Goal: Task Accomplishment & Management: Complete application form

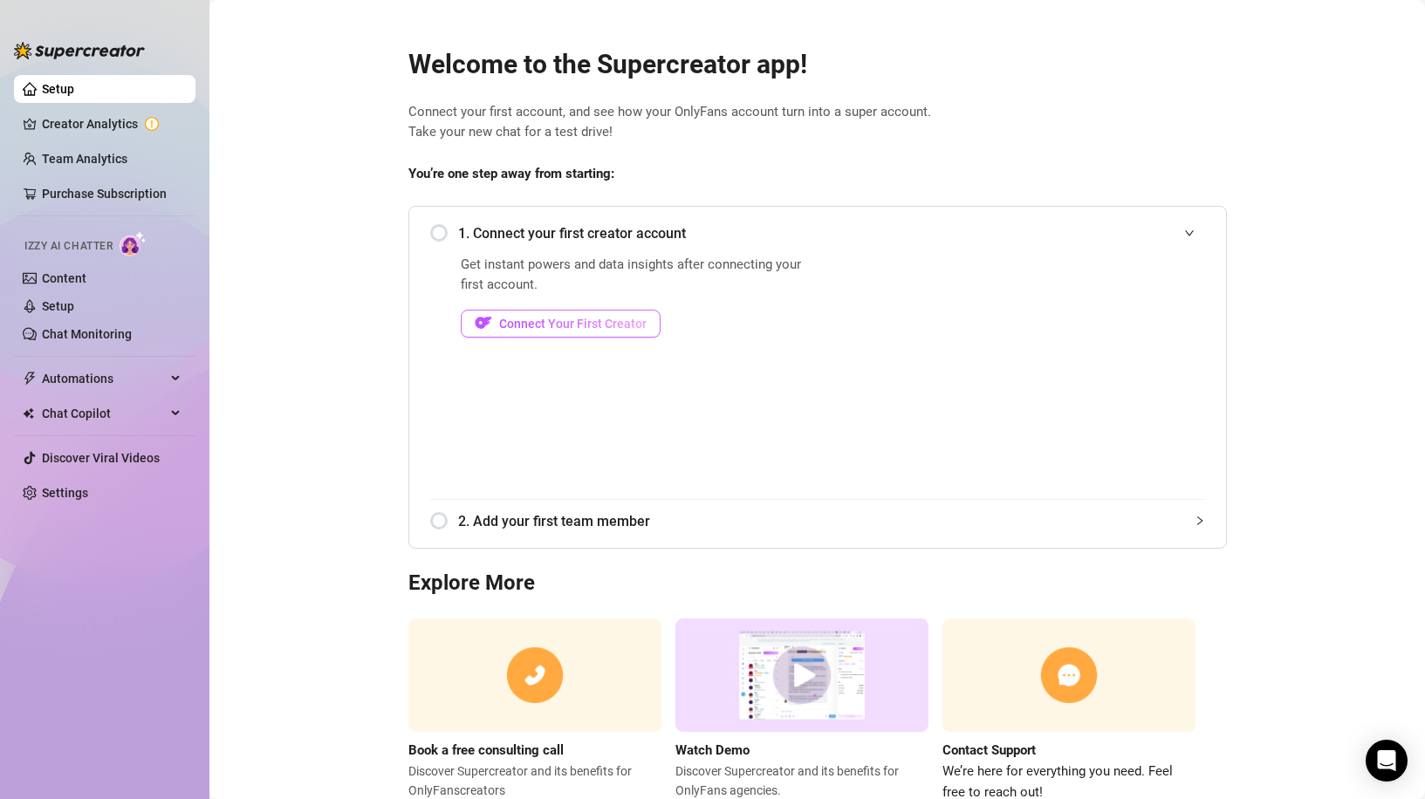
click at [559, 336] on button "Connect Your First Creator" at bounding box center [561, 324] width 200 height 28
click at [559, 313] on button "Connect Your First Creator" at bounding box center [561, 324] width 200 height 28
click at [535, 327] on span "Connect Your First Creator" at bounding box center [572, 324] width 147 height 14
click at [412, 234] on div "1. Connect your first creator account Get instant powers and data insights afte…" at bounding box center [817, 377] width 819 height 343
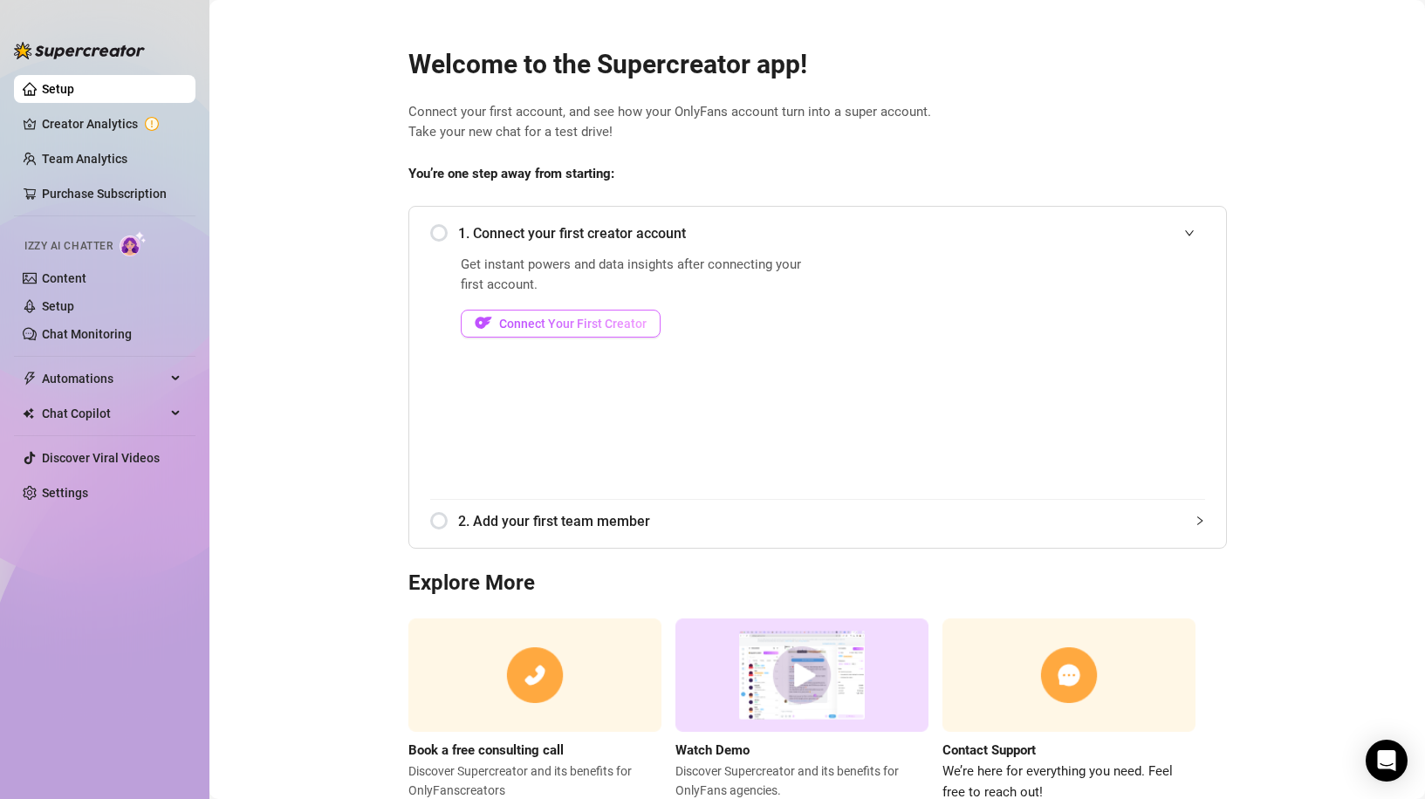
click at [559, 329] on span "Connect Your First Creator" at bounding box center [572, 324] width 147 height 14
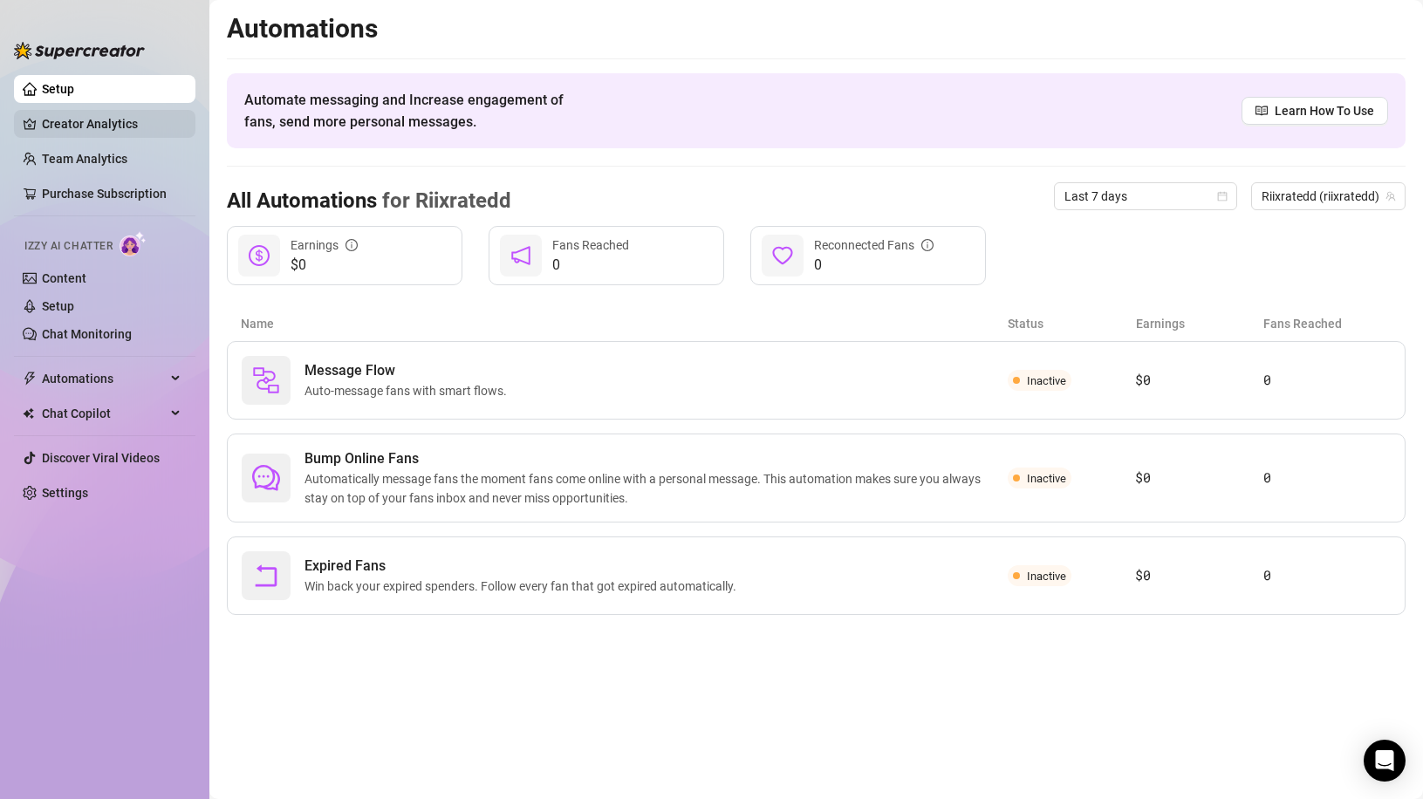
click at [115, 120] on link "Creator Analytics" at bounding box center [112, 124] width 140 height 28
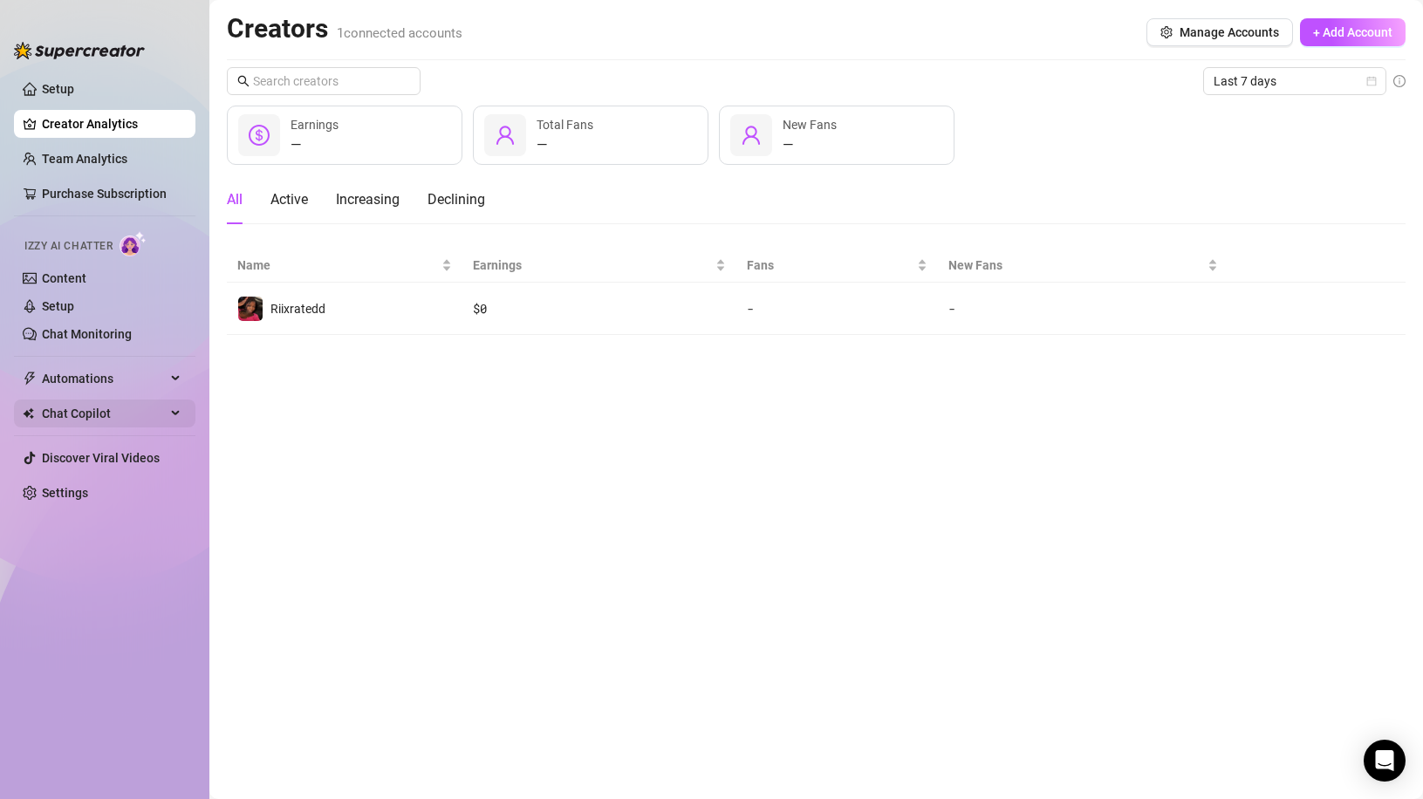
click at [98, 410] on span "Chat Copilot" at bounding box center [104, 414] width 124 height 28
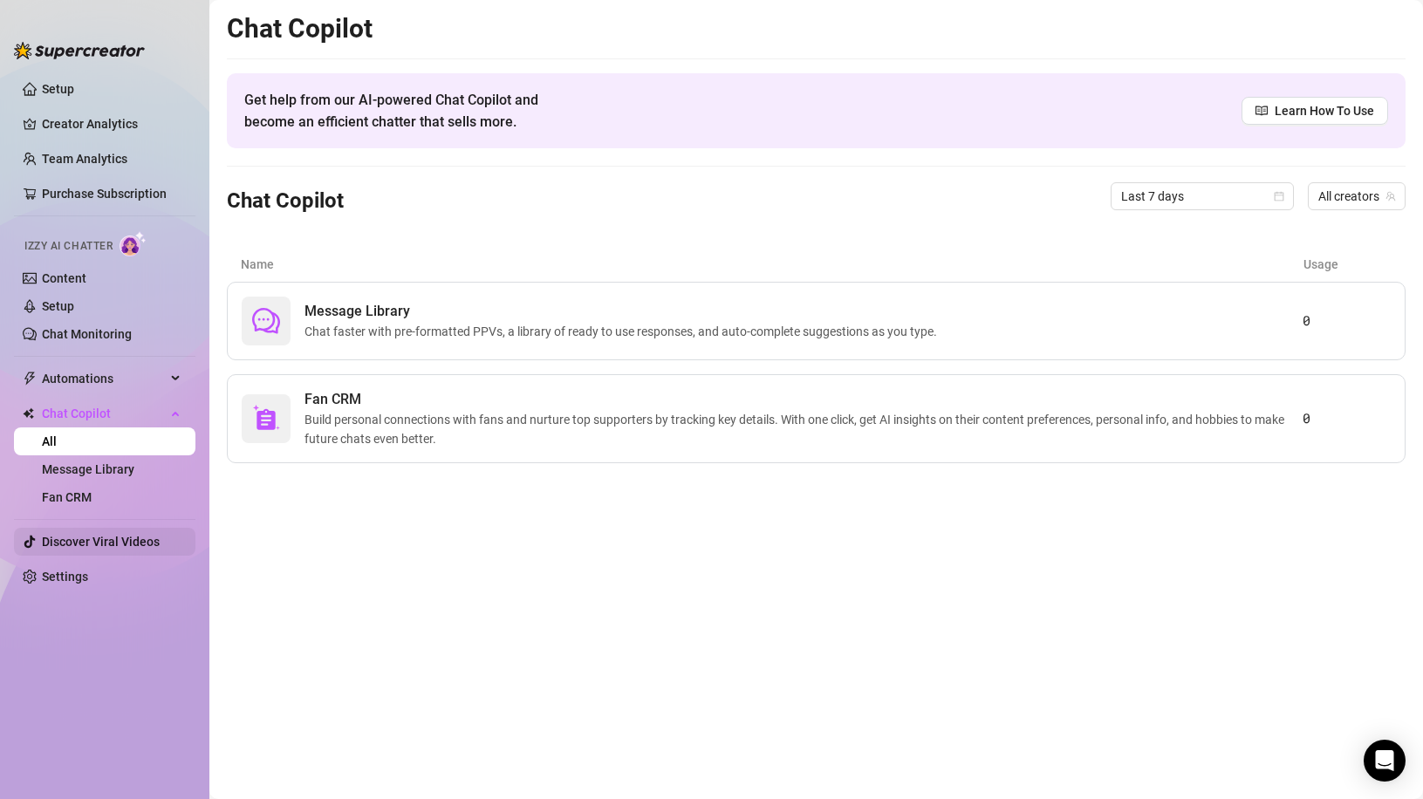
click at [109, 549] on link "Discover Viral Videos" at bounding box center [101, 542] width 118 height 14
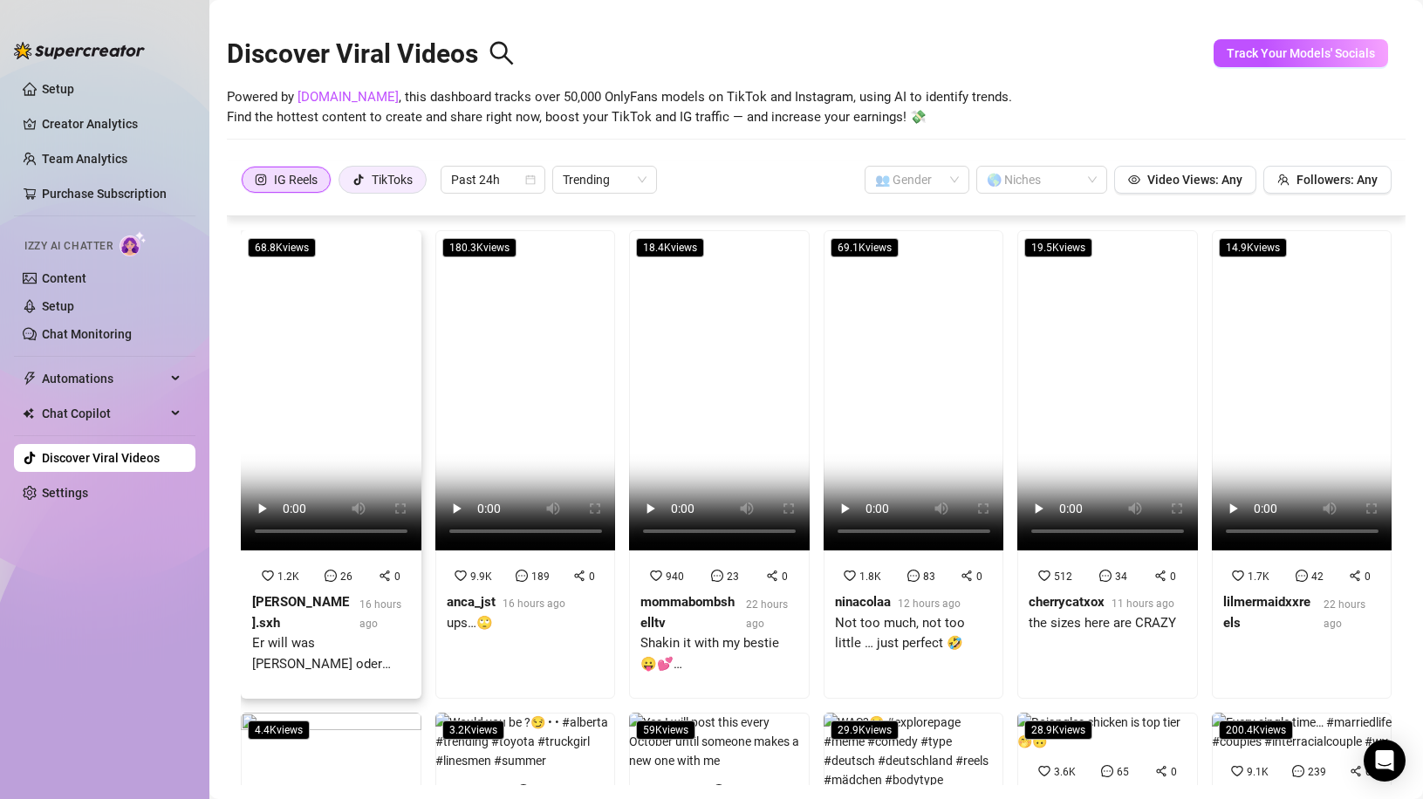
click at [374, 184] on div "TikToks" at bounding box center [392, 180] width 41 height 26
click at [344, 184] on input "TikToks" at bounding box center [344, 184] width 0 height 0
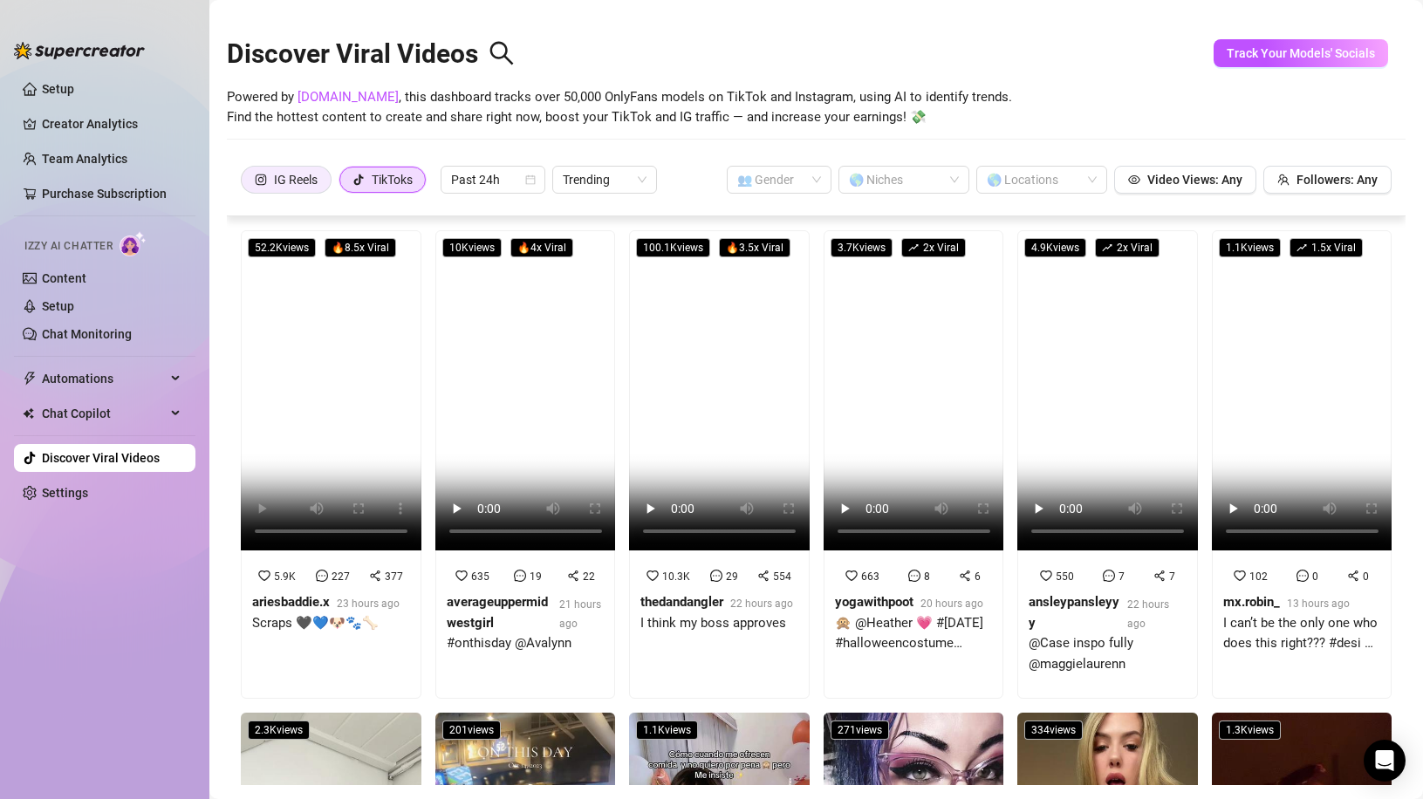
click at [299, 176] on div "IG Reels" at bounding box center [296, 180] width 44 height 26
click at [246, 184] on input "IG Reels" at bounding box center [246, 184] width 0 height 0
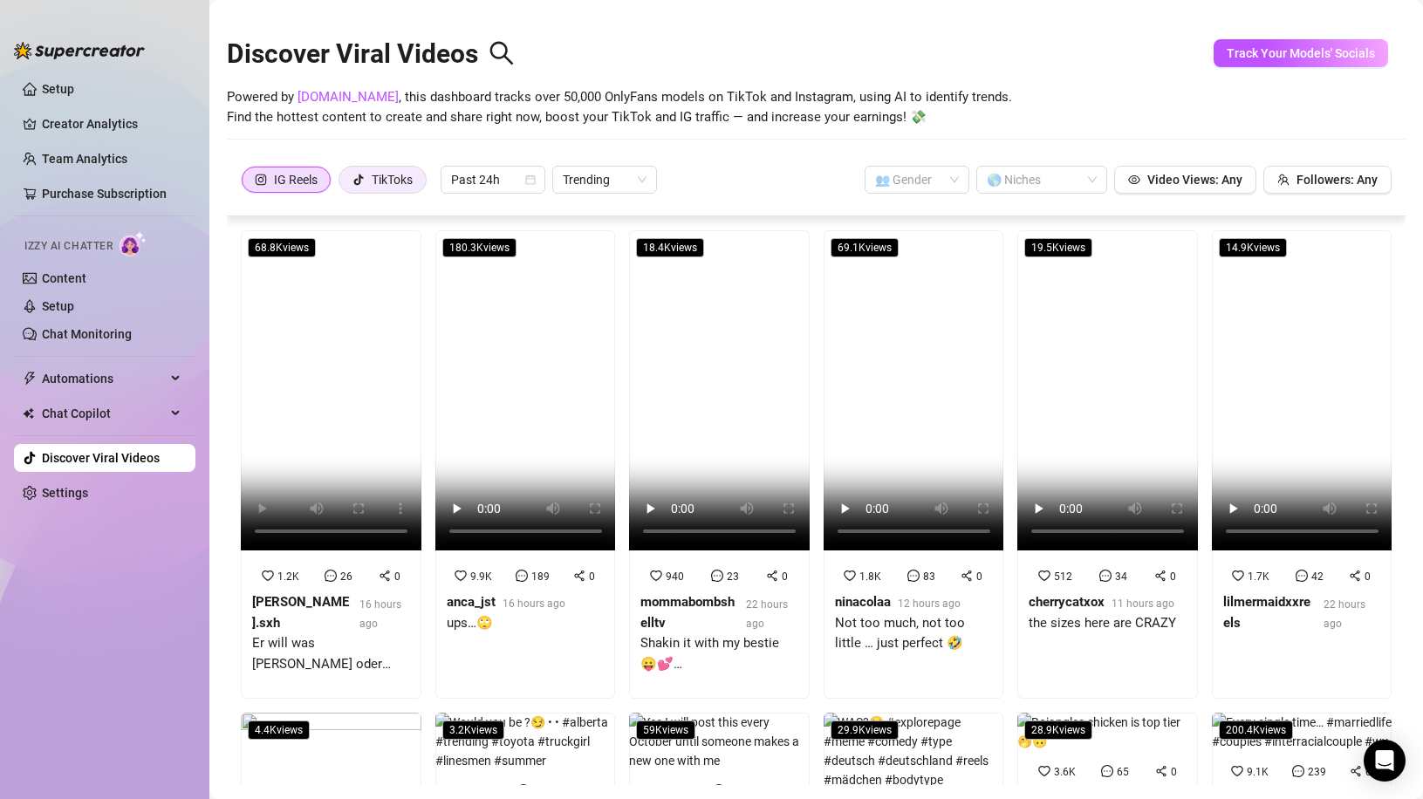
click at [396, 178] on div "TikToks" at bounding box center [392, 180] width 41 height 26
click at [344, 184] on input "TikToks" at bounding box center [344, 184] width 0 height 0
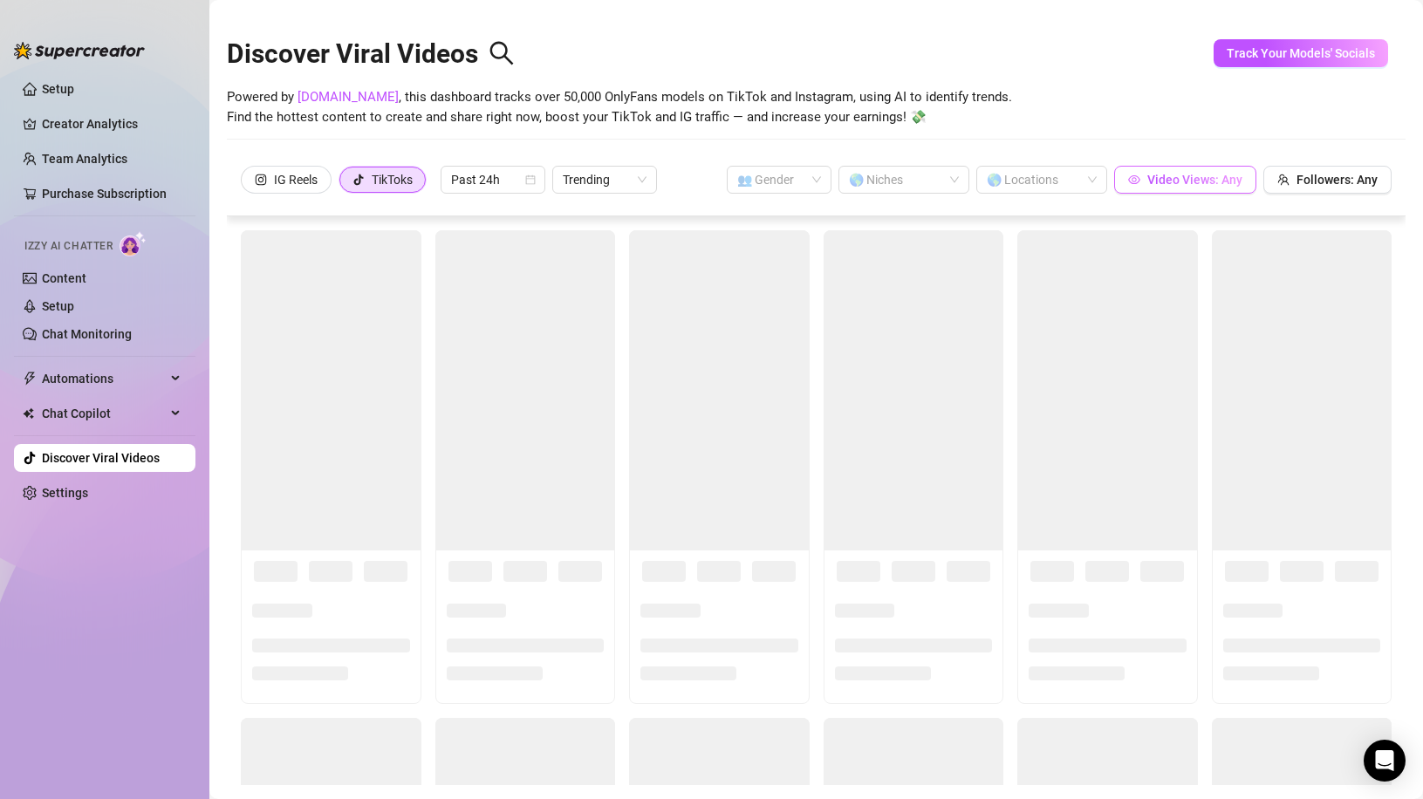
click at [1205, 185] on span "Video Views: Any" at bounding box center [1195, 180] width 95 height 14
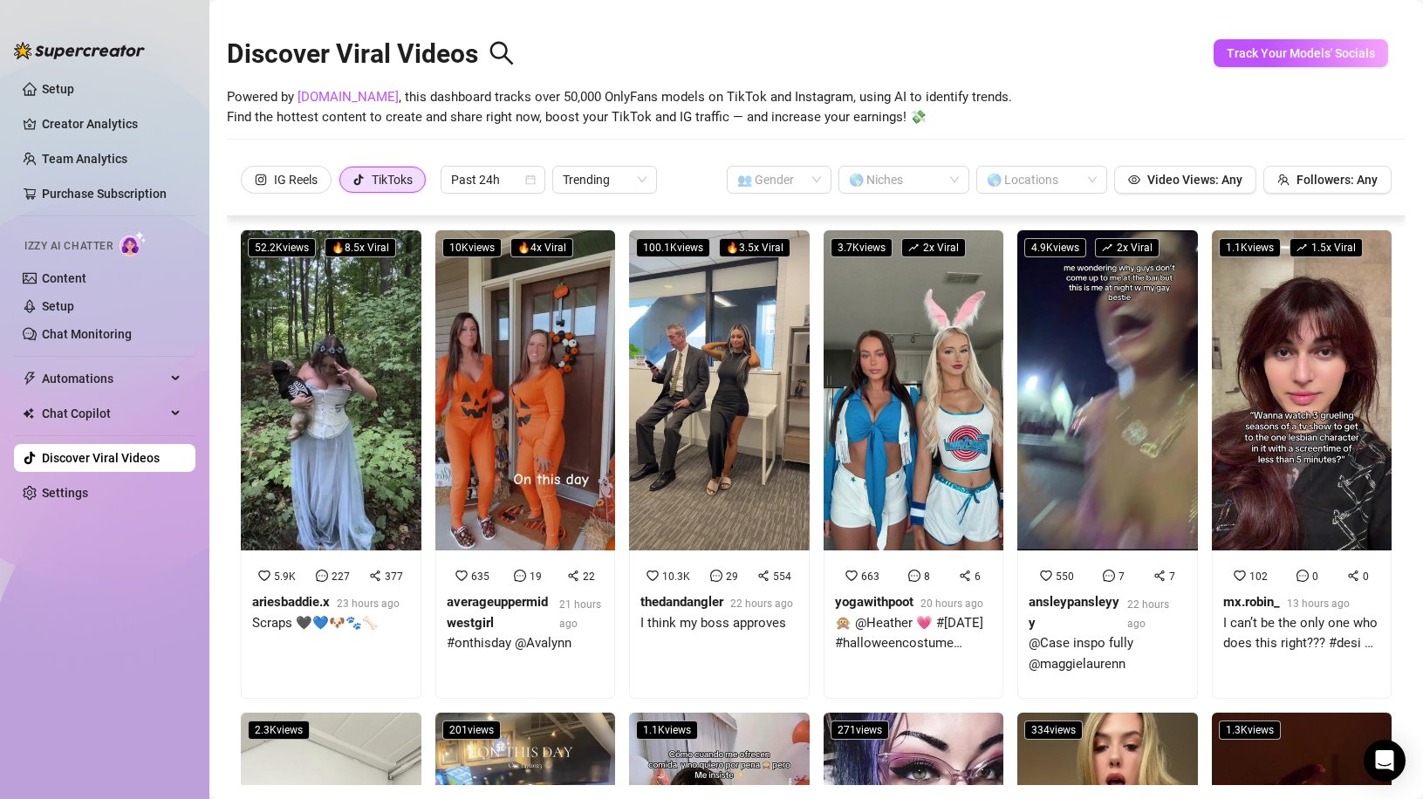
click at [1068, 195] on div "IG Reels TikToks Past 24h Trending 👥 Gender 🌎 Niches 🌎 Locations Video Views: A…" at bounding box center [816, 189] width 1179 height 56
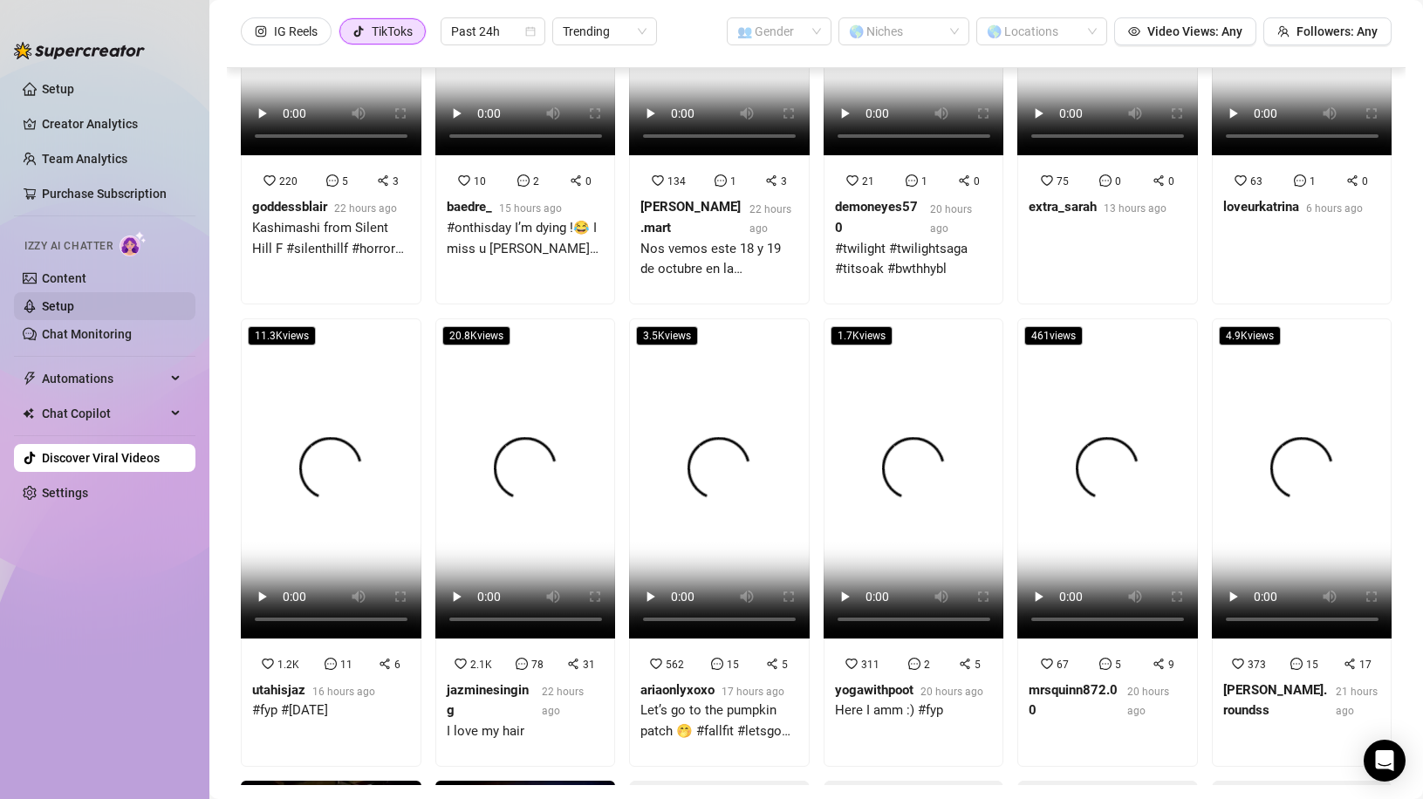
scroll to position [611, 0]
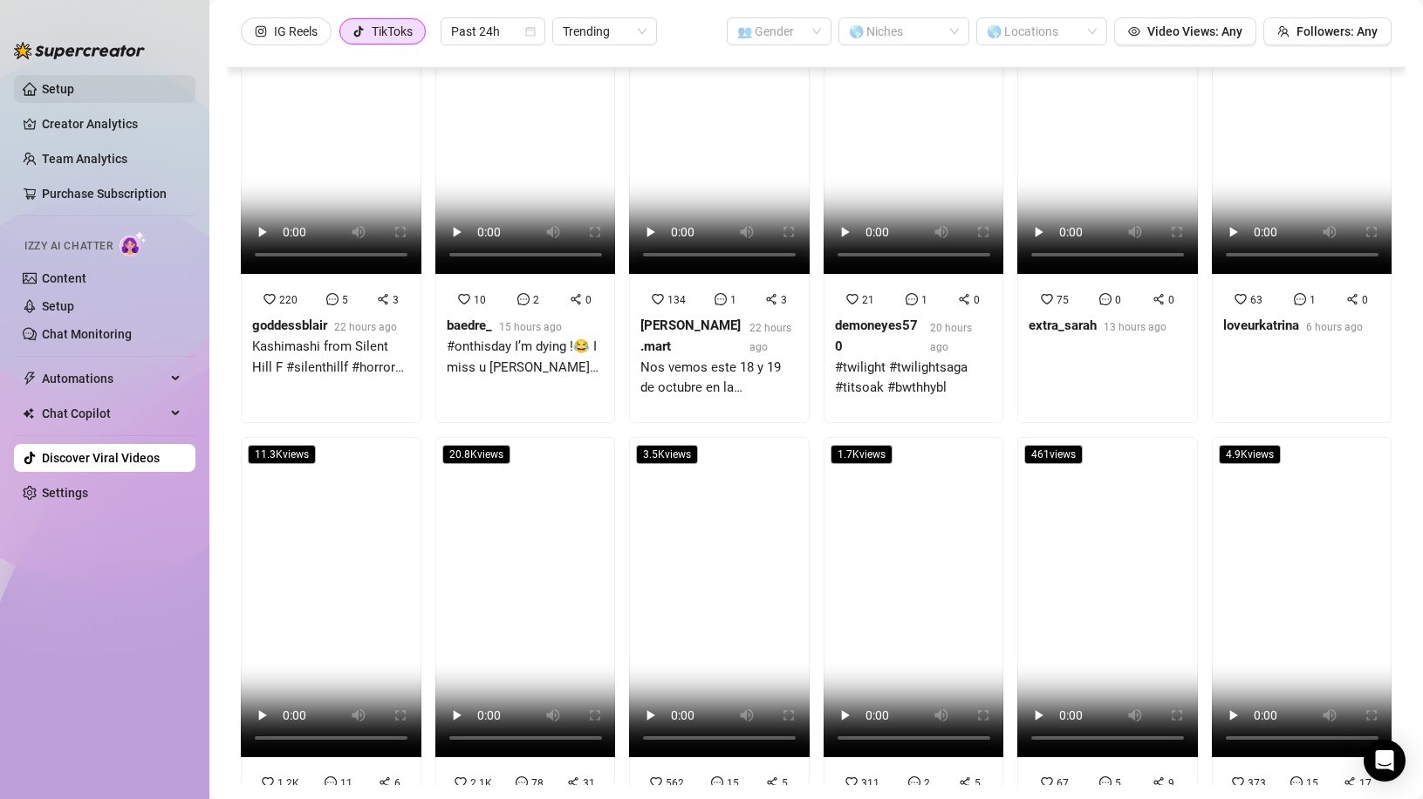
click at [74, 82] on link "Setup" at bounding box center [58, 89] width 32 height 14
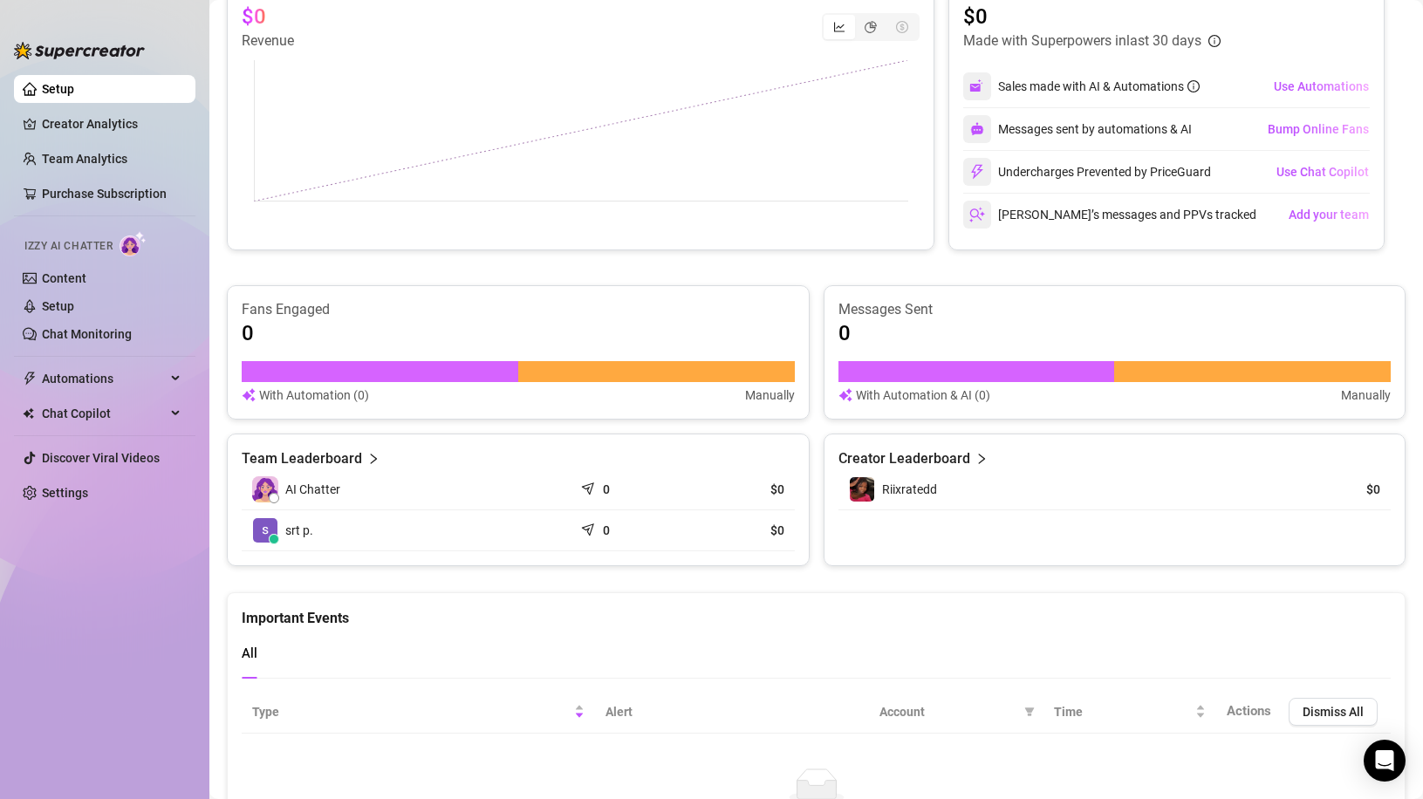
scroll to position [515, 0]
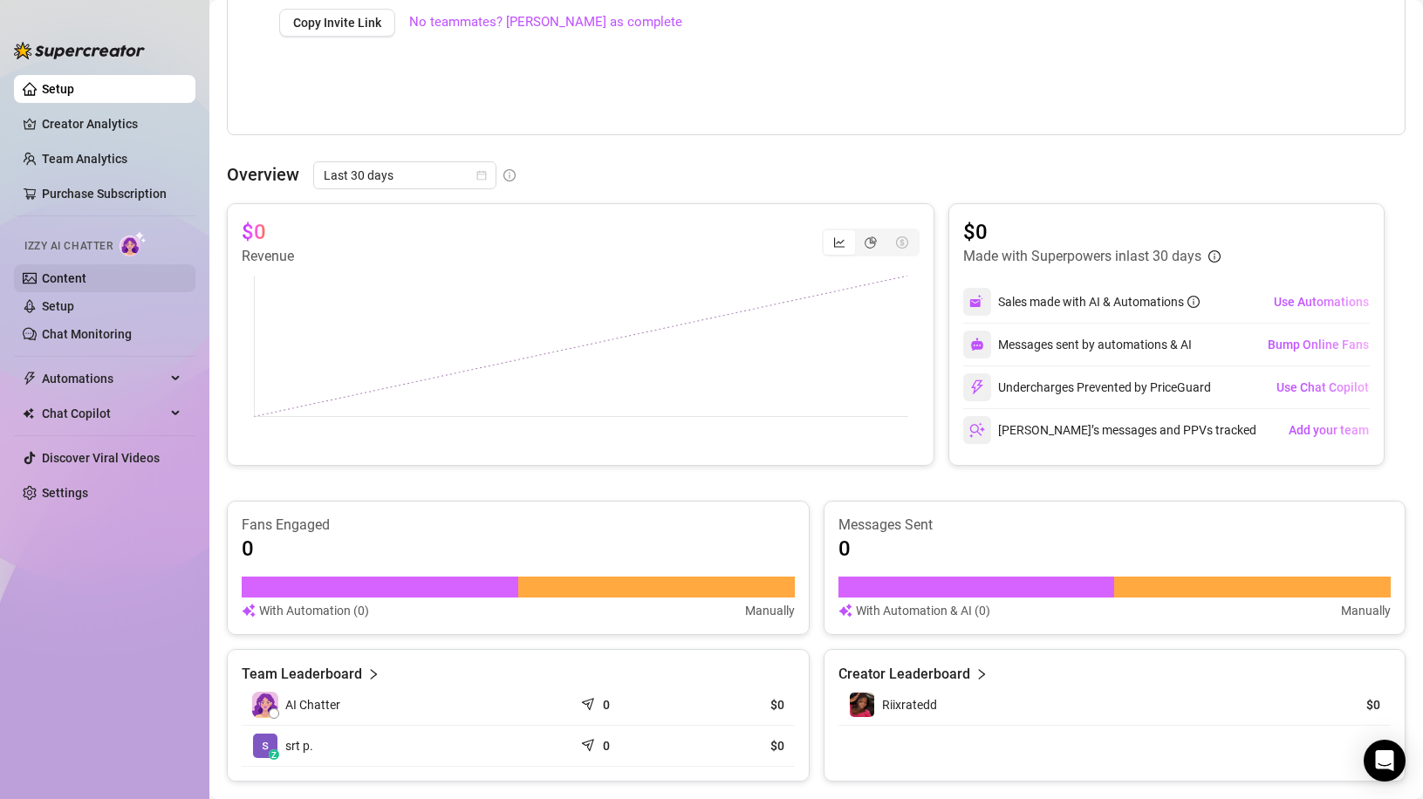
click at [51, 271] on link "Content" at bounding box center [64, 278] width 45 height 14
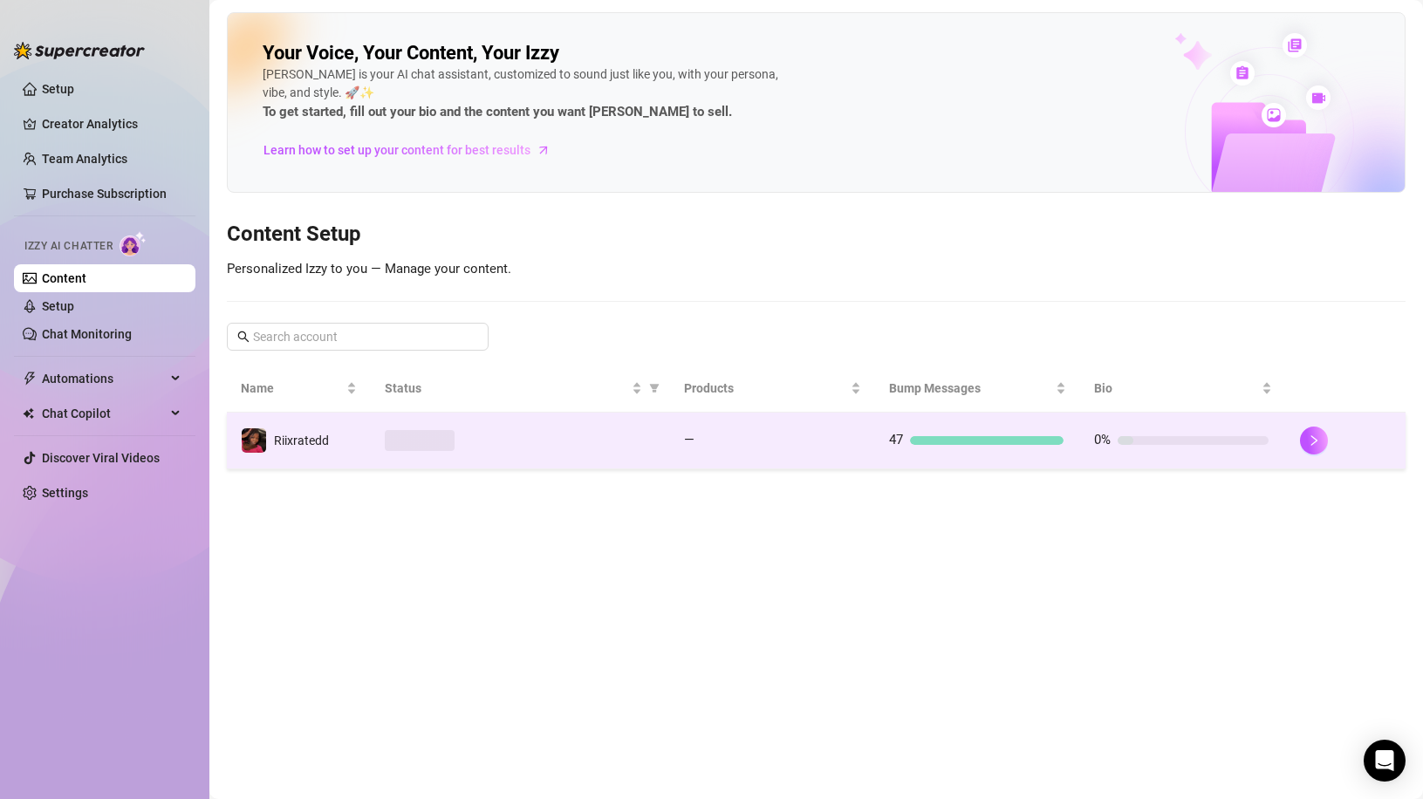
click at [463, 451] on td at bounding box center [520, 441] width 299 height 57
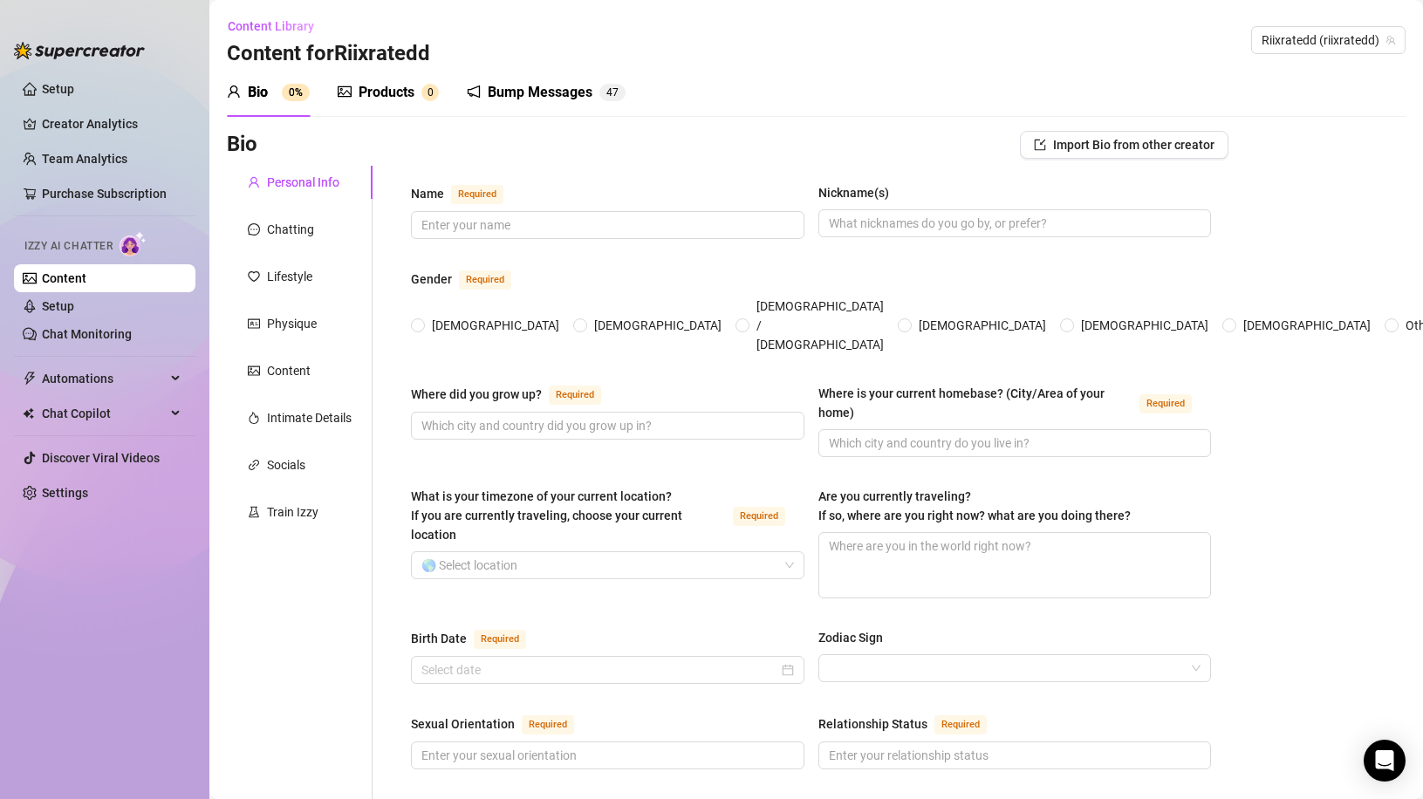
click at [542, 91] on div "Bump Messages" at bounding box center [540, 92] width 105 height 21
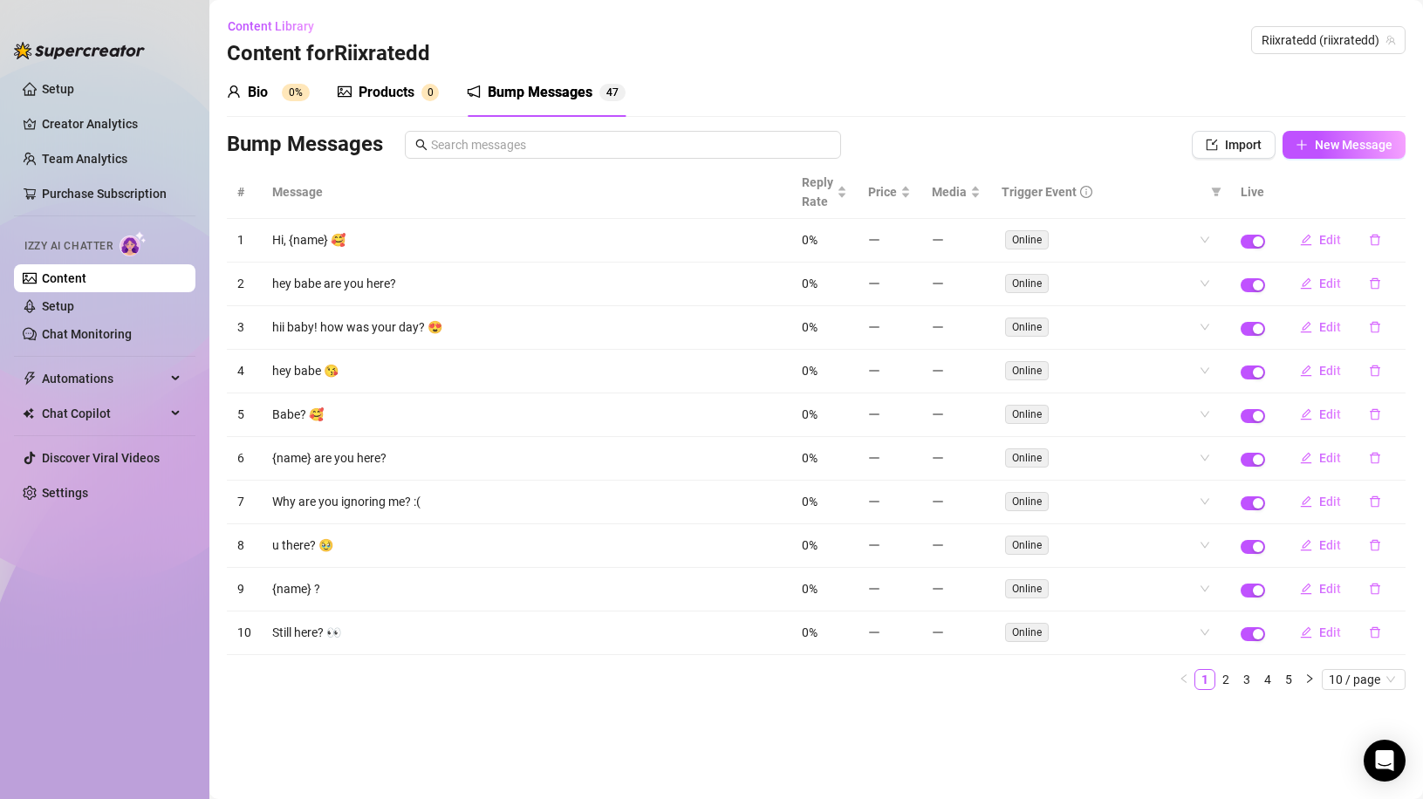
click at [257, 99] on div "Bio" at bounding box center [258, 92] width 20 height 21
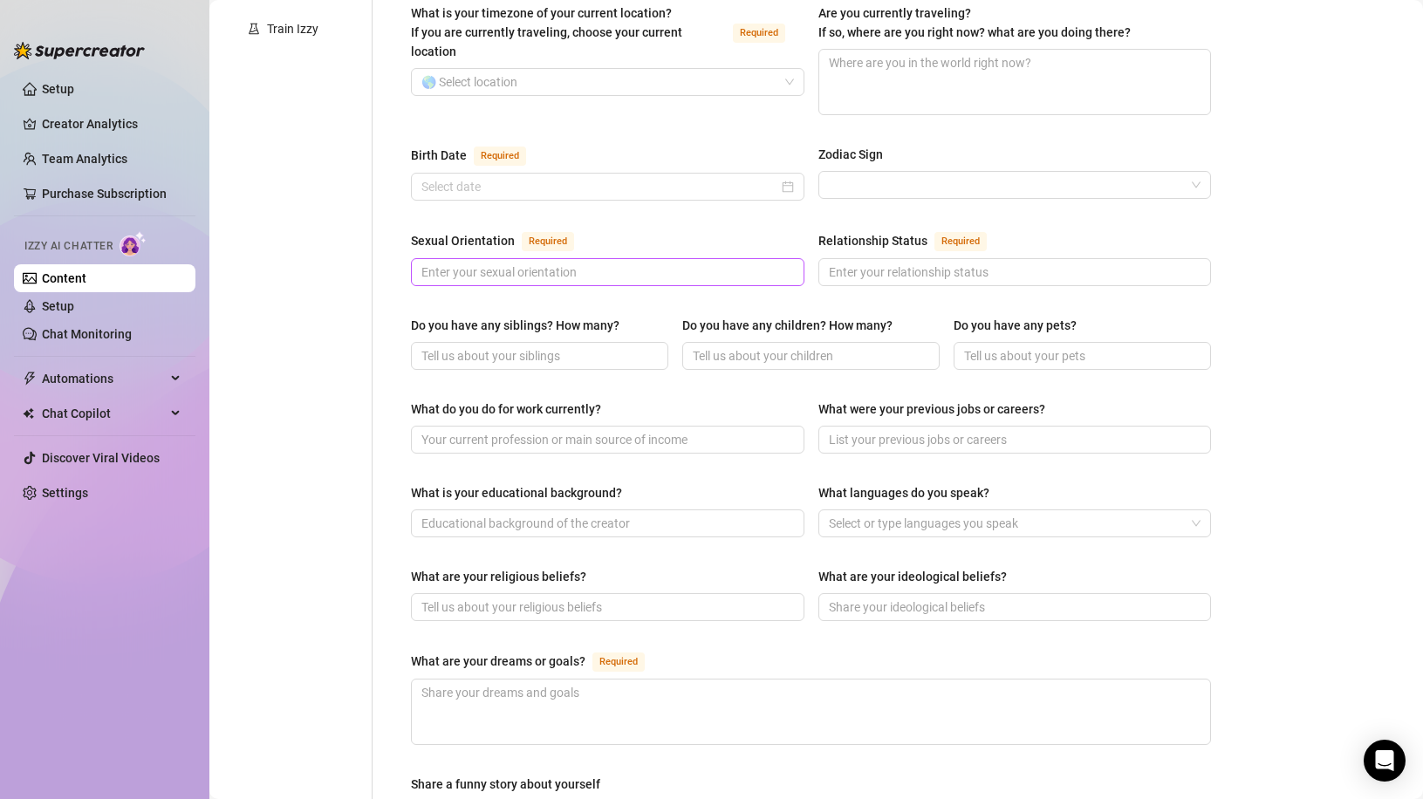
scroll to position [436, 0]
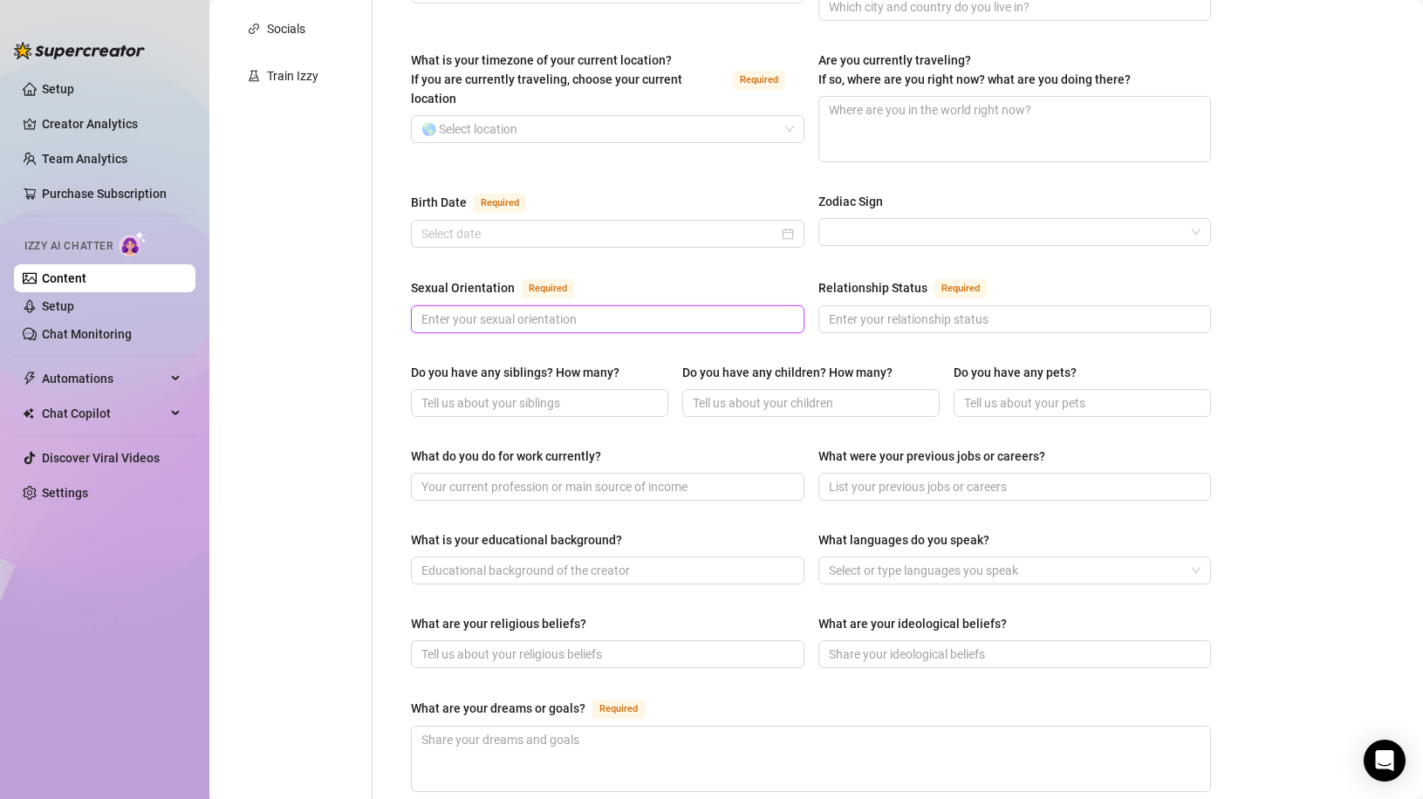
click at [486, 310] on input "Sexual Orientation Required" at bounding box center [606, 319] width 369 height 19
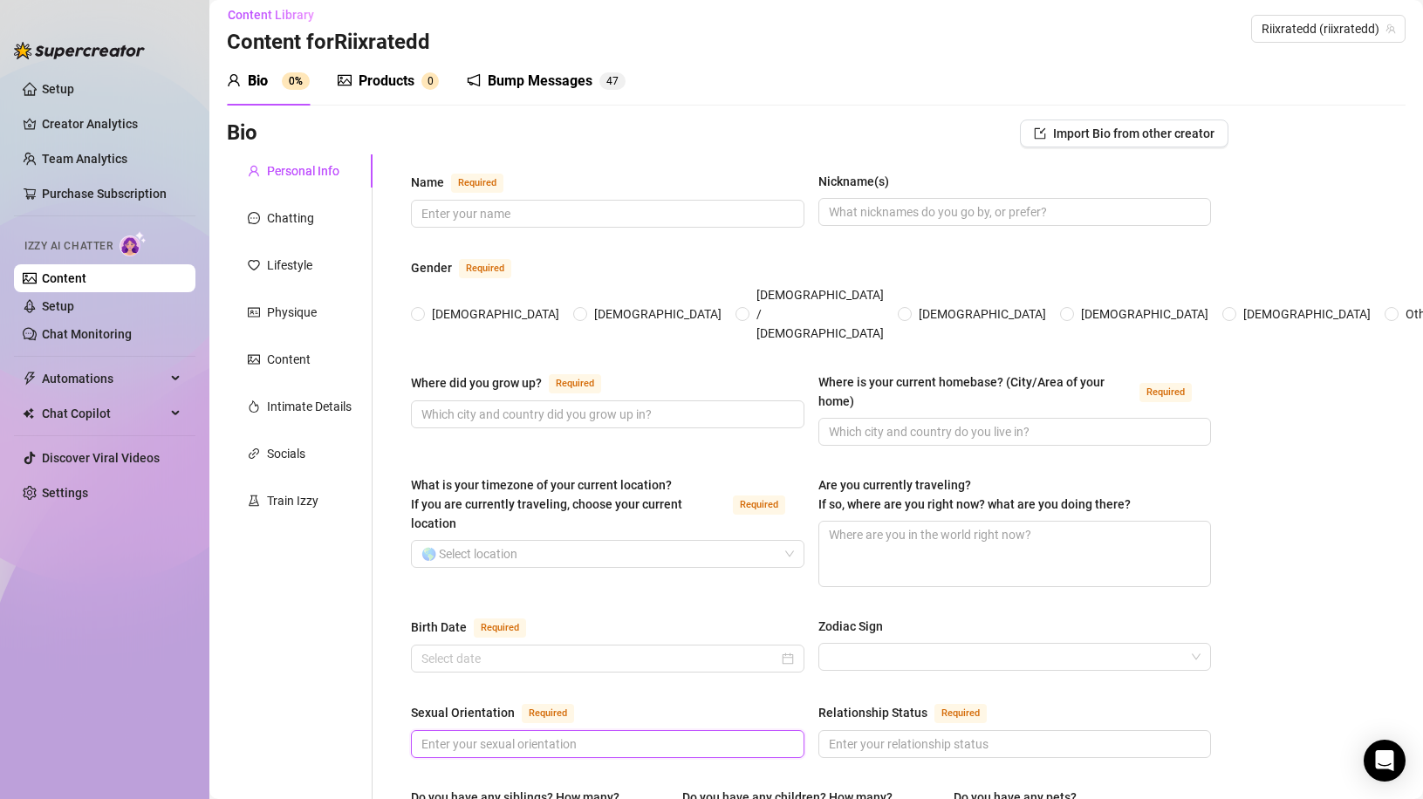
scroll to position [0, 0]
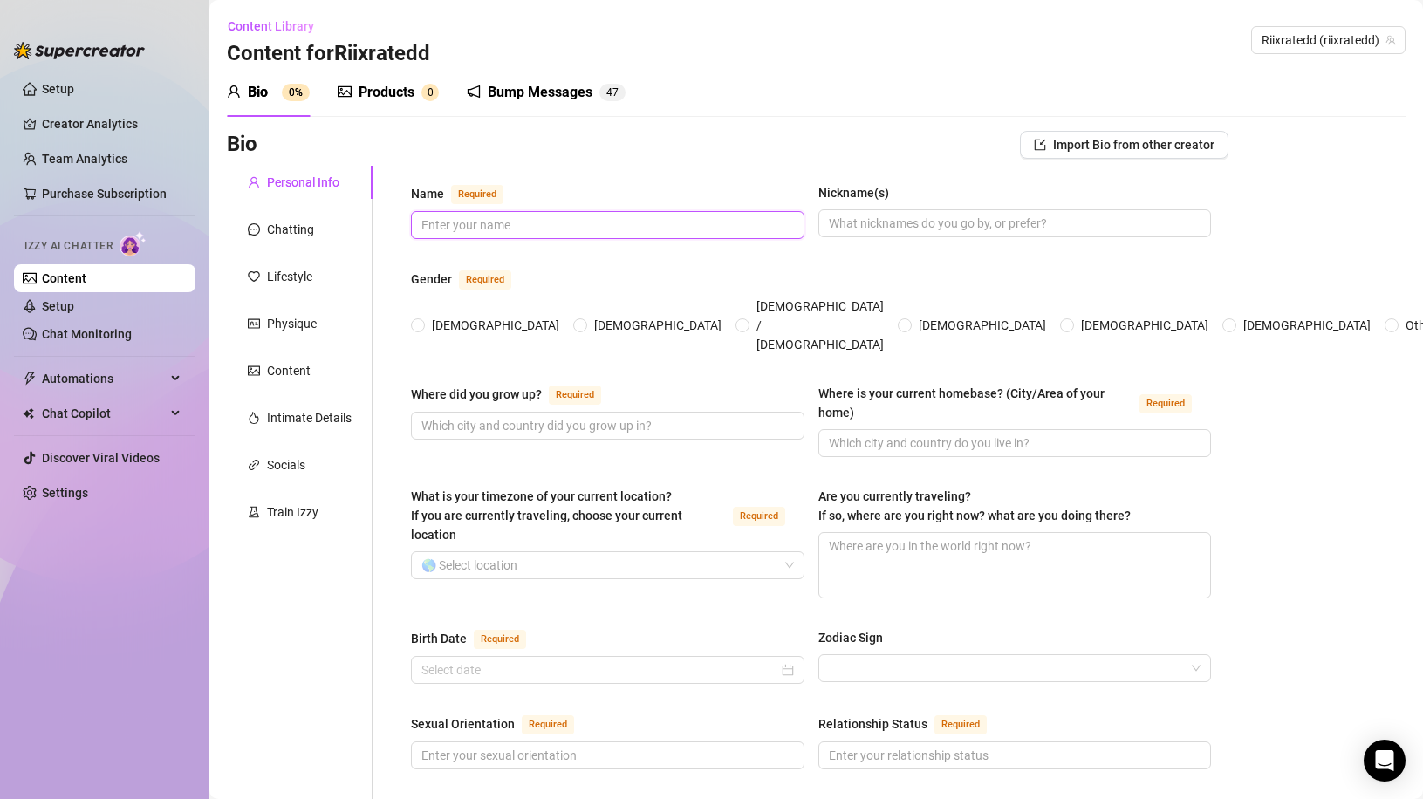
click at [476, 219] on input "Name Required" at bounding box center [606, 225] width 369 height 19
click at [306, 514] on div "Train Izzy" at bounding box center [292, 512] width 51 height 19
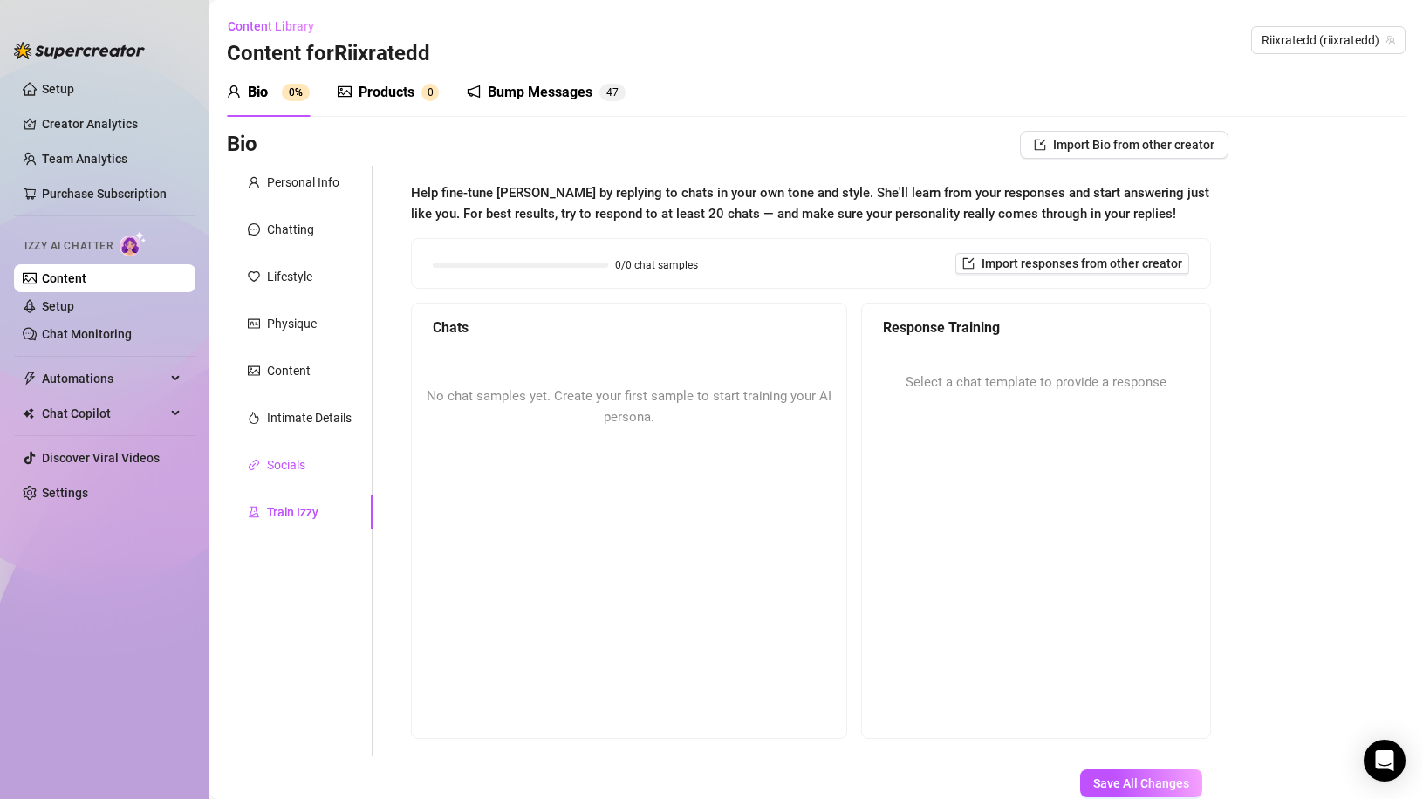
click at [304, 464] on div "Socials" at bounding box center [286, 465] width 38 height 19
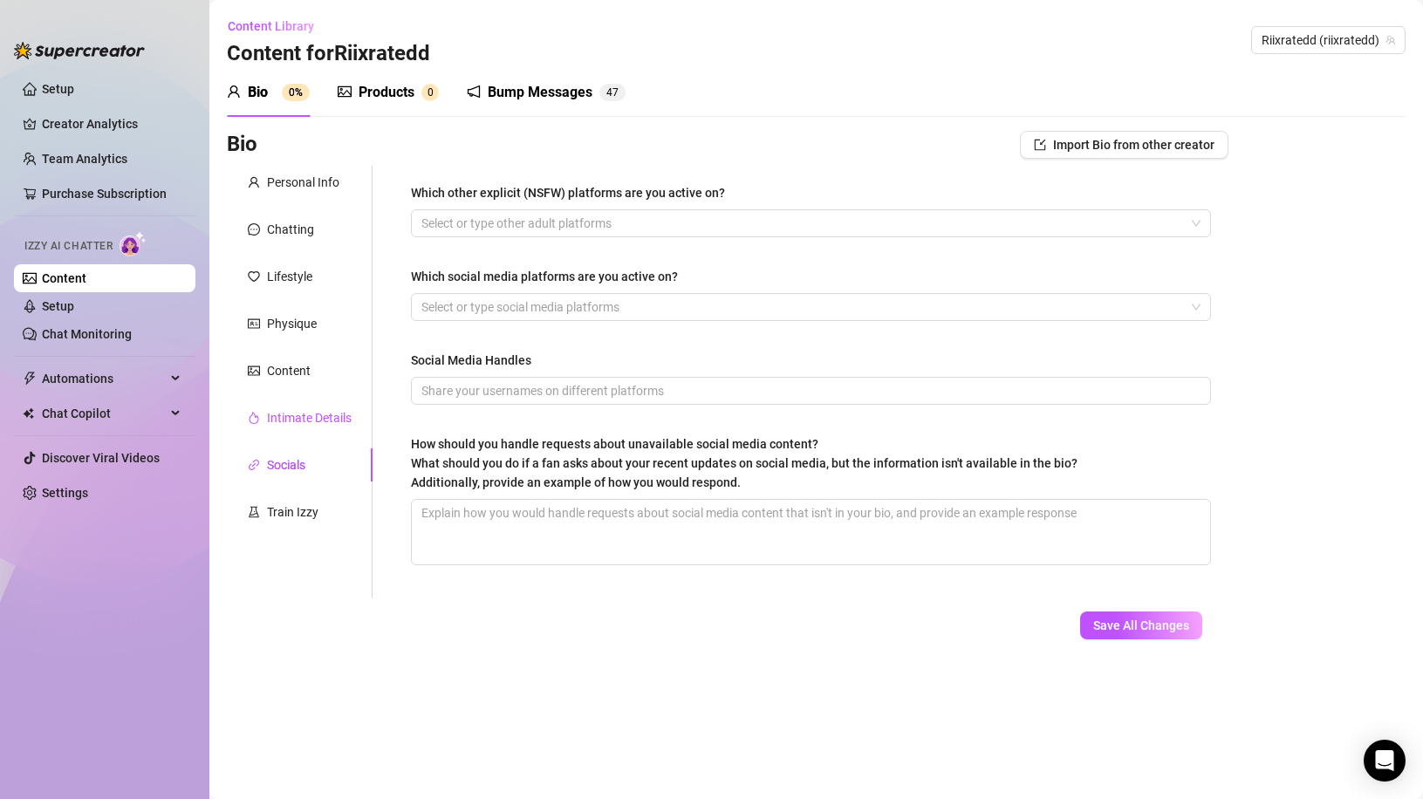
click at [298, 426] on div "Intimate Details" at bounding box center [309, 417] width 85 height 19
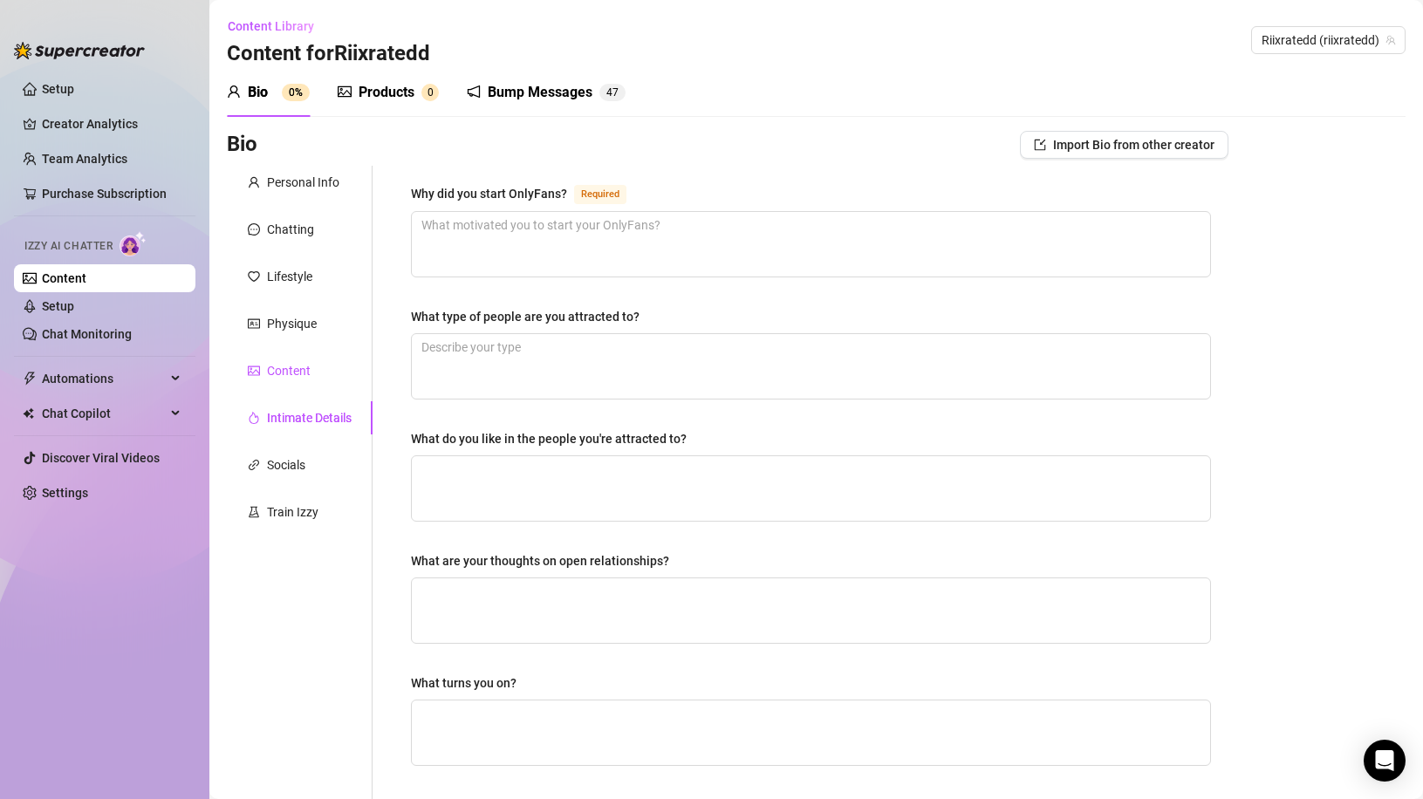
click at [294, 379] on div "Content" at bounding box center [289, 370] width 44 height 19
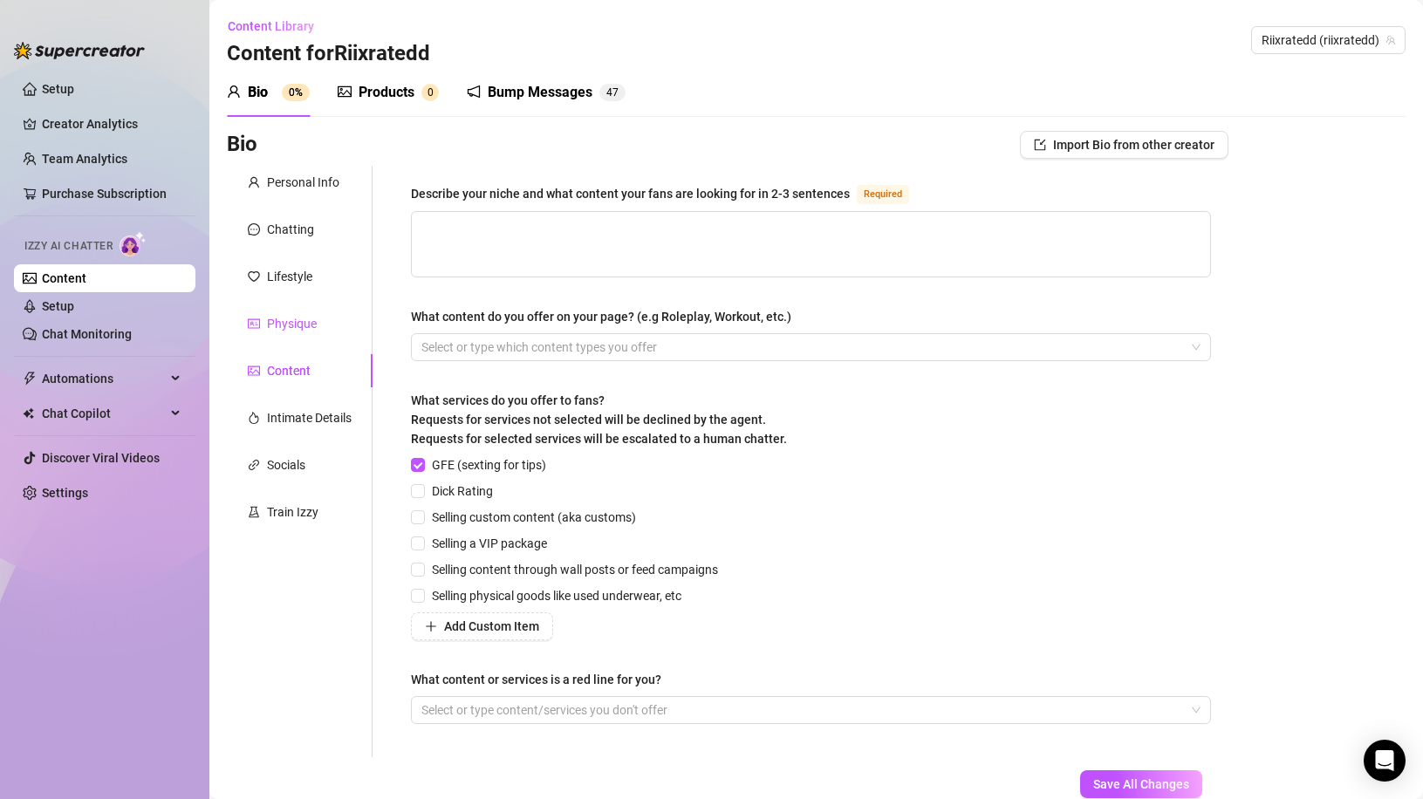
click at [293, 332] on div "Physique" at bounding box center [292, 323] width 50 height 19
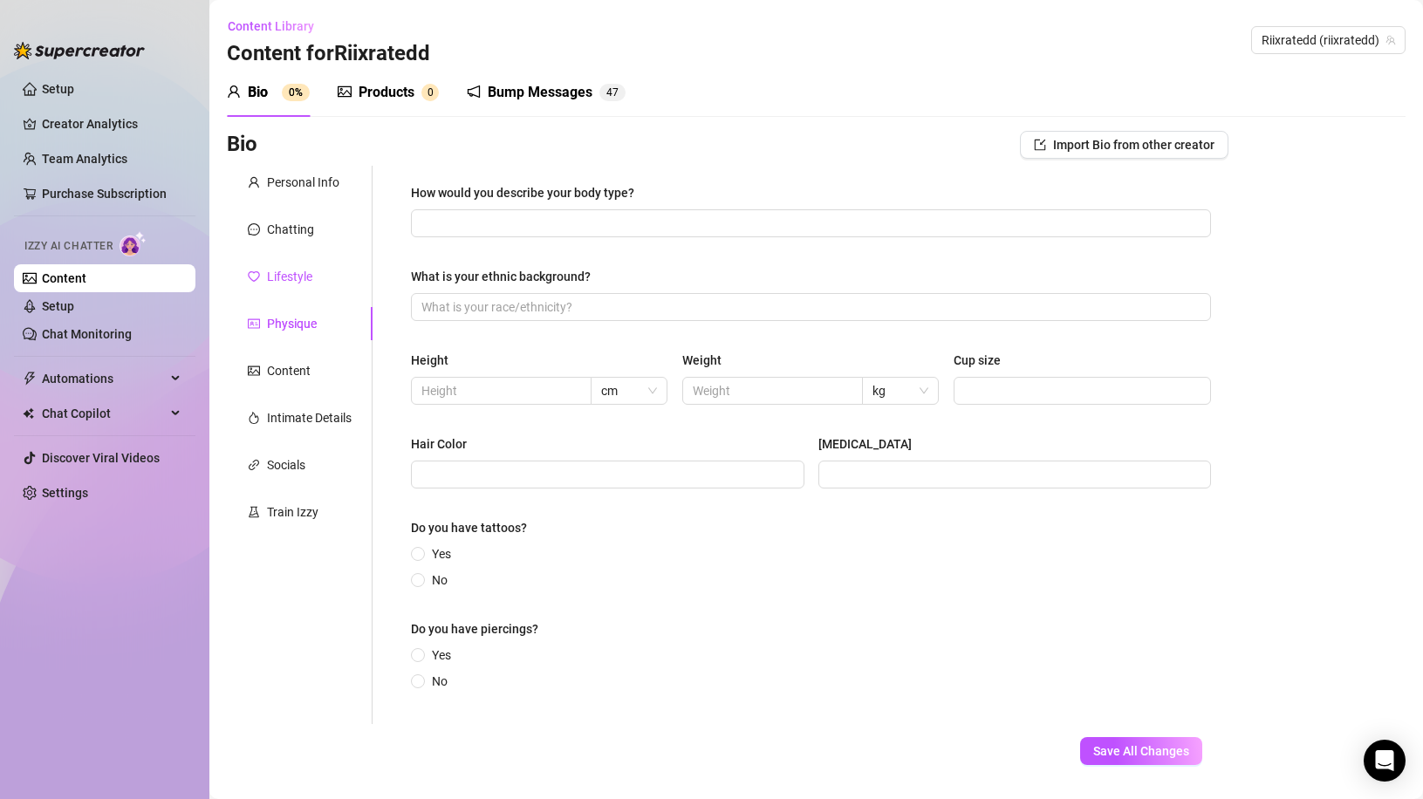
click at [286, 271] on div "Lifestyle" at bounding box center [289, 276] width 45 height 19
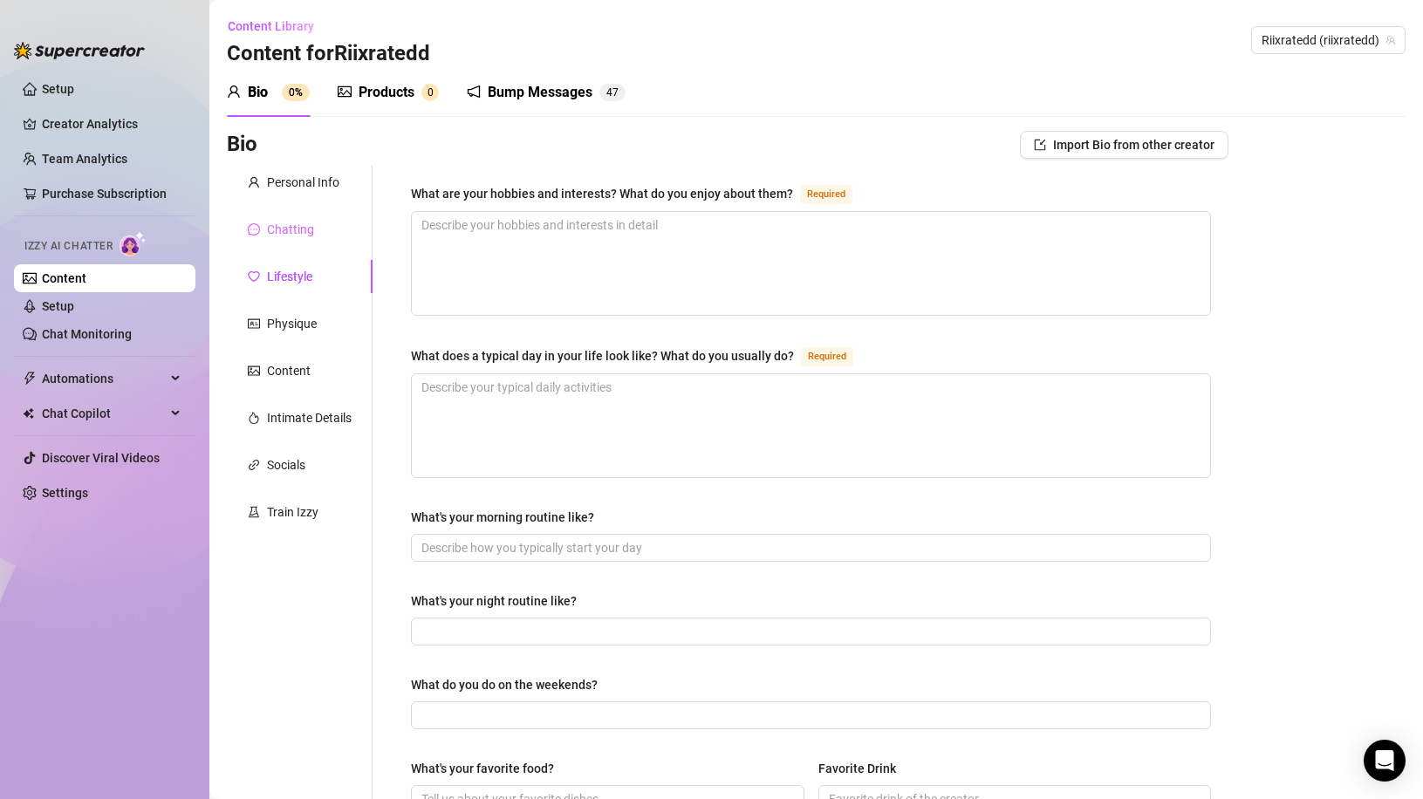
click at [271, 213] on div "Chatting" at bounding box center [300, 229] width 146 height 33
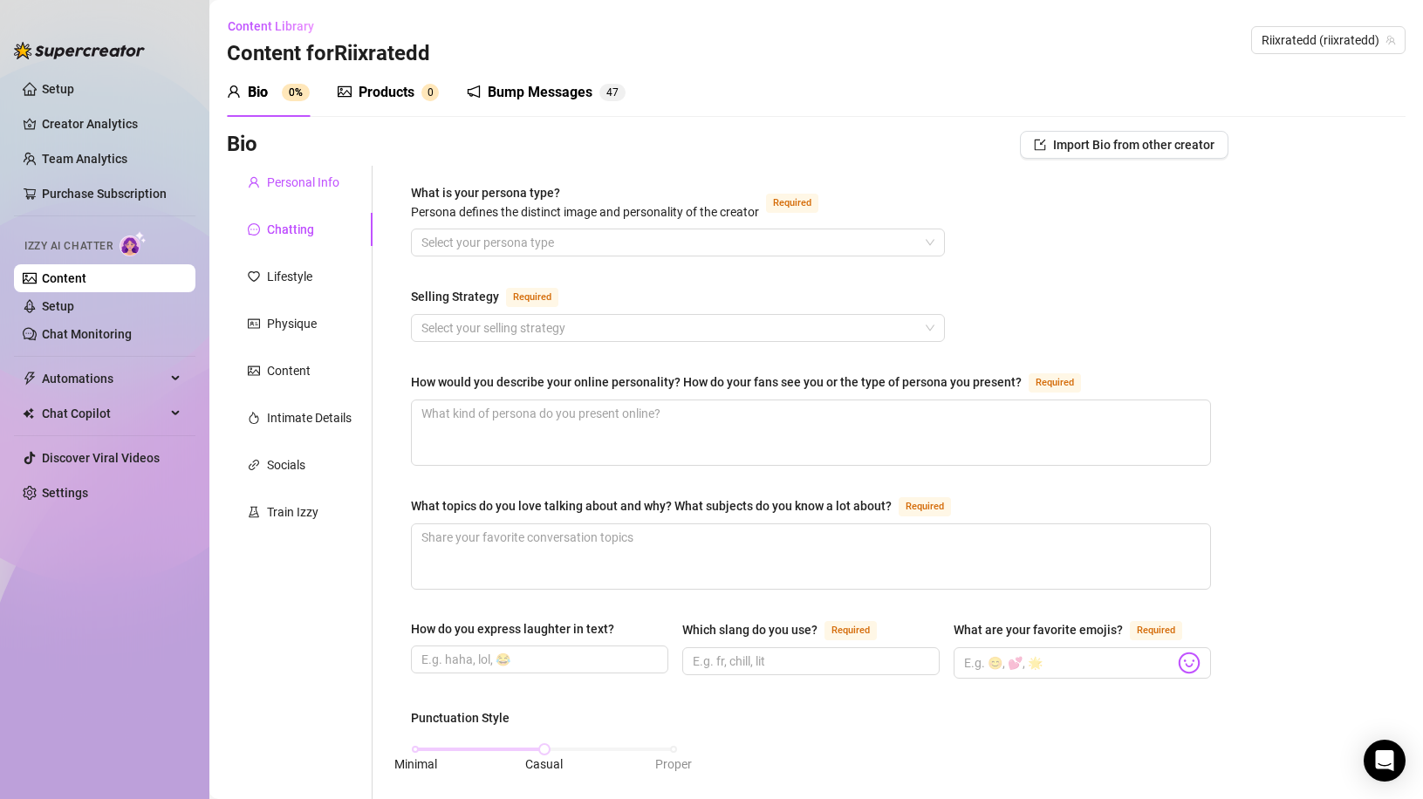
click at [271, 180] on div "Personal Info" at bounding box center [303, 182] width 72 height 19
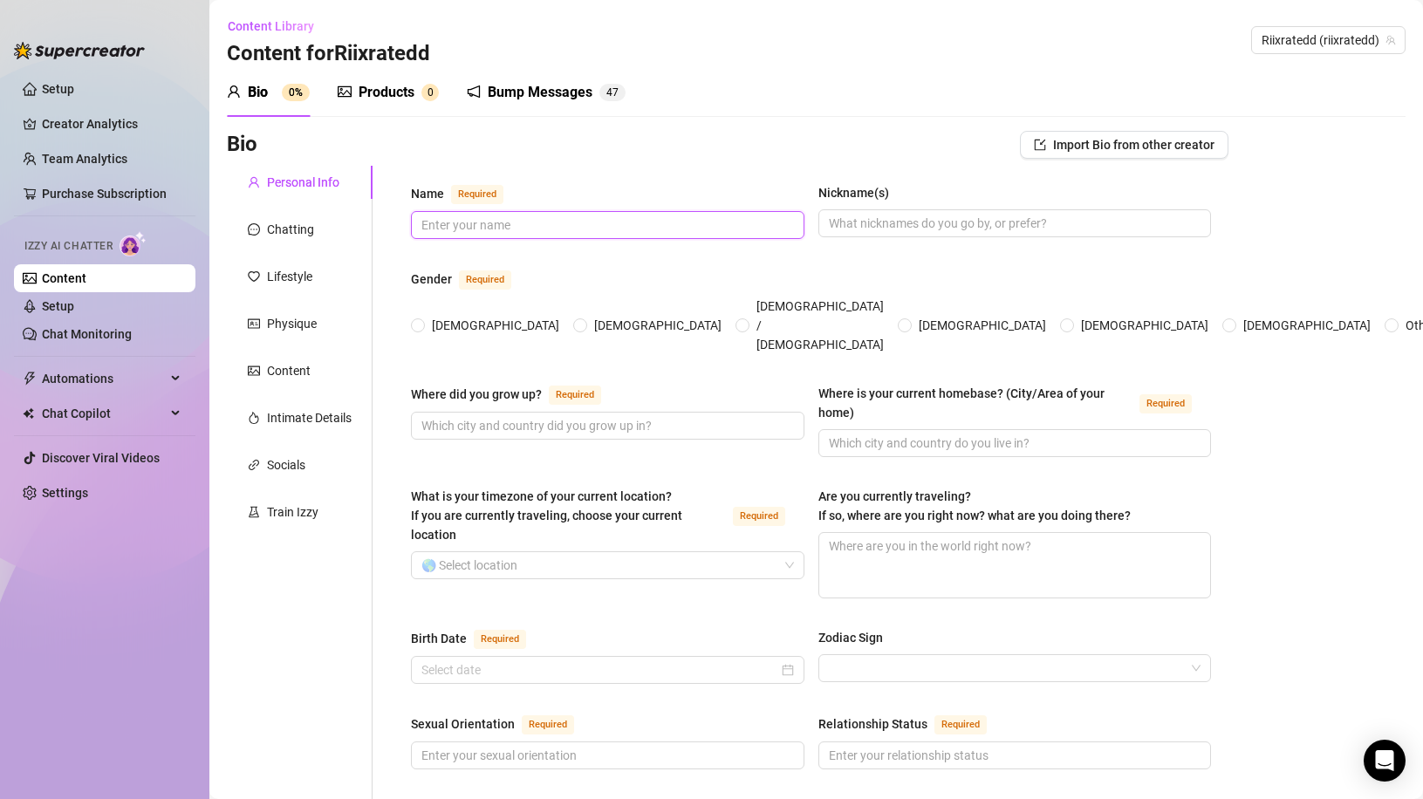
click at [470, 218] on input "Name Required" at bounding box center [606, 225] width 369 height 19
click at [422, 321] on input "[DEMOGRAPHIC_DATA]" at bounding box center [418, 326] width 7 height 11
radio input "true"
click at [1090, 147] on span "Import Bio from other creator" at bounding box center [1133, 145] width 161 height 14
click at [1059, 196] on input "search" at bounding box center [1105, 194] width 138 height 26
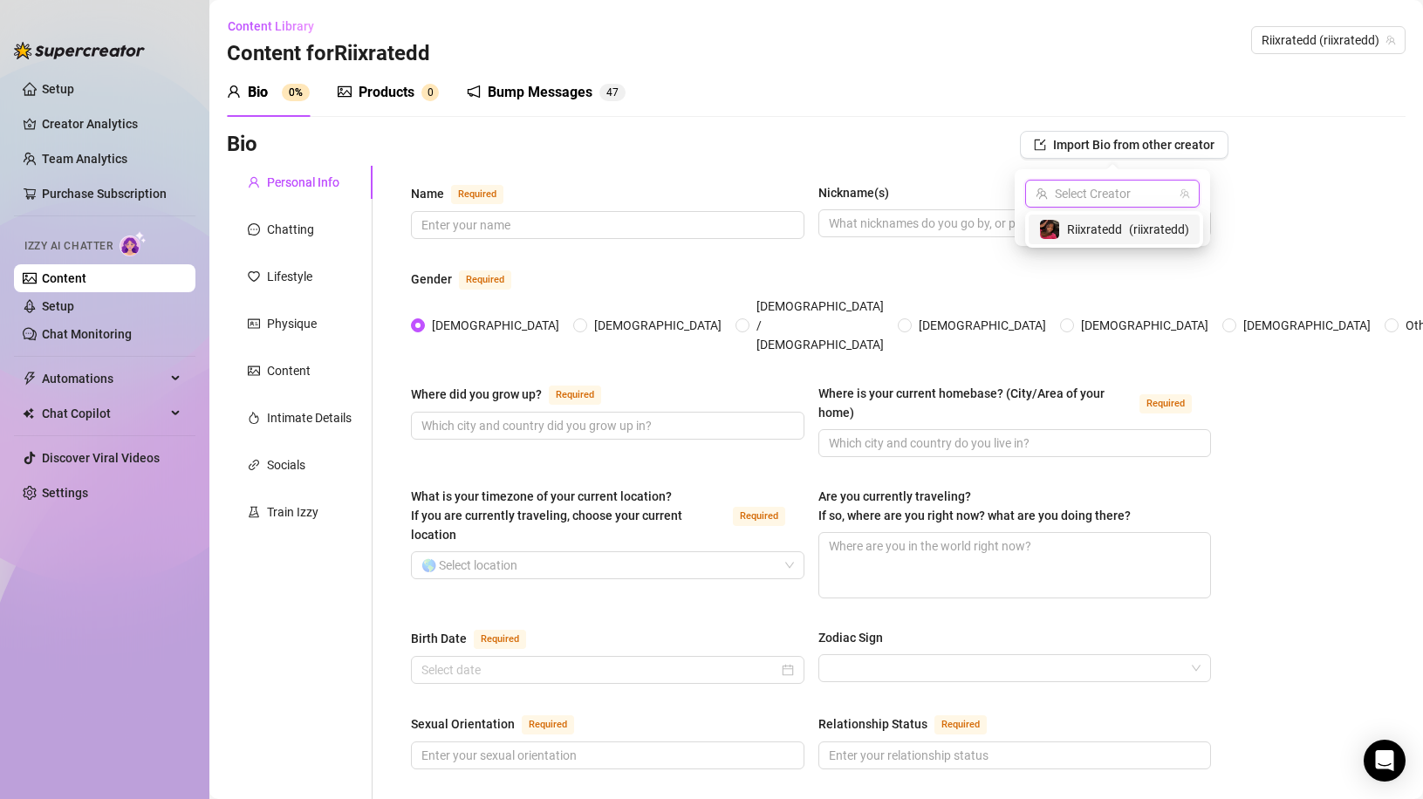
click at [1068, 224] on span "Riixratedd" at bounding box center [1094, 229] width 55 height 19
click at [1159, 219] on span "Import" at bounding box center [1175, 225] width 37 height 14
click at [376, 92] on div "Products" at bounding box center [387, 92] width 56 height 21
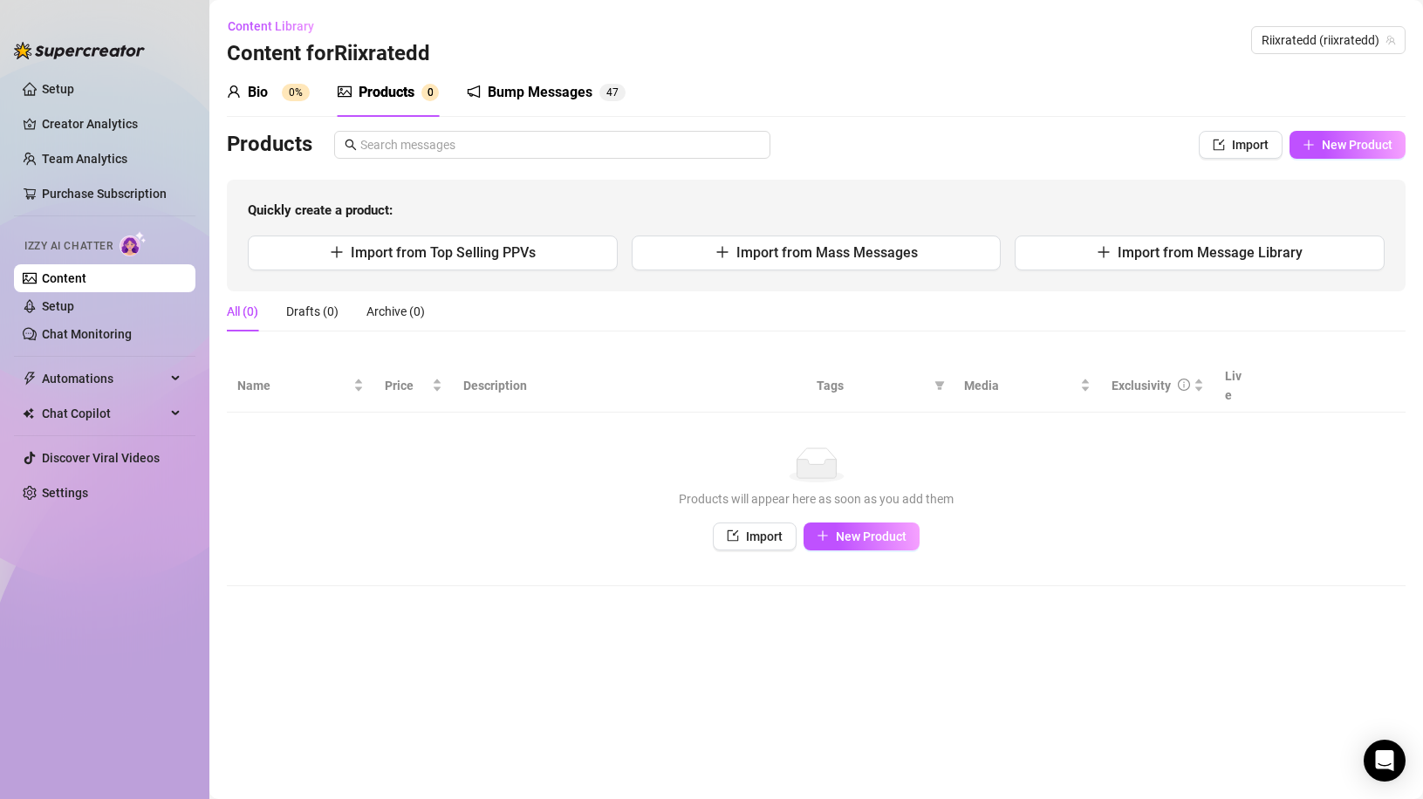
click at [528, 85] on div "Bump Messages" at bounding box center [540, 92] width 105 height 21
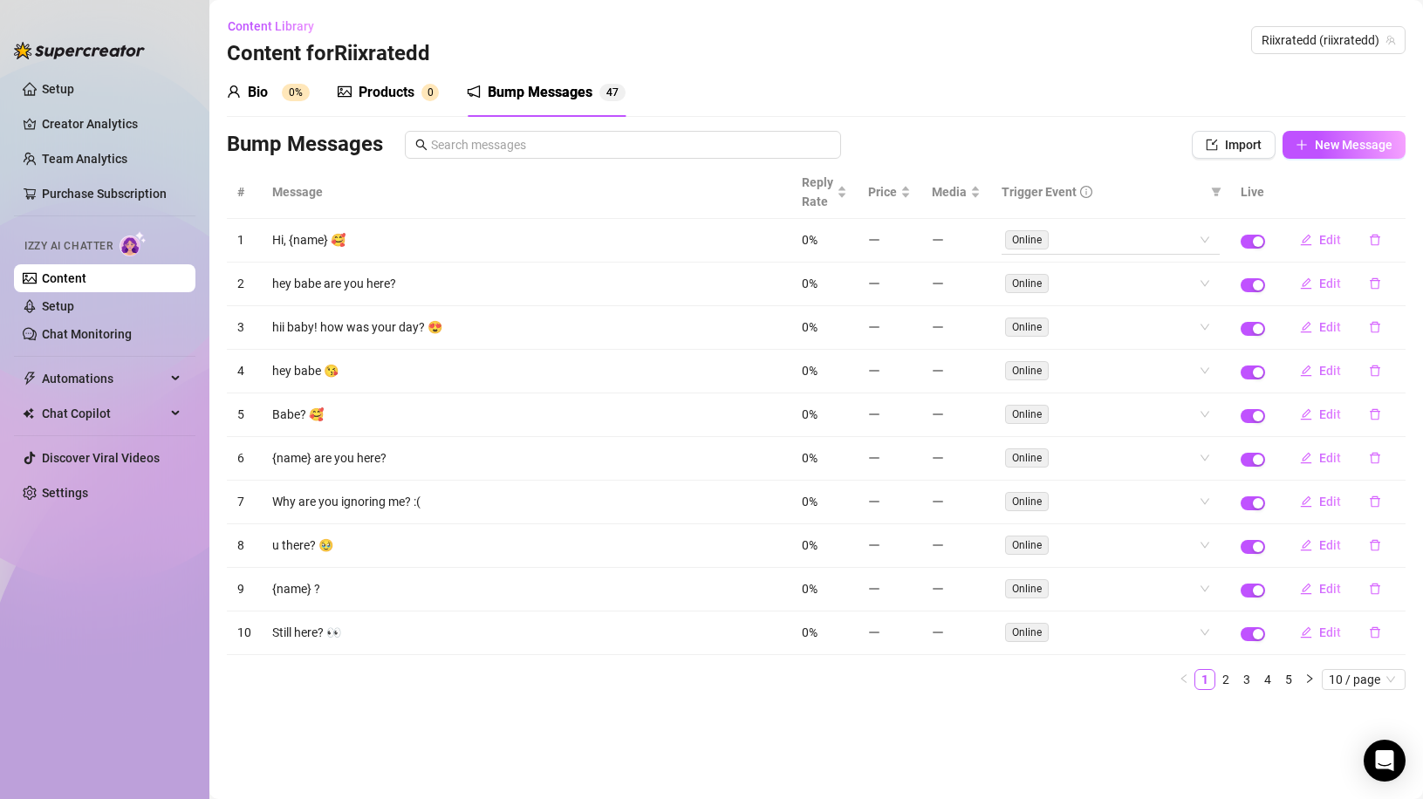
click at [1205, 240] on div "Online" at bounding box center [1111, 240] width 218 height 28
click at [362, 244] on td "Hi, {name} 🥰" at bounding box center [527, 241] width 530 height 44
click at [285, 244] on td "Hi, {name} 🥰" at bounding box center [527, 241] width 530 height 44
click at [244, 239] on td "1" at bounding box center [244, 241] width 35 height 44
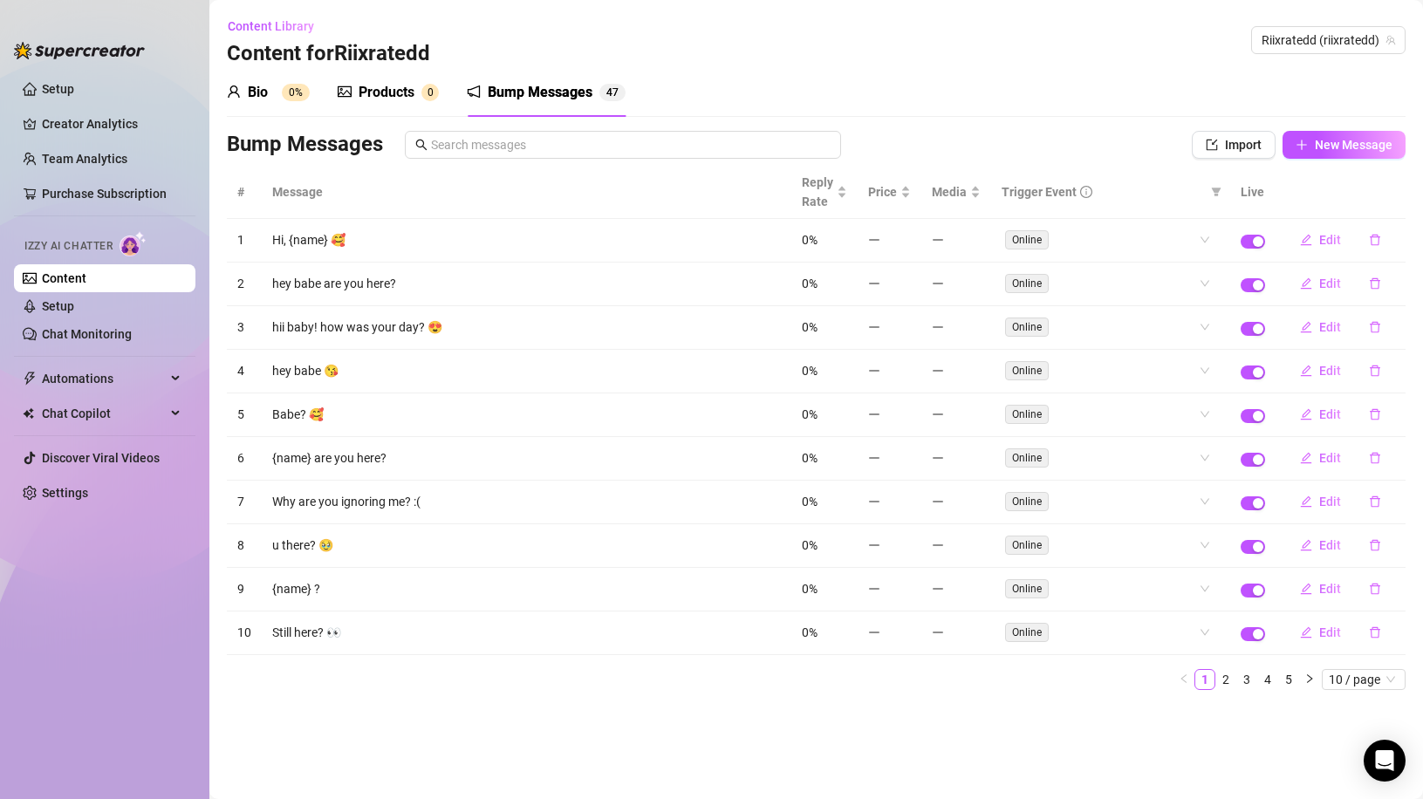
click at [297, 633] on td "Still here? 👀" at bounding box center [527, 634] width 530 height 44
click at [299, 631] on td "Still here? 👀" at bounding box center [527, 634] width 530 height 44
click at [1045, 636] on span "Online" at bounding box center [1027, 632] width 44 height 19
click at [1035, 634] on span "Online" at bounding box center [1027, 632] width 44 height 19
click at [1035, 633] on span "Online" at bounding box center [1027, 632] width 44 height 19
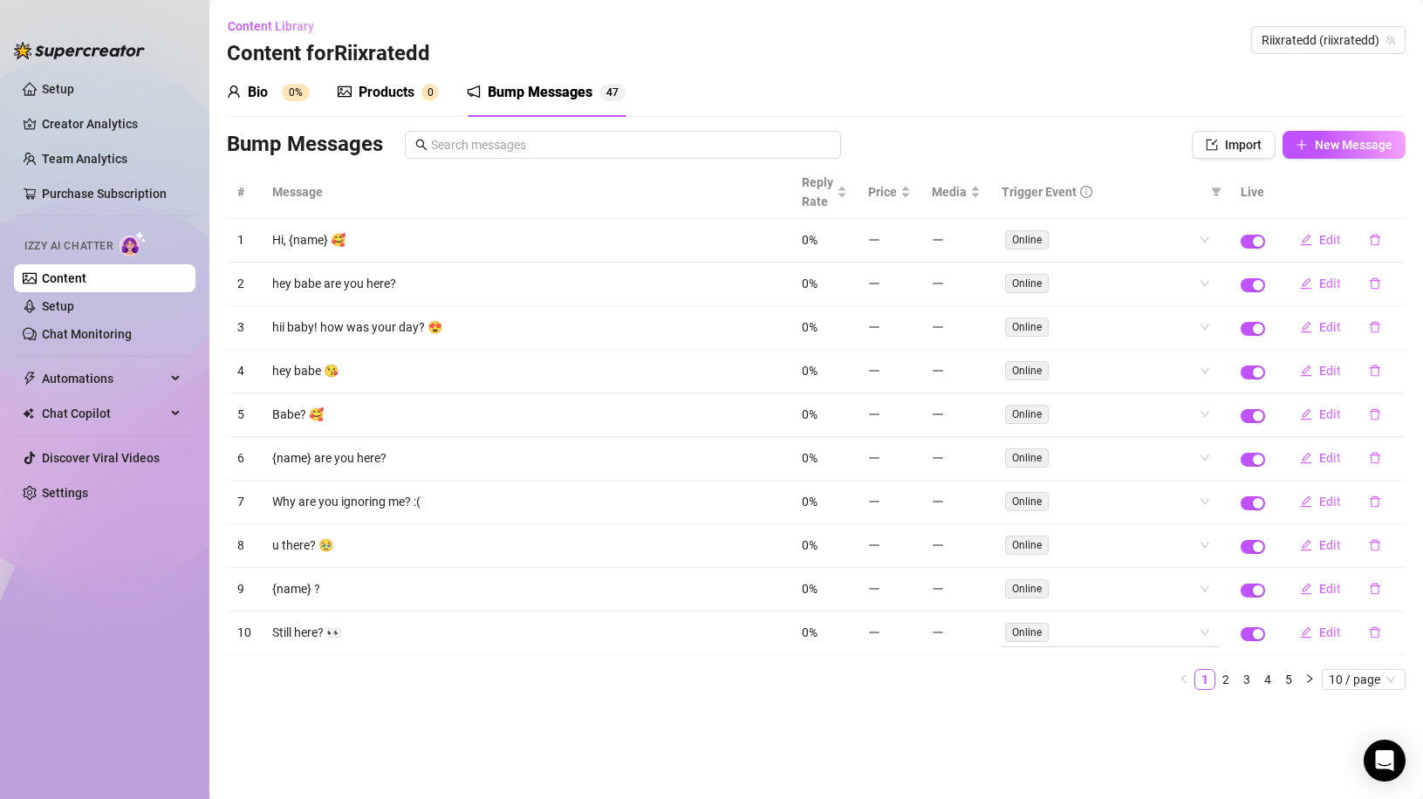
click at [1035, 633] on span "Online" at bounding box center [1027, 632] width 44 height 19
click at [1259, 634] on div "button" at bounding box center [1258, 634] width 10 height 10
click at [1259, 634] on span "button" at bounding box center [1253, 634] width 24 height 14
drag, startPoint x: 1322, startPoint y: 364, endPoint x: 1305, endPoint y: 508, distance: 145.0
drag, startPoint x: 1305, startPoint y: 508, endPoint x: 1284, endPoint y: 722, distance: 214.8
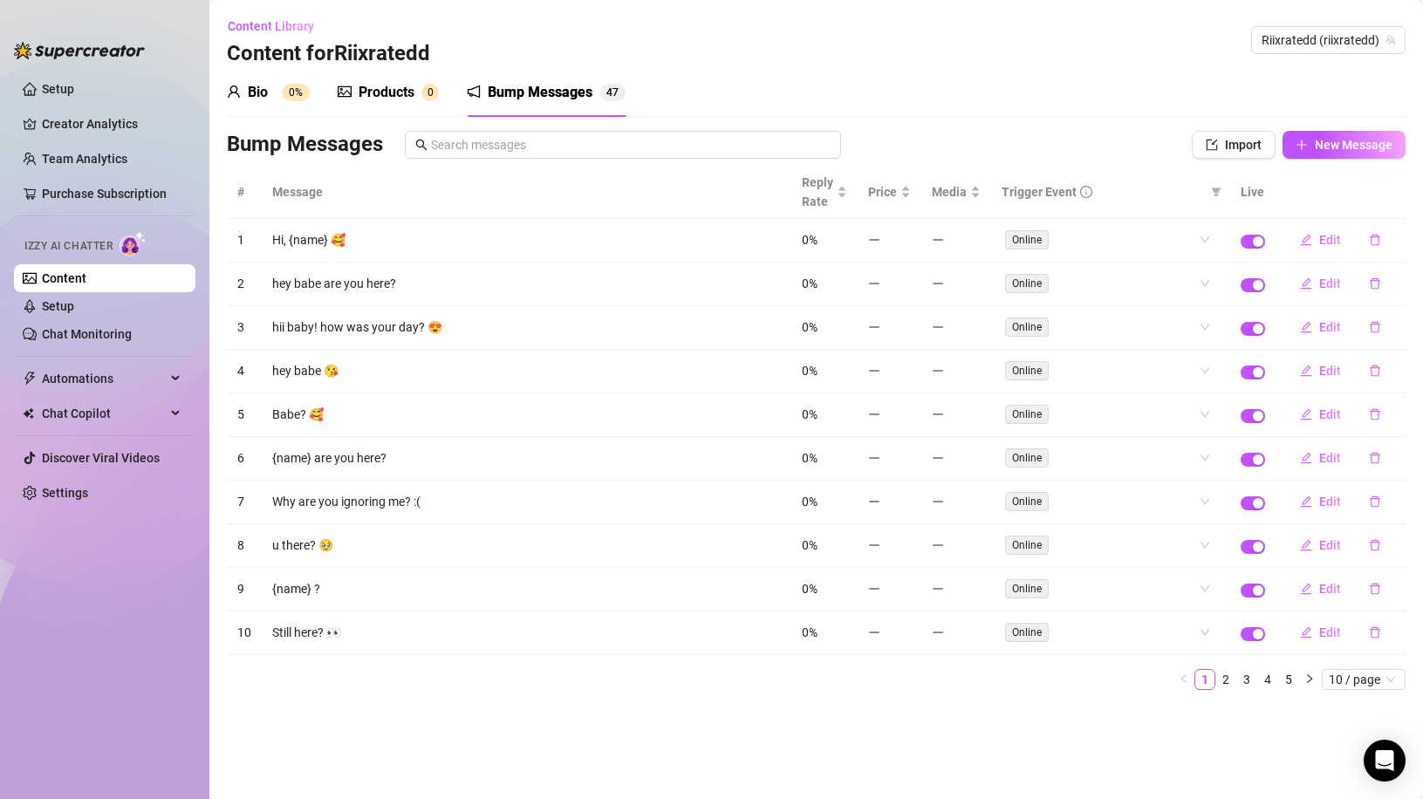
click at [1266, 726] on main "Content Library Content for Riixratedd Riixratedd (riixratedd) Bio 0% Products …" at bounding box center [816, 399] width 1214 height 799
click at [1365, 764] on body "Setup Creator Analytics Team Analytics Purchase Subscription Izzy AI Chatter Co…" at bounding box center [711, 399] width 1423 height 799
click at [241, 91] on div "Bio 0%" at bounding box center [268, 92] width 83 height 21
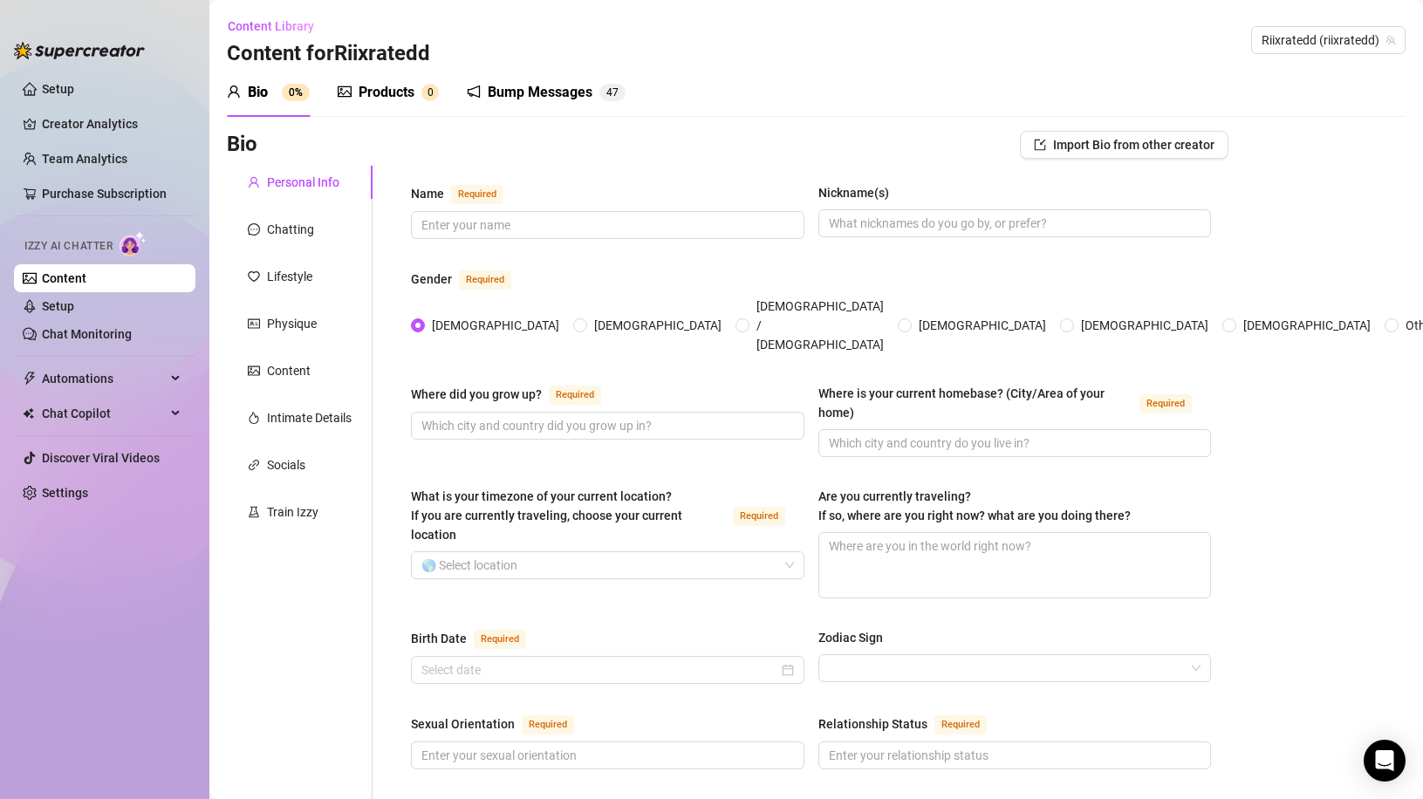
click at [284, 87] on sup "0%" at bounding box center [296, 92] width 28 height 17
click at [310, 83] on div "Bio 0%" at bounding box center [268, 92] width 83 height 21
click at [360, 82] on div "Products" at bounding box center [387, 92] width 56 height 21
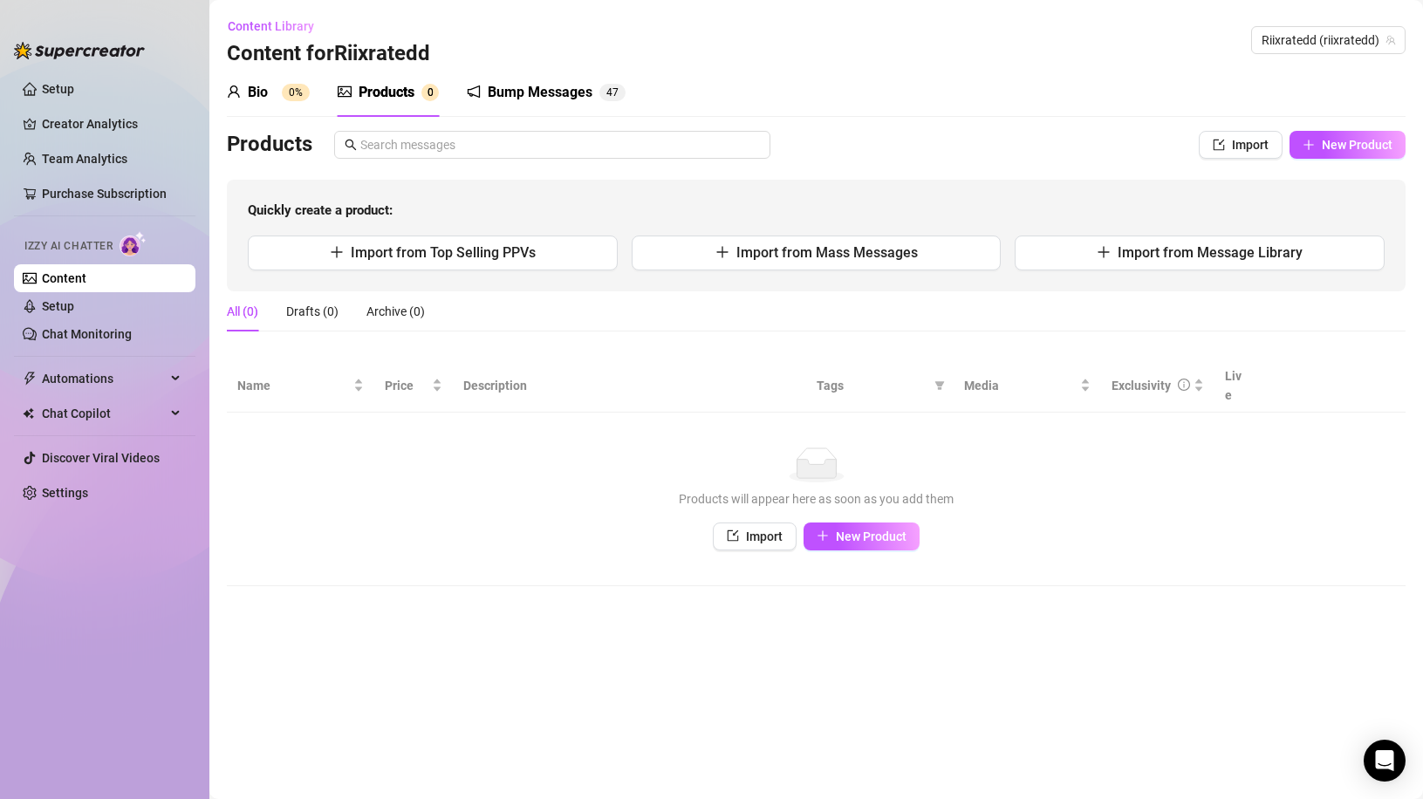
click at [489, 87] on div "Bump Messages" at bounding box center [540, 92] width 105 height 21
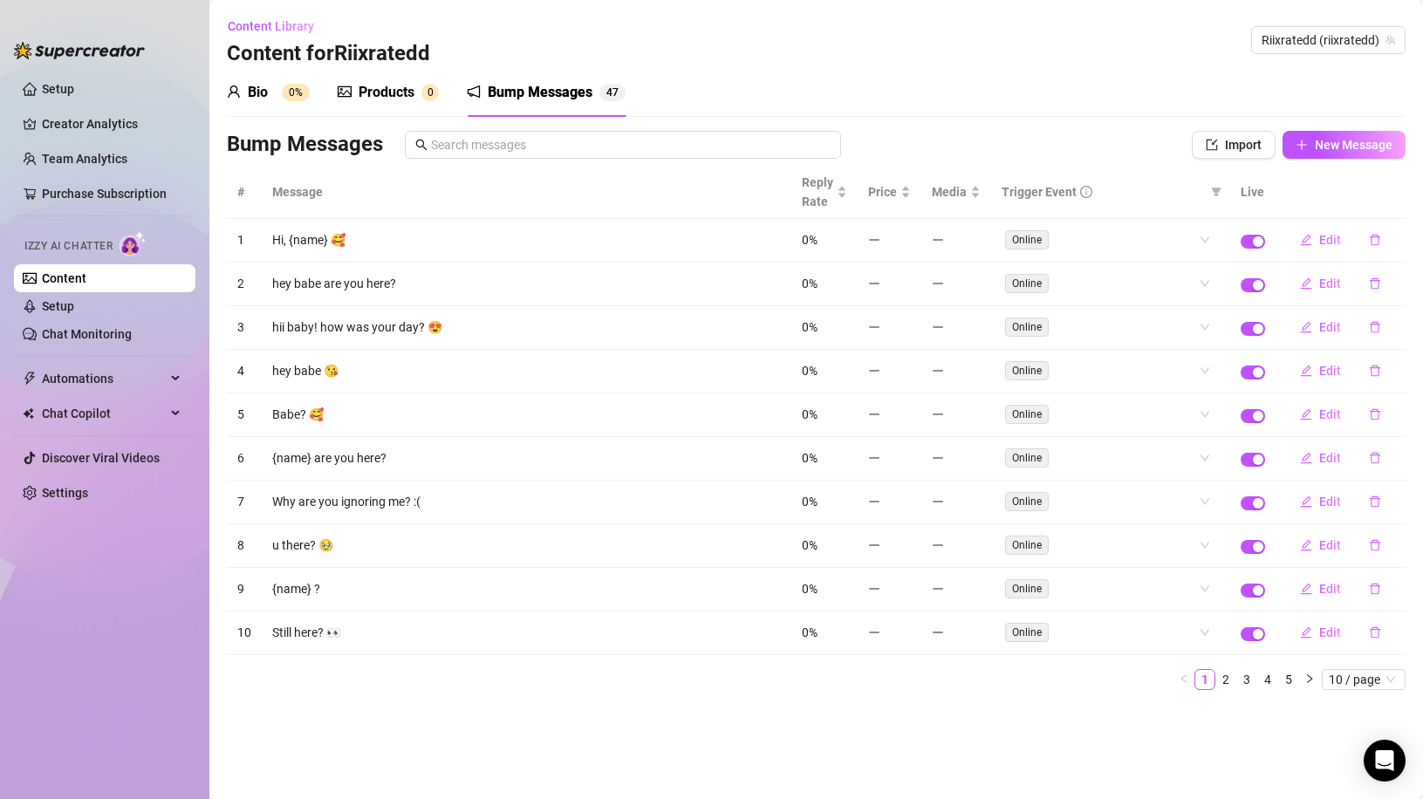
click at [302, 631] on td "Still here? 👀" at bounding box center [527, 634] width 530 height 44
copy td "Still here? 👀"
click at [331, 333] on td "hii baby! how was your day? 😍" at bounding box center [527, 328] width 530 height 44
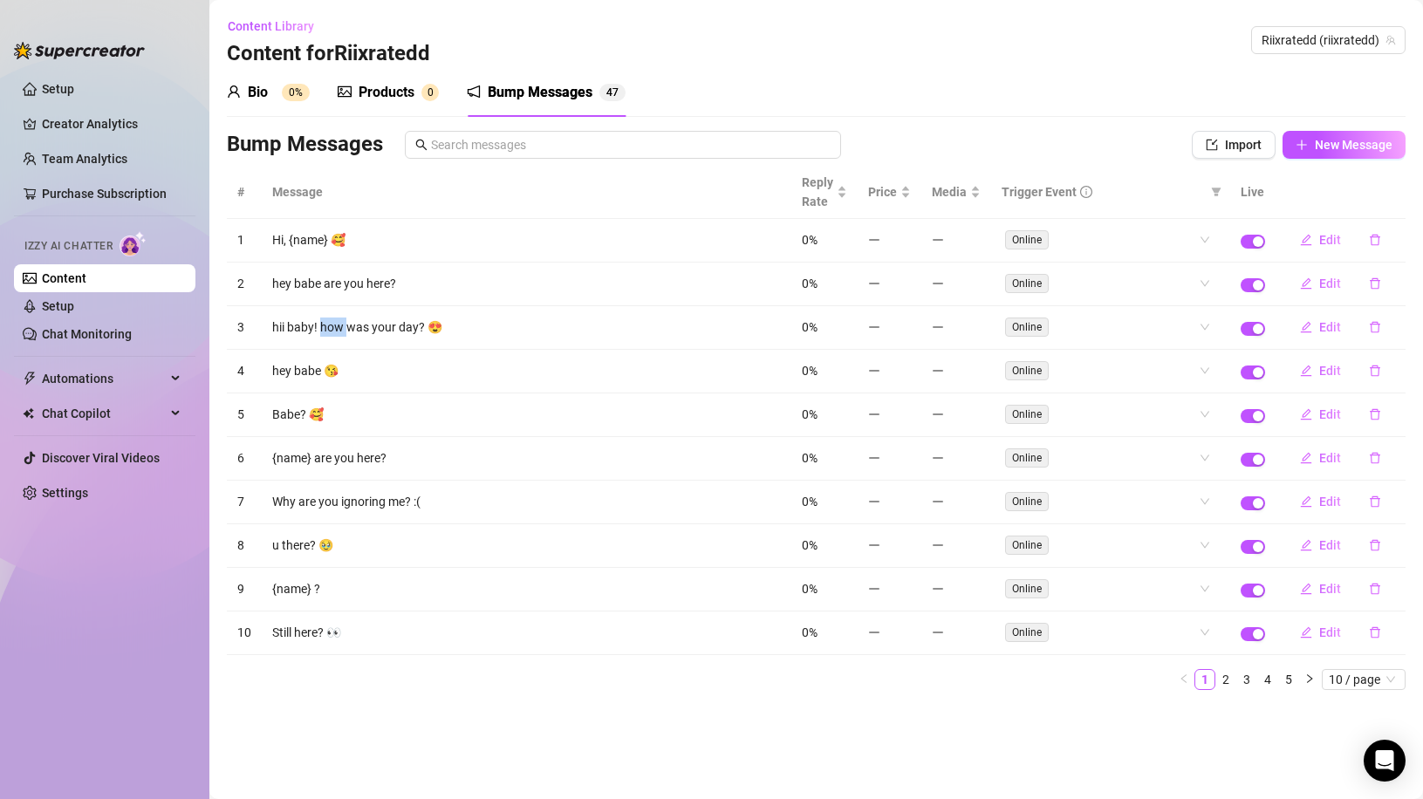
click at [331, 333] on td "hii baby! how was your day? 😍" at bounding box center [527, 328] width 530 height 44
click at [331, 332] on td "hii baby! how was your day? 😍" at bounding box center [527, 328] width 530 height 44
copy td "hii baby! how was your day? 😍"
click at [42, 89] on link "Setup" at bounding box center [58, 89] width 32 height 14
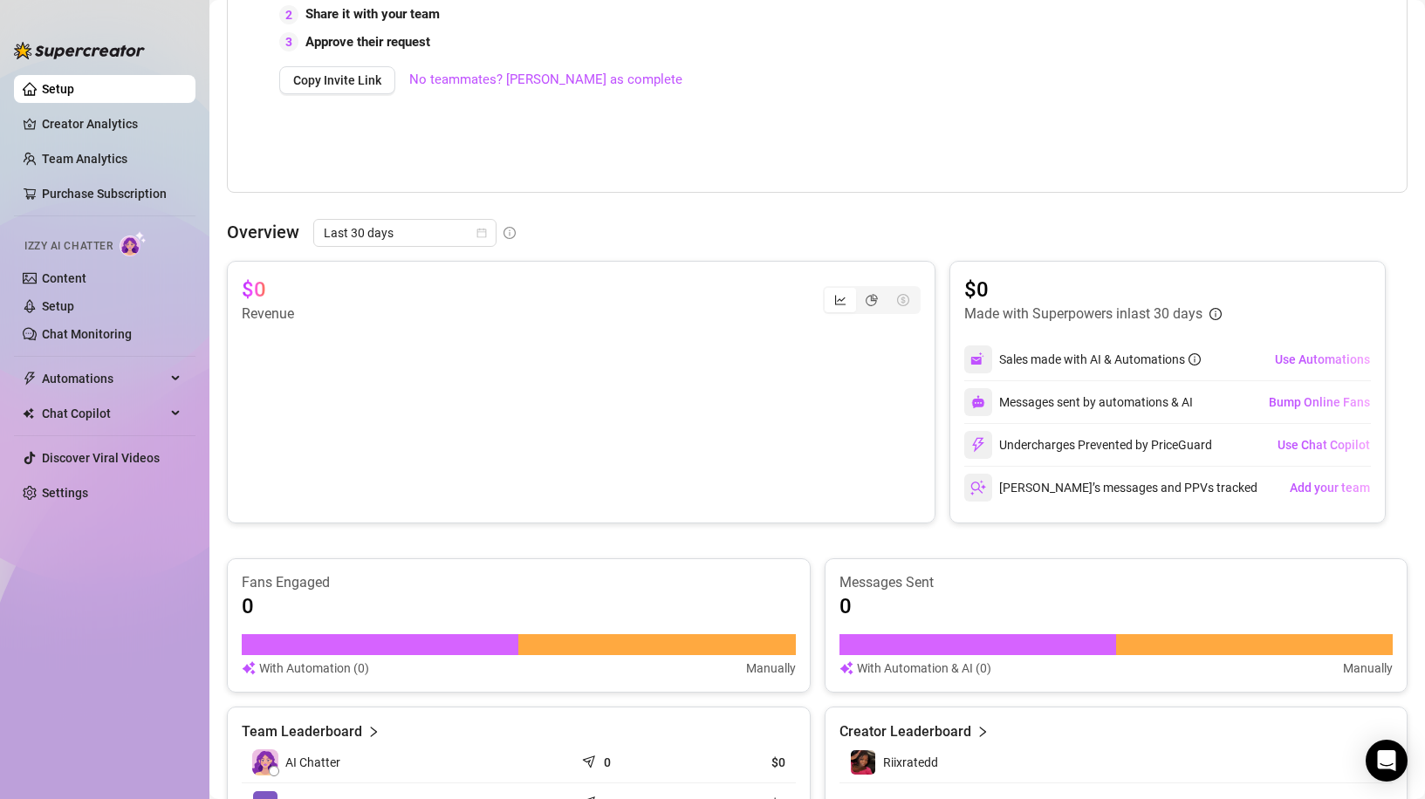
scroll to position [166, 0]
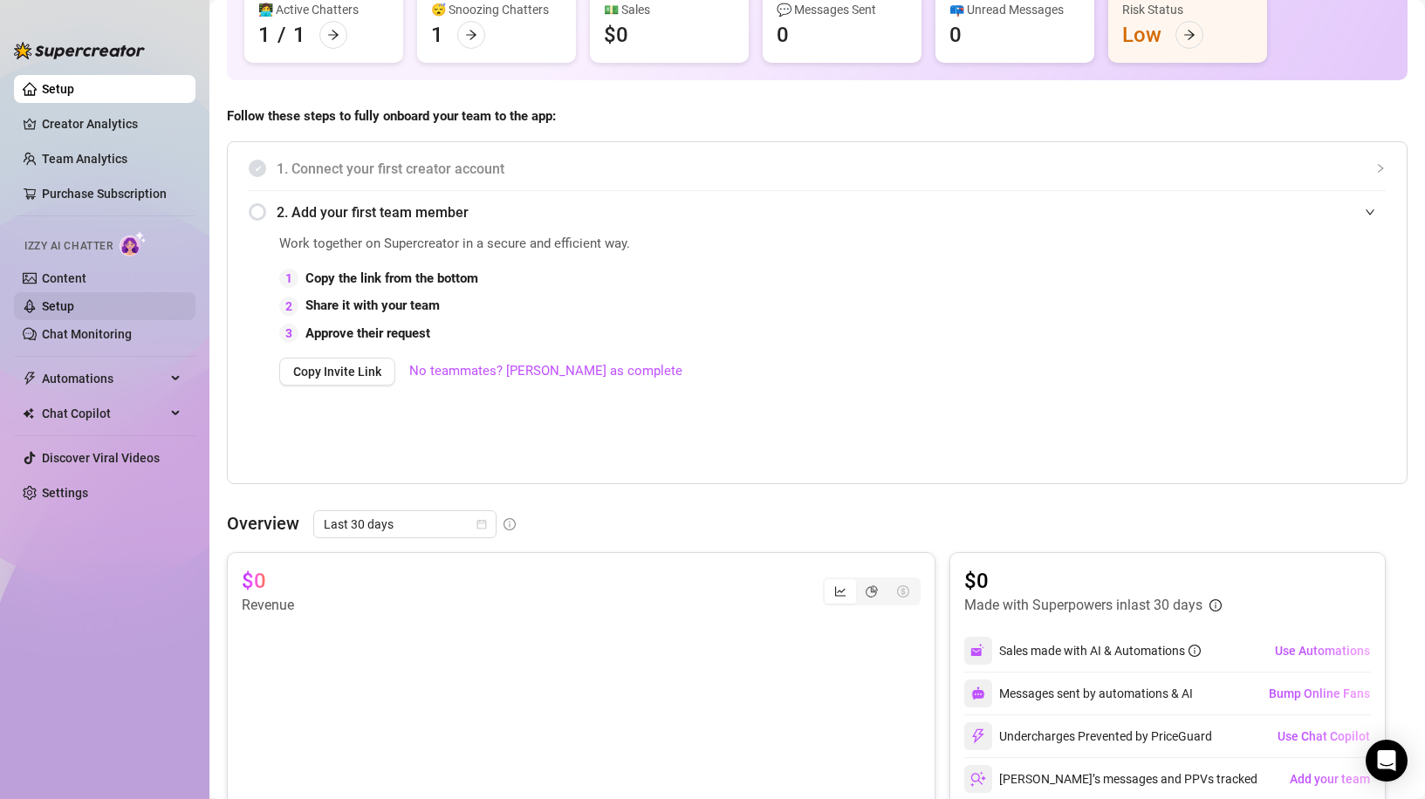
click at [63, 306] on link "Setup" at bounding box center [58, 306] width 32 height 14
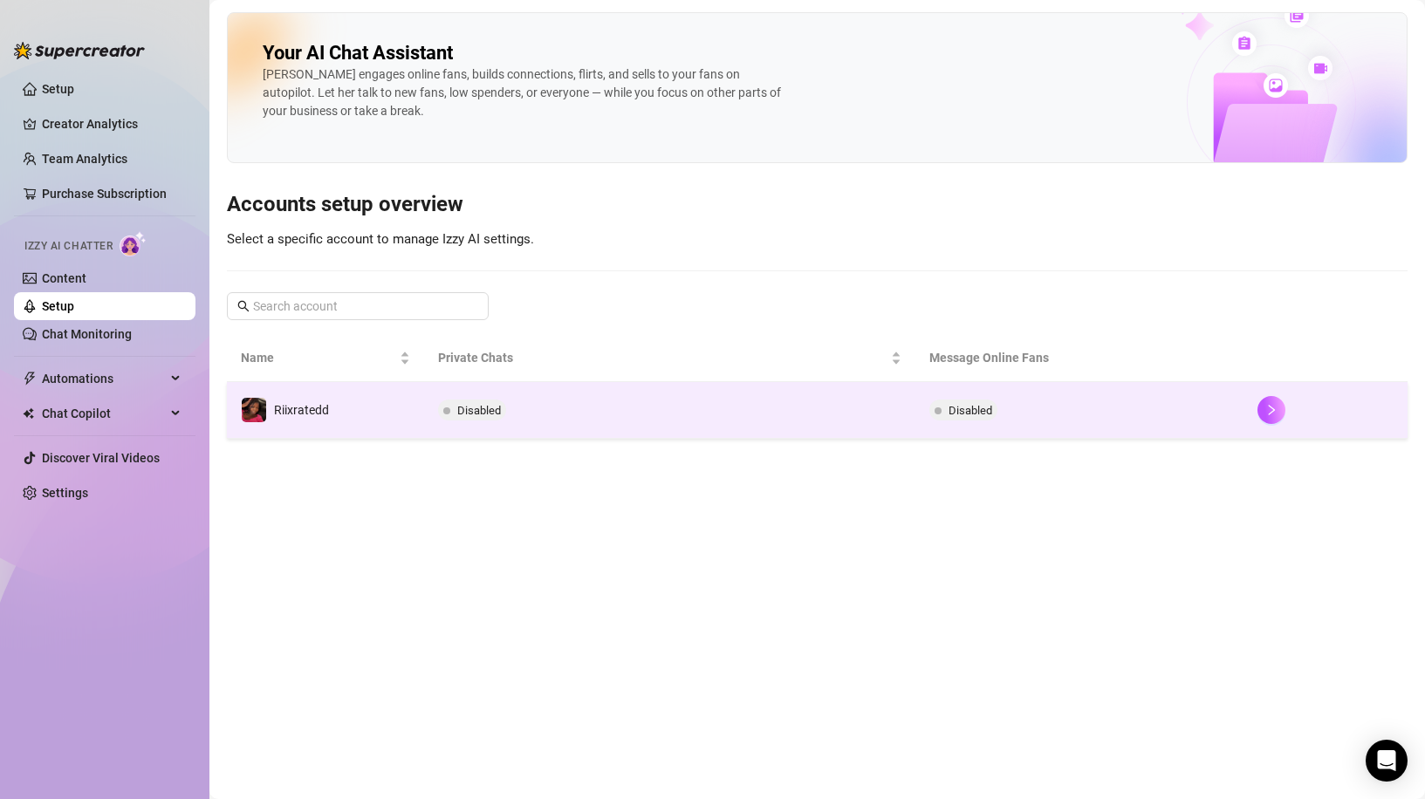
click at [407, 404] on td "Riixratedd" at bounding box center [325, 410] width 197 height 57
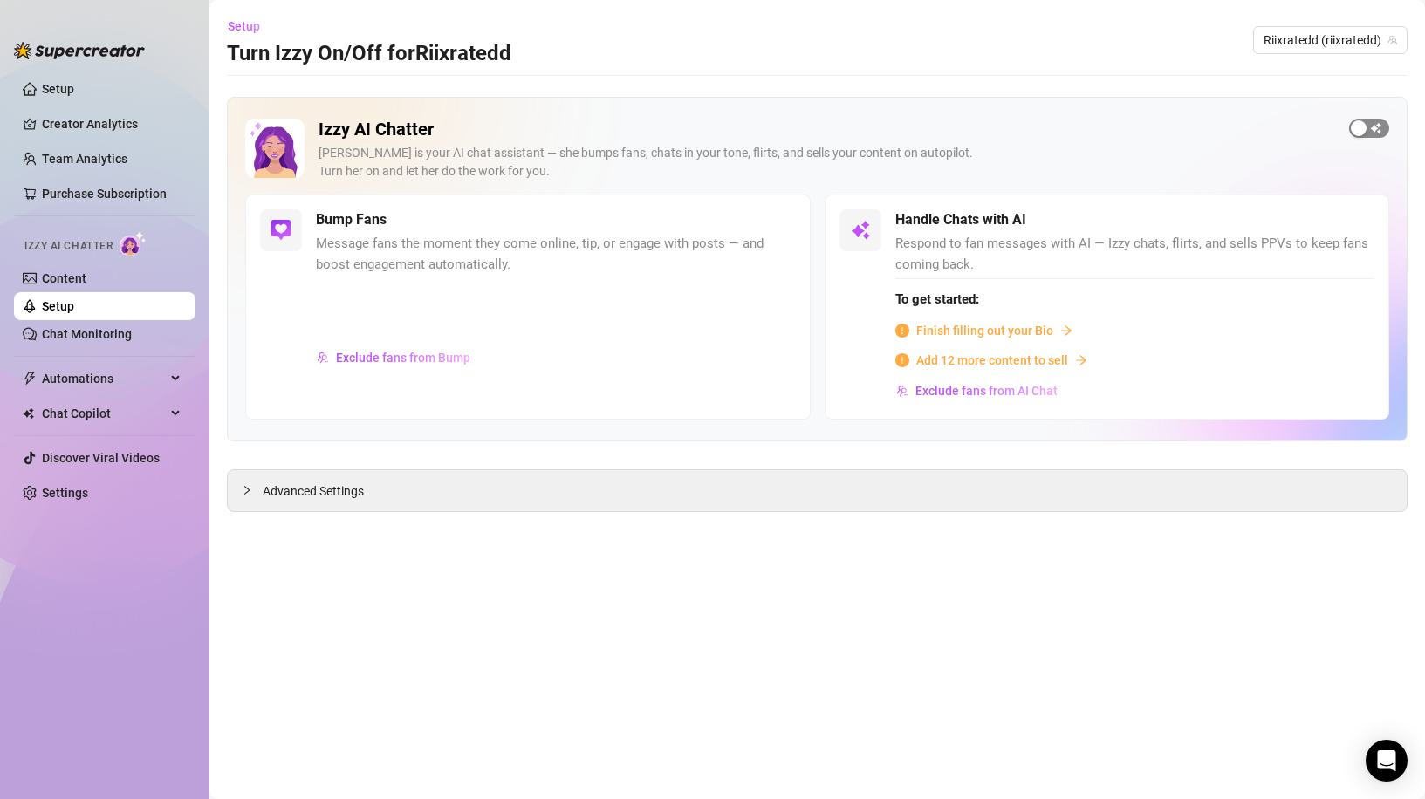
click at [1373, 132] on span "button" at bounding box center [1369, 128] width 40 height 19
click at [1348, 223] on div "button" at bounding box center [1346, 220] width 16 height 16
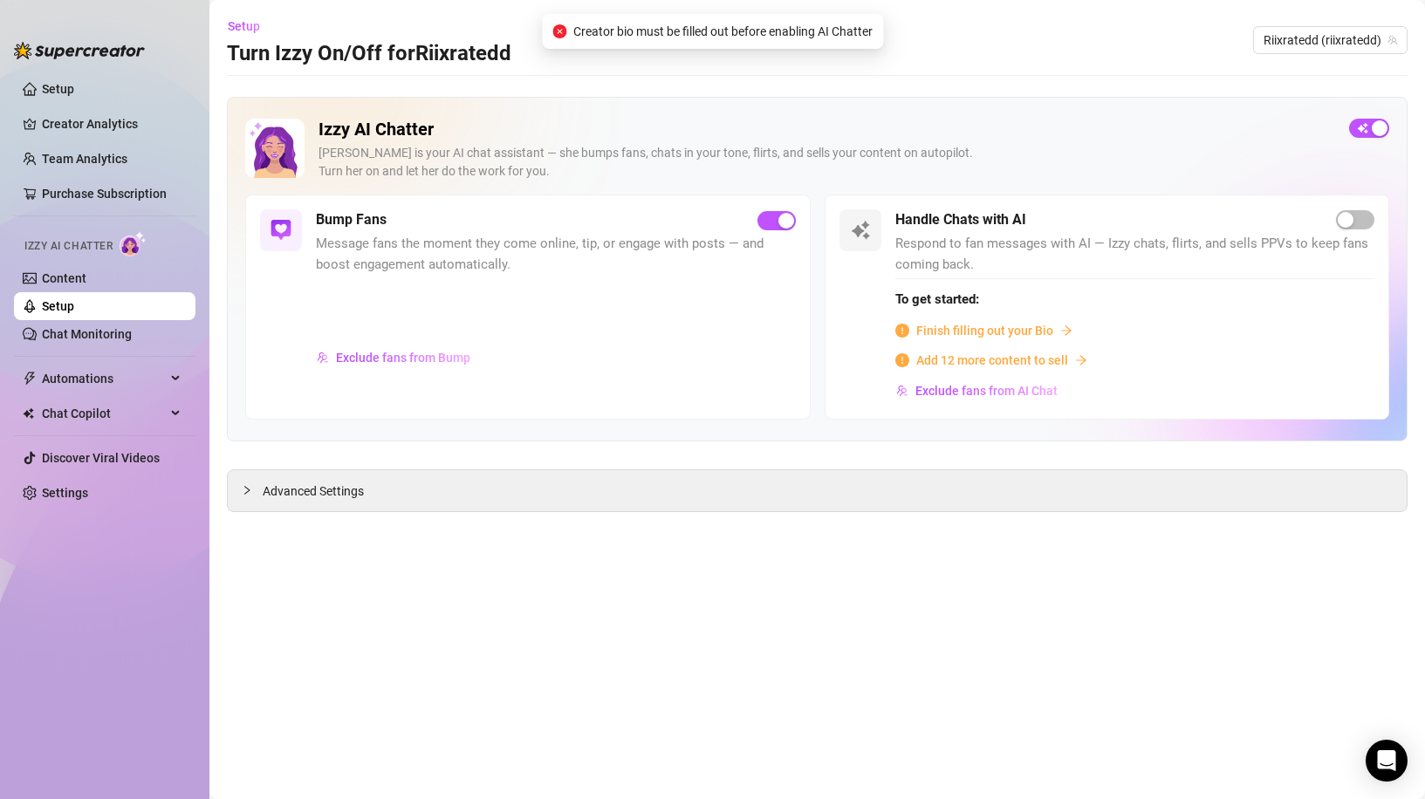
click at [936, 321] on span "Finish filling out your Bio" at bounding box center [984, 330] width 137 height 19
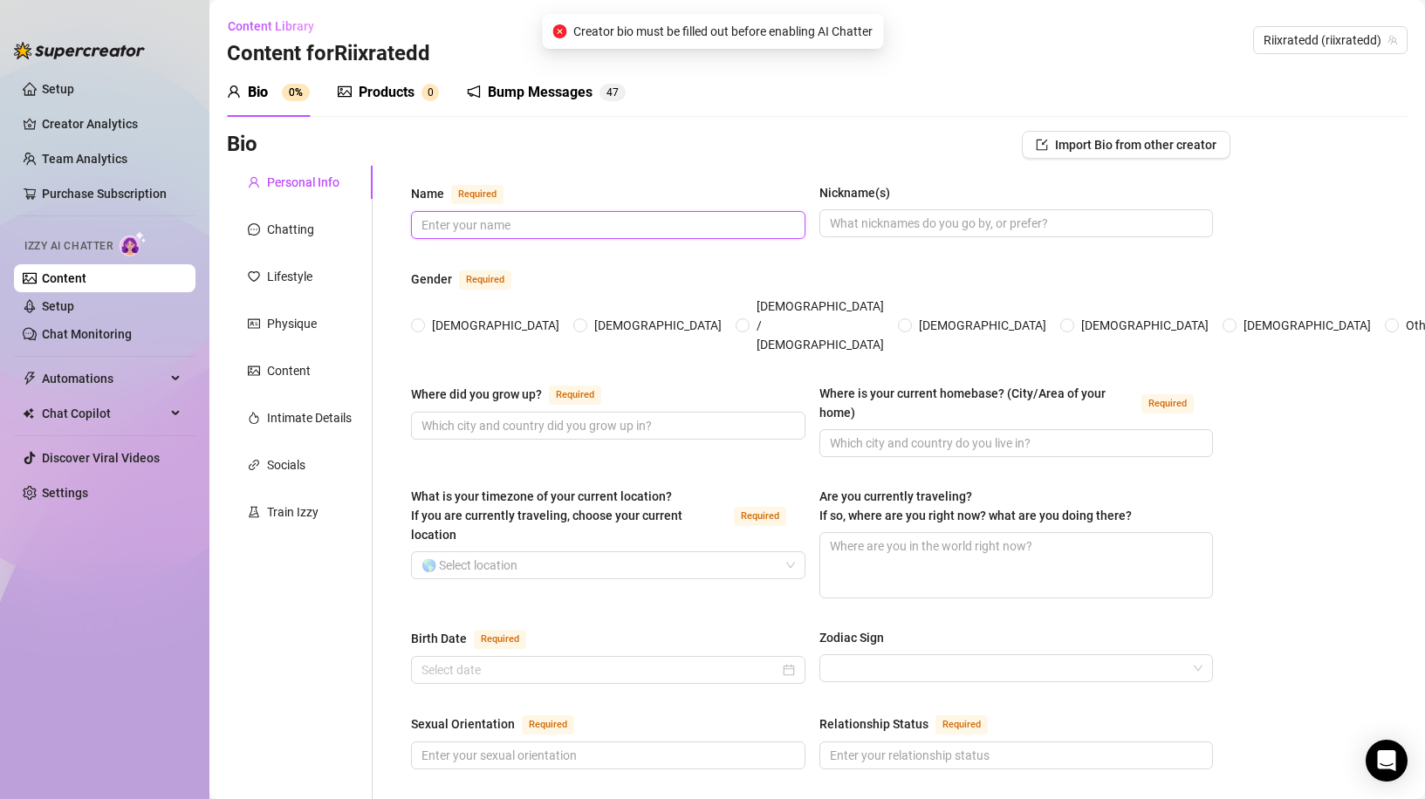
click at [523, 226] on input "Name Required" at bounding box center [607, 225] width 370 height 19
type input "rii"
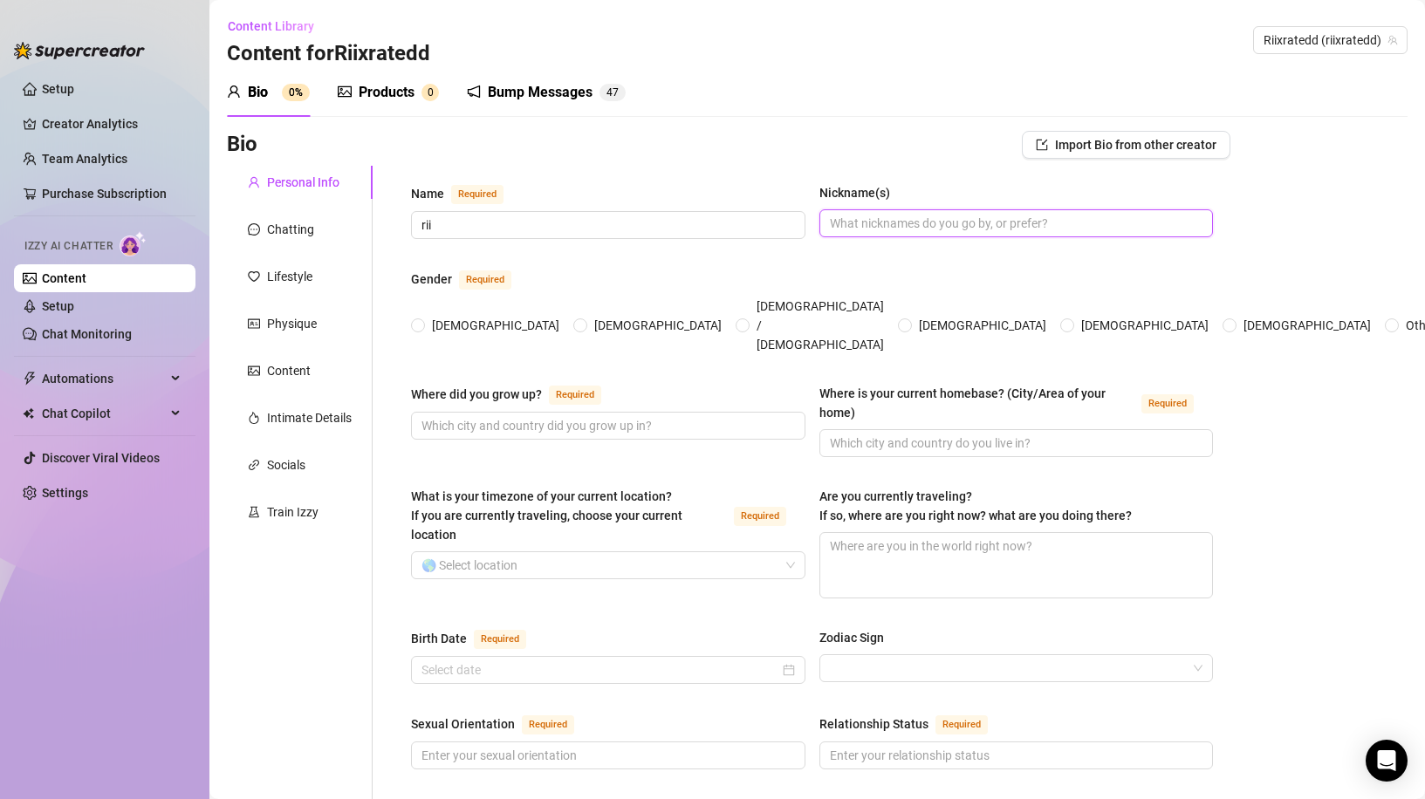
click at [851, 219] on input "Nickname(s)" at bounding box center [1015, 223] width 370 height 19
type input "mamas"
click at [438, 316] on span "[DEMOGRAPHIC_DATA]" at bounding box center [495, 325] width 141 height 19
click at [422, 321] on input "[DEMOGRAPHIC_DATA]" at bounding box center [418, 326] width 7 height 11
radio input "true"
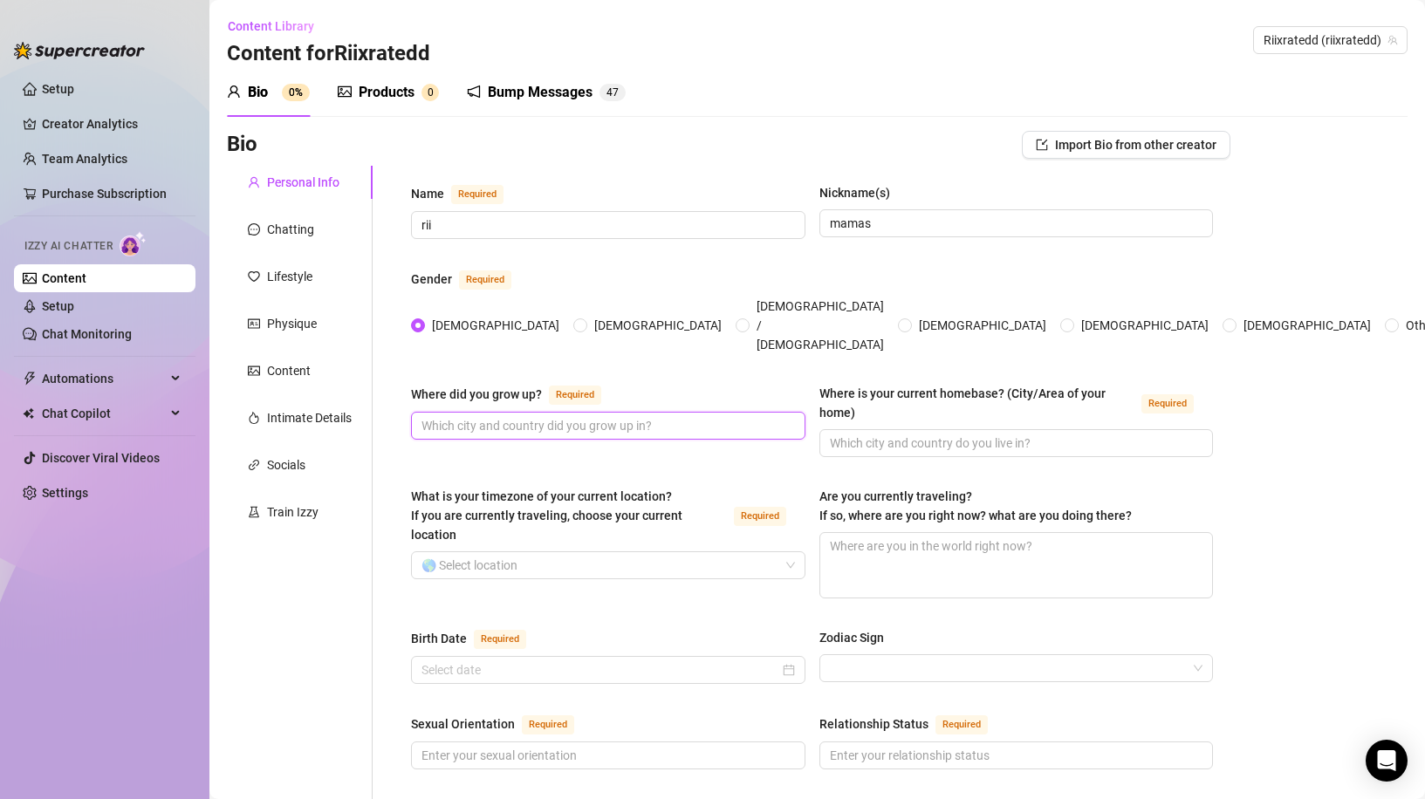
click at [483, 416] on input "Where did you grow up? Required" at bounding box center [607, 425] width 370 height 19
type input "alanta"
click at [874, 434] on input "Where is your current homebase? (City/Area of your home) Required" at bounding box center [1015, 443] width 370 height 19
type input "alanta"
click at [584, 518] on div "What is your timezone of your current location? If you are currently traveling,…" at bounding box center [608, 519] width 394 height 65
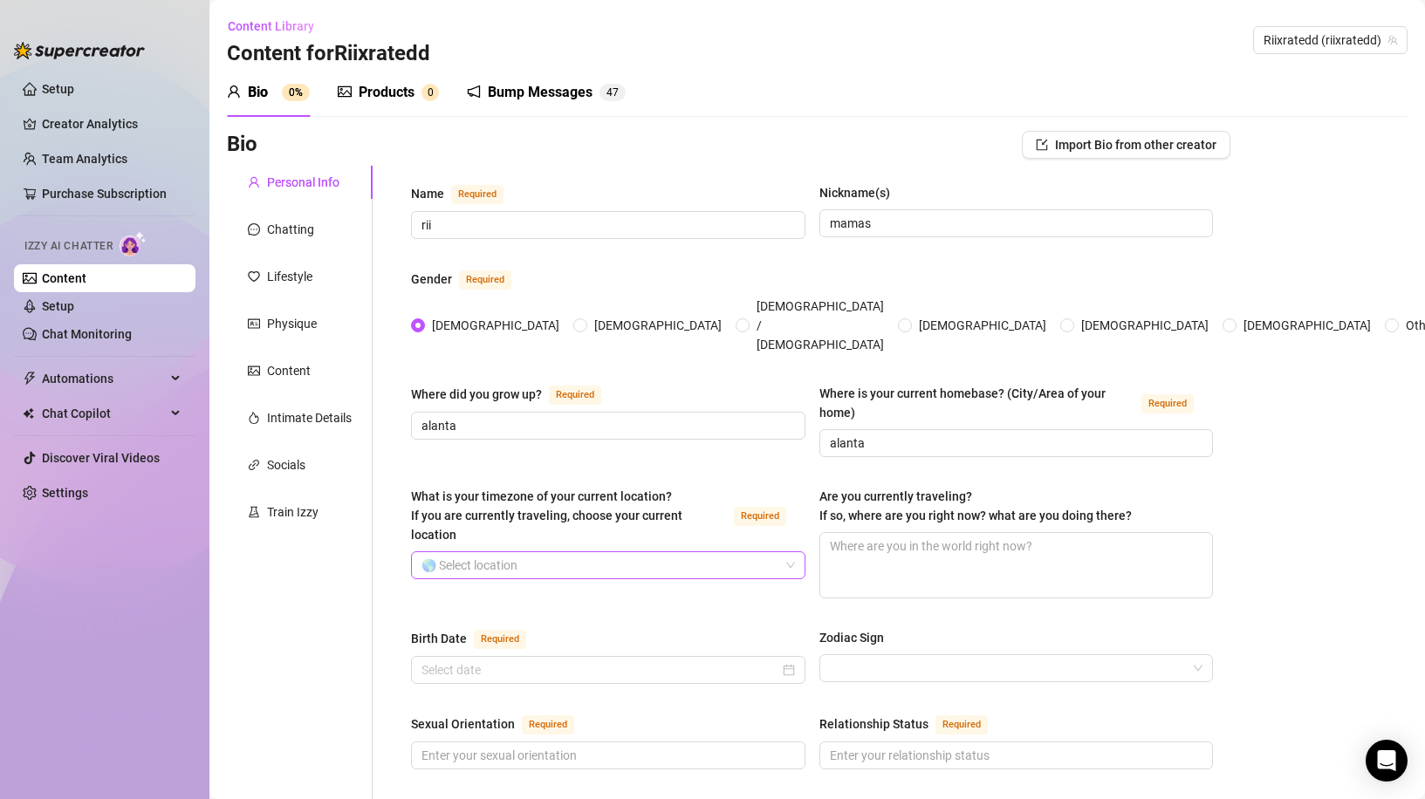
click at [564, 552] on input "What is your timezone of your current location? If you are currently traveling,…" at bounding box center [601, 565] width 358 height 26
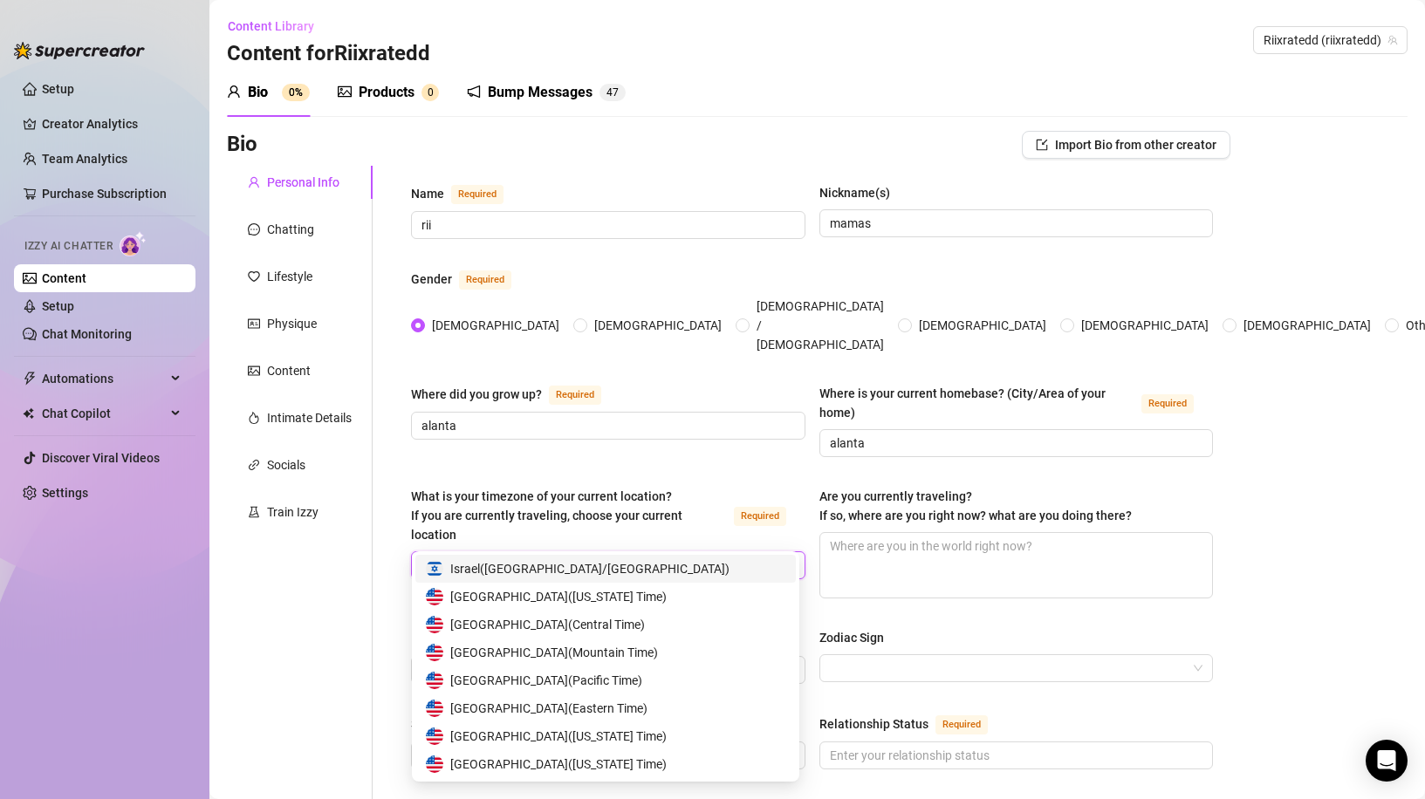
type input "usa"
drag, startPoint x: 512, startPoint y: 600, endPoint x: 518, endPoint y: 620, distance: 21.6
click at [518, 620] on div "[GEOGRAPHIC_DATA] ( [GEOGRAPHIC_DATA]/[GEOGRAPHIC_DATA] ) [GEOGRAPHIC_DATA] ( […" at bounding box center [605, 666] width 380 height 223
click at [518, 620] on span "[GEOGRAPHIC_DATA] ( Central Time )" at bounding box center [547, 624] width 195 height 19
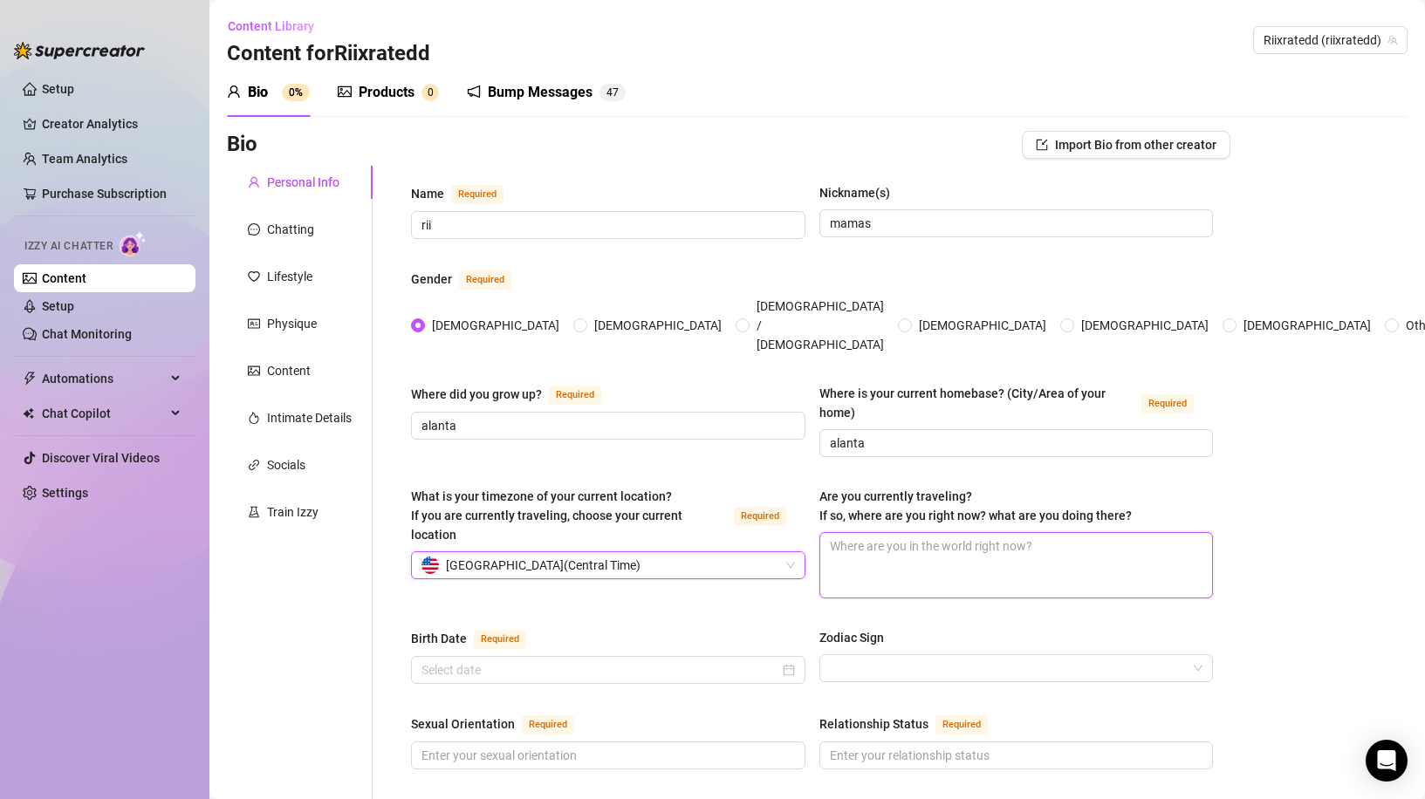
click at [849, 533] on textarea "Are you currently traveling? If so, where are you right now? what are you doing…" at bounding box center [1016, 565] width 393 height 65
type textarea "I"
type textarea "Im"
type textarea "Im l"
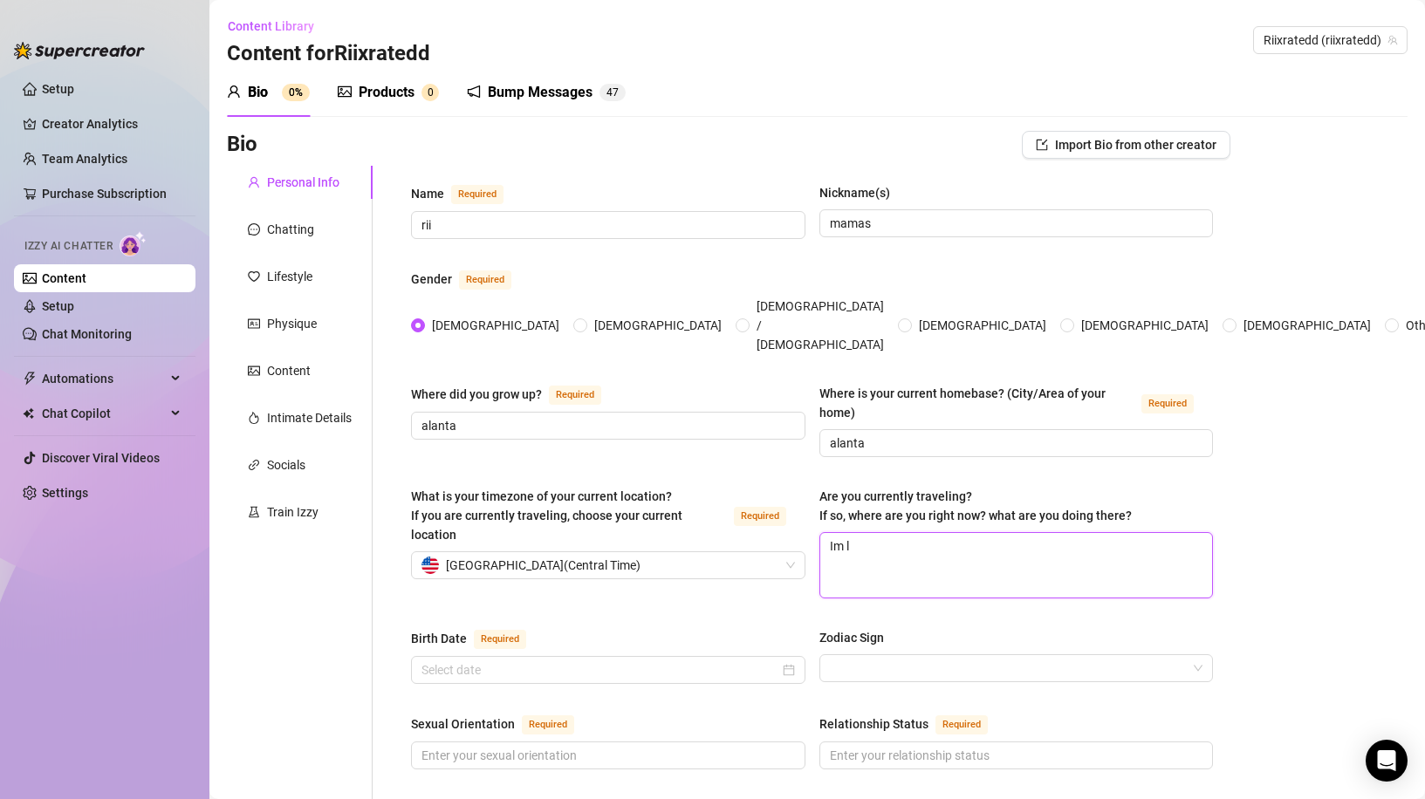
type textarea "Im lo"
type textarea "Im loo"
type textarea "Im look"
type textarea "Im looki"
type textarea "Im lookin"
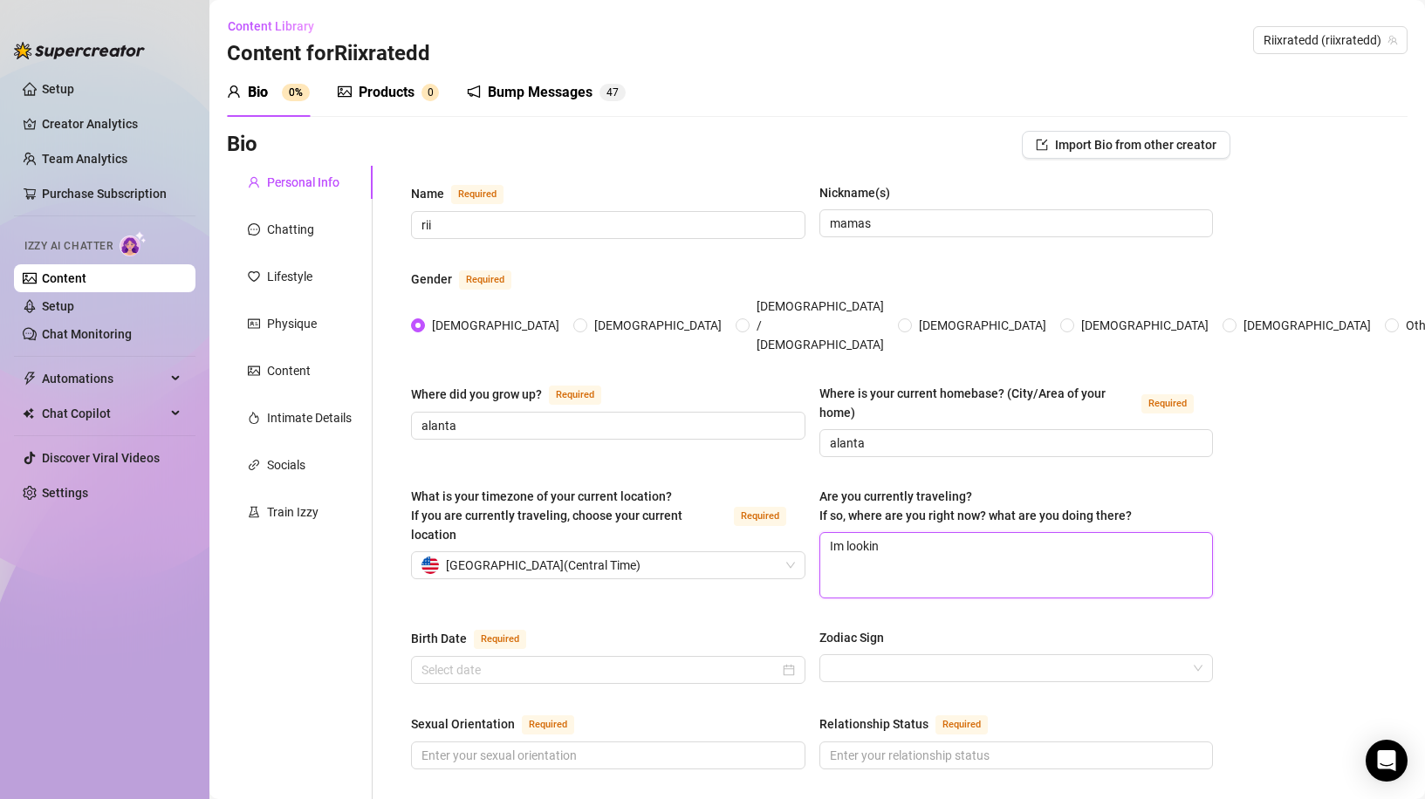
type textarea "Im lookinf"
type textarea "Im lookinf ="
type textarea "Im lookinf =="
type textarea "Im lookinf ="
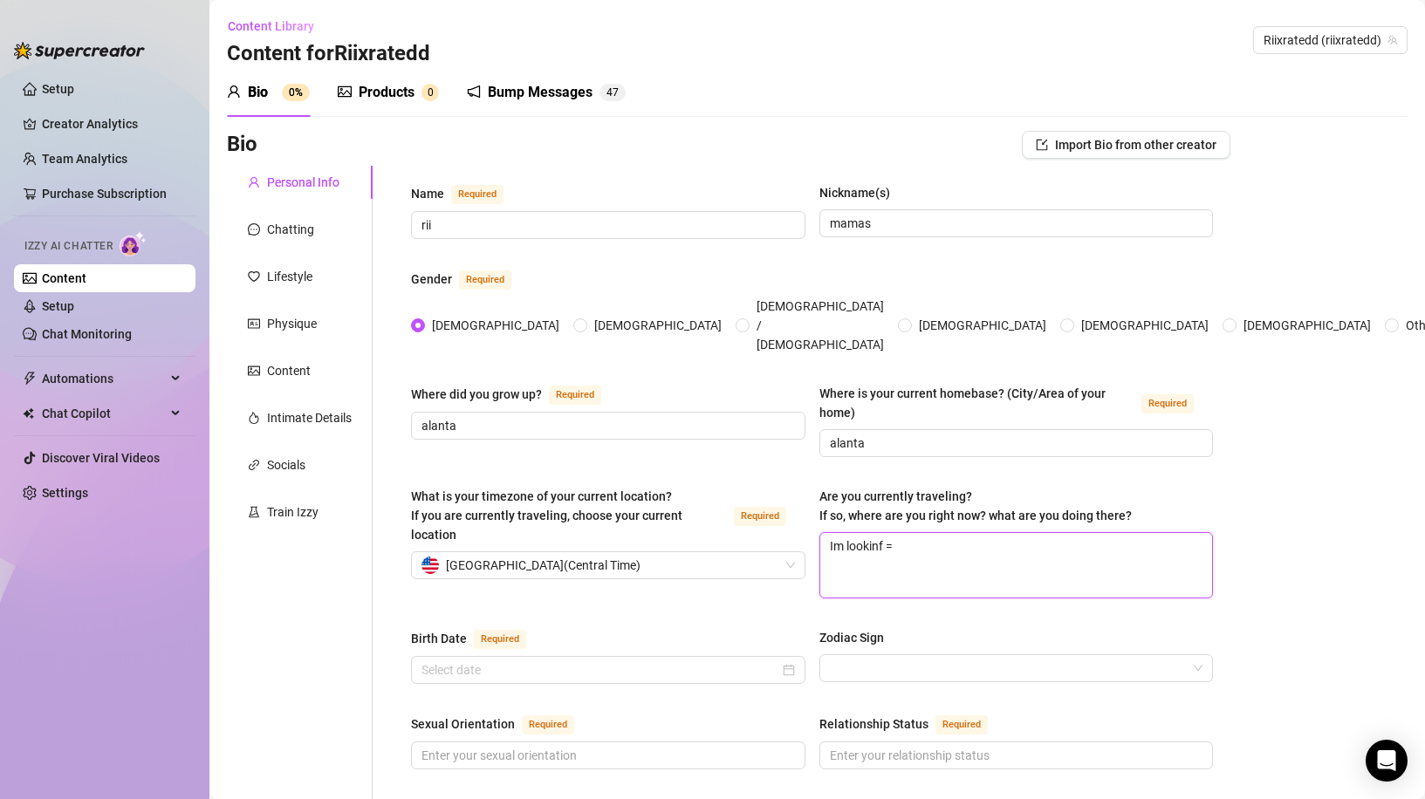
type textarea "Im lookinf"
type textarea "Im lookin"
type textarea "Im looking"
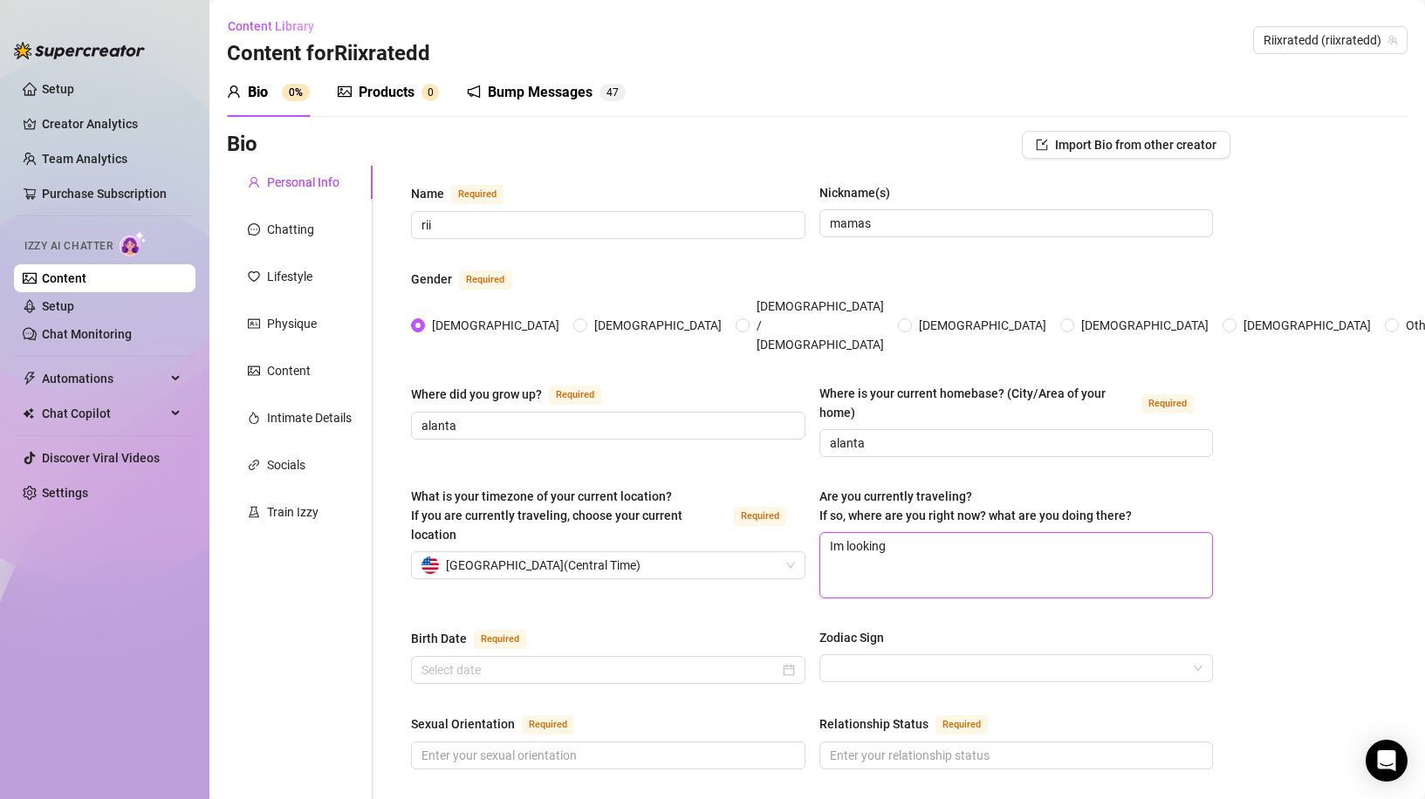
type textarea "Im looking f"
type textarea "Im looking fo"
type textarea "Im looking for"
type textarea "Im looking for f"
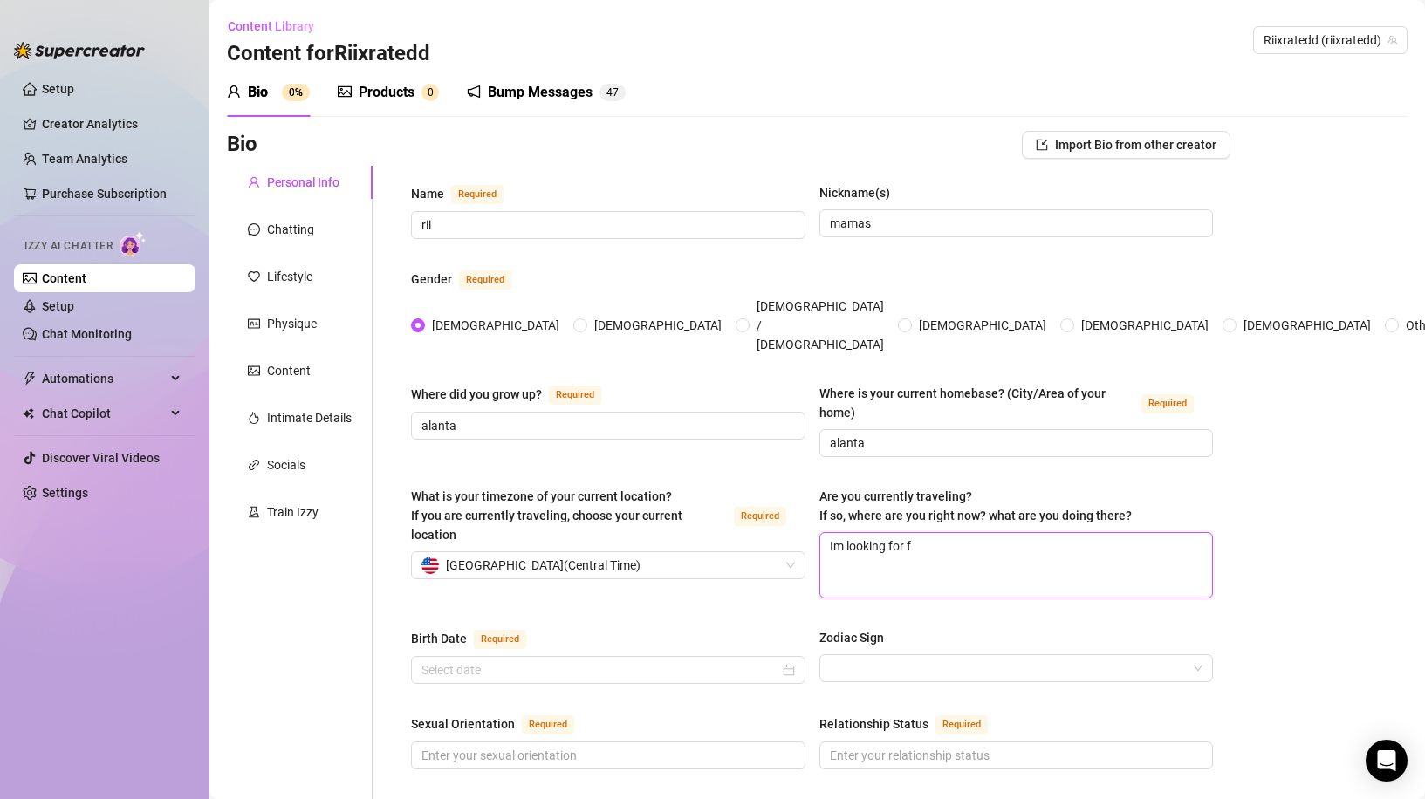
type textarea "Im looking for fu"
type textarea "Im looking for fun"
click at [532, 661] on input "Birth Date Required" at bounding box center [601, 670] width 358 height 19
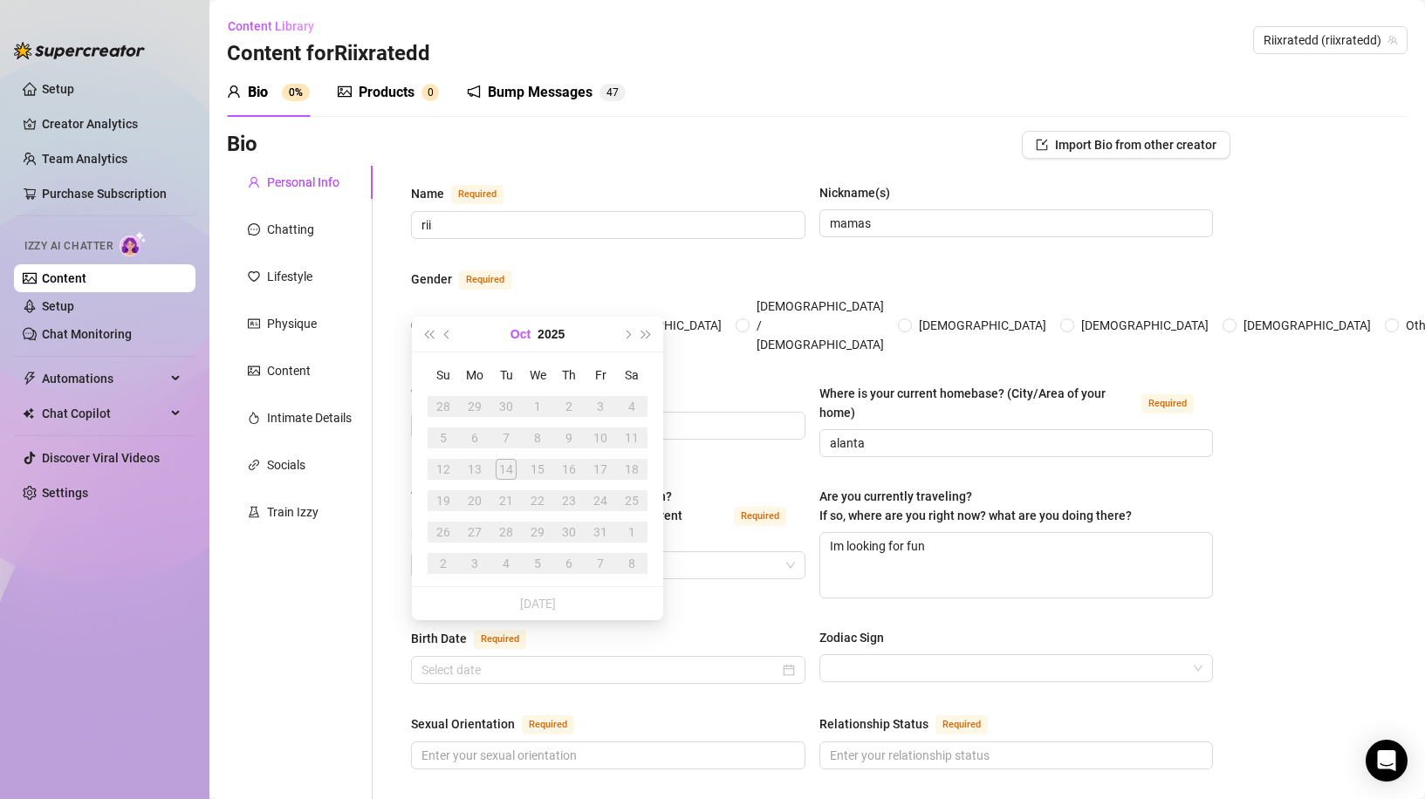
drag, startPoint x: 626, startPoint y: 328, endPoint x: 528, endPoint y: 339, distance: 98.3
click at [624, 328] on button "Next month (PageDown)" at bounding box center [626, 334] width 19 height 35
drag, startPoint x: 417, startPoint y: 340, endPoint x: 438, endPoint y: 333, distance: 22.1
click at [422, 339] on div "[DATE]" at bounding box center [537, 335] width 251 height 36
click at [637, 331] on button "Next year (Control + right)" at bounding box center [646, 334] width 19 height 35
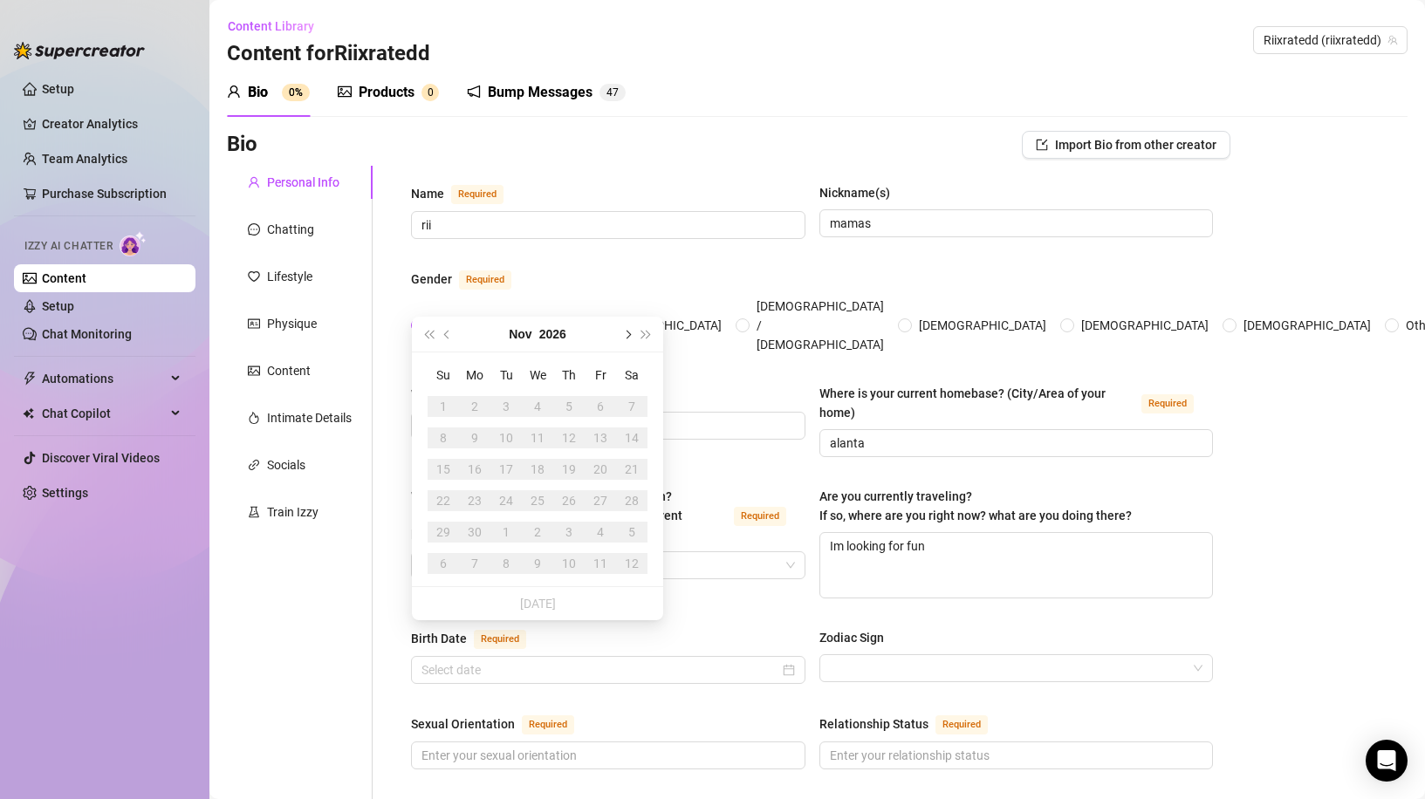
click at [628, 332] on span "Next month (PageDown)" at bounding box center [626, 334] width 9 height 9
click at [545, 332] on button "2026" at bounding box center [551, 334] width 27 height 35
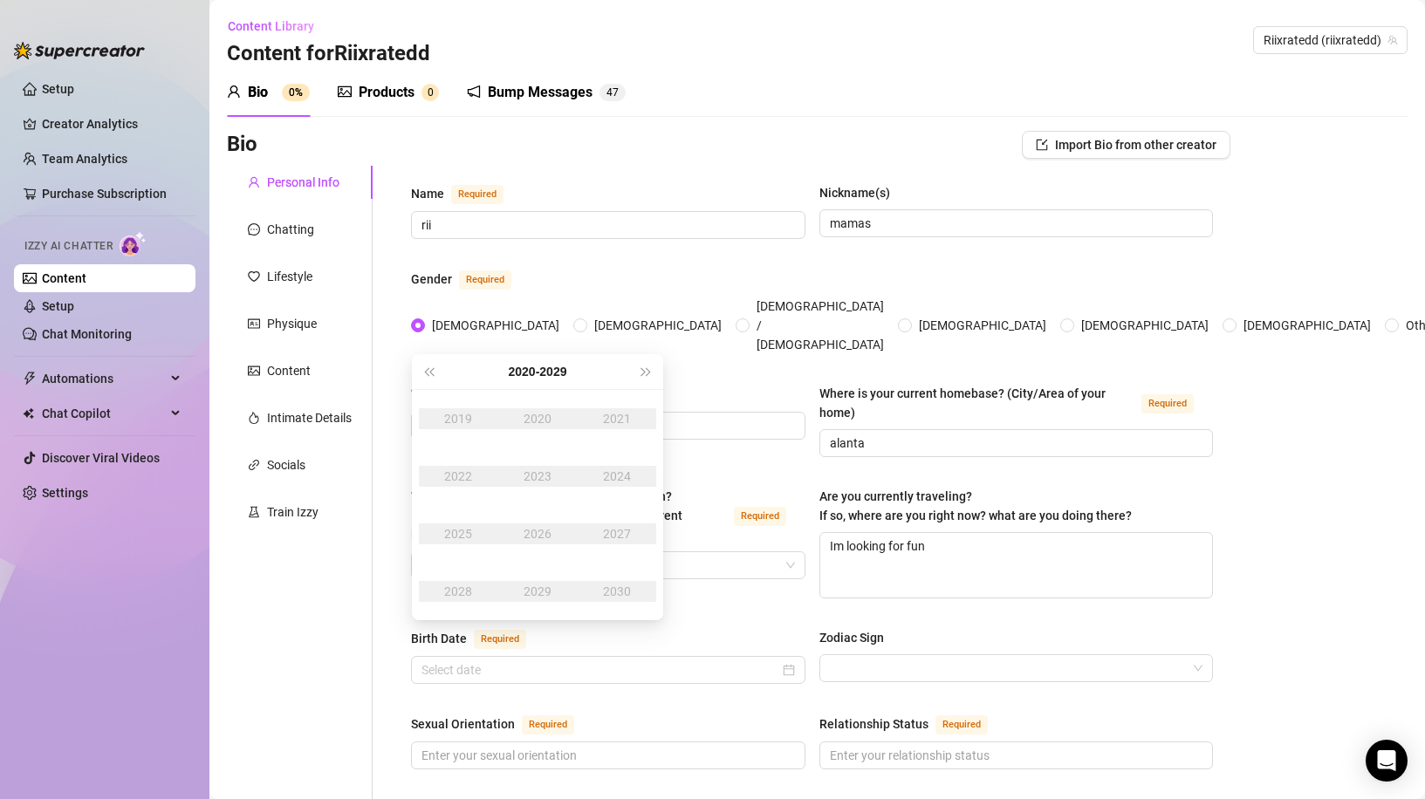
click at [459, 419] on div "2019" at bounding box center [458, 418] width 52 height 21
drag, startPoint x: 428, startPoint y: 389, endPoint x: 426, endPoint y: 380, distance: 8.9
click at [428, 387] on div "[DATE] - [DATE]" at bounding box center [537, 372] width 251 height 36
click at [426, 380] on button "Last year (Control + left)" at bounding box center [428, 371] width 19 height 35
click at [424, 374] on button "Last year (Control + left)" at bounding box center [428, 371] width 19 height 35
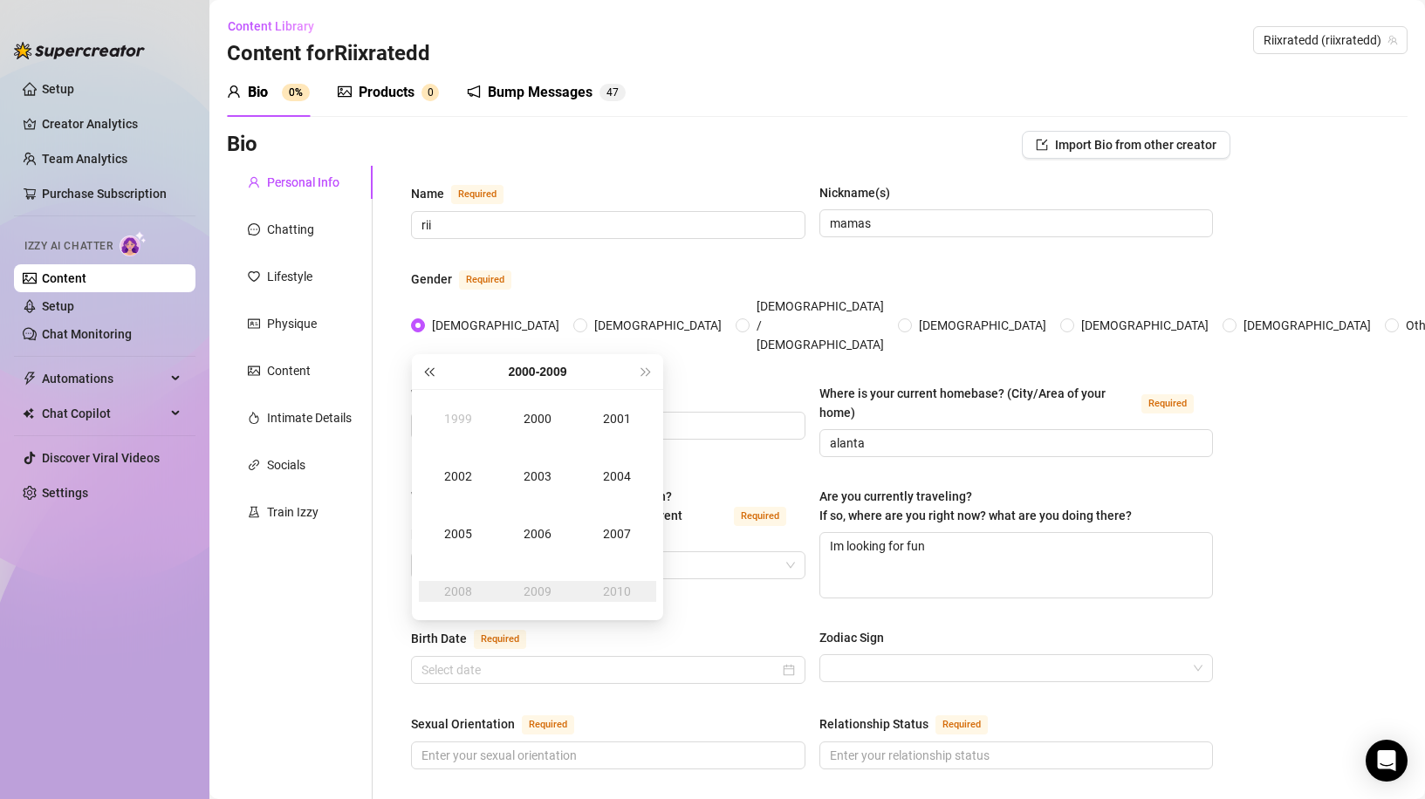
click at [424, 374] on button "Last year (Control + left)" at bounding box center [428, 371] width 19 height 35
click at [635, 367] on div "[DATE] - [DATE]" at bounding box center [537, 371] width 198 height 35
click at [641, 367] on button "Next year (Control + right)" at bounding box center [646, 371] width 19 height 35
click at [547, 543] on div "2006" at bounding box center [537, 534] width 52 height 21
click at [646, 368] on span "Next year (Control + right)" at bounding box center [646, 371] width 9 height 9
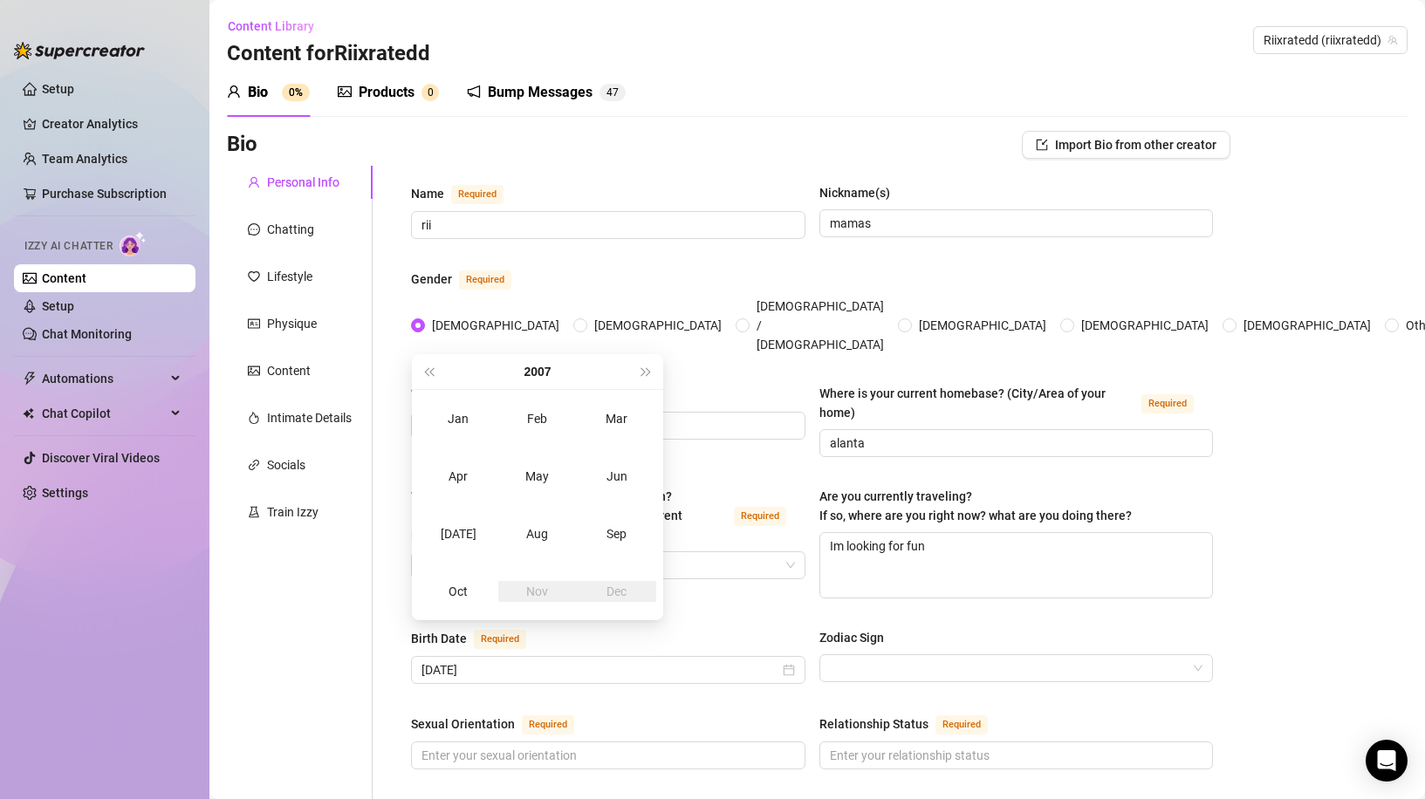
click at [627, 599] on div "Dec" at bounding box center [617, 591] width 52 height 21
click at [444, 369] on div "2007" at bounding box center [537, 371] width 198 height 35
click at [428, 374] on span "Last year (Control + left)" at bounding box center [428, 371] width 9 height 9
click at [525, 587] on div "Nov" at bounding box center [537, 591] width 52 height 21
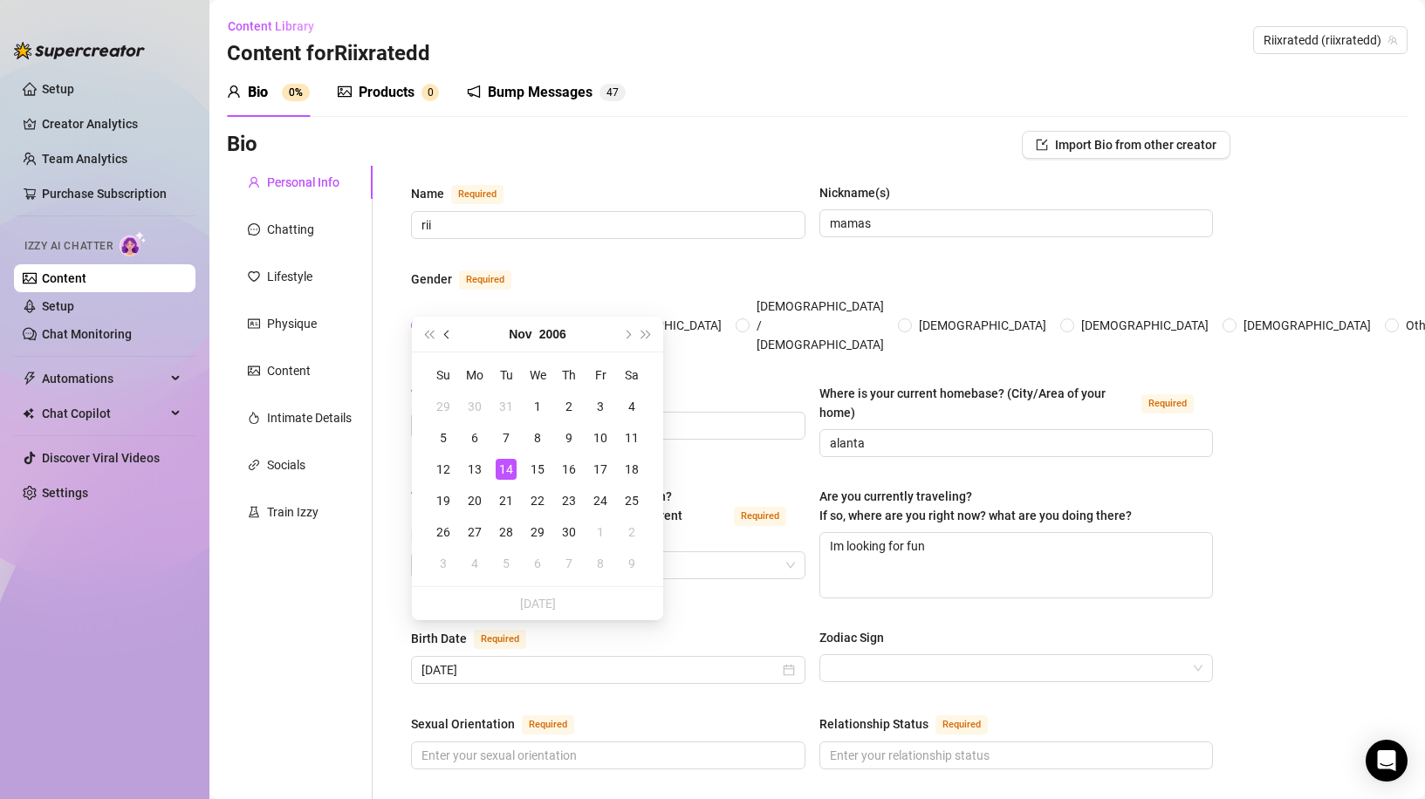
click at [442, 330] on button "Previous month (PageUp)" at bounding box center [447, 334] width 19 height 35
type input "[DATE]"
click at [468, 467] on div "16" at bounding box center [474, 469] width 21 height 21
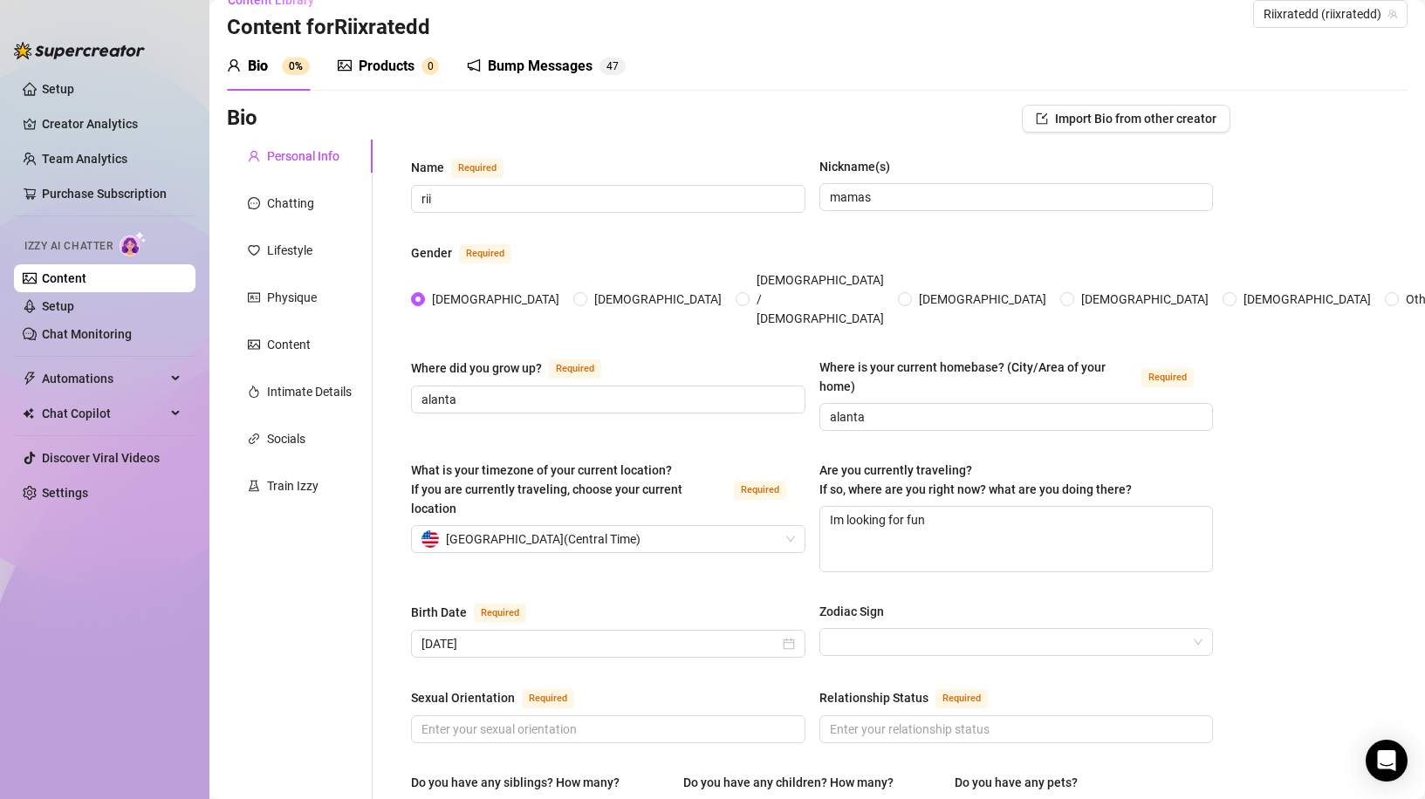
scroll to position [87, 0]
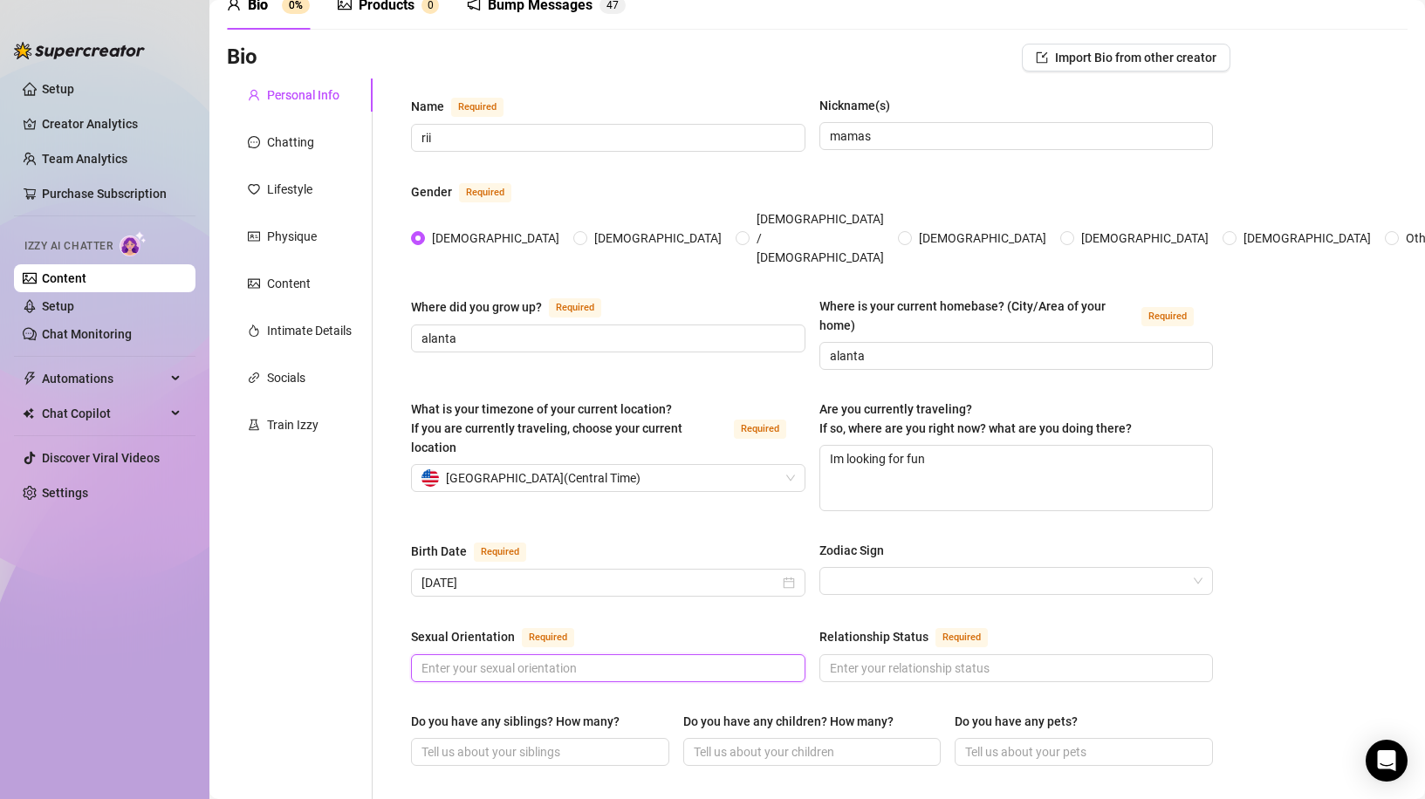
click at [494, 659] on input "Sexual Orientation Required" at bounding box center [607, 668] width 370 height 19
type input "straight"
click at [898, 659] on input "Relationship Status Required" at bounding box center [1015, 668] width 370 height 19
type input "single"
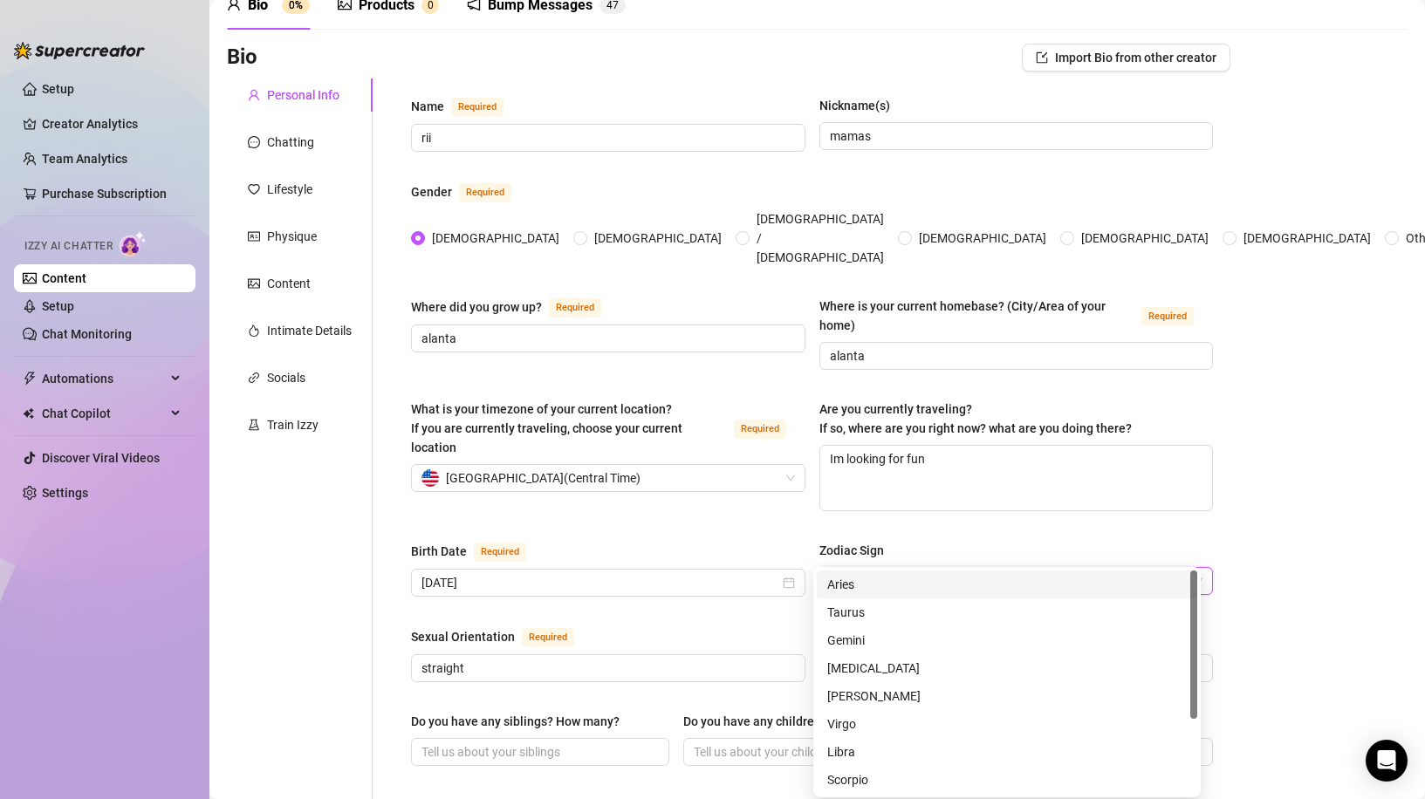
drag, startPoint x: 874, startPoint y: 545, endPoint x: 870, endPoint y: 558, distance: 13.8
click at [874, 568] on input "Zodiac Sign" at bounding box center [1009, 581] width 358 height 26
click at [873, 680] on div "[MEDICAL_DATA]" at bounding box center [1007, 669] width 380 height 28
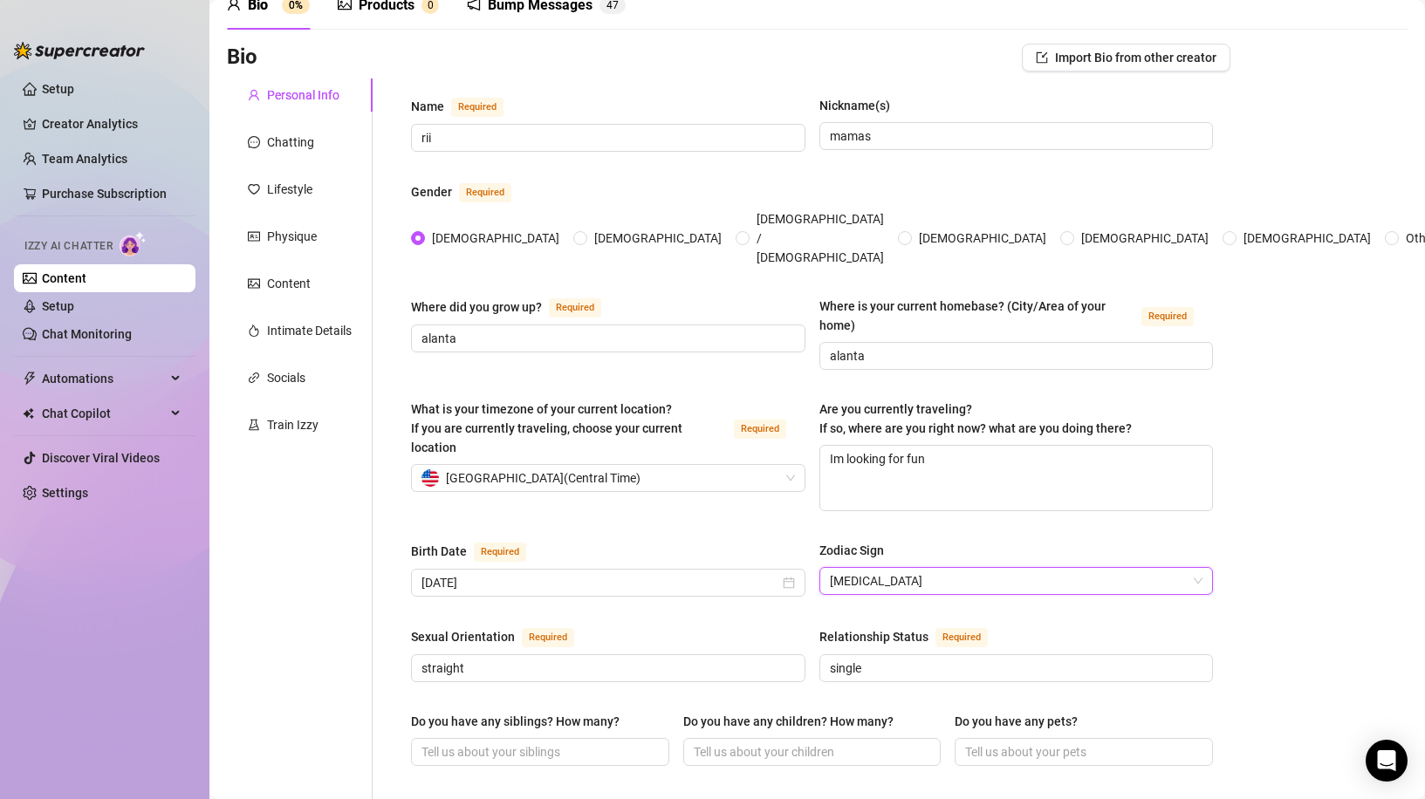
click at [895, 568] on span "[MEDICAL_DATA]" at bounding box center [1017, 581] width 374 height 26
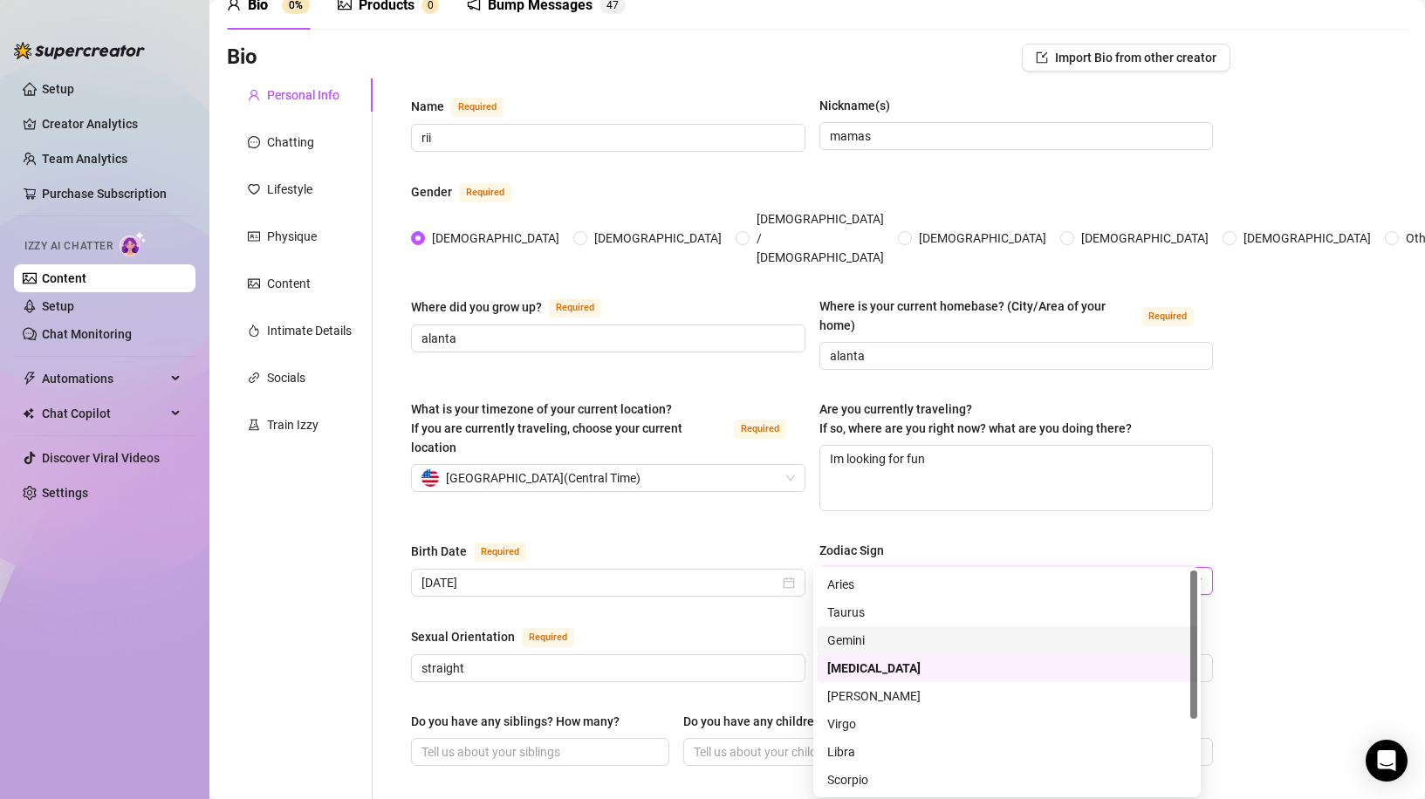
click at [826, 662] on div "[MEDICAL_DATA]" at bounding box center [1007, 669] width 380 height 28
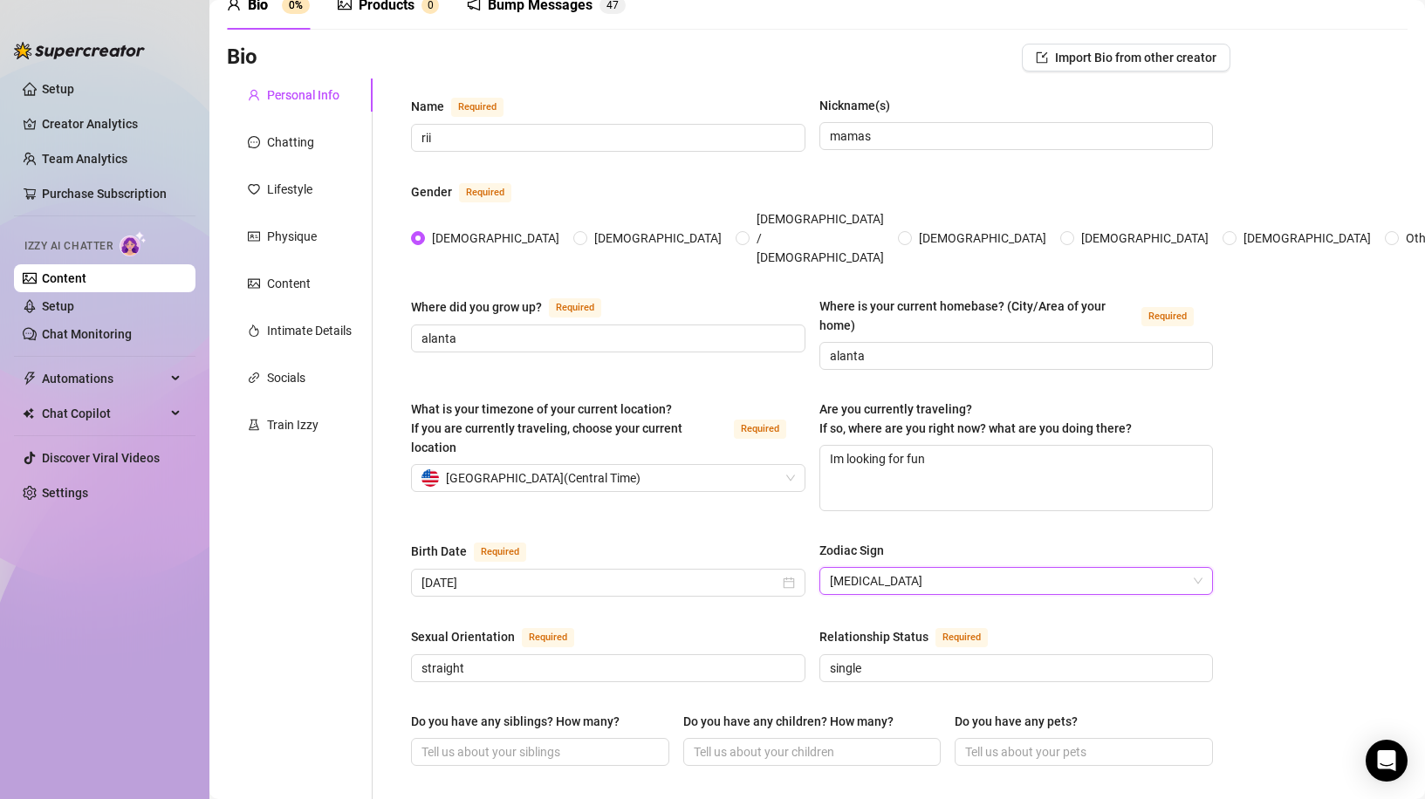
click at [856, 568] on span "[MEDICAL_DATA]" at bounding box center [1017, 581] width 374 height 26
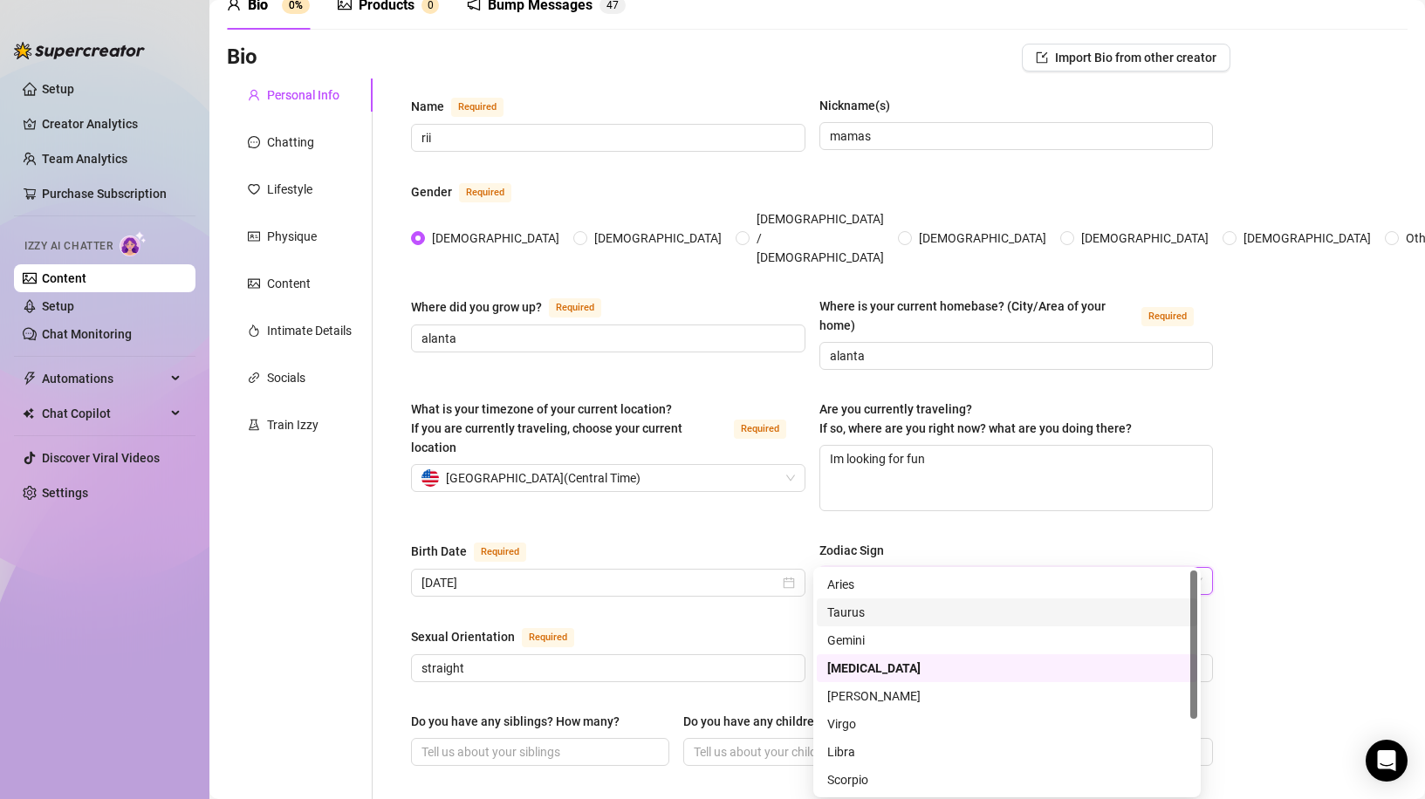
click at [870, 751] on div "Libra" at bounding box center [1007, 752] width 360 height 19
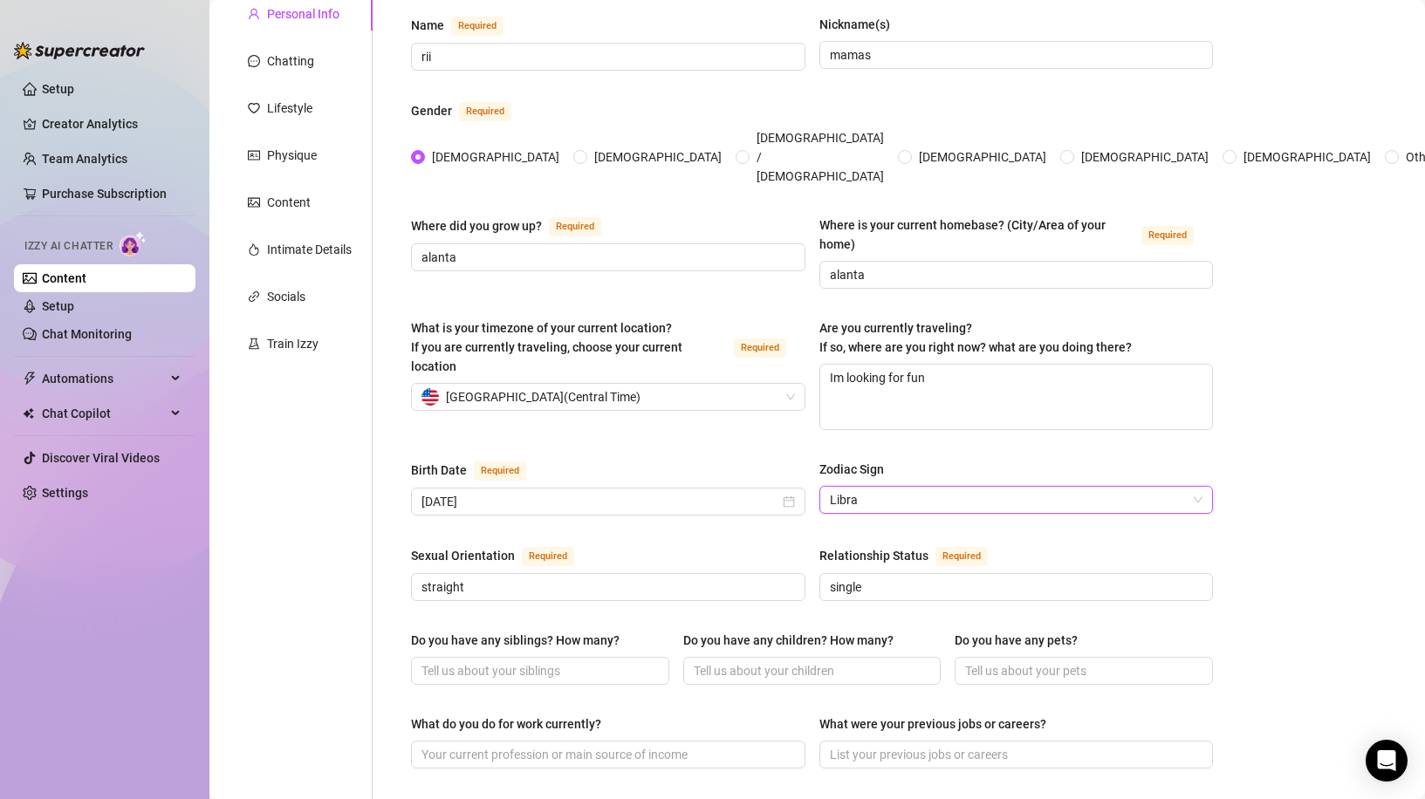
scroll to position [175, 0]
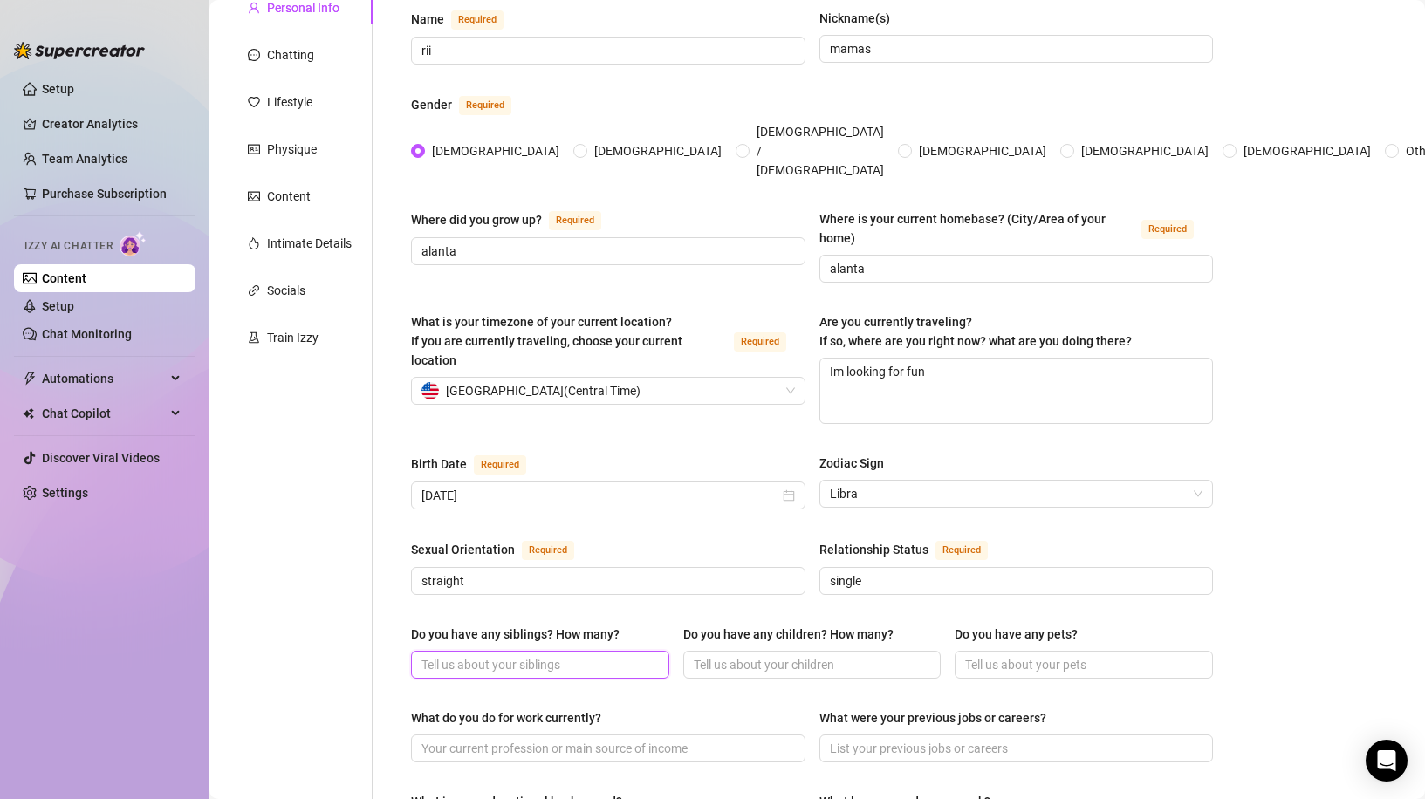
click at [488, 655] on input "Do you have any siblings? How many?" at bounding box center [539, 664] width 234 height 19
type input "3"
click at [810, 655] on input "Do you have any children? How many?" at bounding box center [811, 664] width 234 height 19
type input "0"
click at [1023, 655] on input "Do you have any pets?" at bounding box center [1082, 664] width 234 height 19
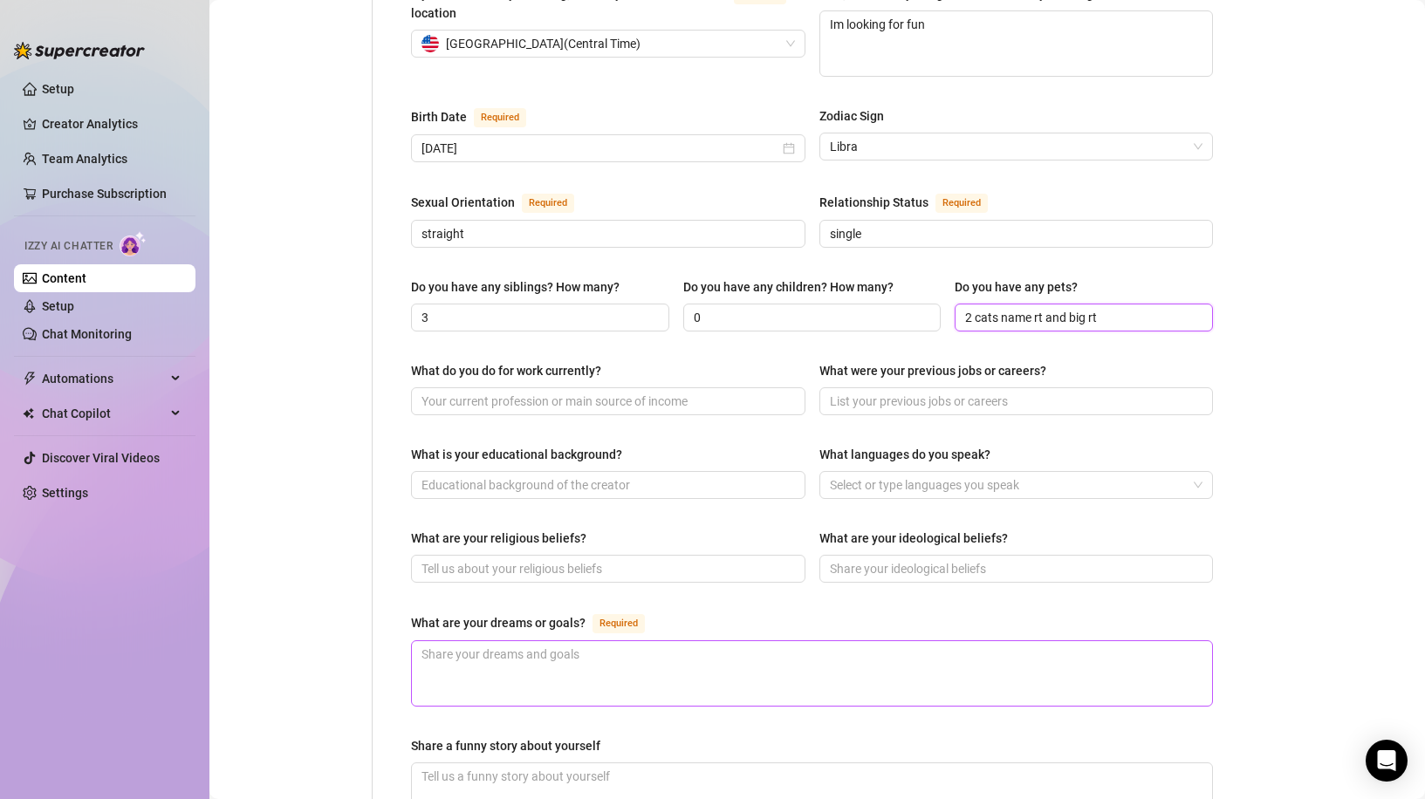
scroll to position [524, 0]
type input "2 cats name rt and big rt"
click at [548, 640] on textarea "What are your dreams or goals? Required" at bounding box center [812, 672] width 800 height 65
type textarea "d"
type textarea "dr"
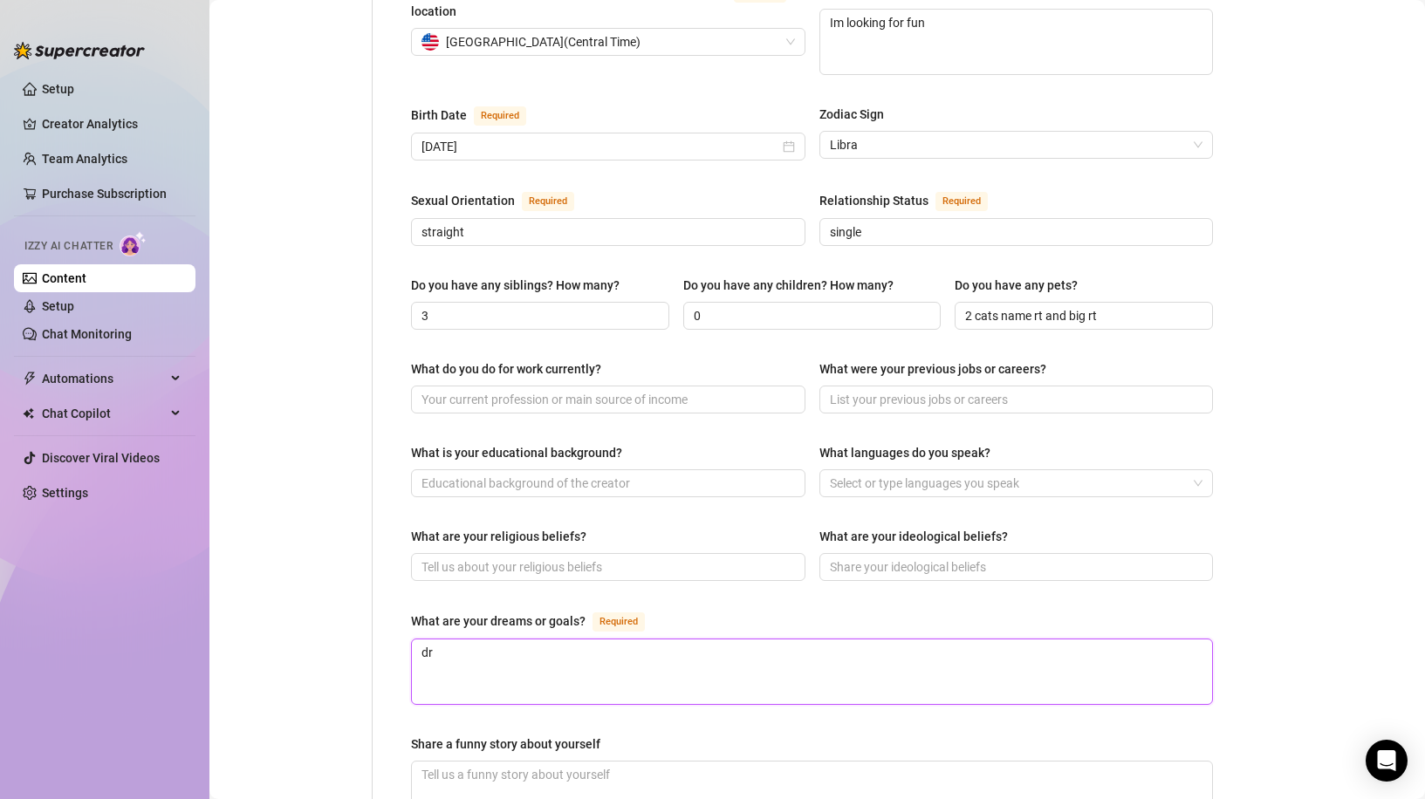
type textarea "dre"
type textarea "drea"
type textarea "dream"
type textarea "dream g"
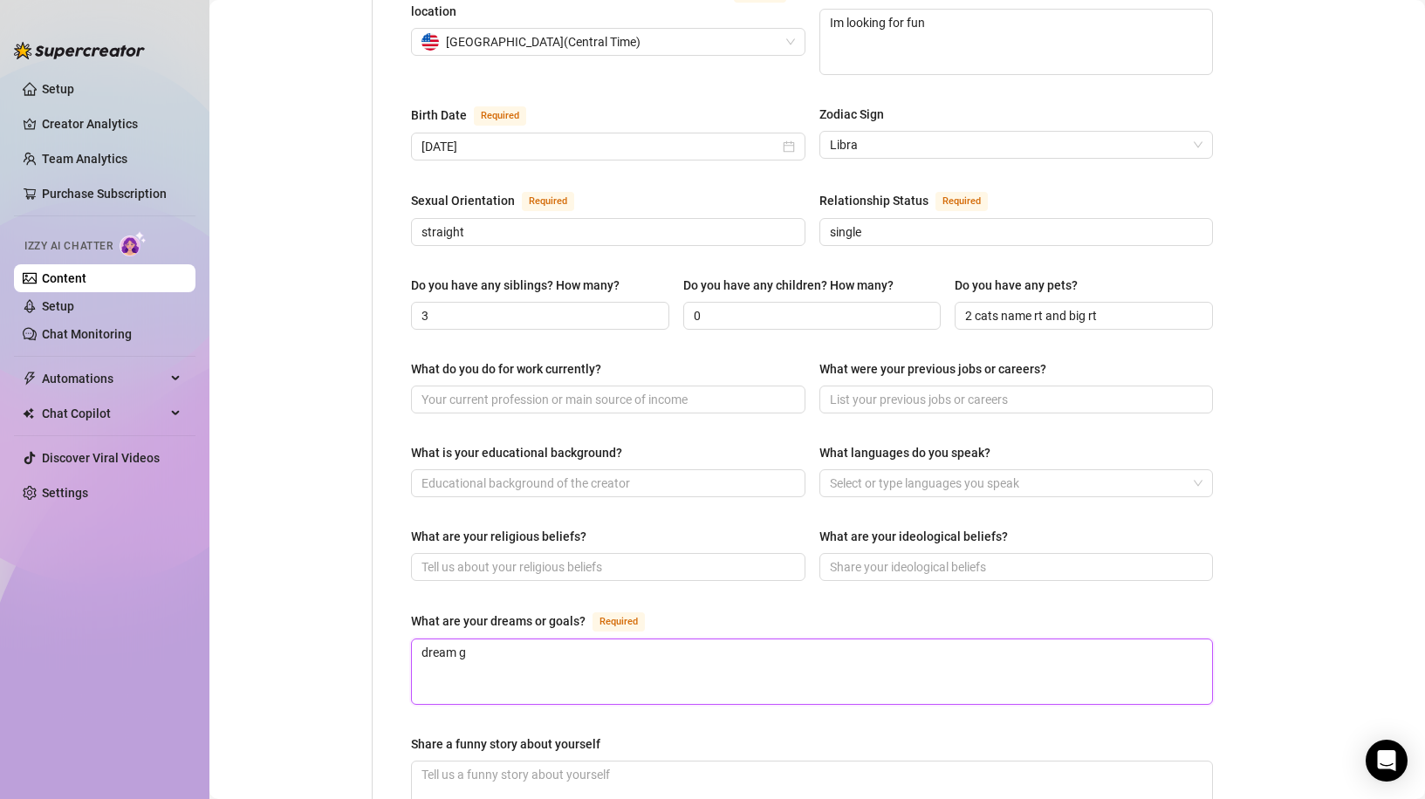
type textarea "dream go"
type textarea "dream goa"
type textarea "dream goal"
type textarea "dream goals"
type textarea "dream goals i"
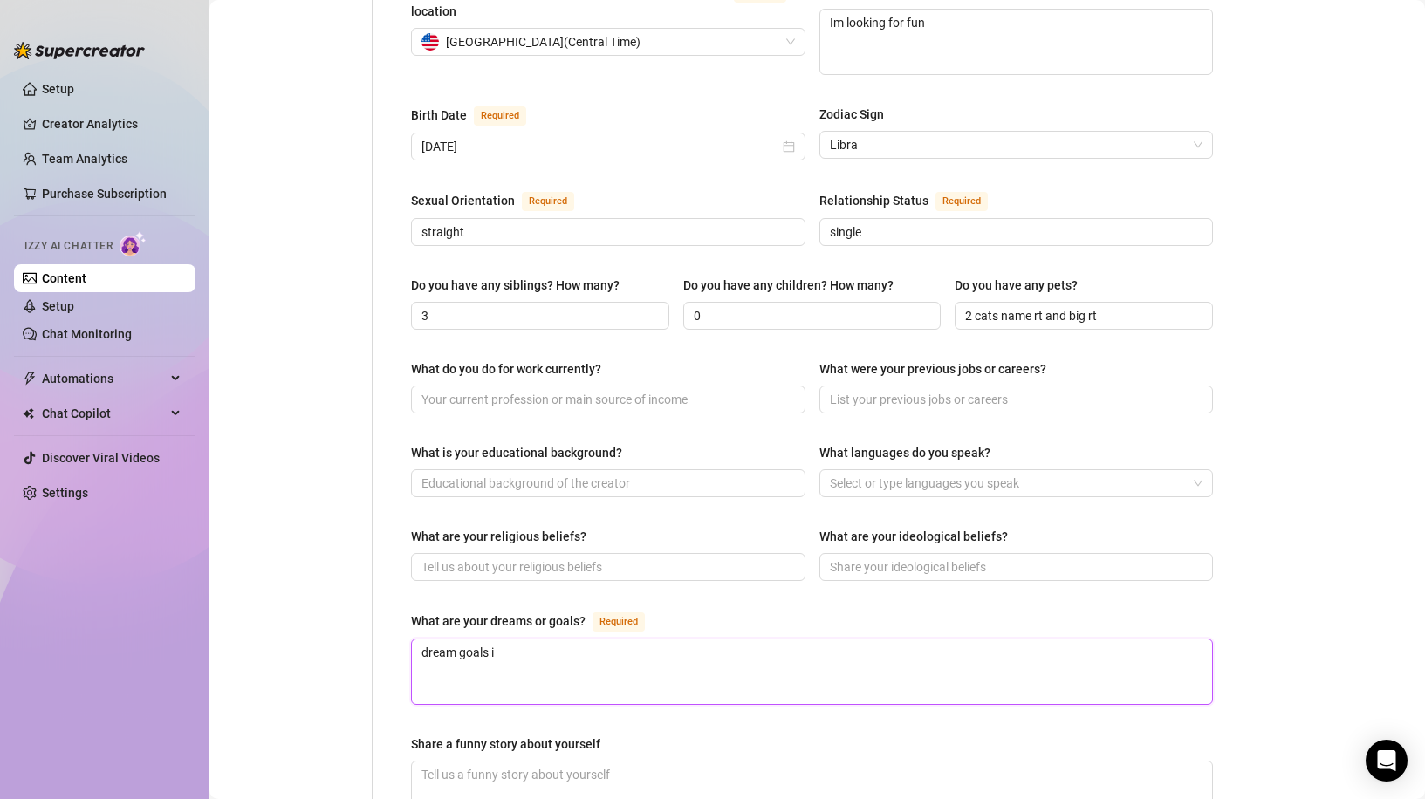
type textarea "dream goals is"
type textarea "dream goals is t"
type textarea "dream goals is ti"
type textarea "dream goals is t"
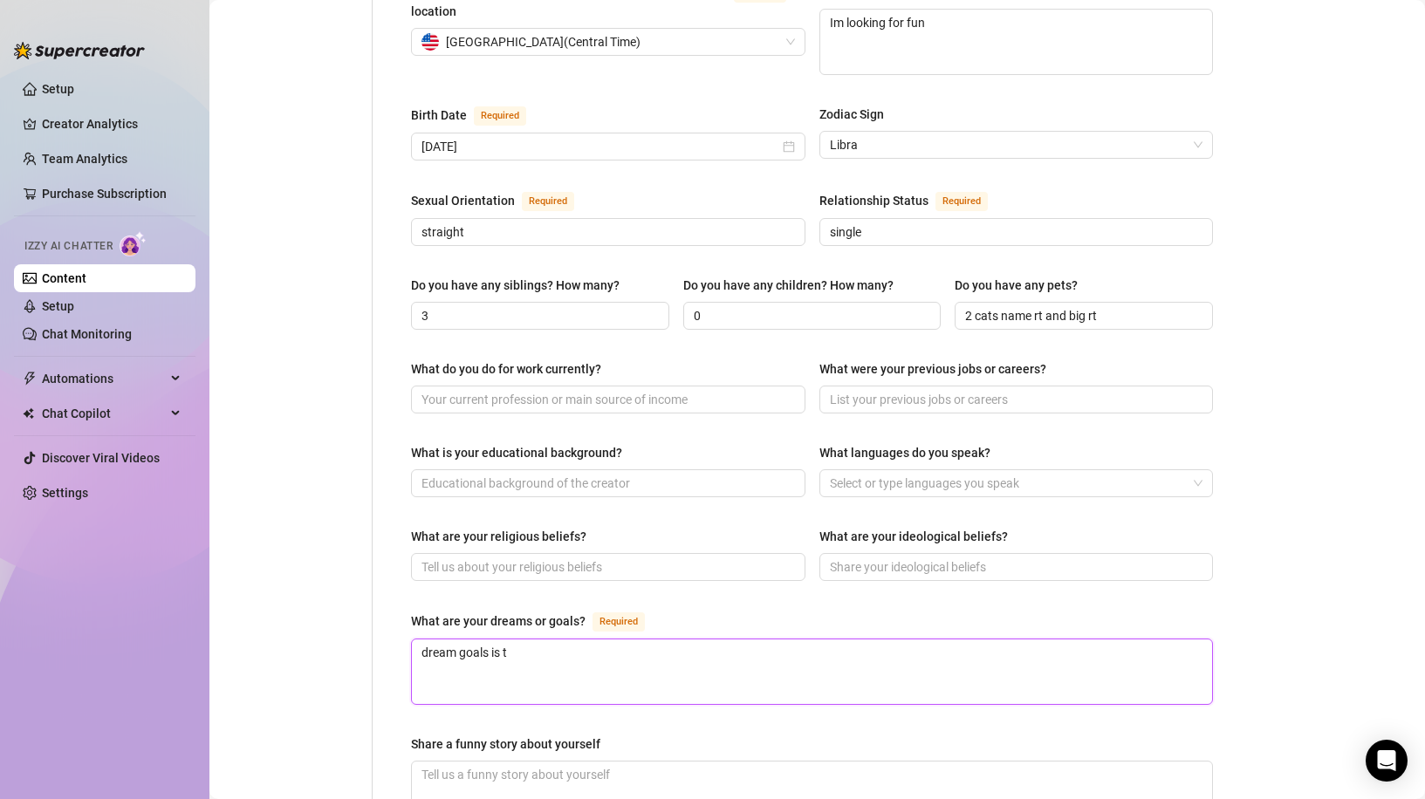
type textarea "dream goals is to"
type textarea "dream goals is to g"
type textarea "dream goals is to ge"
type textarea "dream goals is to get"
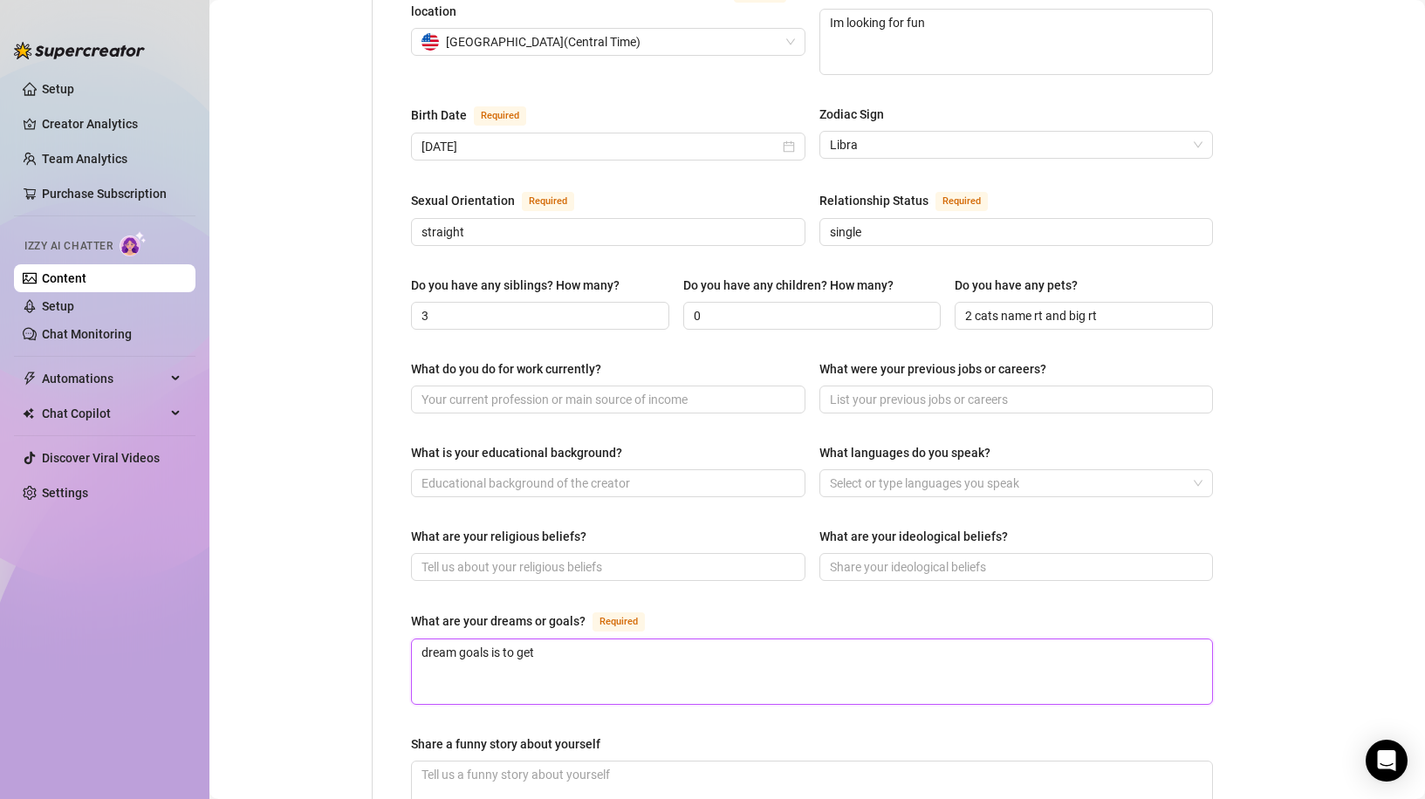
type textarea "dream goals is to get"
type textarea "dream goals is to get a"
type textarea "dream goals is to get a s"
type textarea "dream goals is to get a sc"
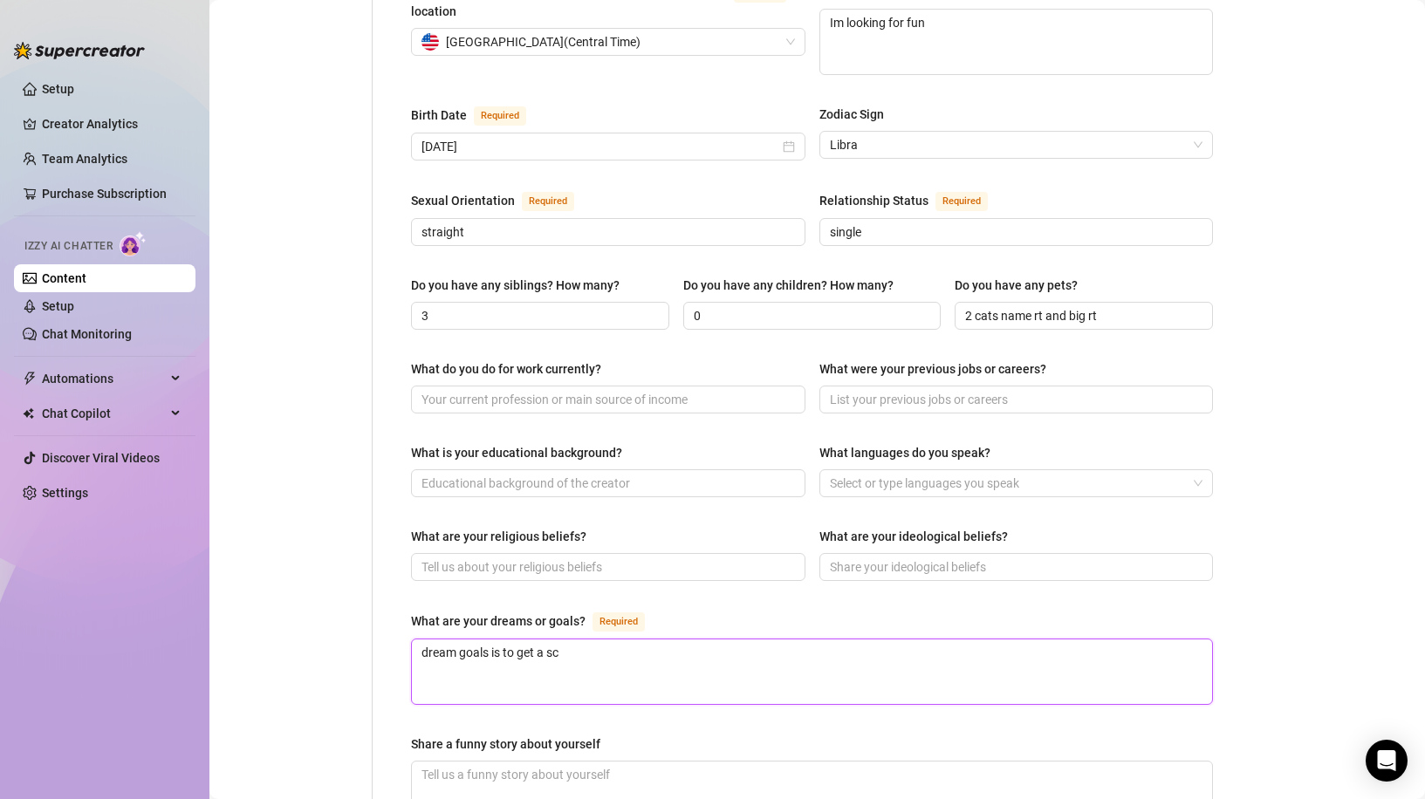
type textarea "dream goals is to get a sca"
type textarea "dream goals is to get a scat"
type textarea "dream goals is to get a scatp"
type textarea "dream goals is to get a scatpa"
type textarea "dream goals is to get a scatpac"
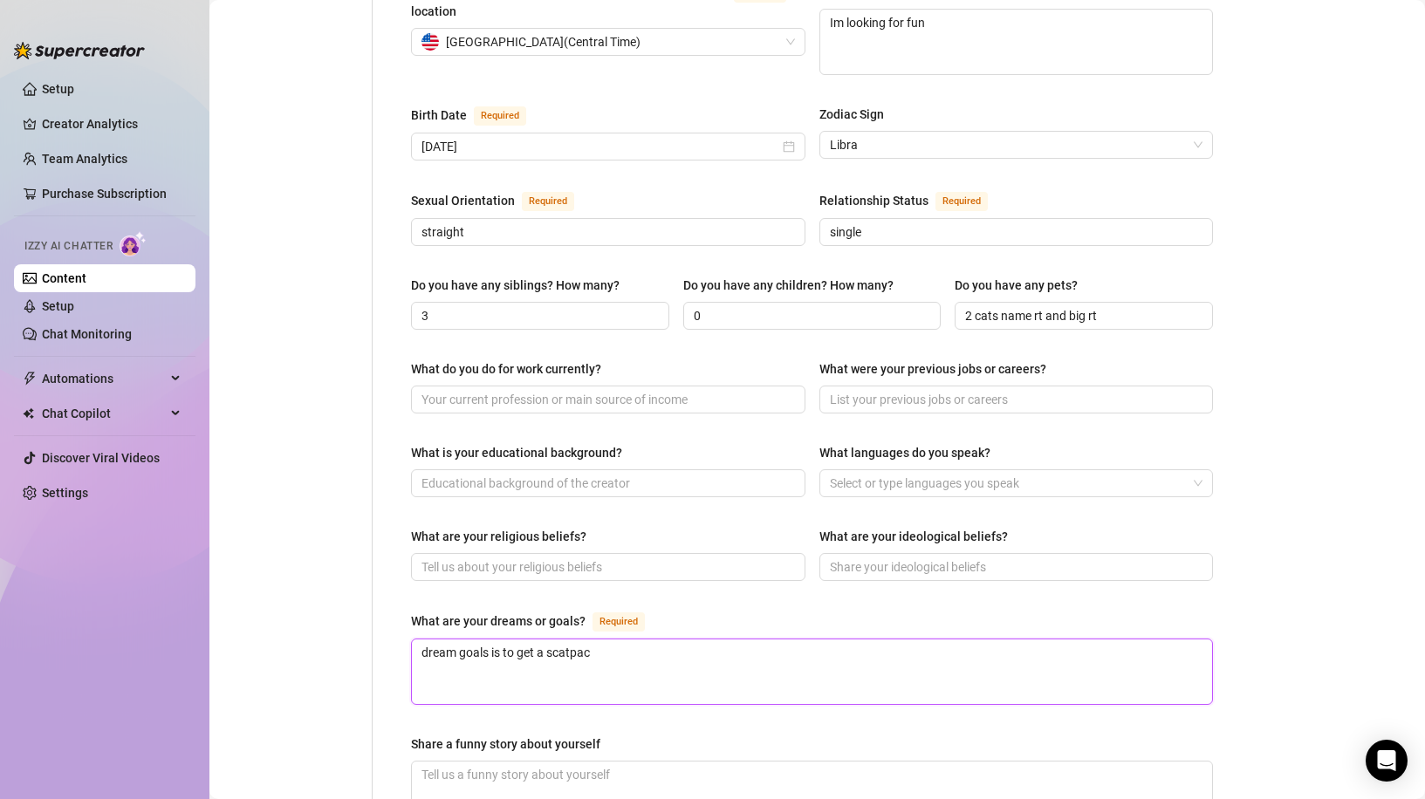
type textarea "dream goals is to get a scatpack"
type textarea "dream goals is to get a scatpack c"
type textarea "dream goals is to get a scatpack ch"
type textarea "dream goals is to get a scatpack cha"
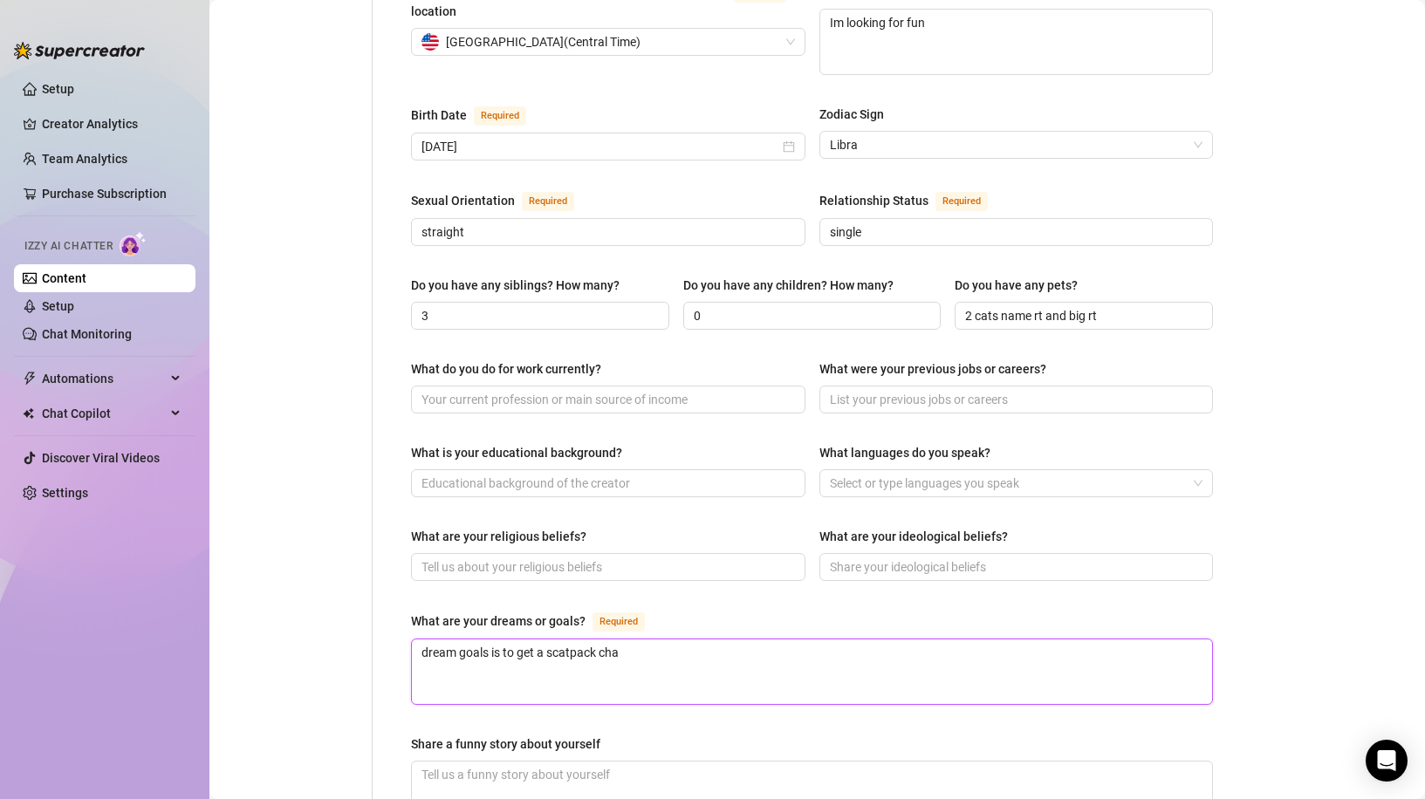
type textarea "dream goals is to get a scatpack char"
type textarea "dream goals is to get a scatpack charg"
type textarea "dream goals is to get a scatpack charge"
type textarea "dream goals is to get a scatpack charger"
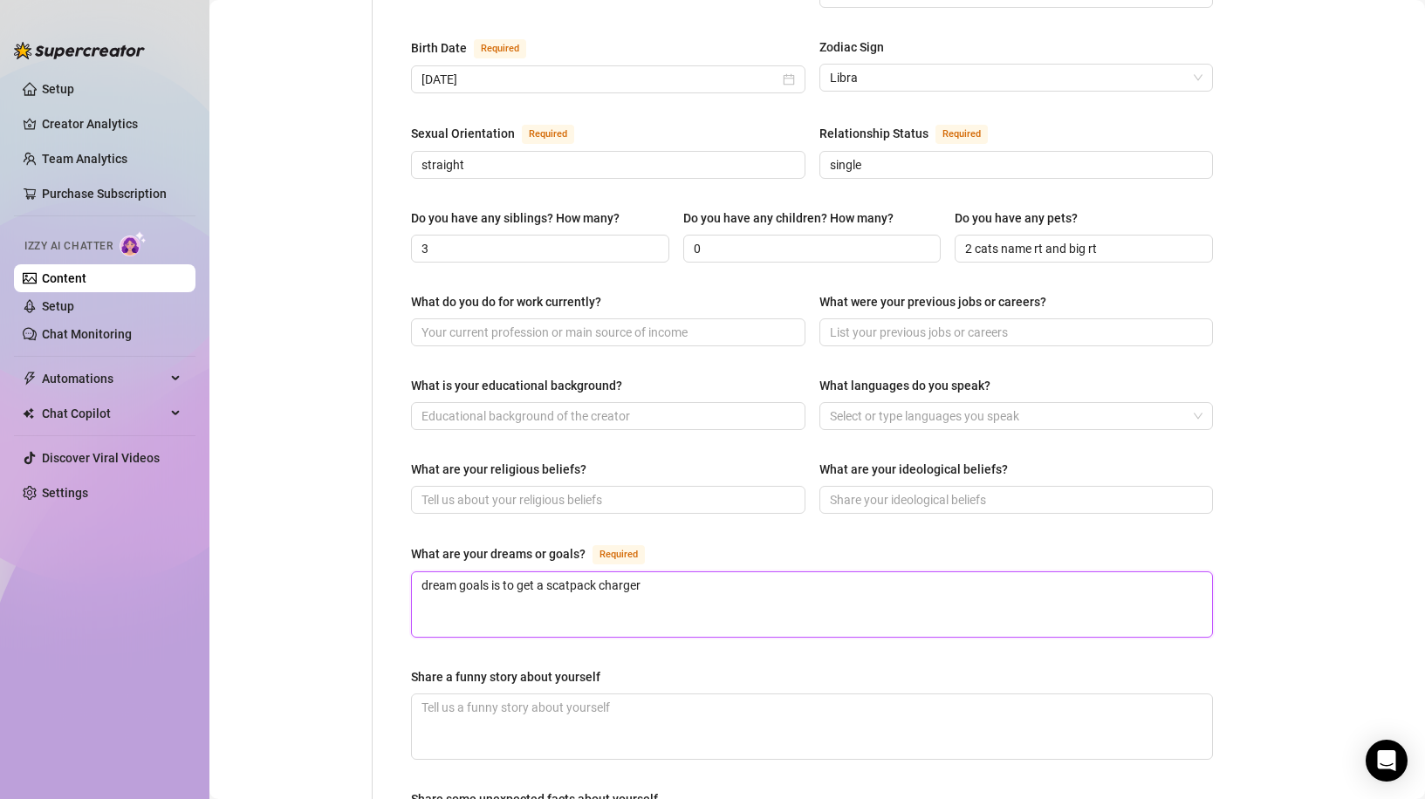
scroll to position [873, 0]
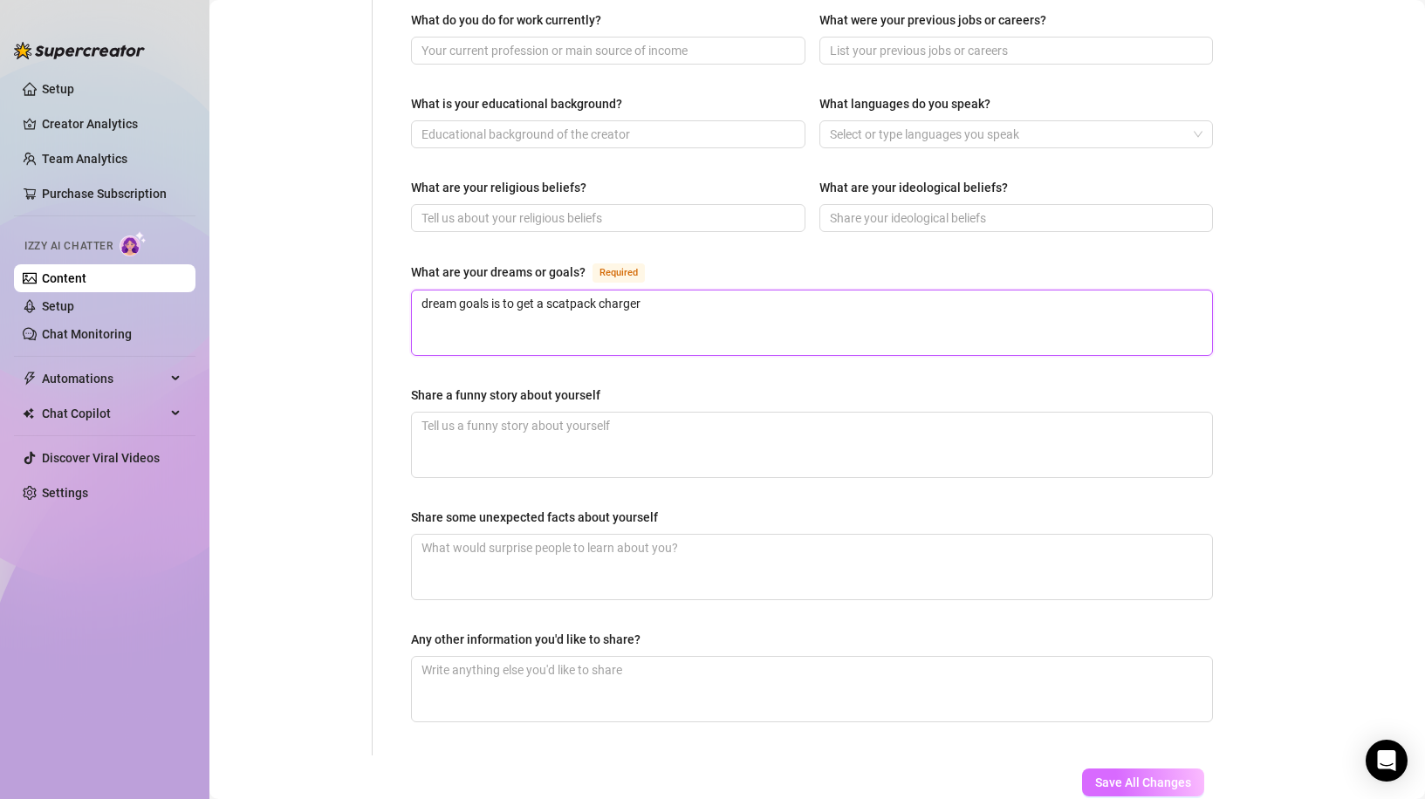
type textarea "dream goals is to get a scatpack charger"
click at [1167, 776] on span "Save All Changes" at bounding box center [1143, 783] width 96 height 14
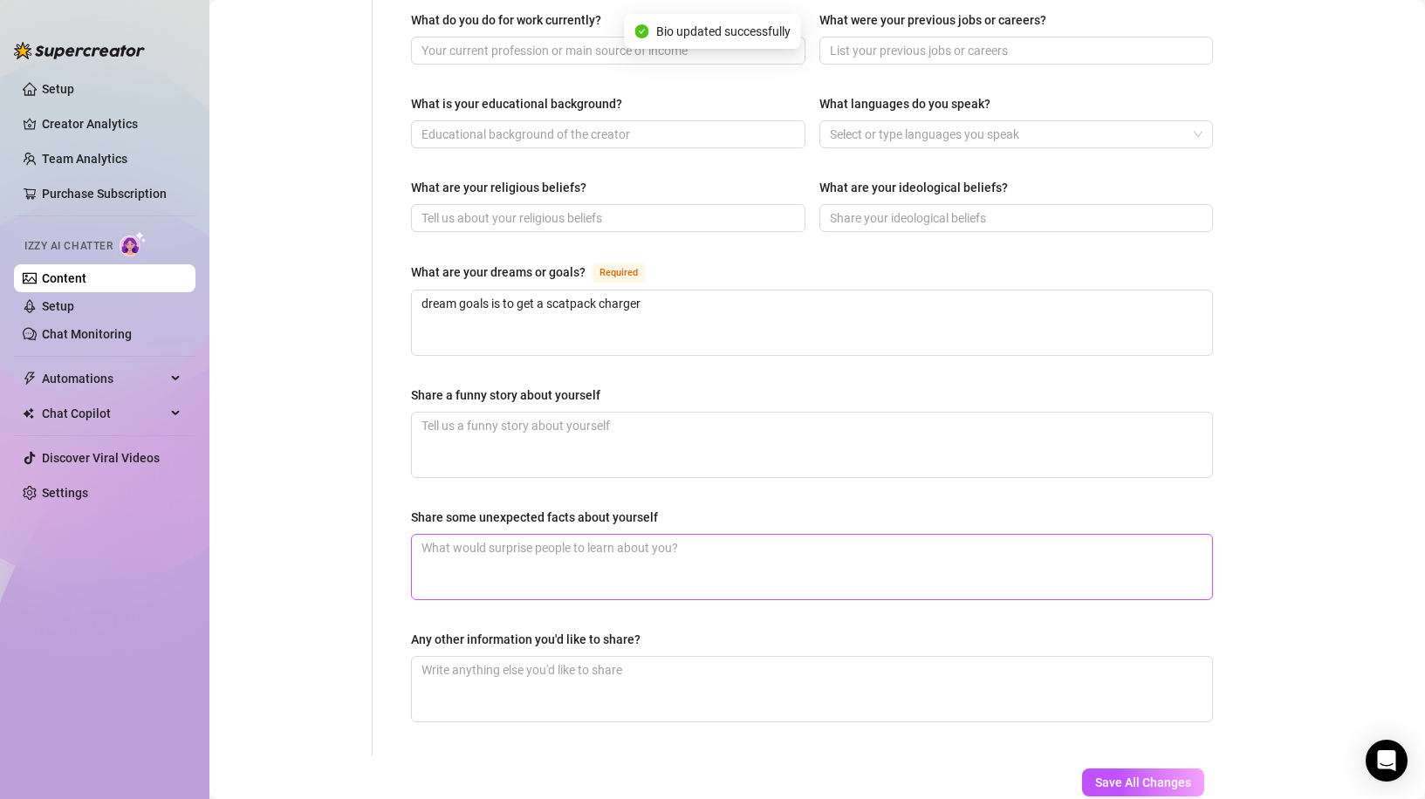
type input "straight"
type textarea "dream goals is to get a scatpack charger"
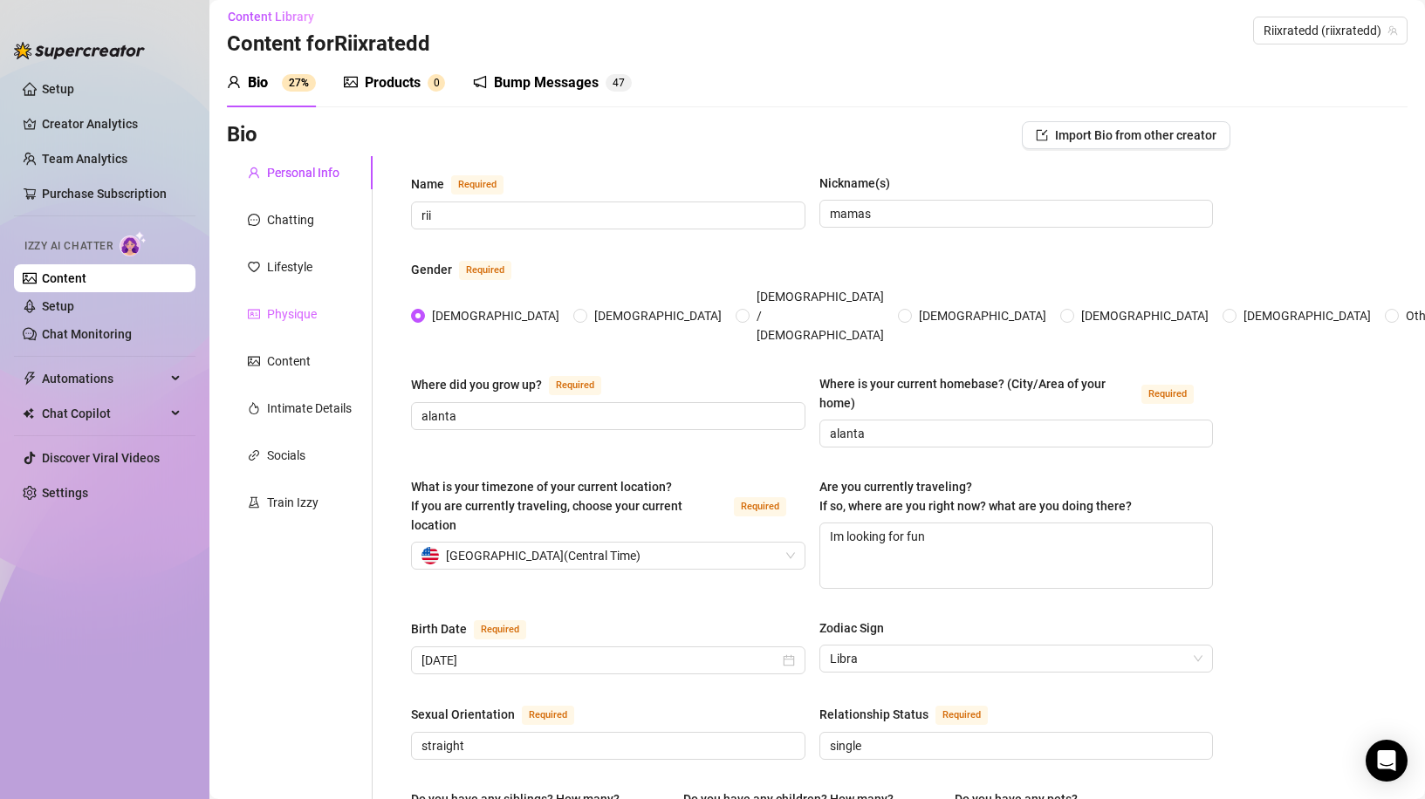
scroll to position [0, 0]
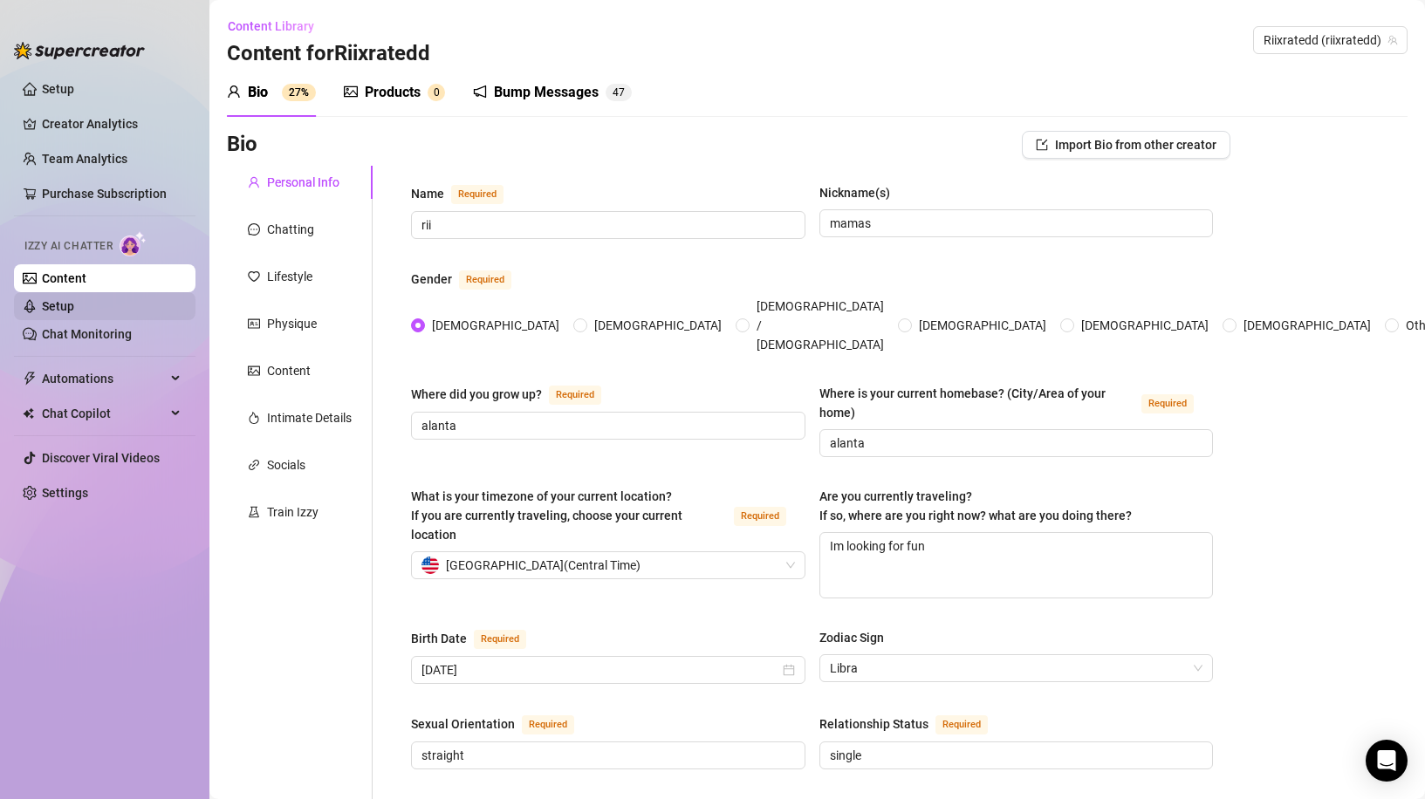
click at [74, 299] on link "Setup" at bounding box center [58, 306] width 32 height 14
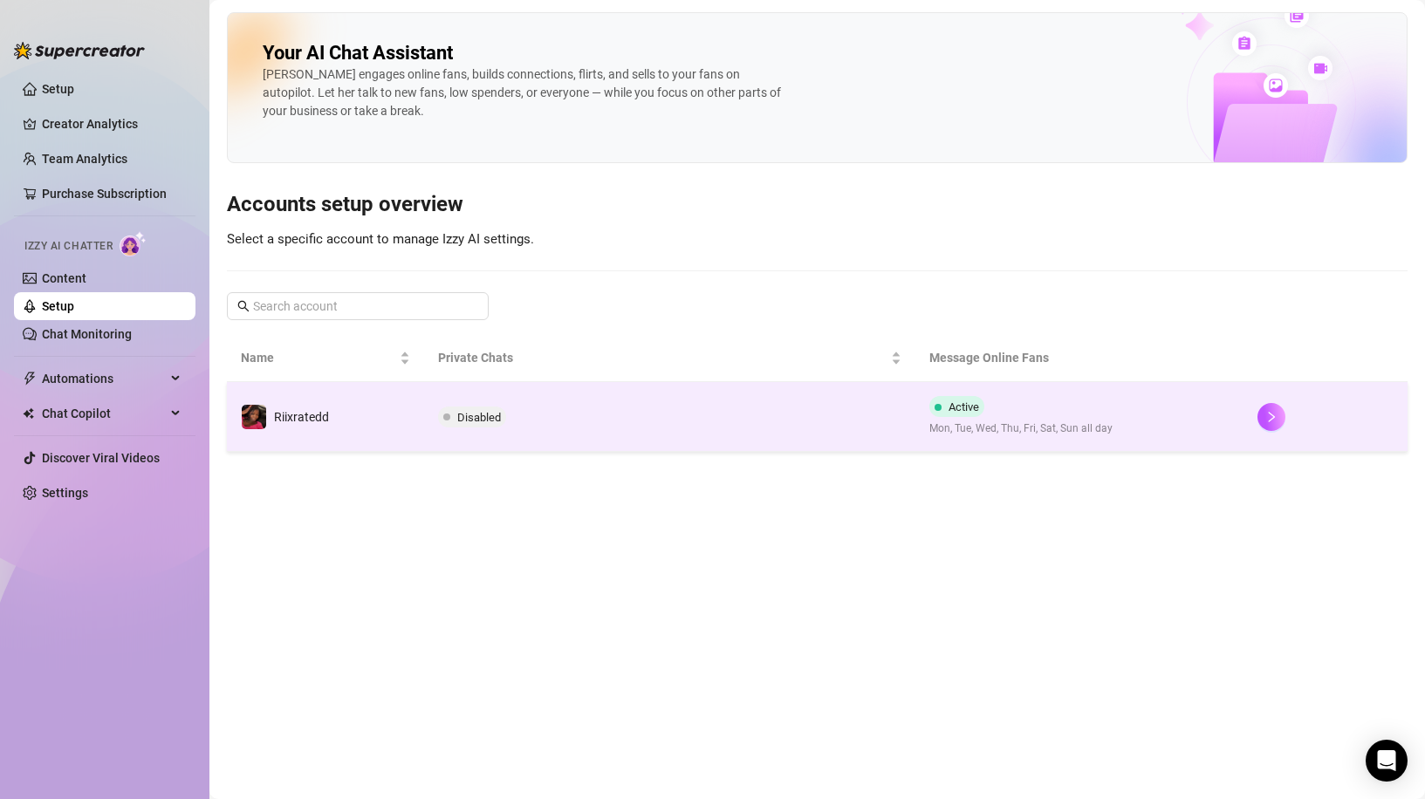
click at [449, 415] on span at bounding box center [446, 417] width 7 height 7
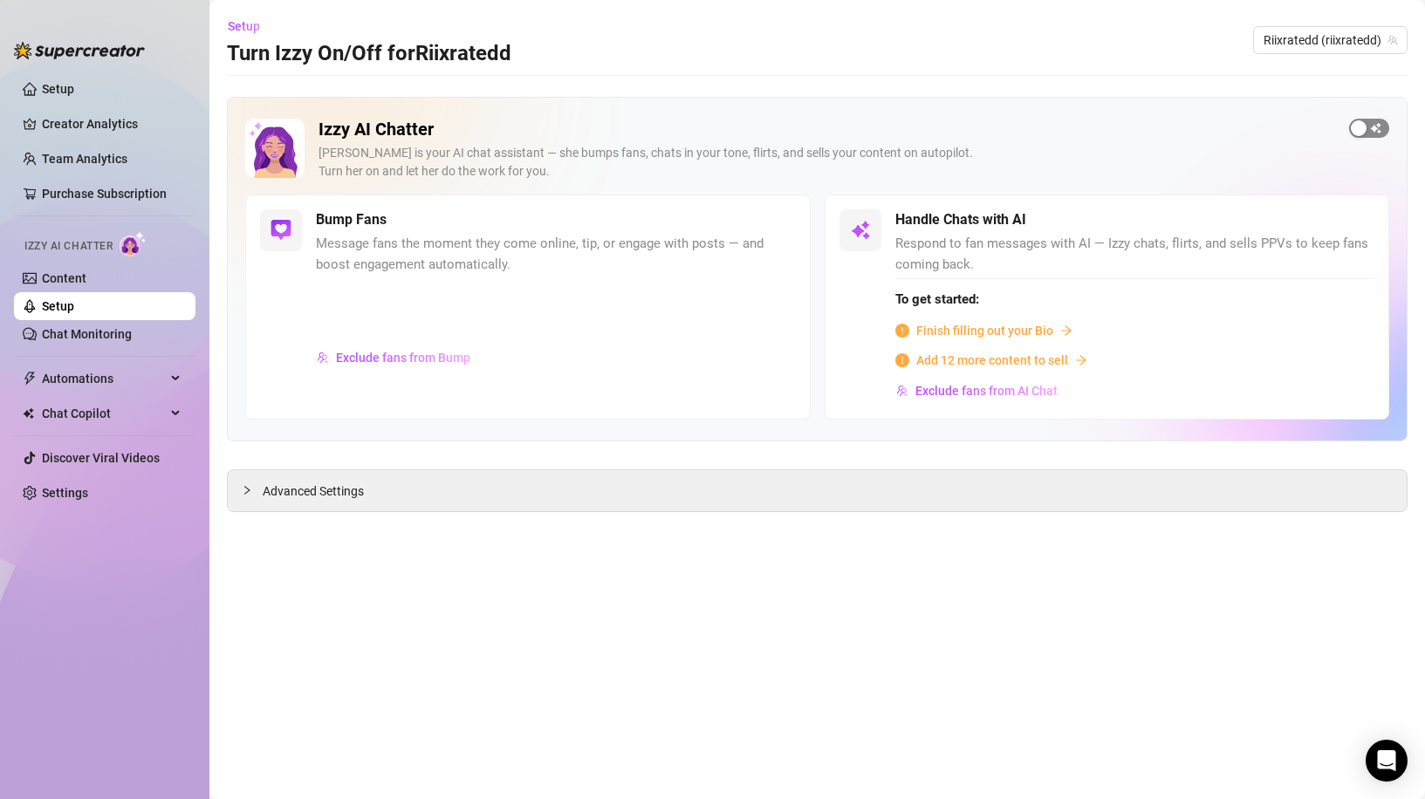
click at [1372, 127] on span "button" at bounding box center [1369, 128] width 40 height 19
click at [1345, 219] on div "button" at bounding box center [1346, 220] width 16 height 16
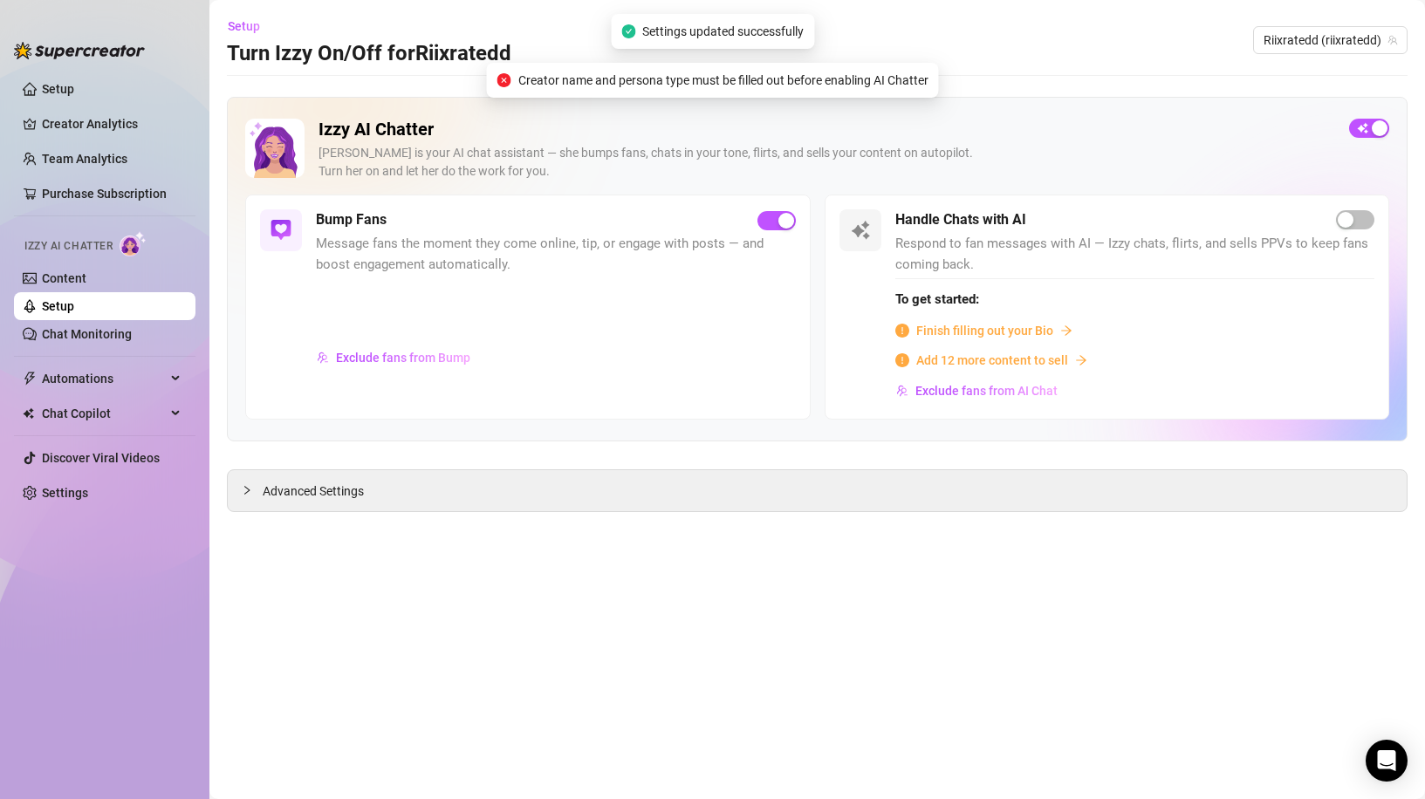
click at [1024, 366] on span "Add 12 more content to sell" at bounding box center [992, 360] width 152 height 19
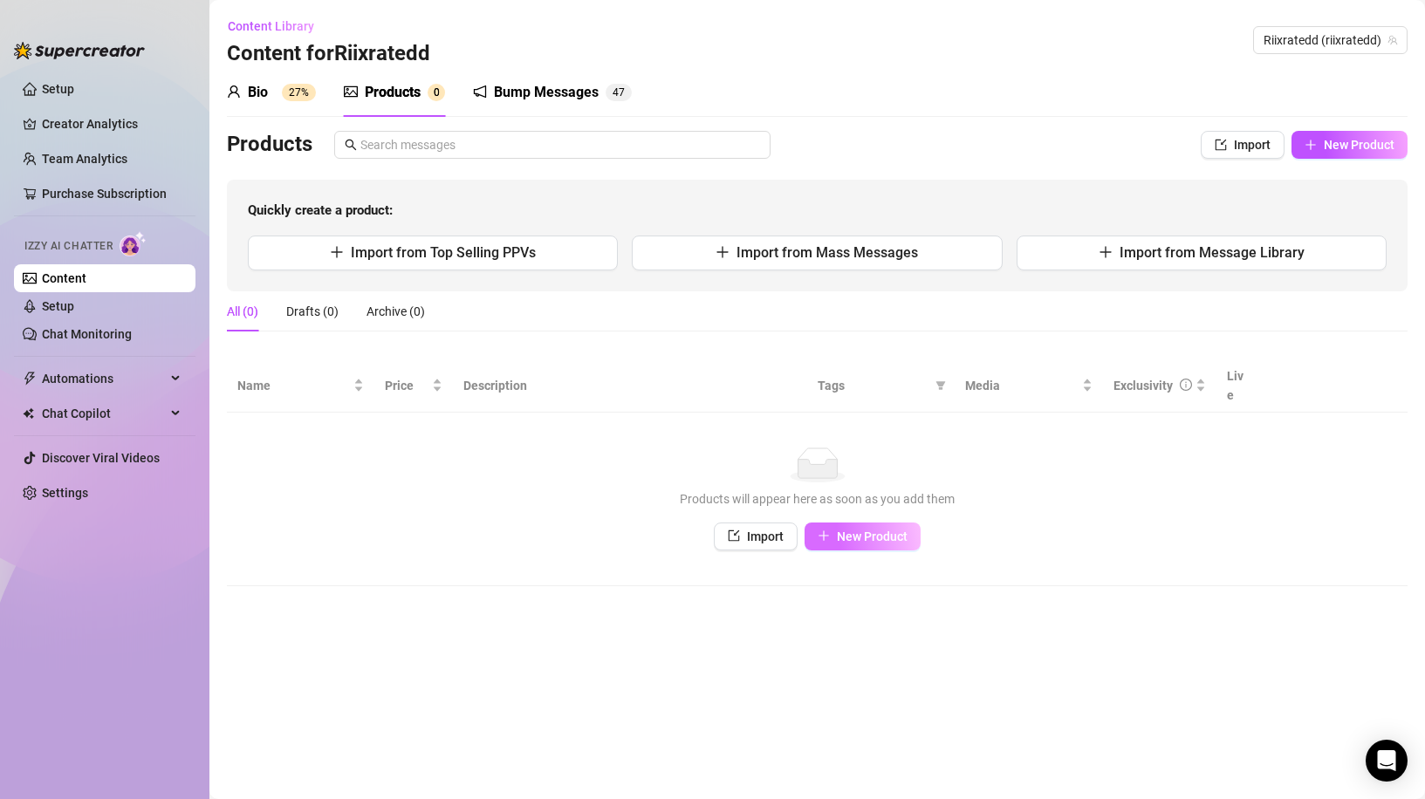
click at [835, 523] on button "New Product" at bounding box center [863, 537] width 116 height 28
type textarea "Type your message here..."
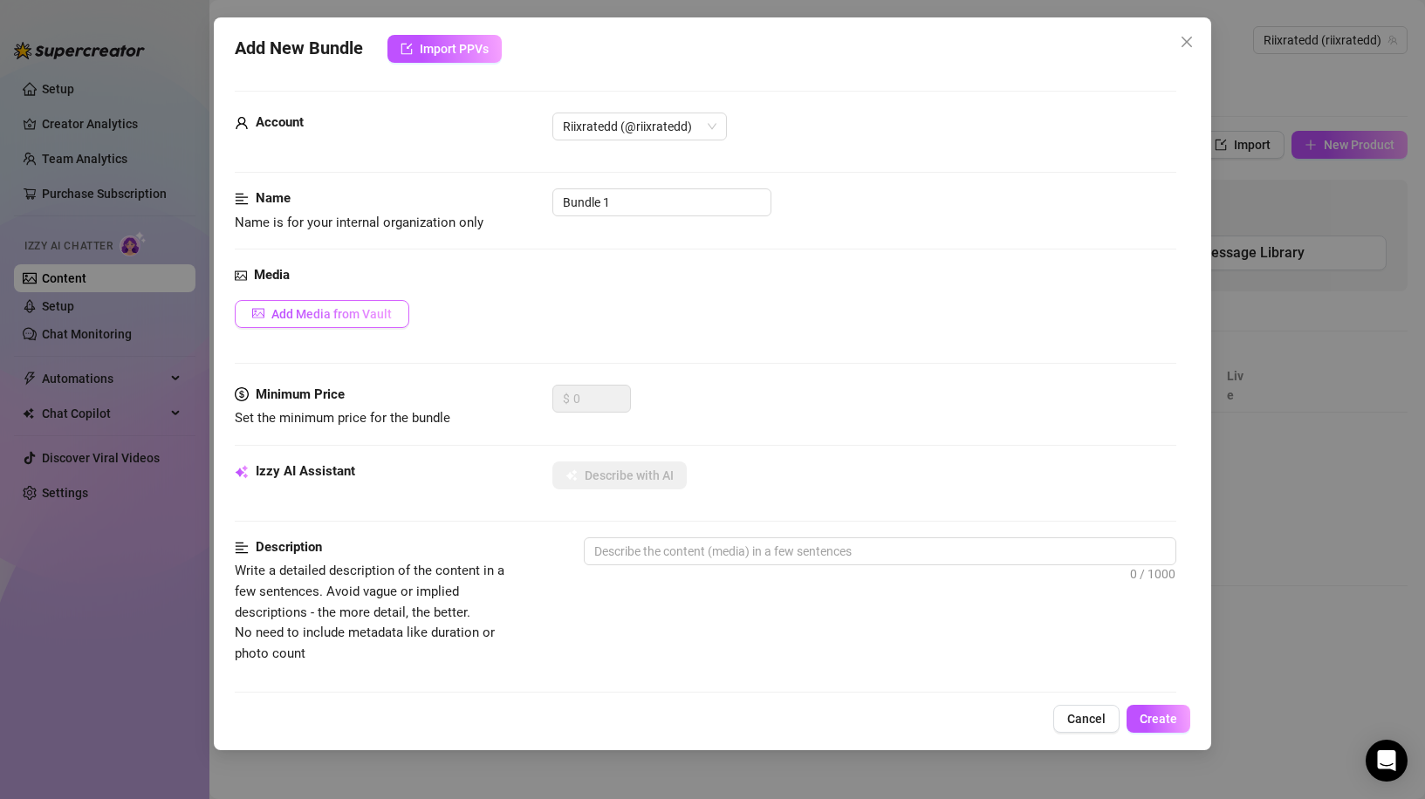
click at [311, 317] on span "Add Media from Vault" at bounding box center [331, 314] width 120 height 14
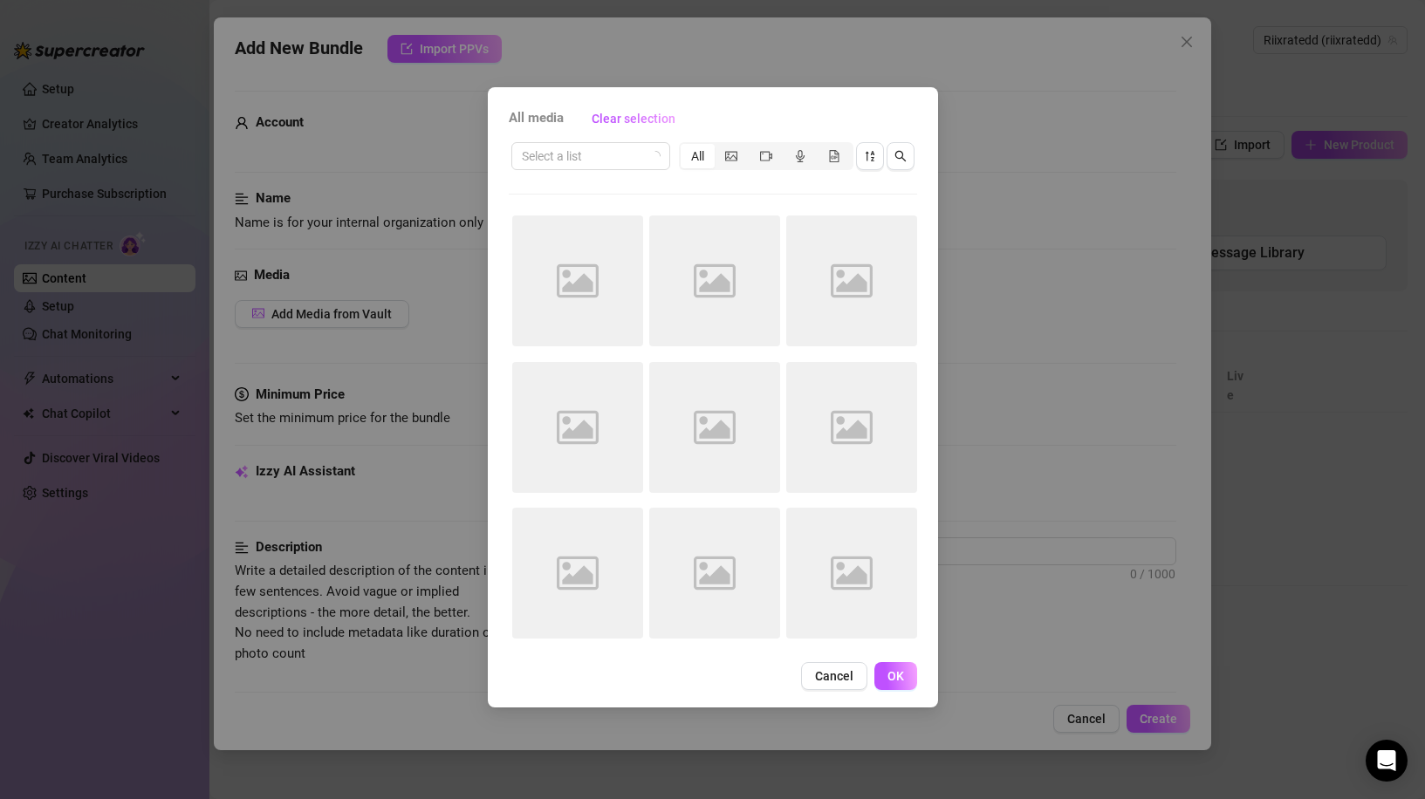
click at [696, 156] on div "All" at bounding box center [698, 156] width 34 height 24
click at [685, 147] on input "All" at bounding box center [685, 147] width 0 height 0
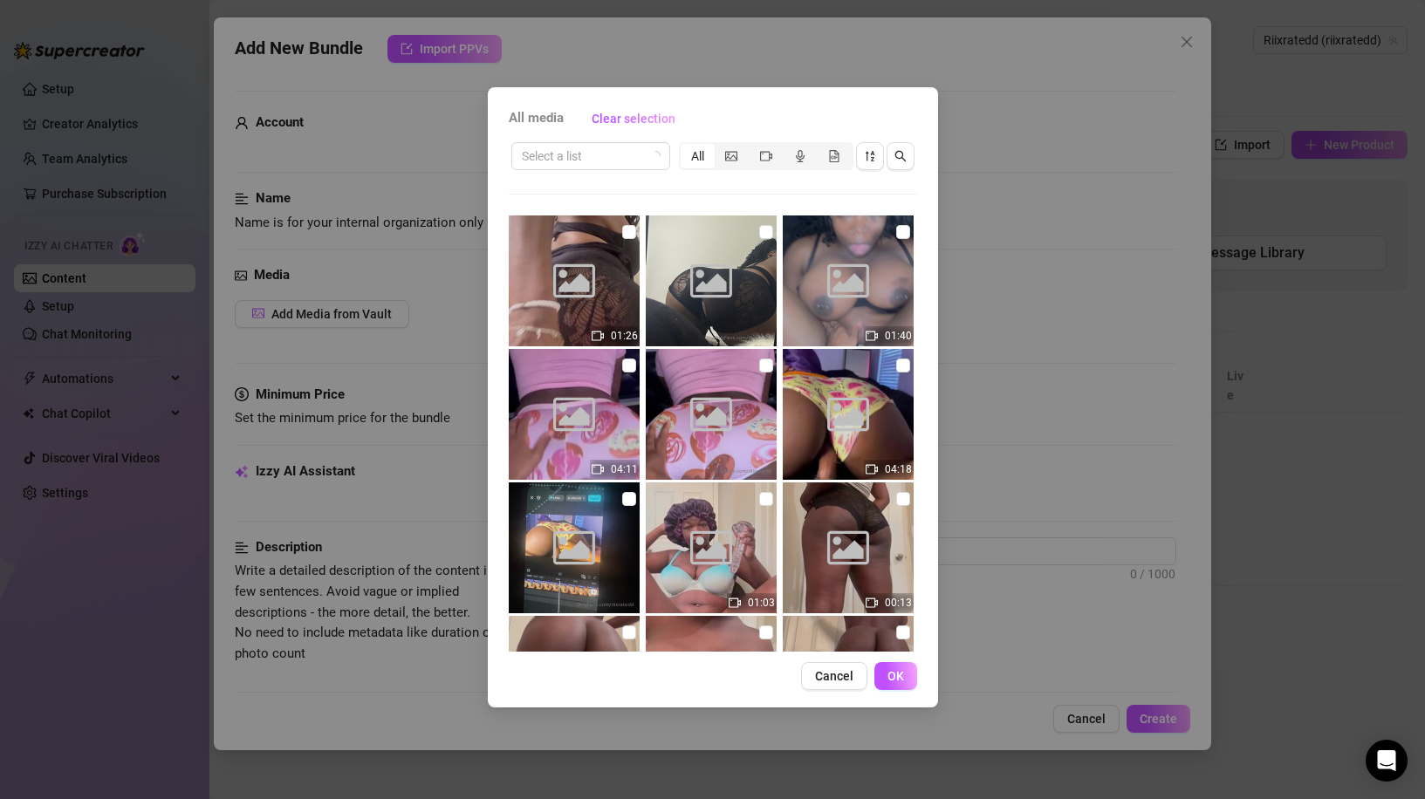
drag, startPoint x: 697, startPoint y: 161, endPoint x: 673, endPoint y: 152, distance: 25.9
click at [689, 160] on div "All" at bounding box center [698, 156] width 34 height 24
click at [520, 122] on span "All media" at bounding box center [536, 118] width 55 height 21
click at [693, 152] on div "All" at bounding box center [698, 156] width 34 height 24
click at [685, 147] on input "All" at bounding box center [685, 147] width 0 height 0
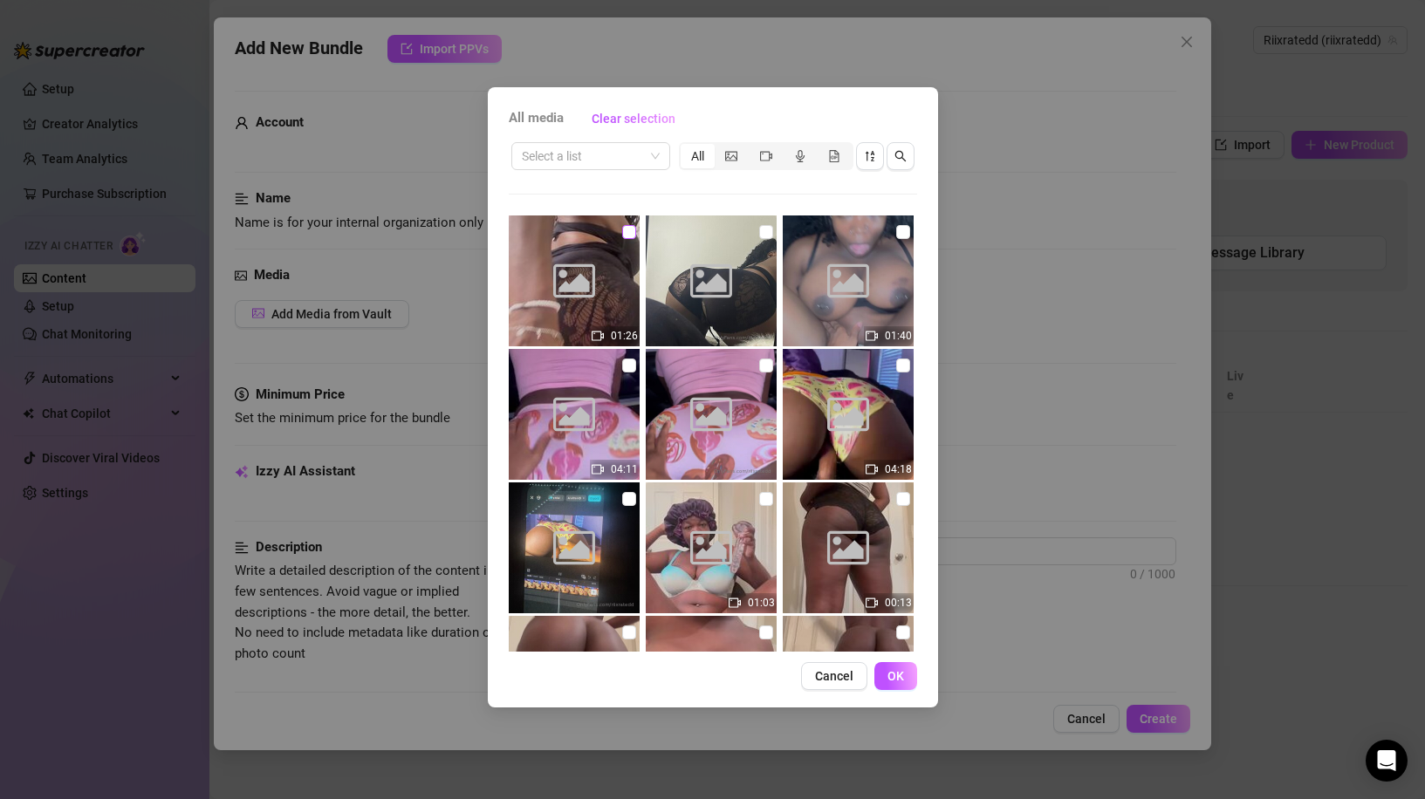
click at [624, 237] on input "checkbox" at bounding box center [629, 232] width 14 height 14
checkbox input "true"
click at [751, 233] on div "Image placeholder" at bounding box center [711, 281] width 131 height 131
checkbox input "true"
click at [881, 240] on div "Image placeholder" at bounding box center [848, 281] width 131 height 131
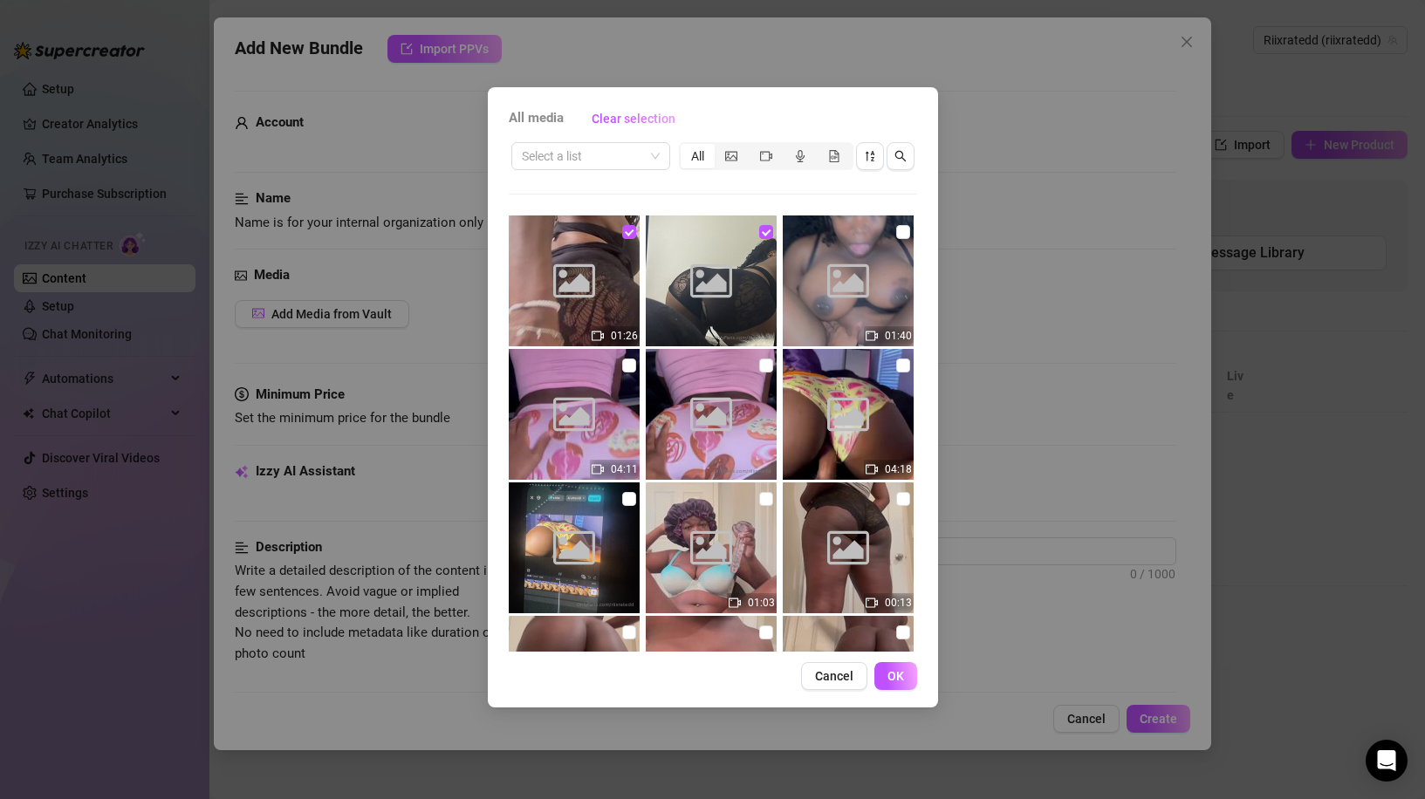
checkbox input "true"
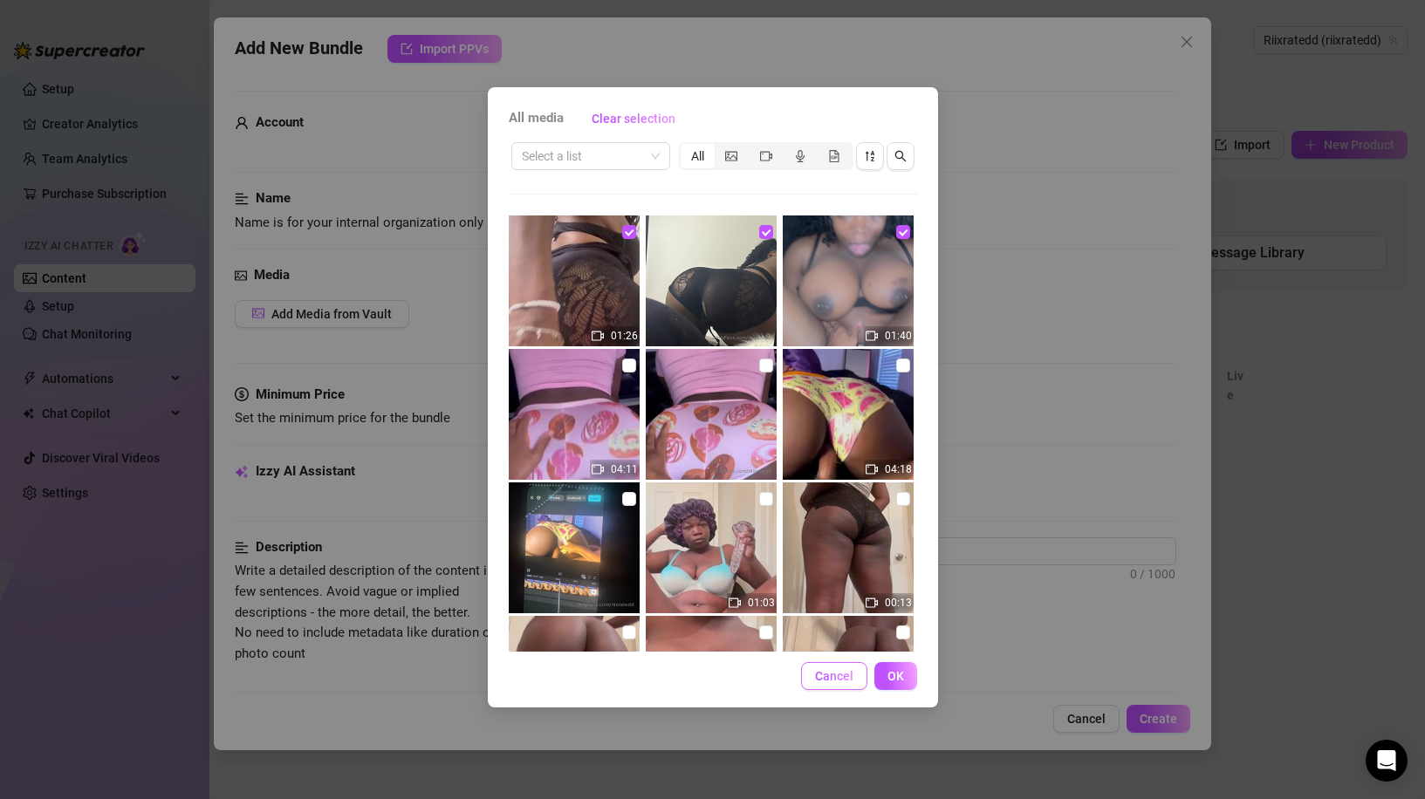
click at [840, 672] on span "Cancel" at bounding box center [834, 676] width 38 height 14
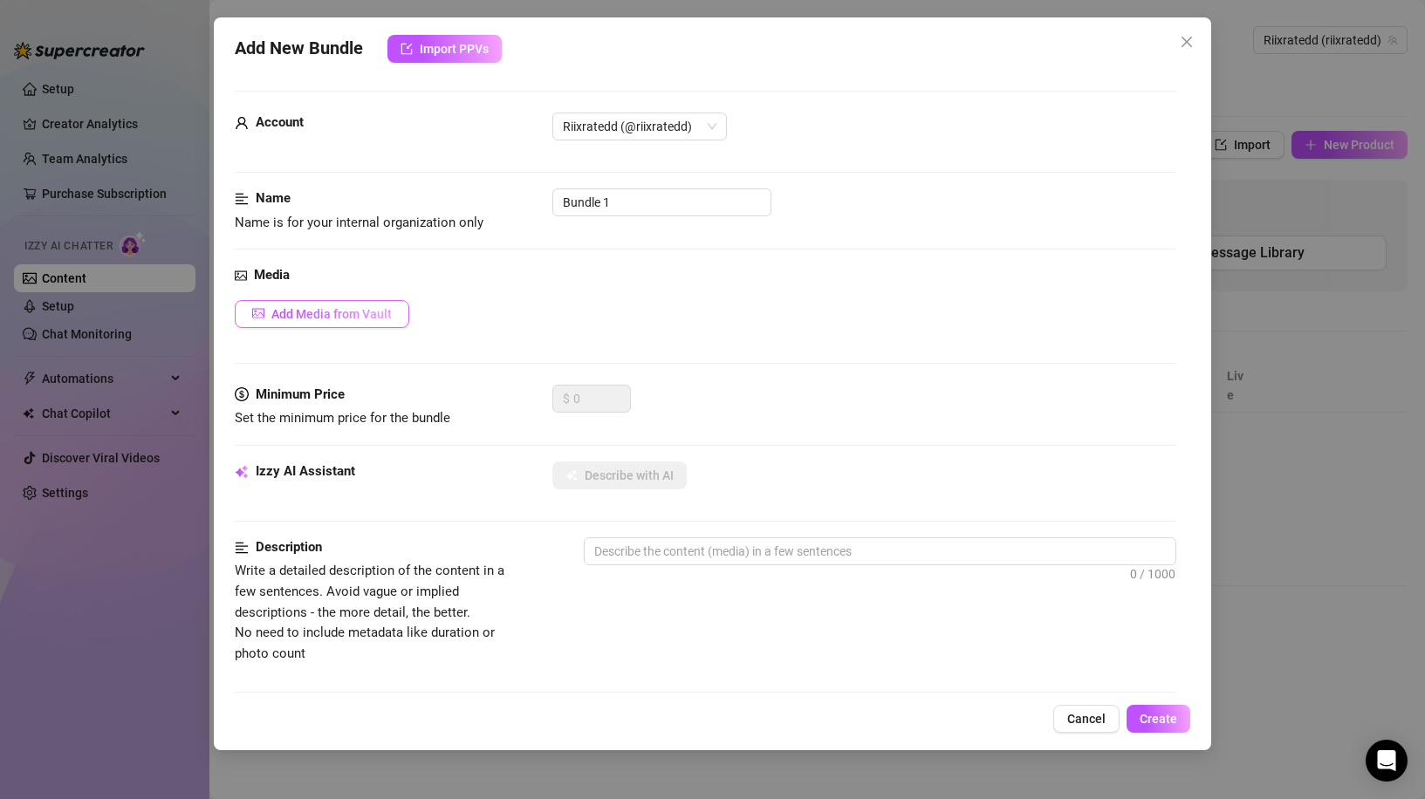
click at [326, 319] on span "Add Media from Vault" at bounding box center [331, 314] width 120 height 14
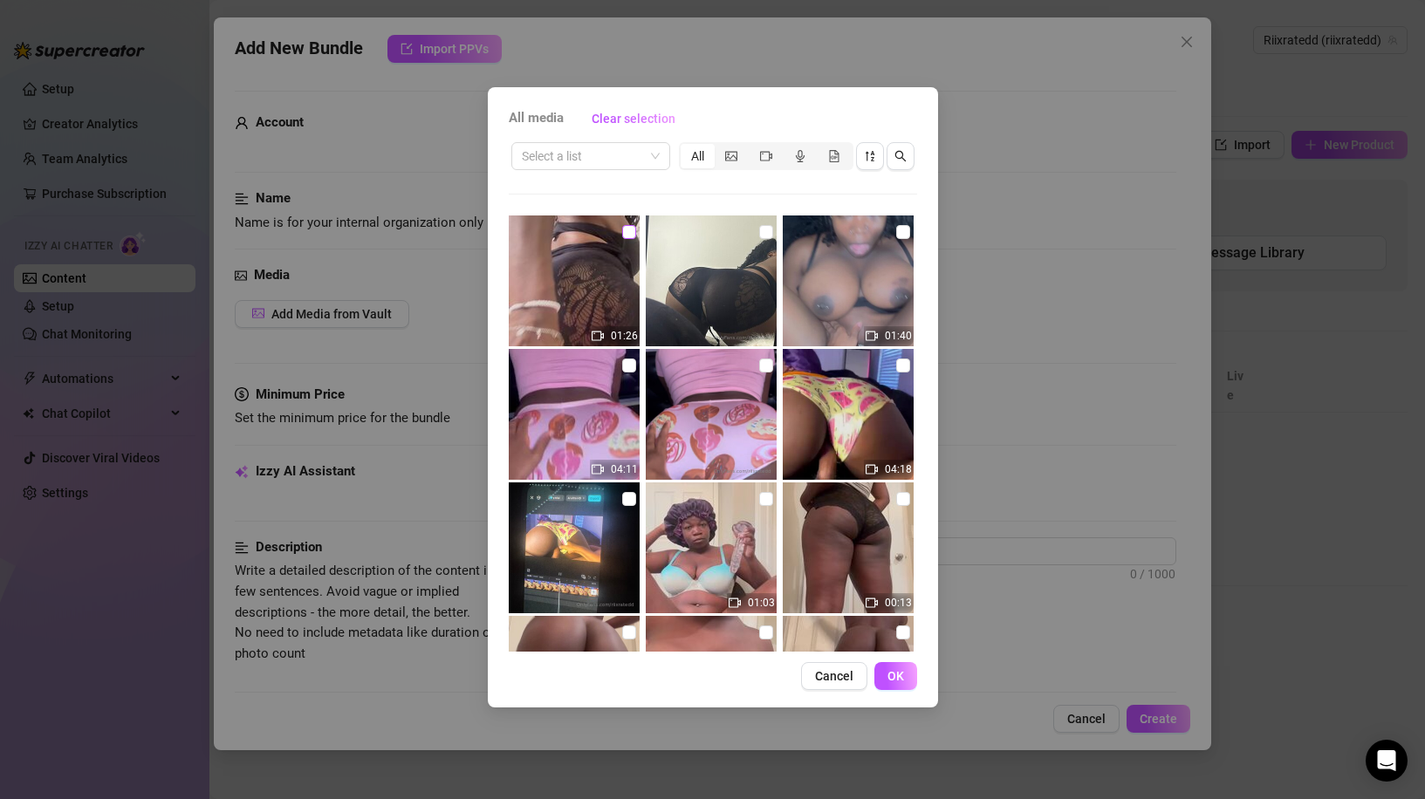
click at [630, 226] on input "checkbox" at bounding box center [629, 232] width 14 height 14
checkbox input "true"
click at [896, 237] on input "checkbox" at bounding box center [903, 232] width 14 height 14
checkbox input "true"
click at [896, 360] on input "checkbox" at bounding box center [903, 366] width 14 height 14
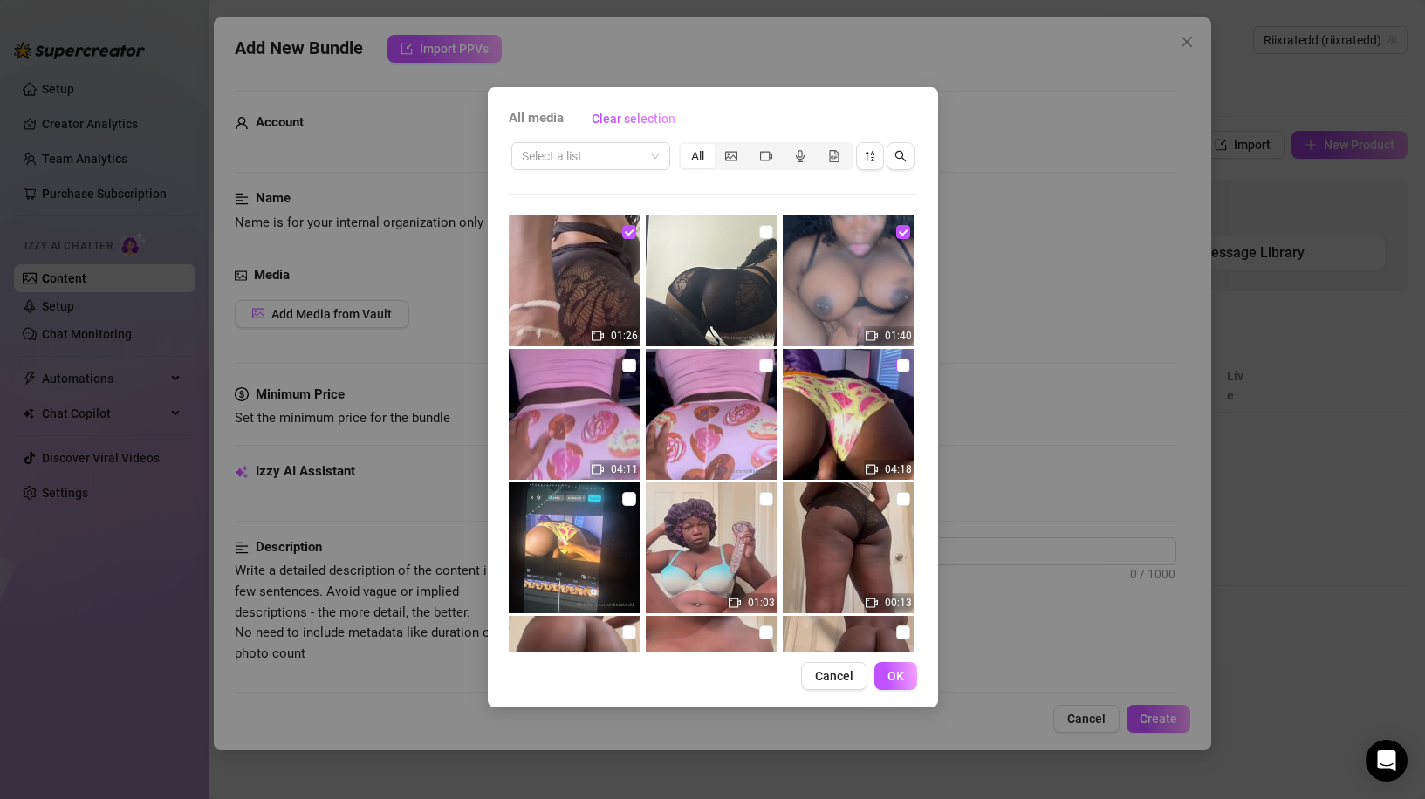
checkbox input "true"
click at [622, 363] on input "checkbox" at bounding box center [629, 366] width 14 height 14
checkbox input "true"
click at [904, 675] on button "OK" at bounding box center [895, 676] width 43 height 28
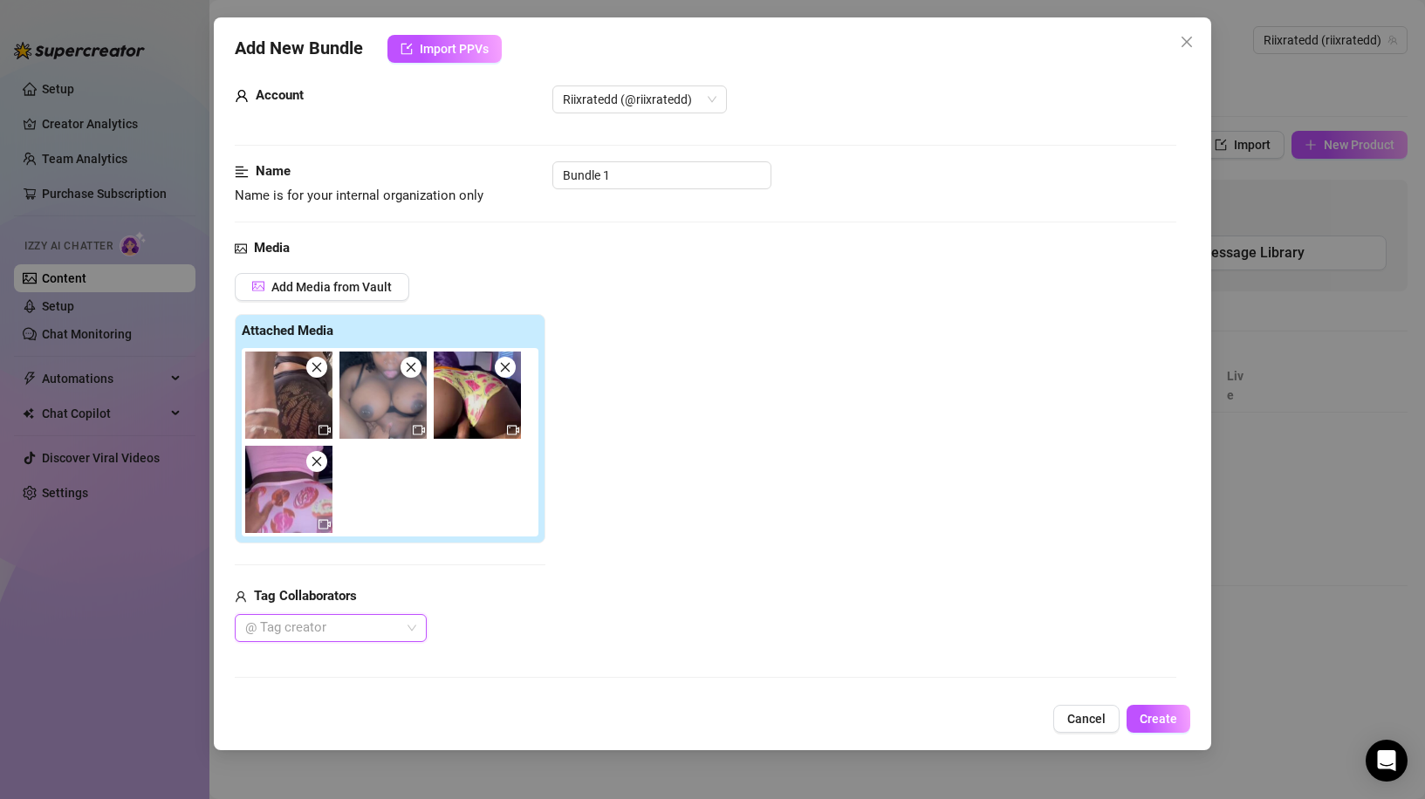
scroll to position [175, 0]
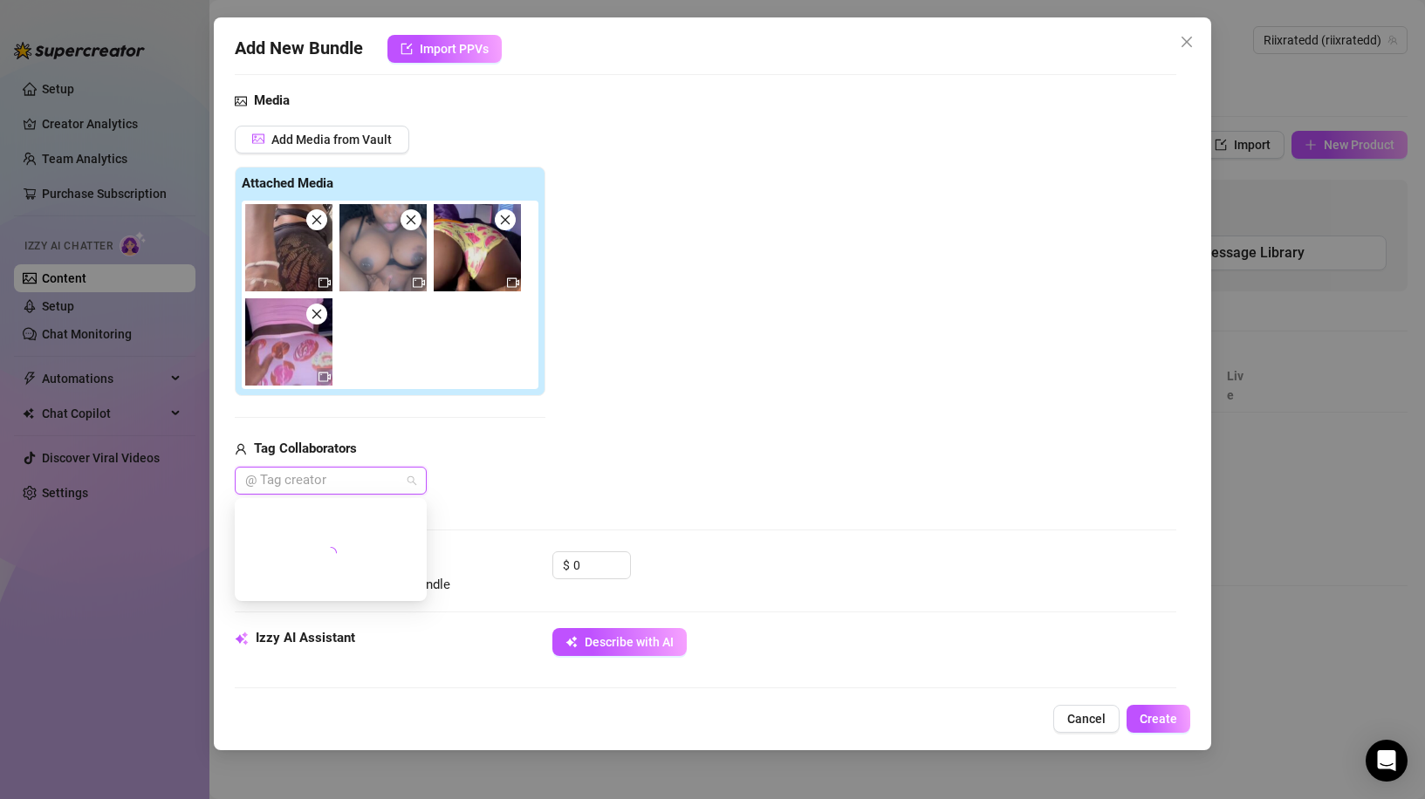
click at [332, 473] on div at bounding box center [321, 481] width 167 height 24
click at [365, 514] on div "KOBRA DICK🐍🍆" at bounding box center [331, 515] width 164 height 19
click at [377, 508] on div "KOBRA DICK🐍🍆" at bounding box center [325, 515] width 152 height 19
click at [365, 511] on div "KOBRA DICK🐍🍆" at bounding box center [331, 515] width 164 height 19
click at [590, 448] on div "Add Media from Vault Attached Media Tag Collaborators [PERSON_NAME]🐍🍆" at bounding box center [706, 310] width 942 height 369
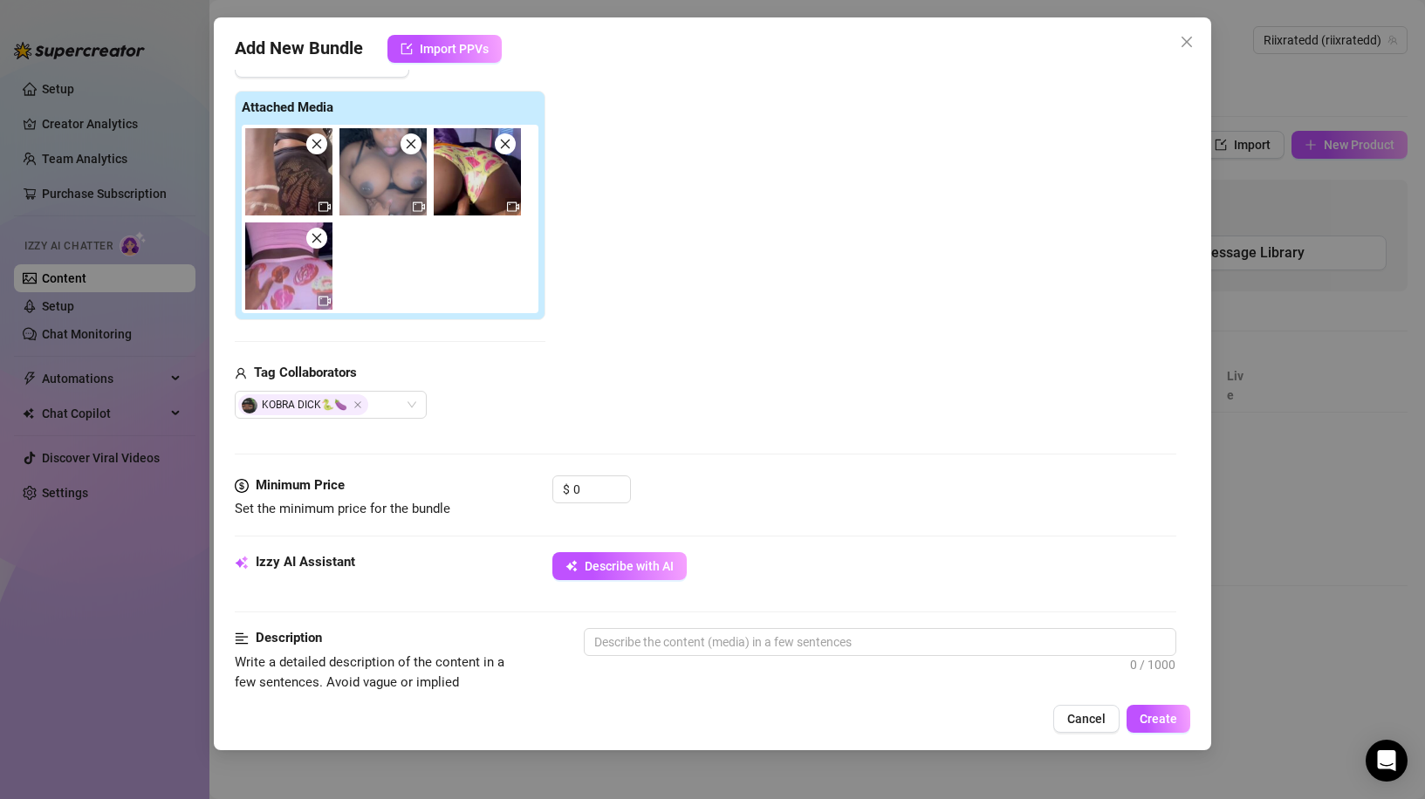
scroll to position [262, 0]
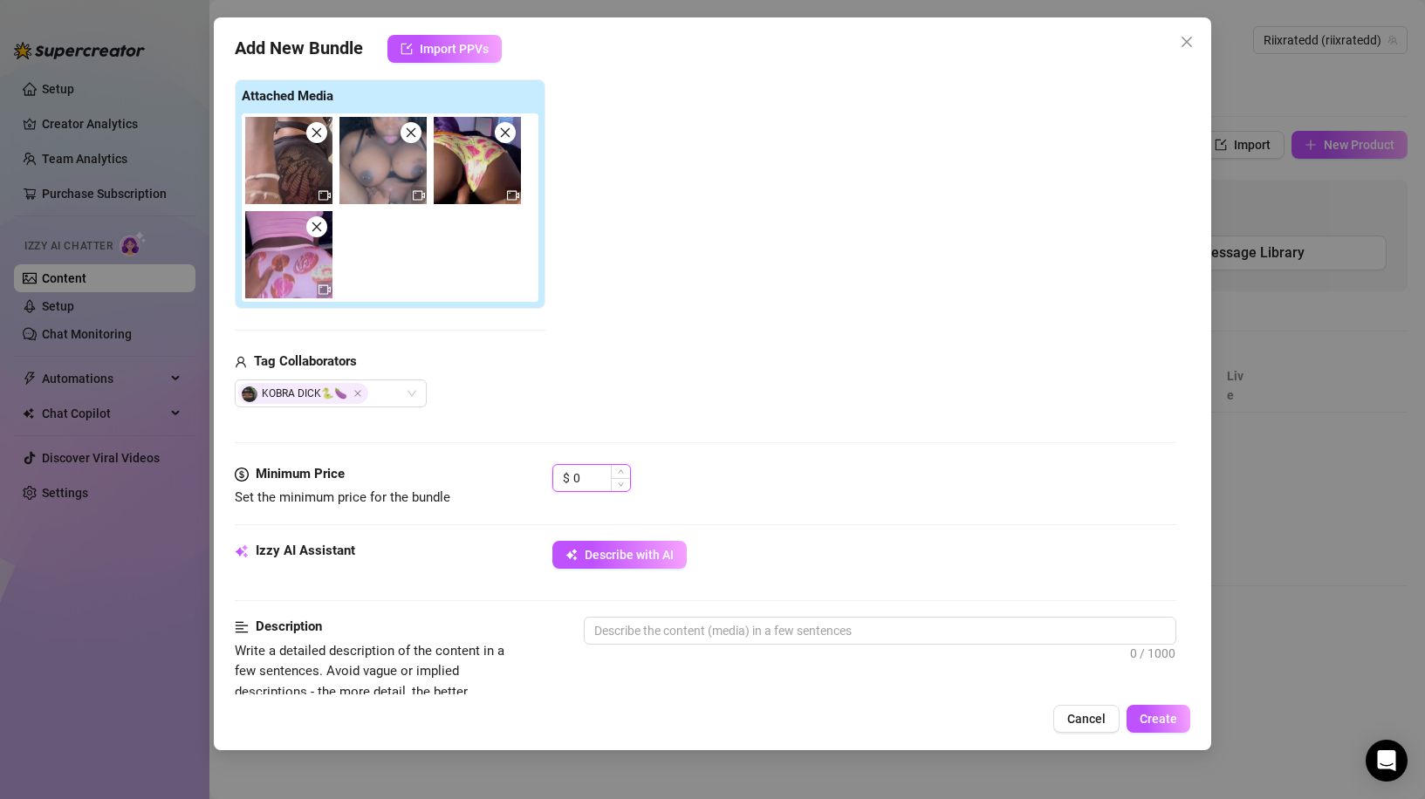
click at [581, 474] on input "0" at bounding box center [601, 478] width 57 height 26
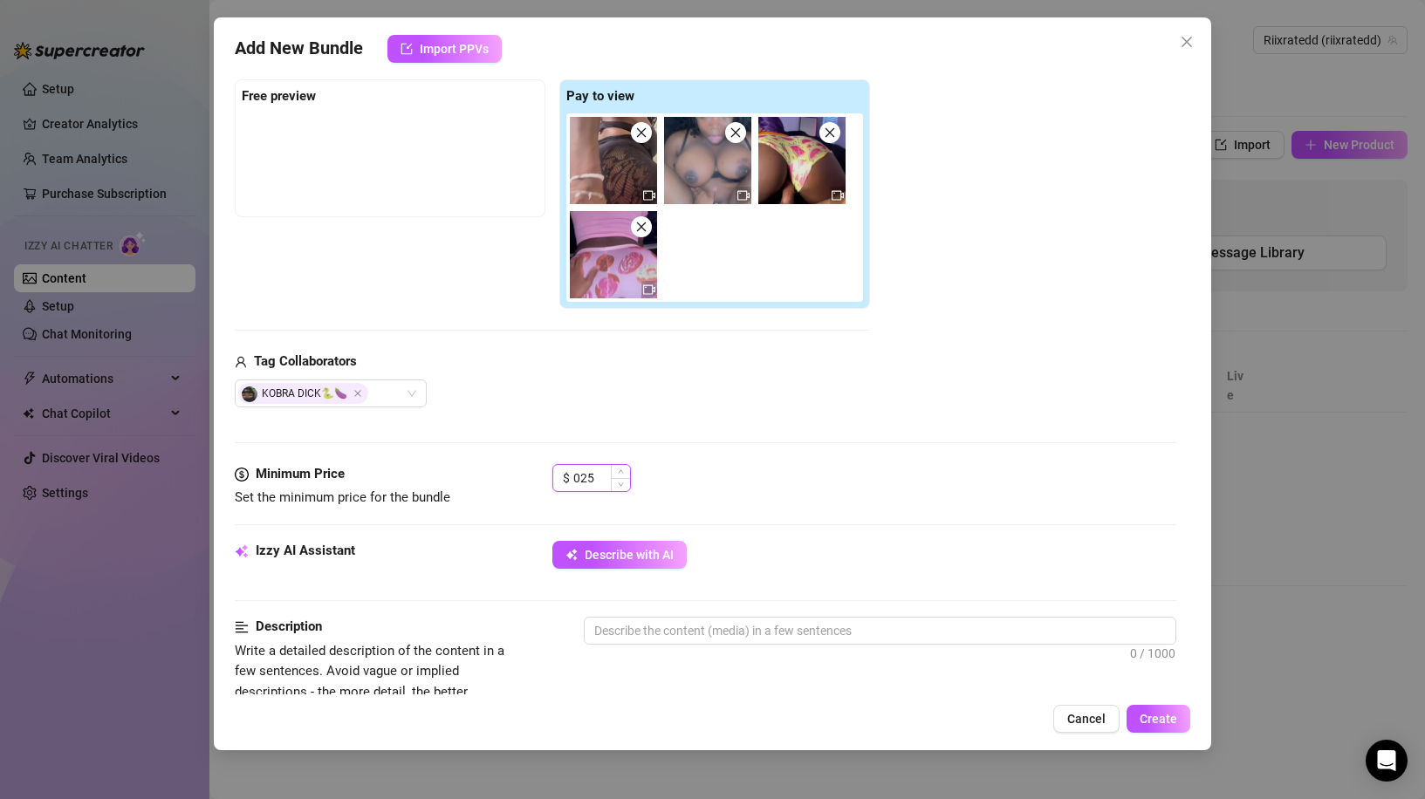
click at [581, 475] on input "025" at bounding box center [601, 478] width 57 height 26
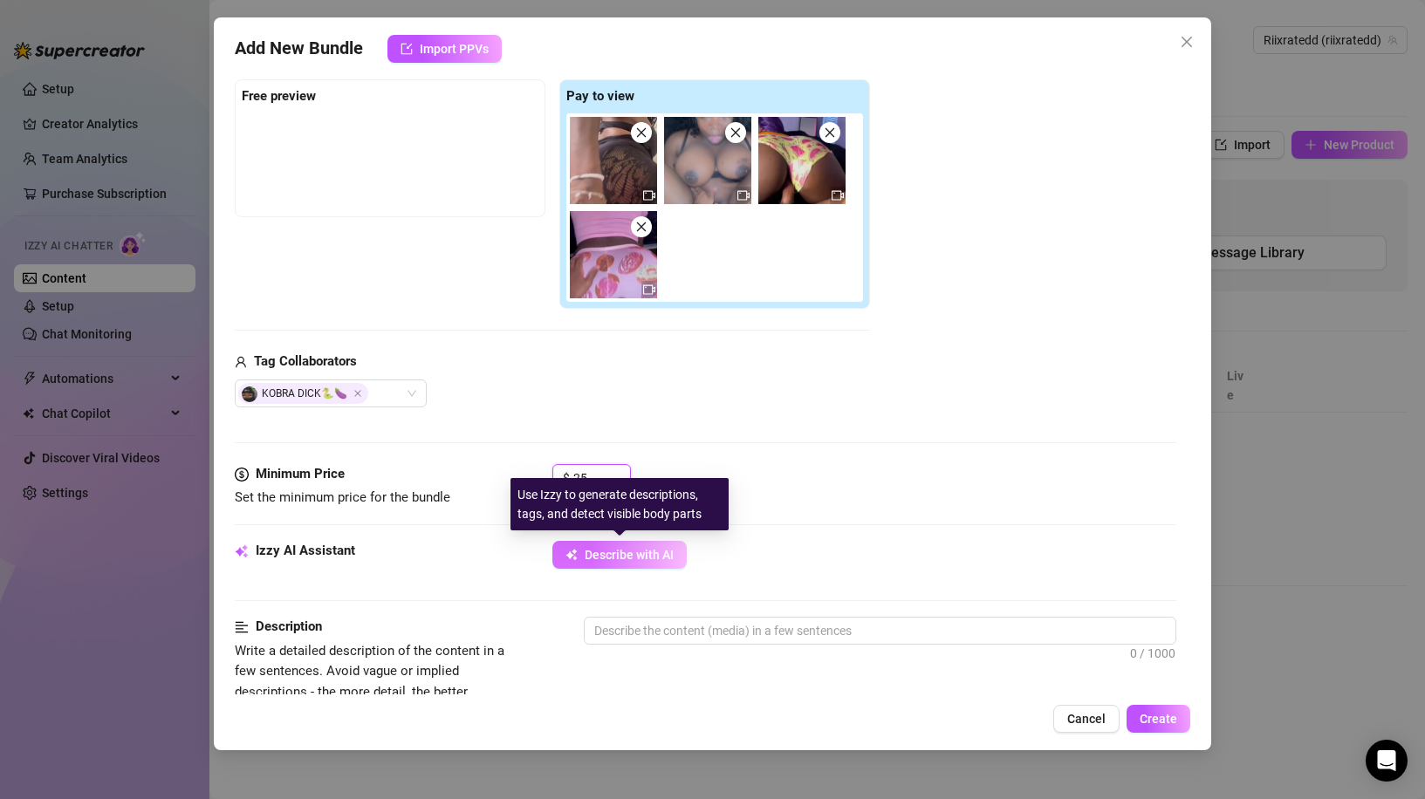
type input "25"
click at [615, 555] on span "Describe with AI" at bounding box center [629, 555] width 89 height 14
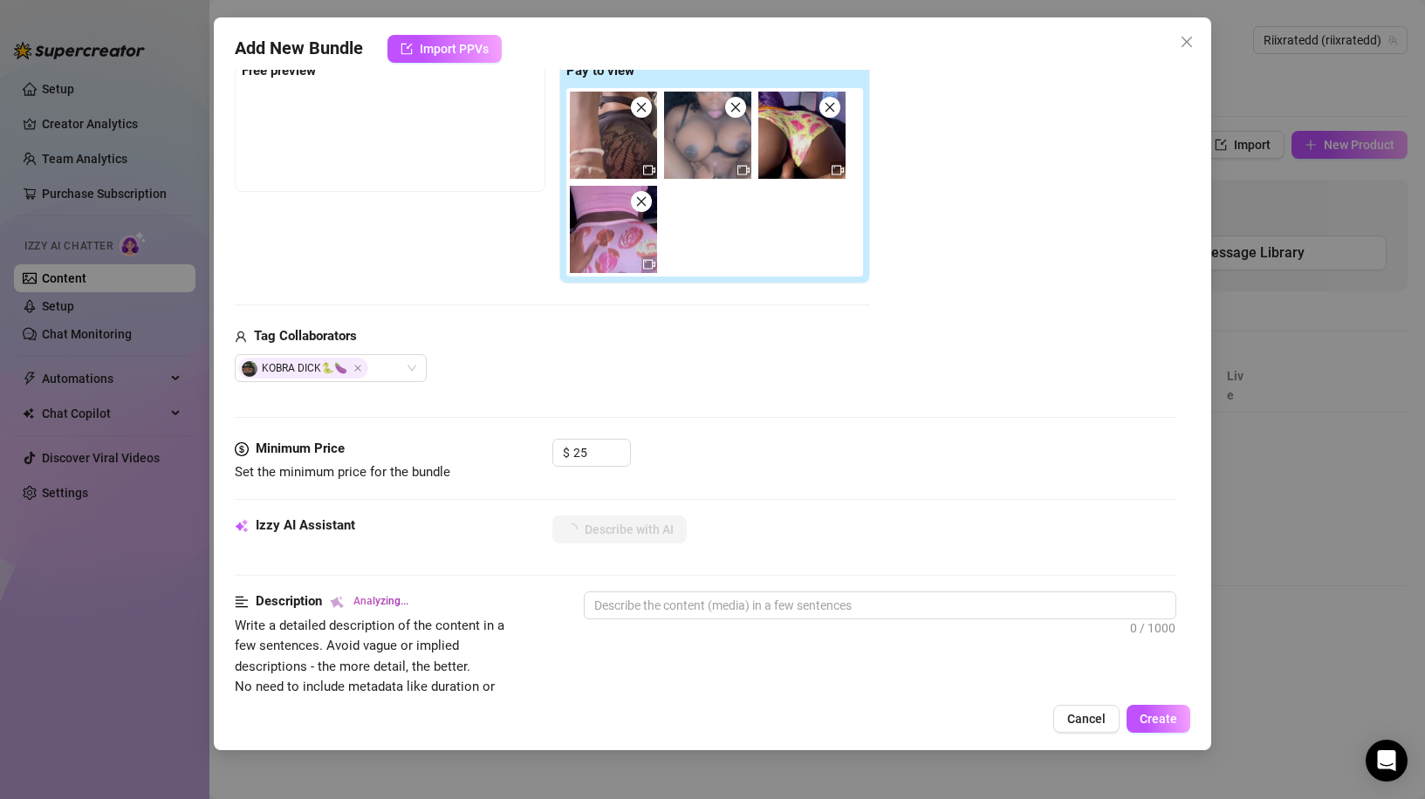
scroll to position [349, 0]
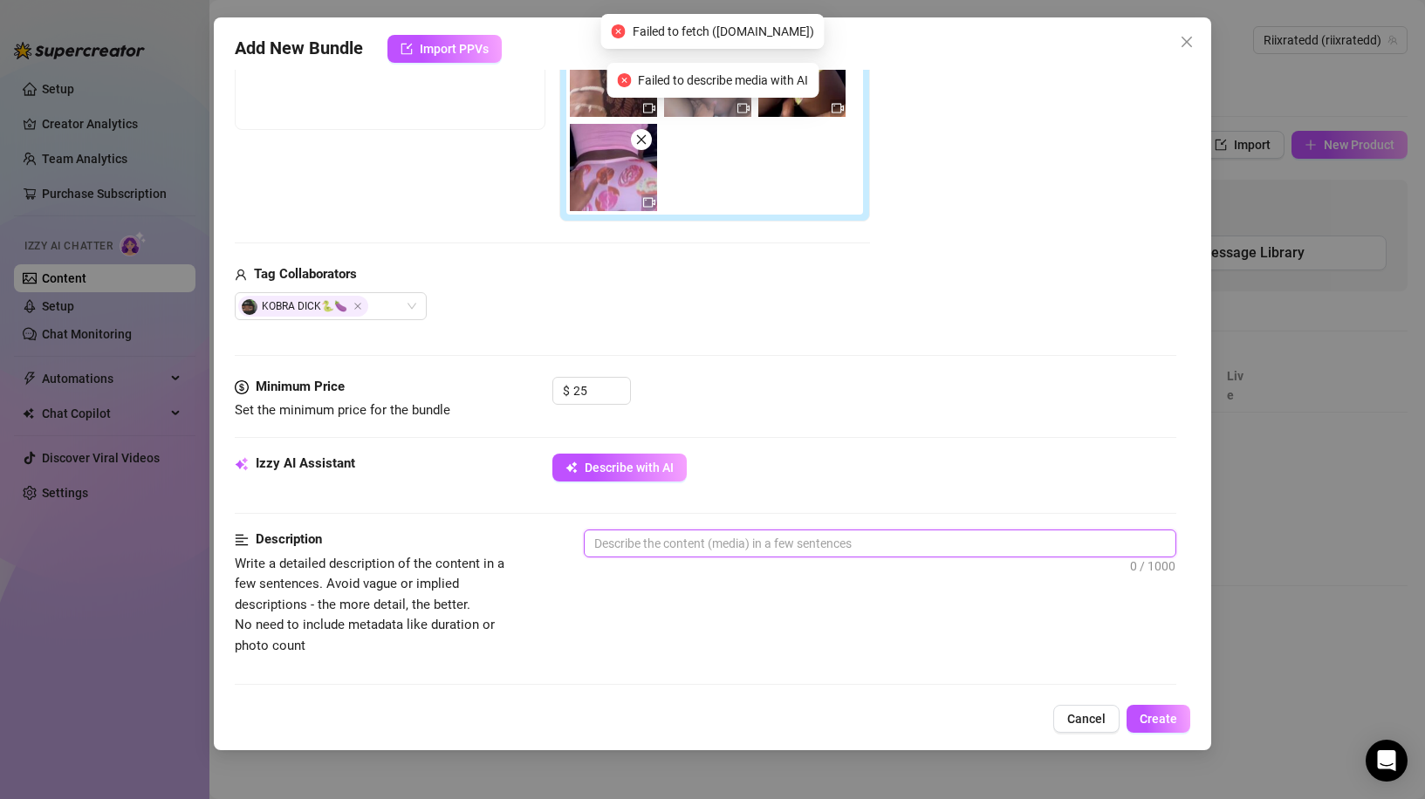
click at [612, 538] on textarea at bounding box center [880, 544] width 591 height 26
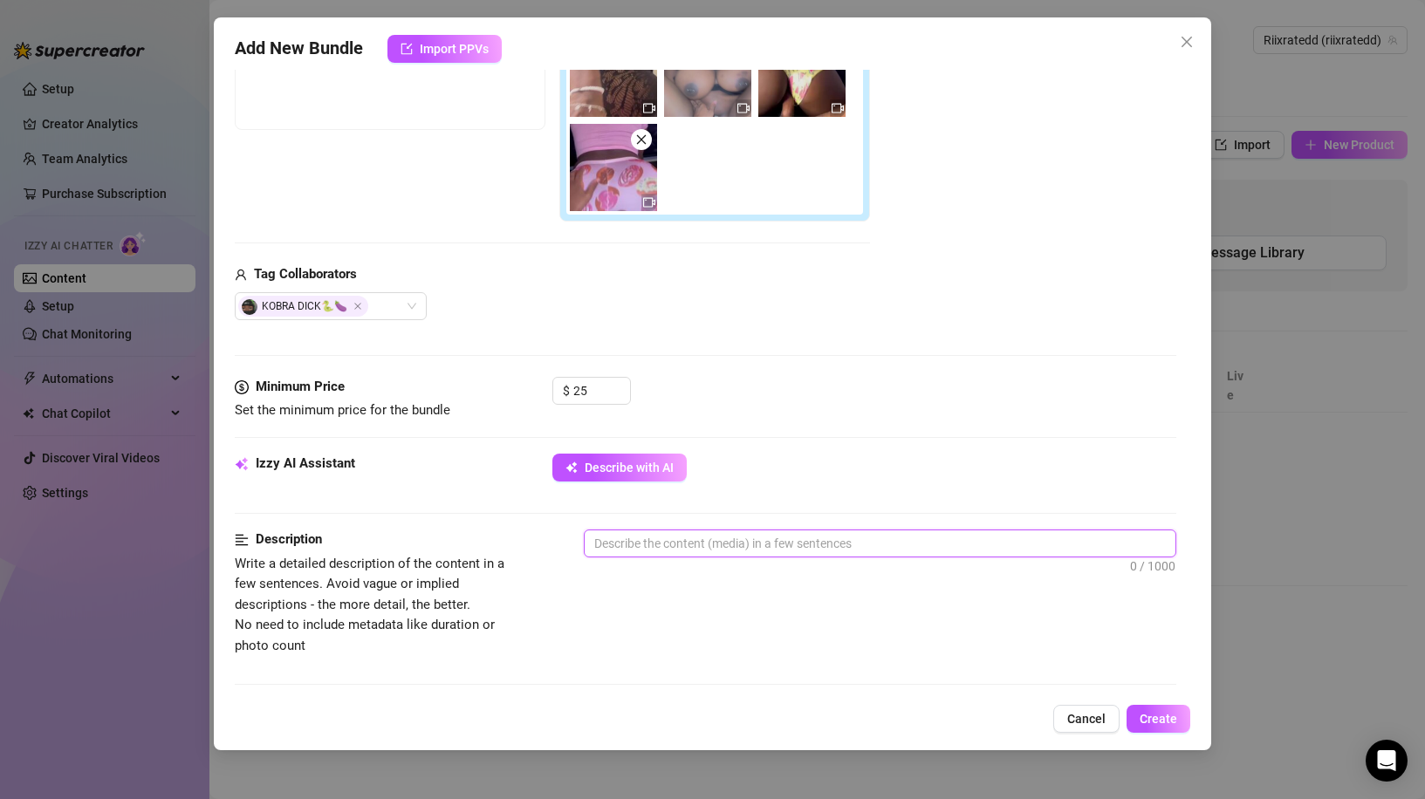
type textarea "s"
type textarea "se"
type textarea "sex"
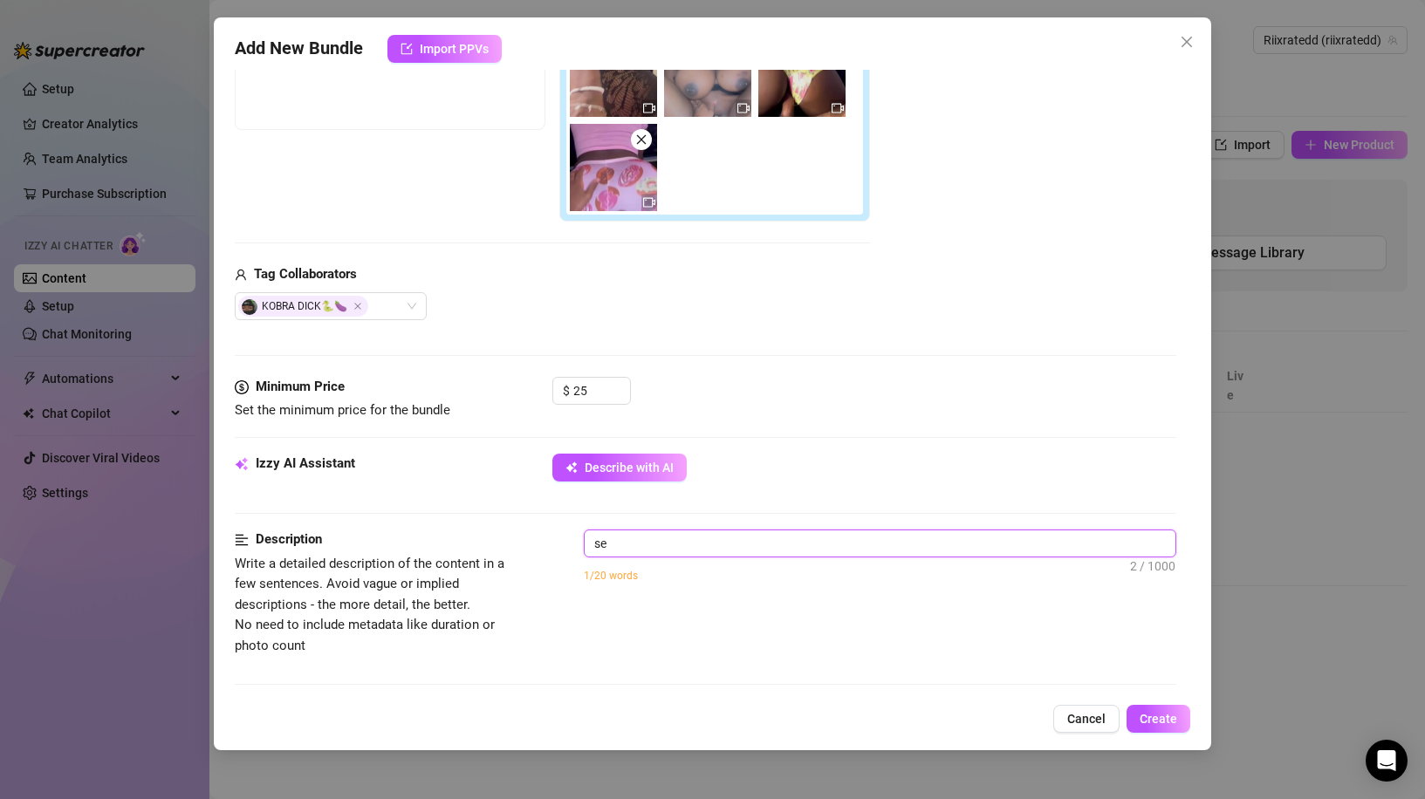
type textarea "sex"
type textarea "sex t"
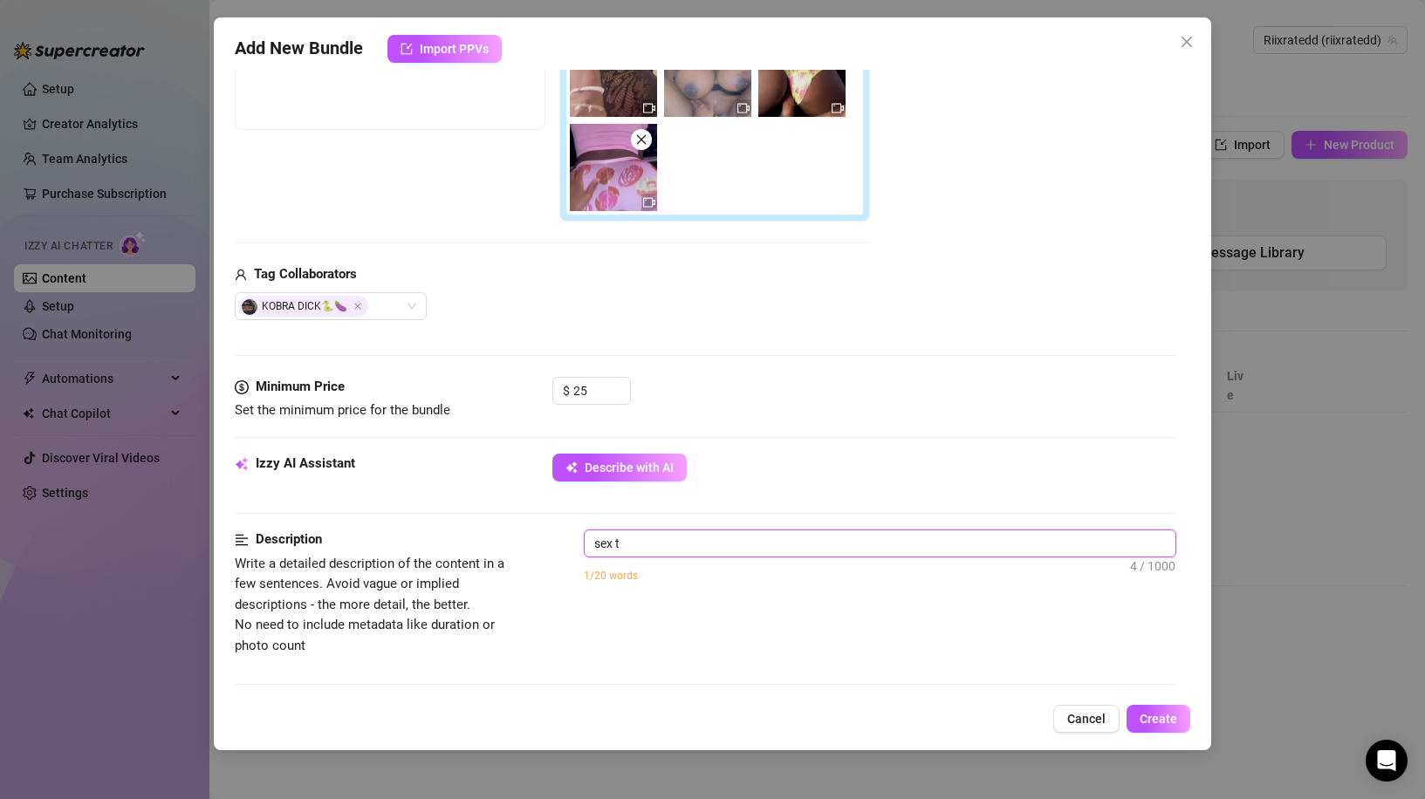
type textarea "sex ta"
type textarea "sex tap"
type textarea "sex tape"
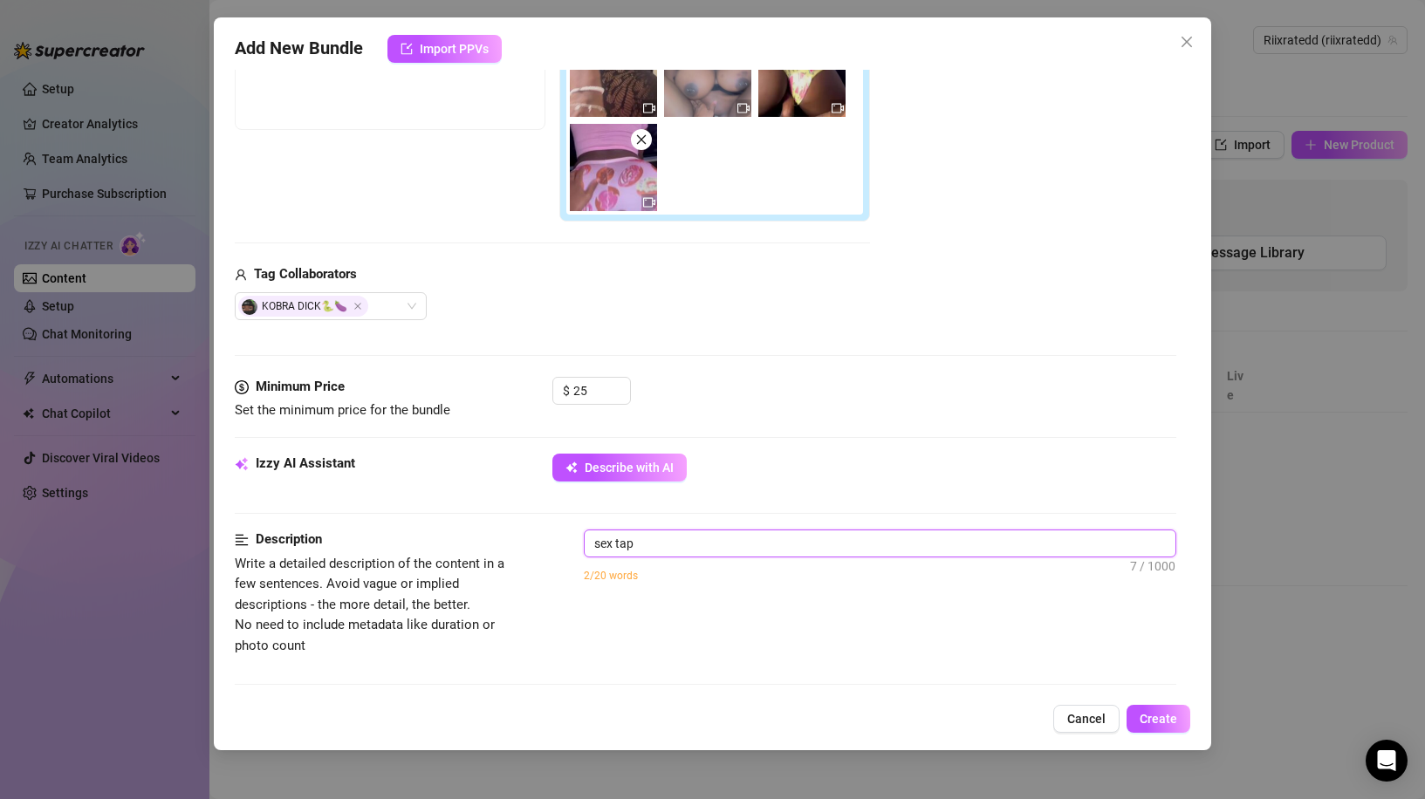
type textarea "sex tape"
type textarea "sex tapes"
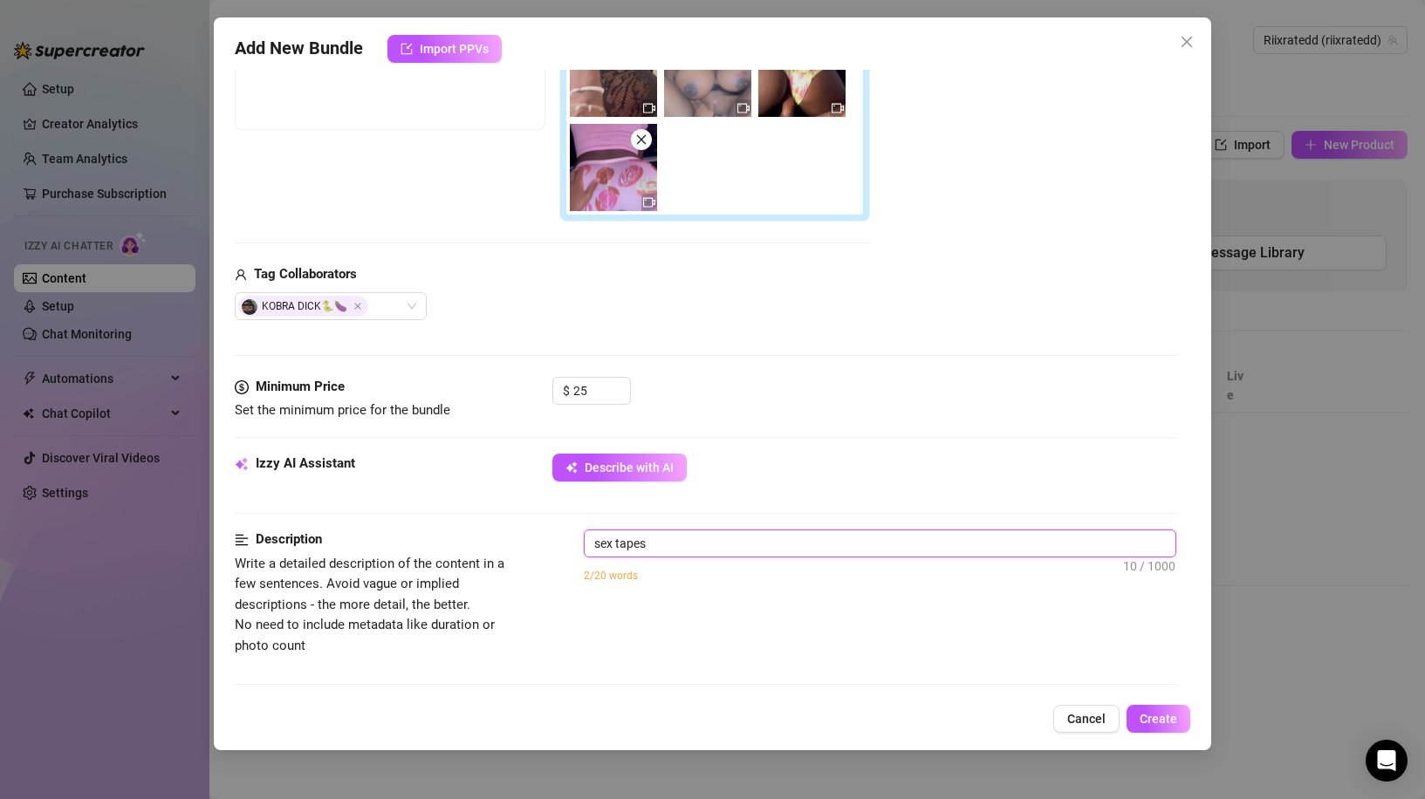
type textarea "sex tapes b"
type textarea "sex tapes bu"
type textarea "sex tapes bun"
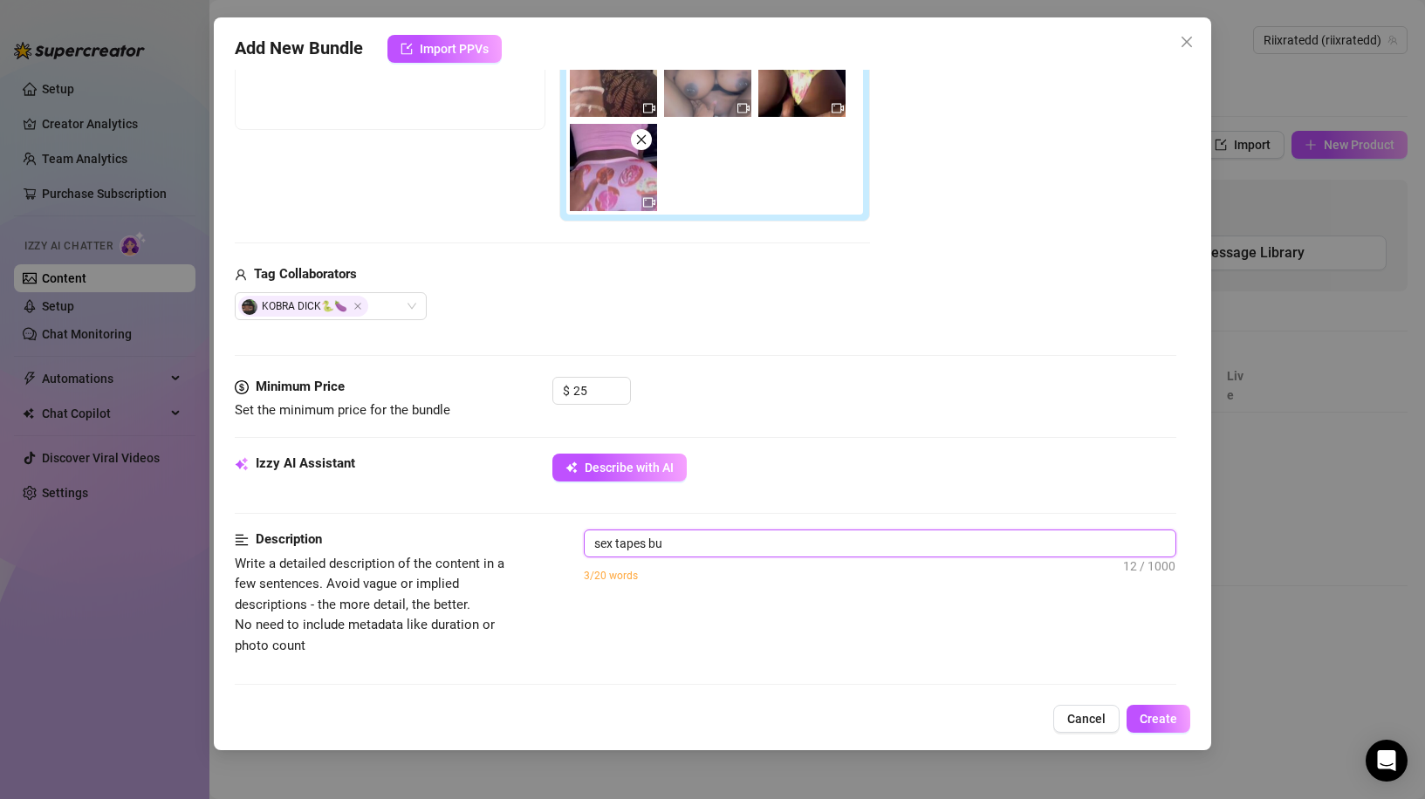
type textarea "sex tapes bun"
type textarea "sex tapes bund"
type textarea "sex tapes bundl"
type textarea "sex tapes bundle"
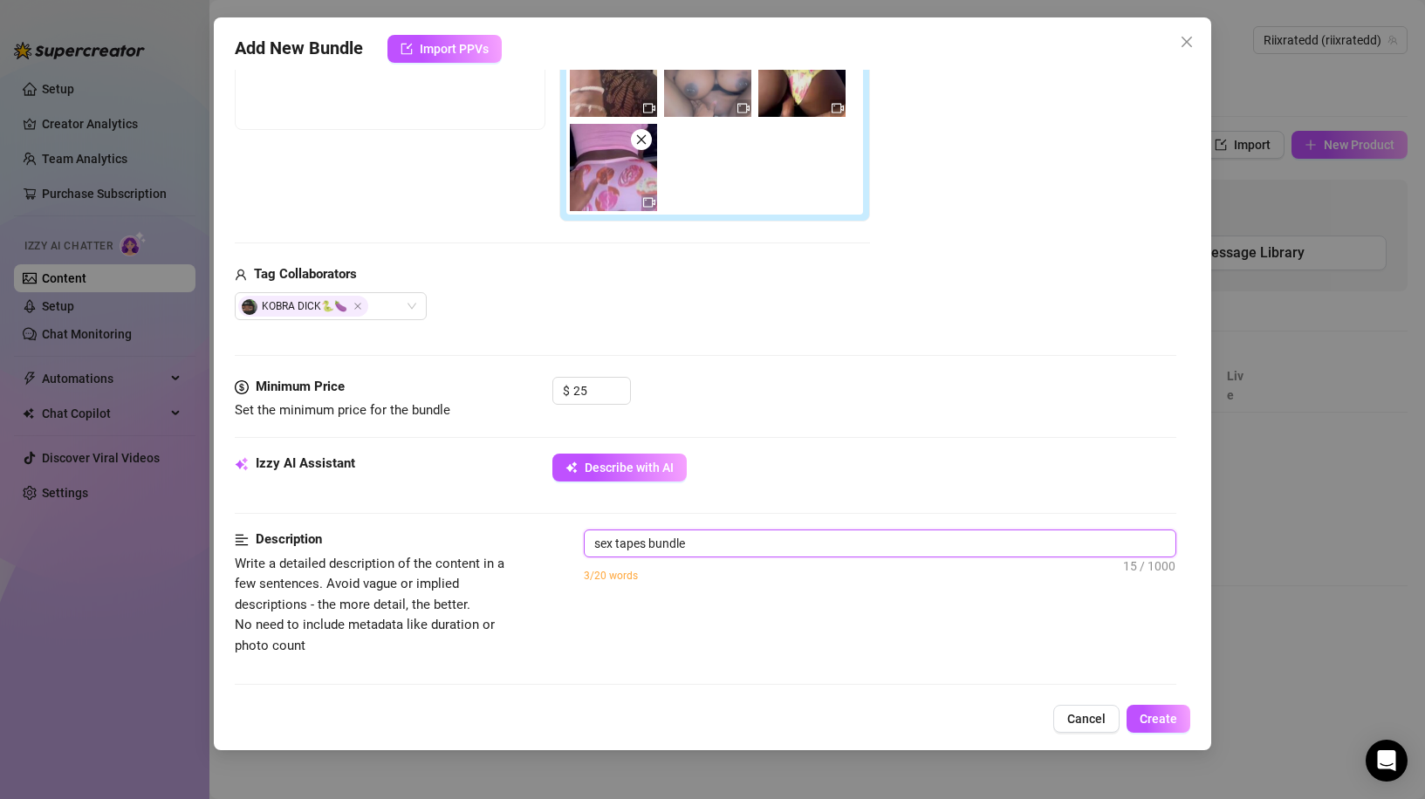
type textarea "sex tapes bundle"
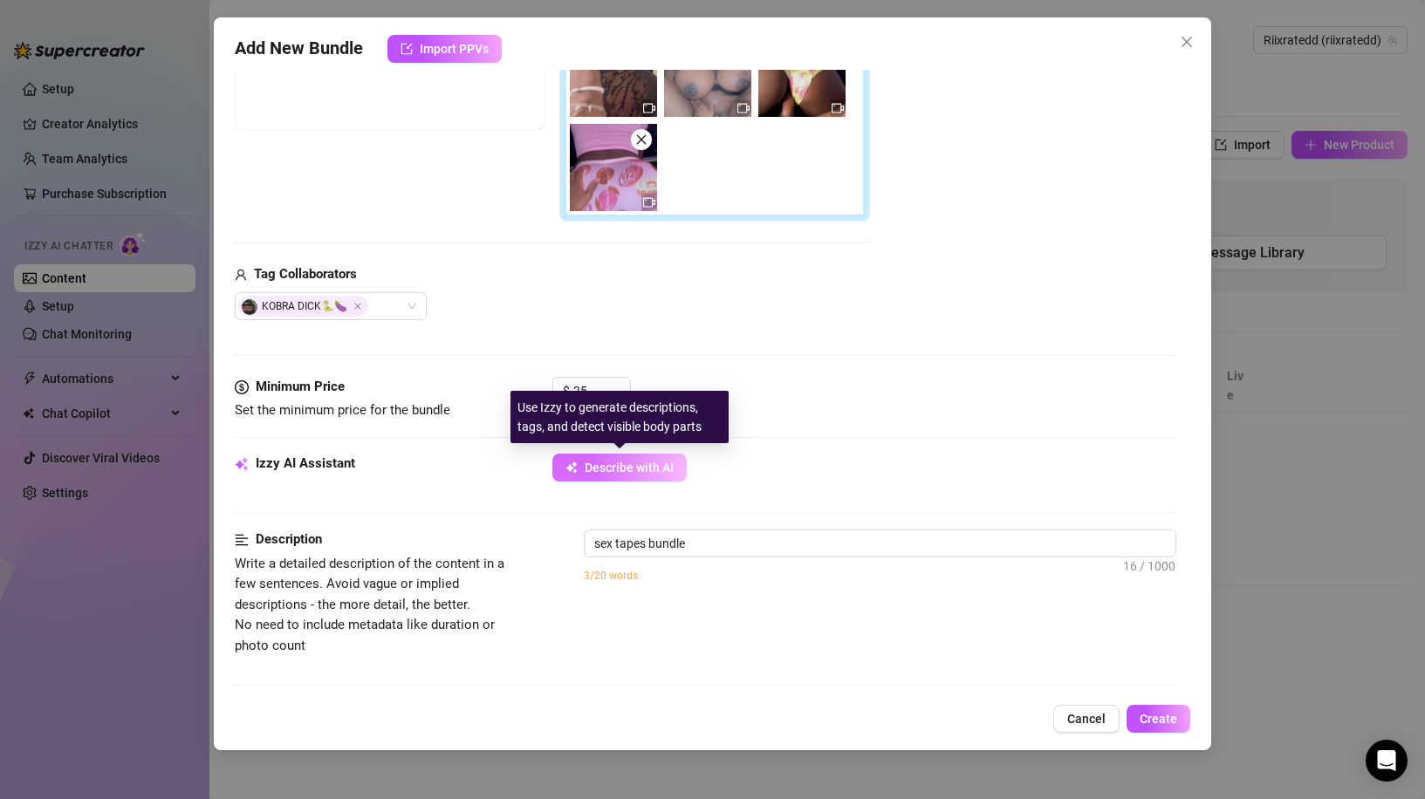
click at [607, 465] on span "Describe with AI" at bounding box center [629, 468] width 89 height 14
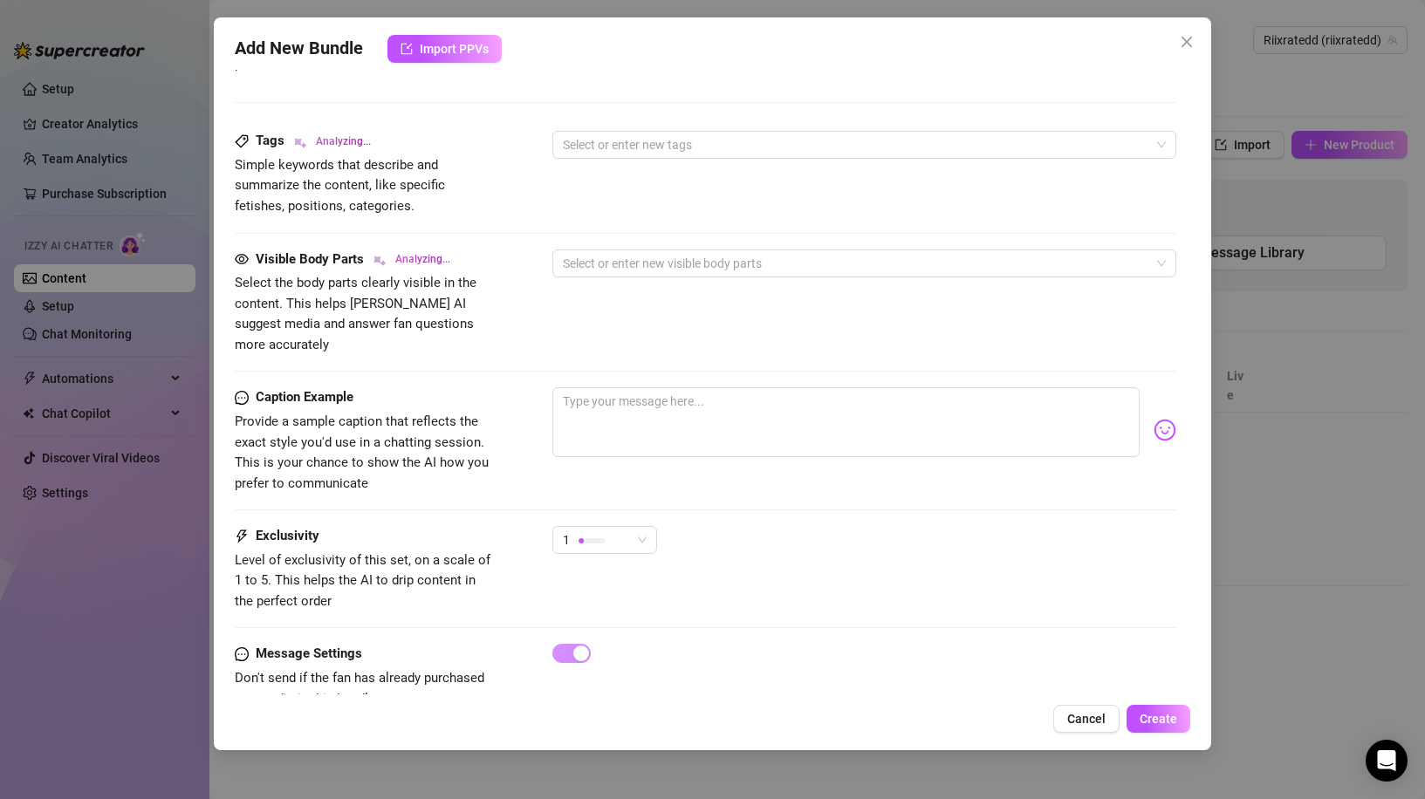
scroll to position [958, 0]
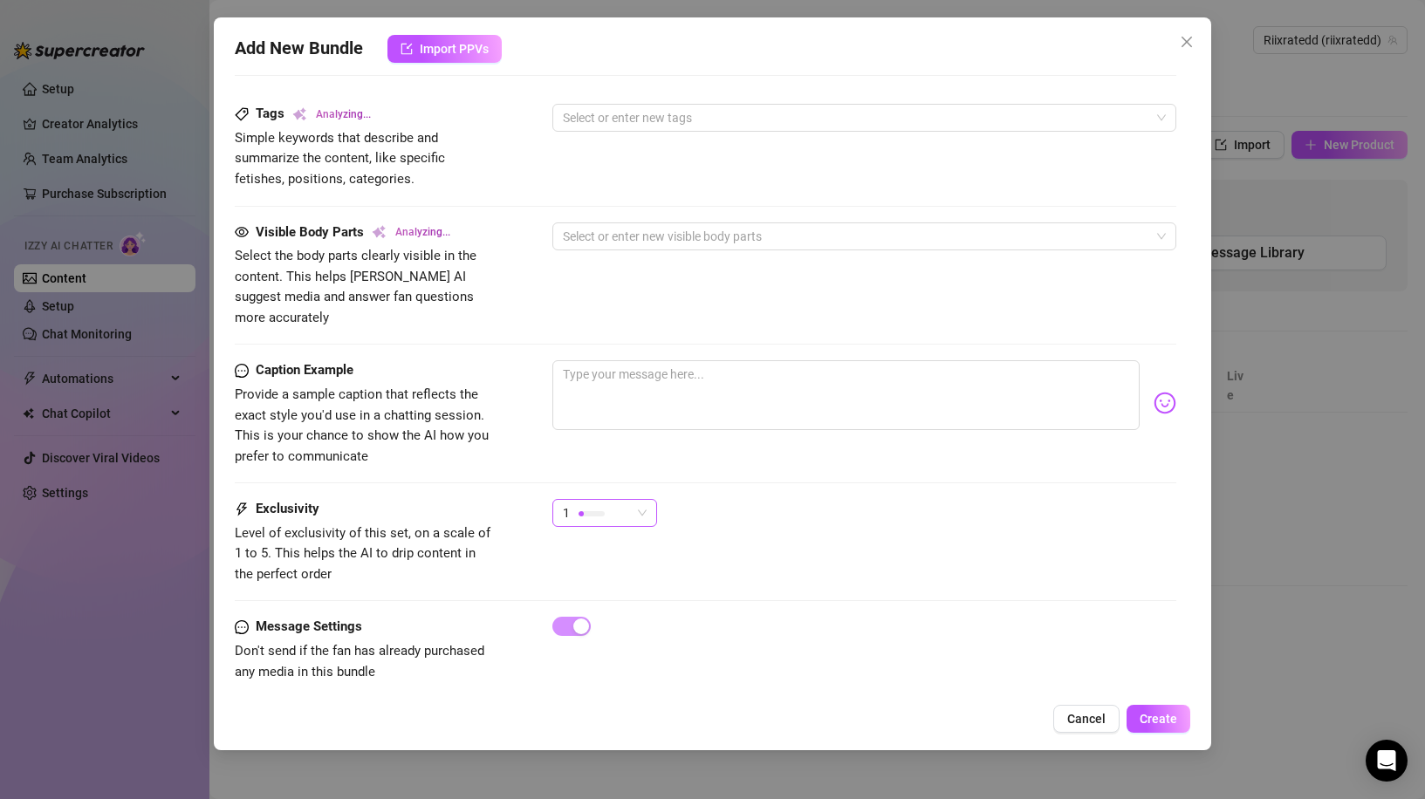
click at [608, 500] on div "1" at bounding box center [597, 513] width 68 height 26
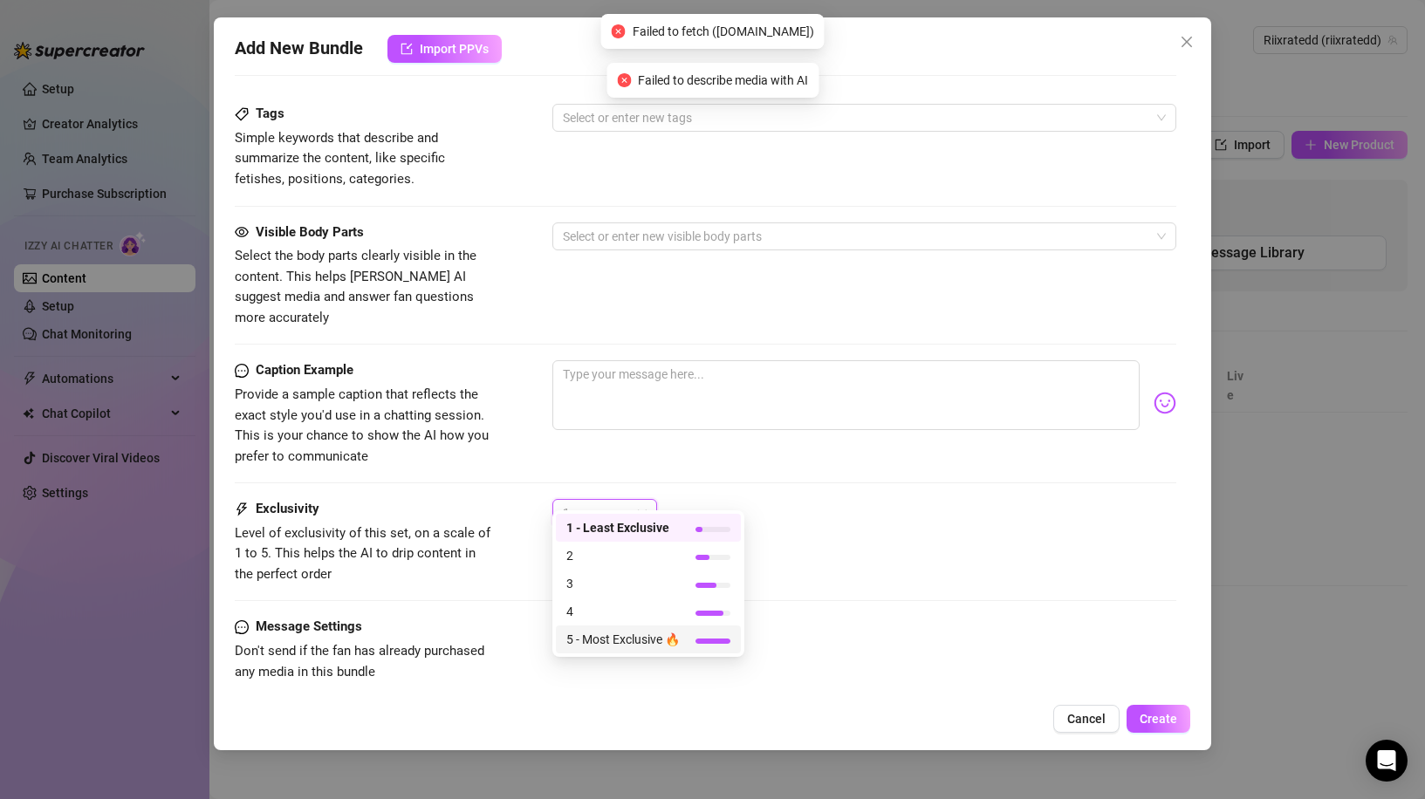
click at [619, 641] on span "5 - Most Exclusive 🔥" at bounding box center [622, 639] width 113 height 19
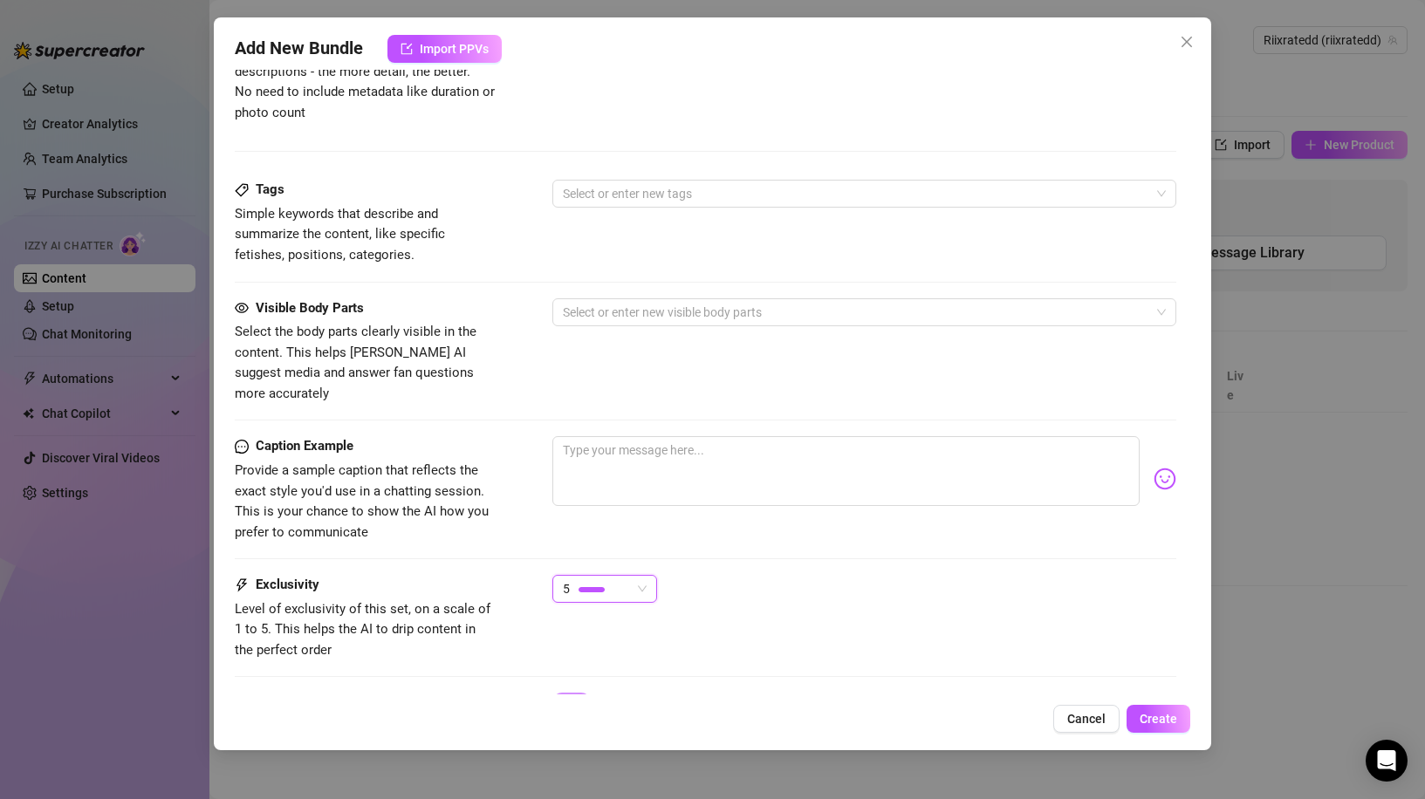
scroll to position [871, 0]
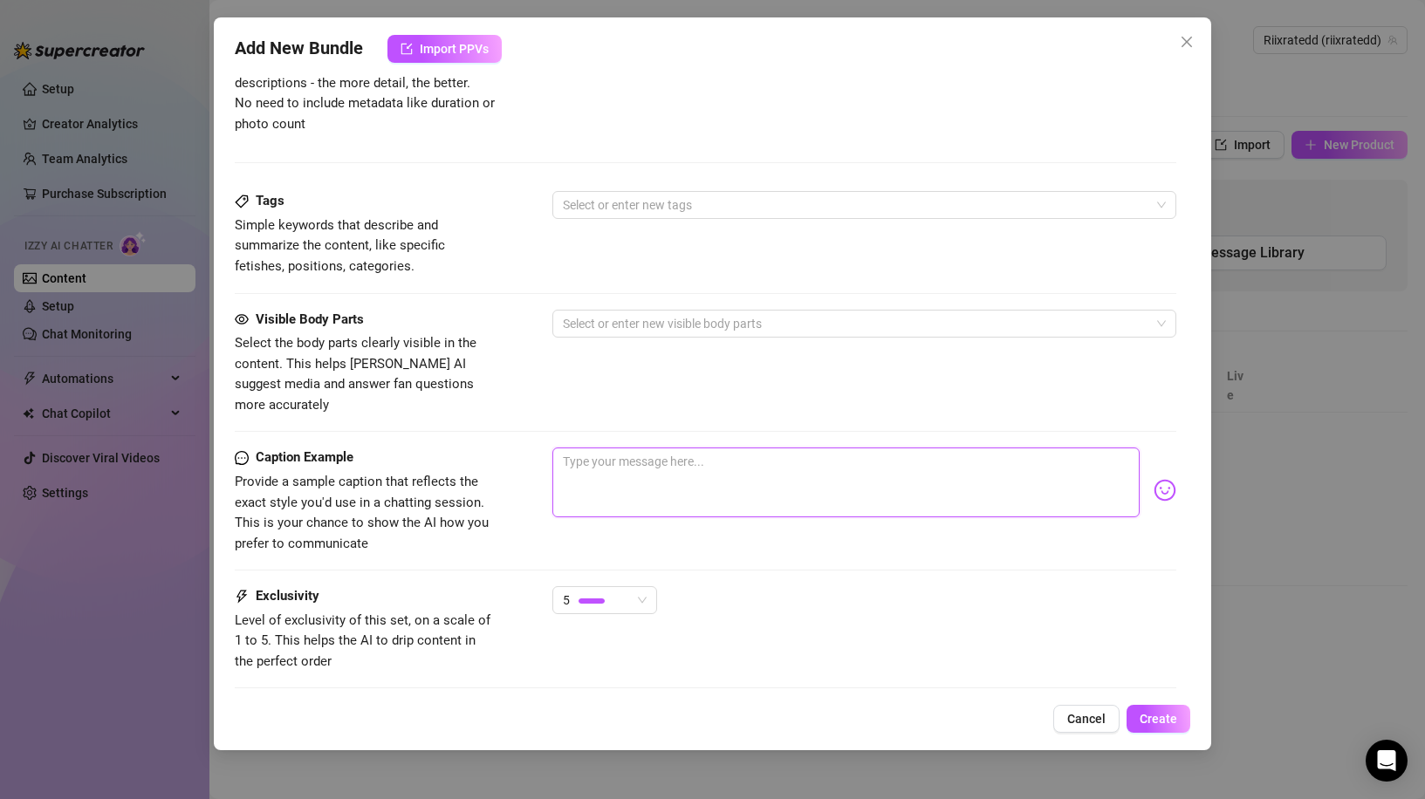
click at [709, 463] on textarea at bounding box center [845, 483] width 587 height 70
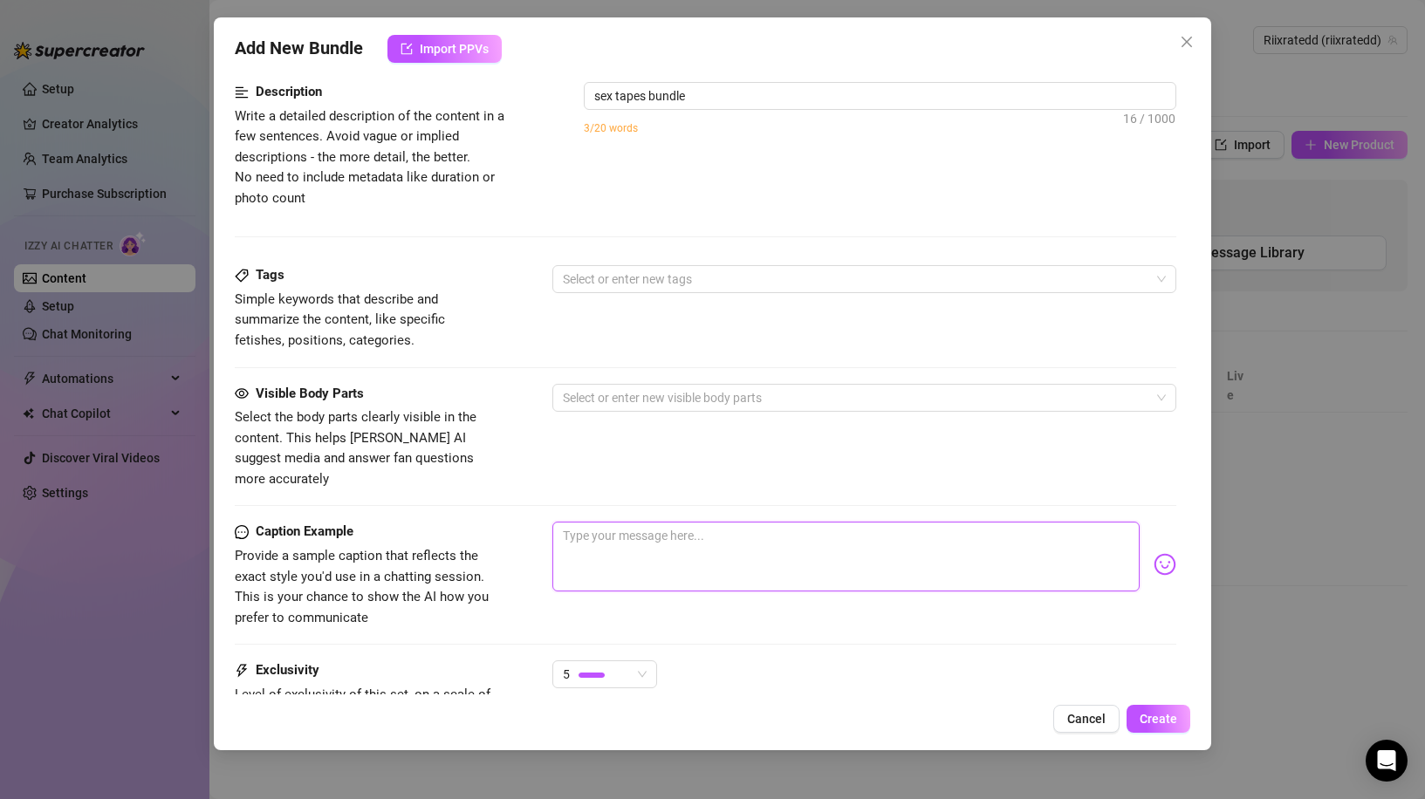
scroll to position [784, 0]
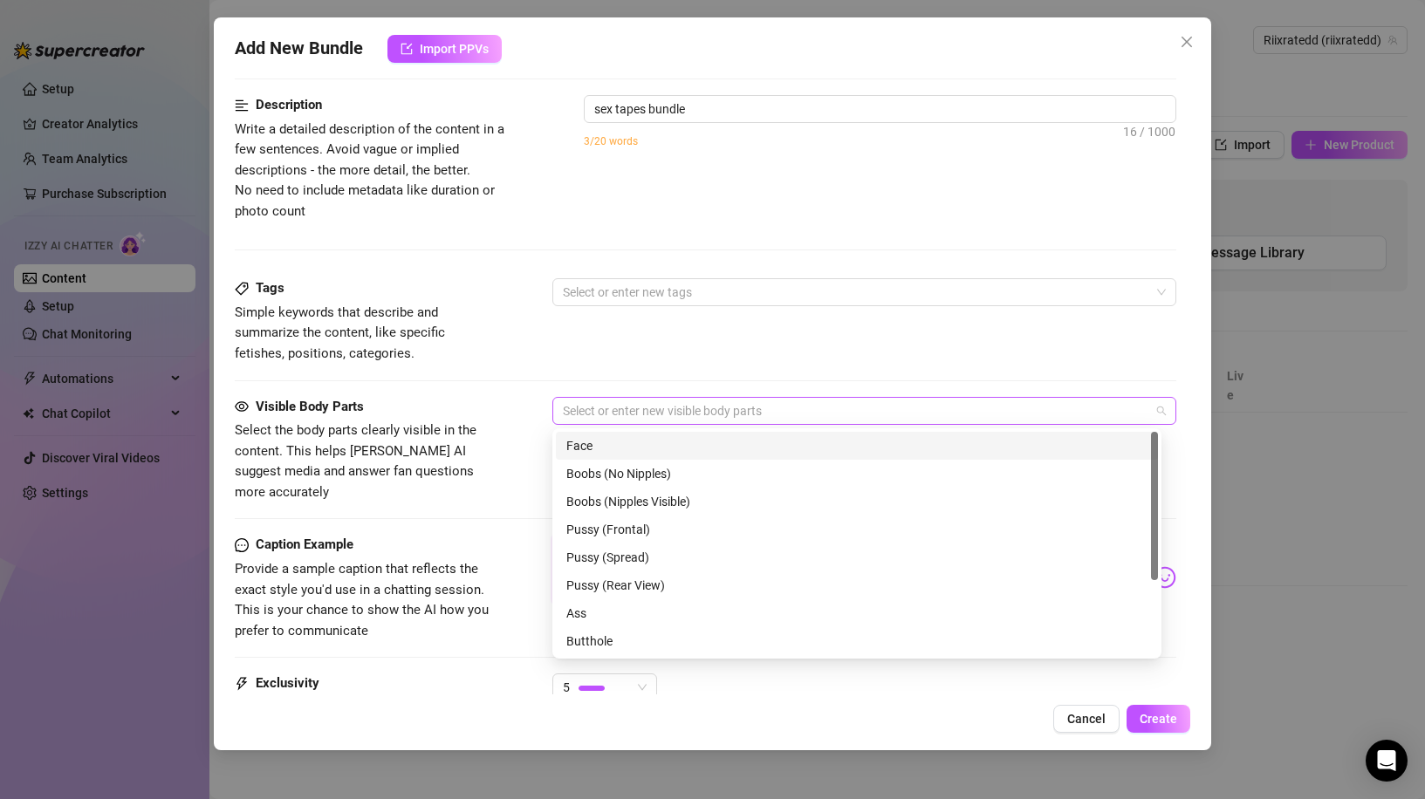
click at [636, 401] on div at bounding box center [855, 411] width 599 height 24
click at [644, 550] on div "Pussy (Spread)" at bounding box center [856, 557] width 581 height 19
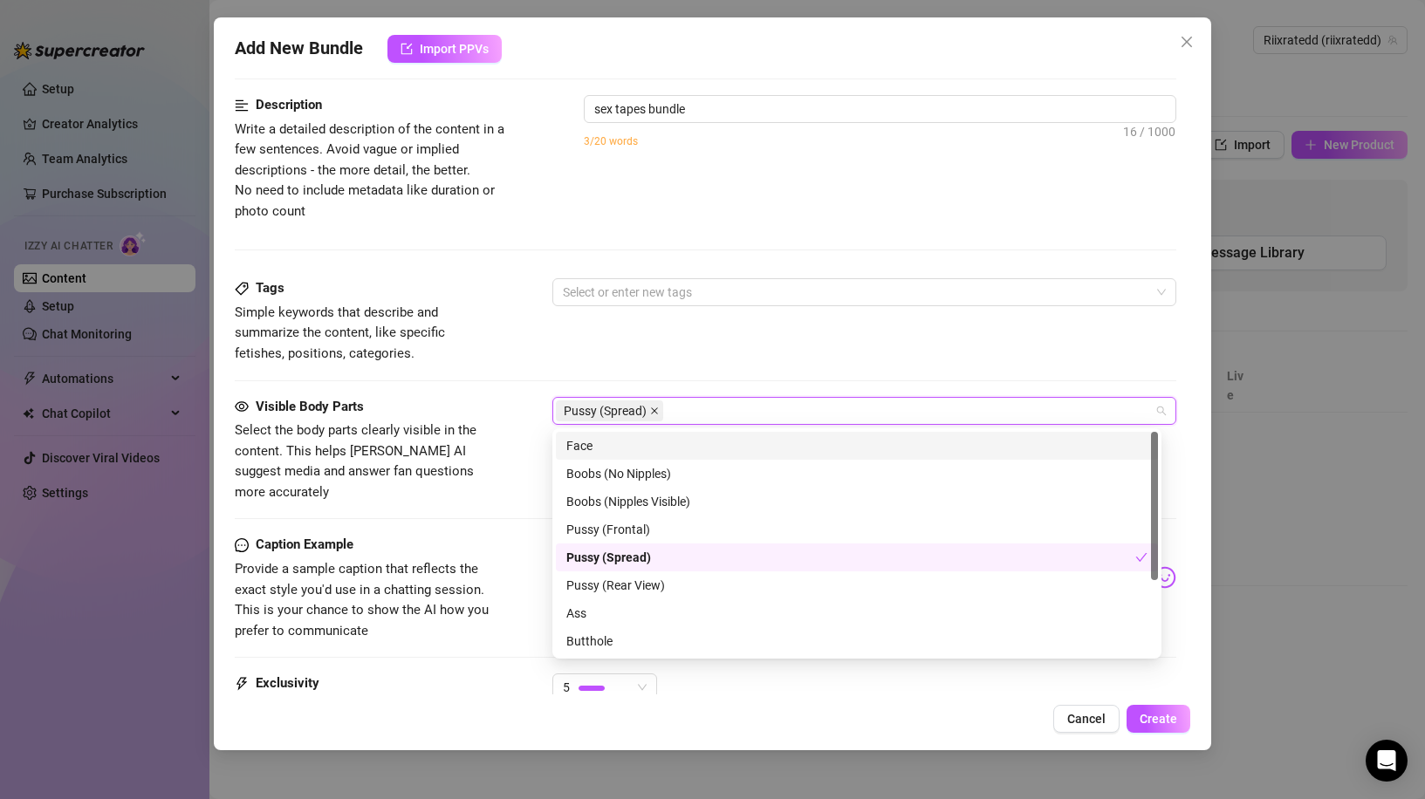
click at [655, 401] on span at bounding box center [654, 410] width 9 height 19
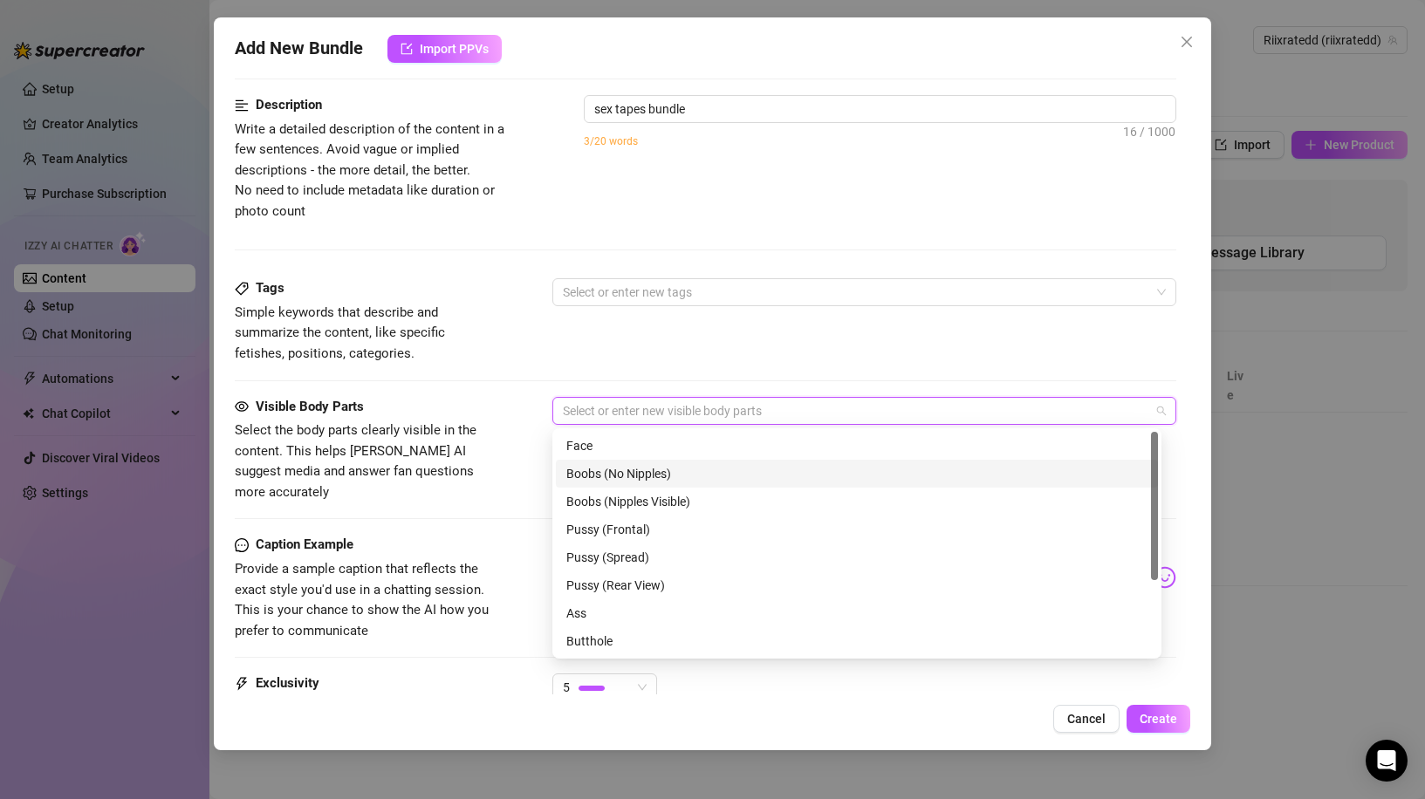
type input "s"
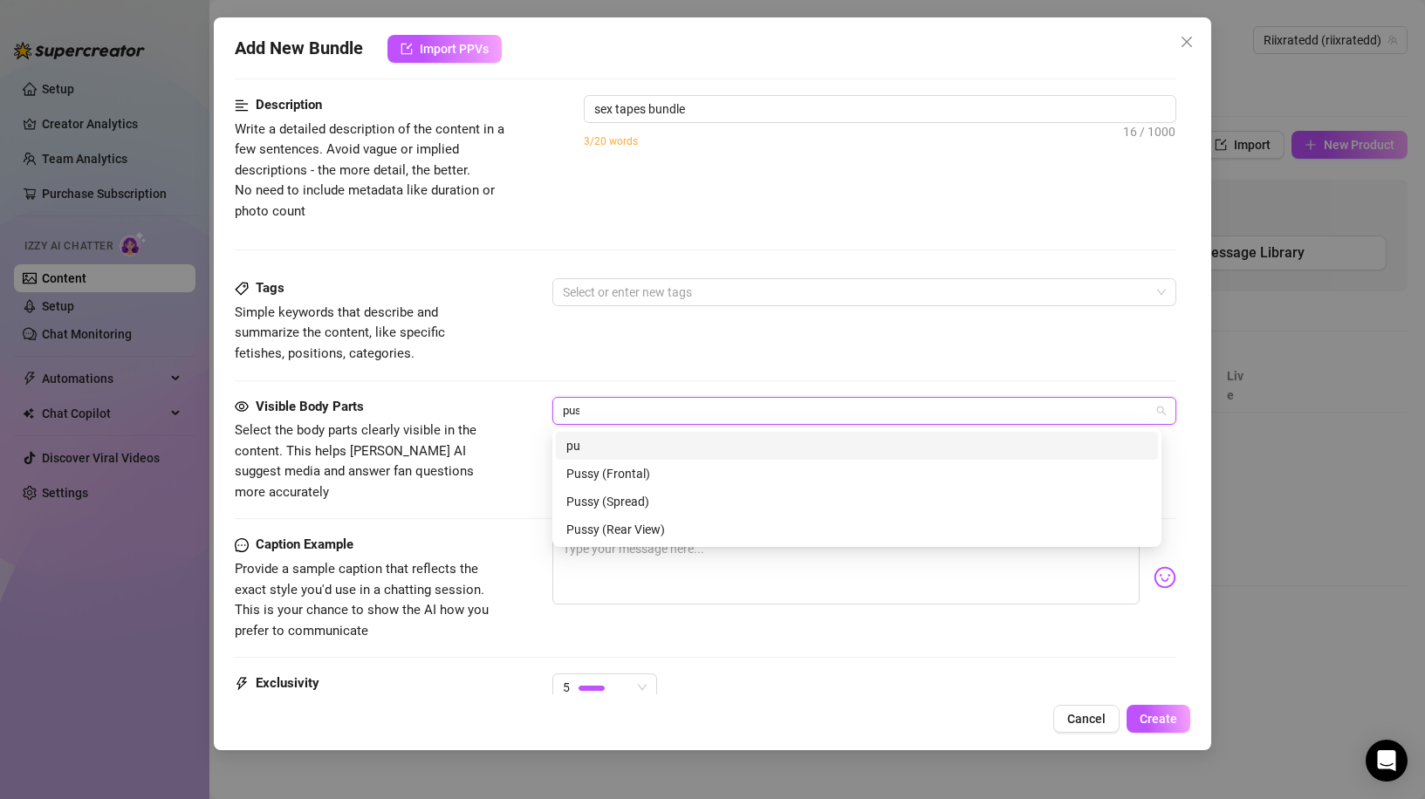
type input "puss"
click at [657, 524] on div "Pussy (Rear View)" at bounding box center [856, 529] width 581 height 19
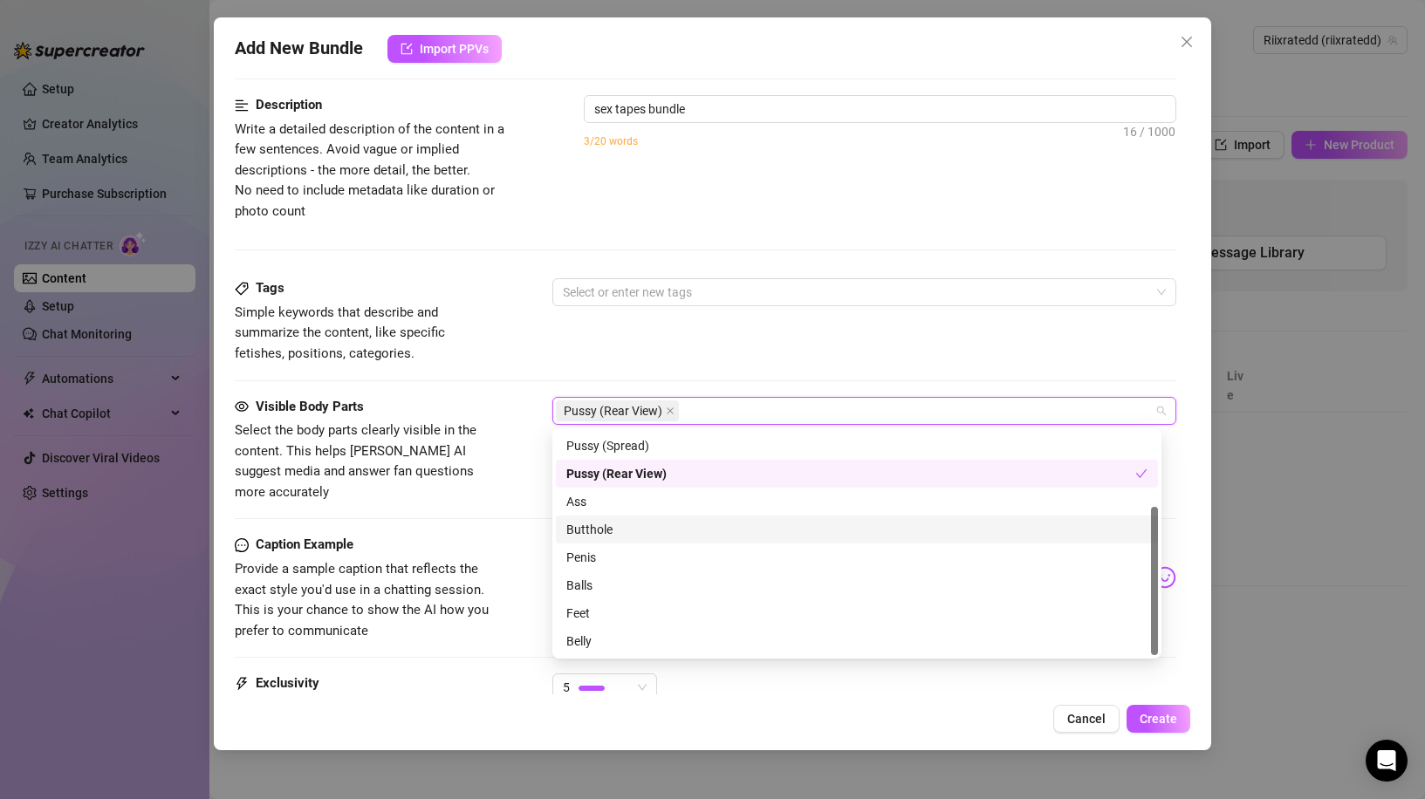
scroll to position [0, 0]
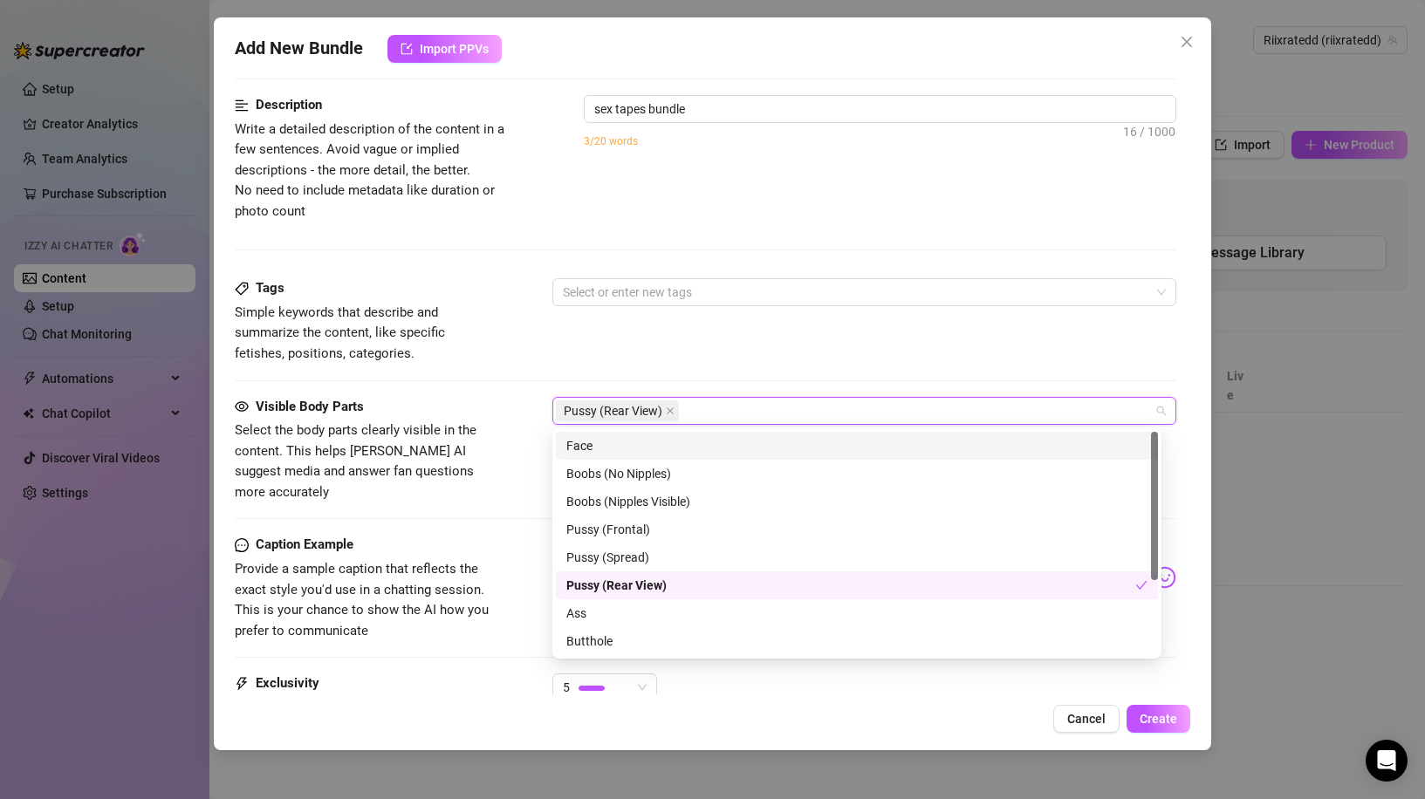
click at [735, 416] on div "Pussy (Rear View)" at bounding box center [855, 411] width 599 height 24
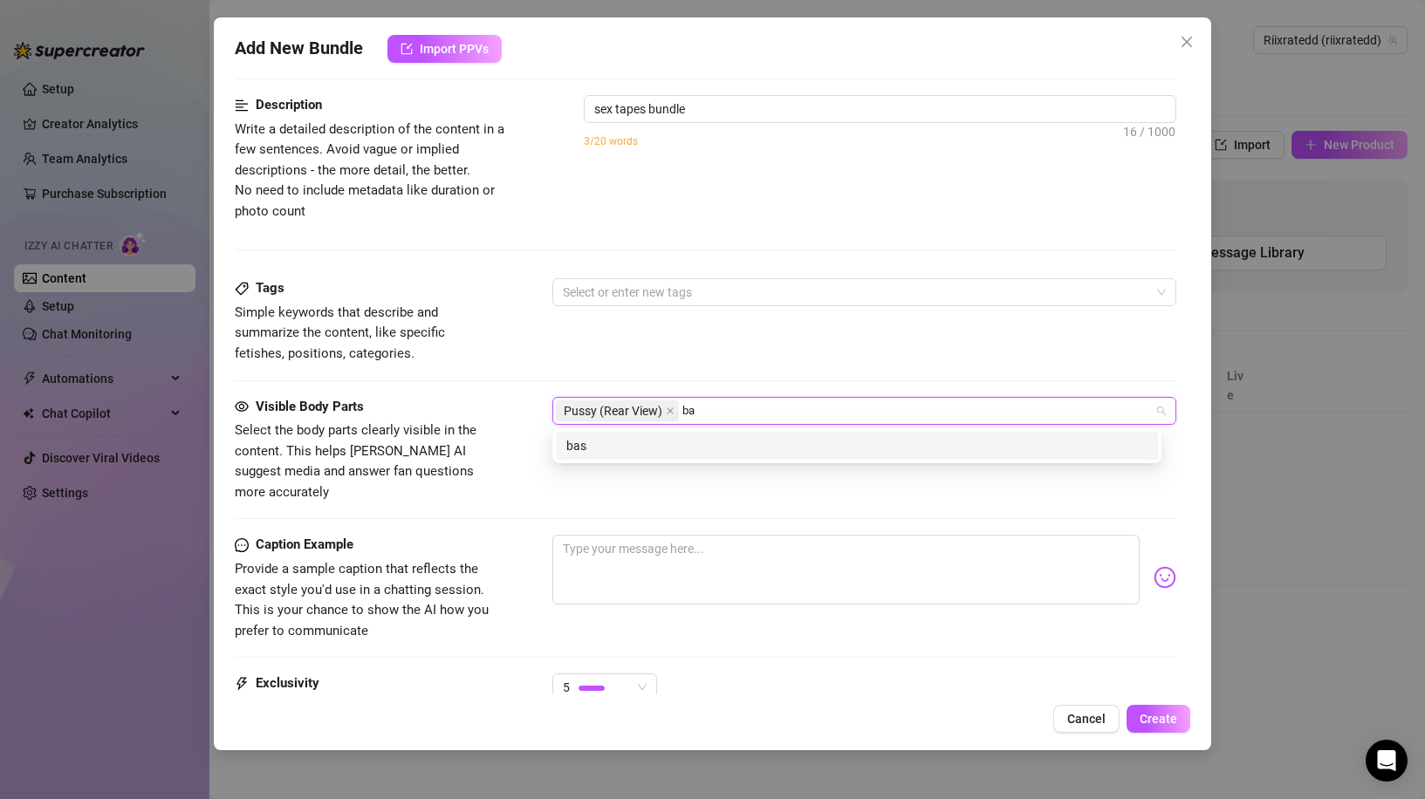
type input "b"
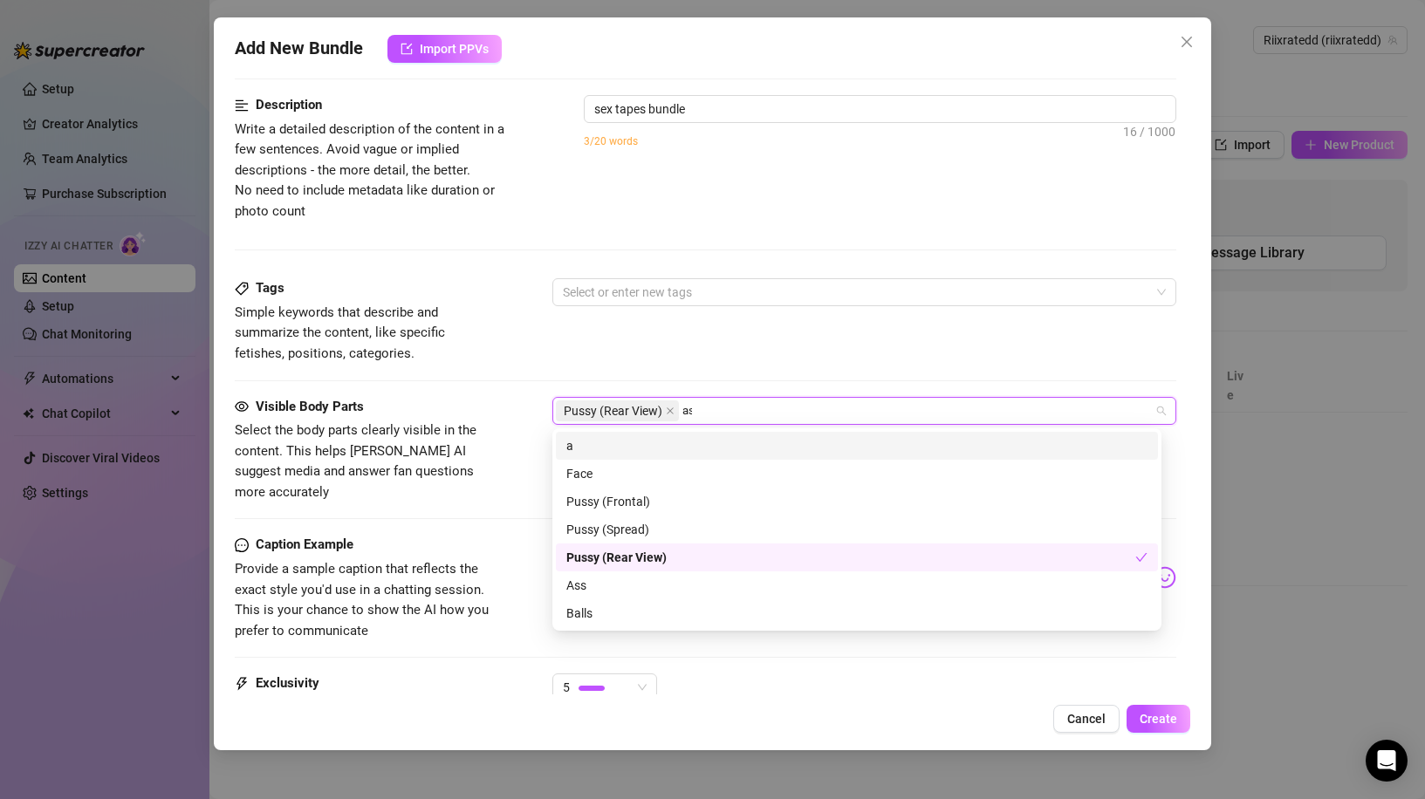
type input "ass"
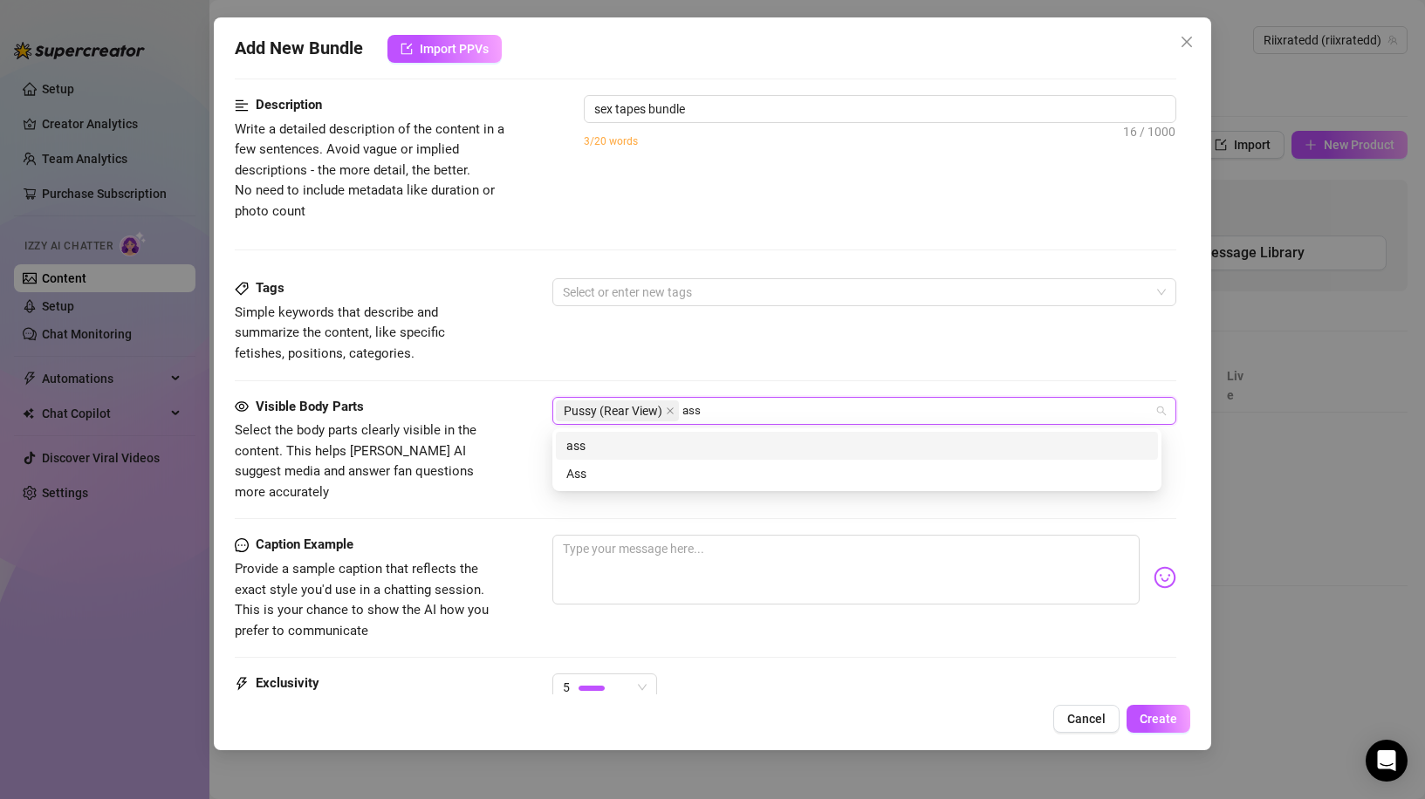
click at [654, 455] on div "ass" at bounding box center [856, 445] width 581 height 19
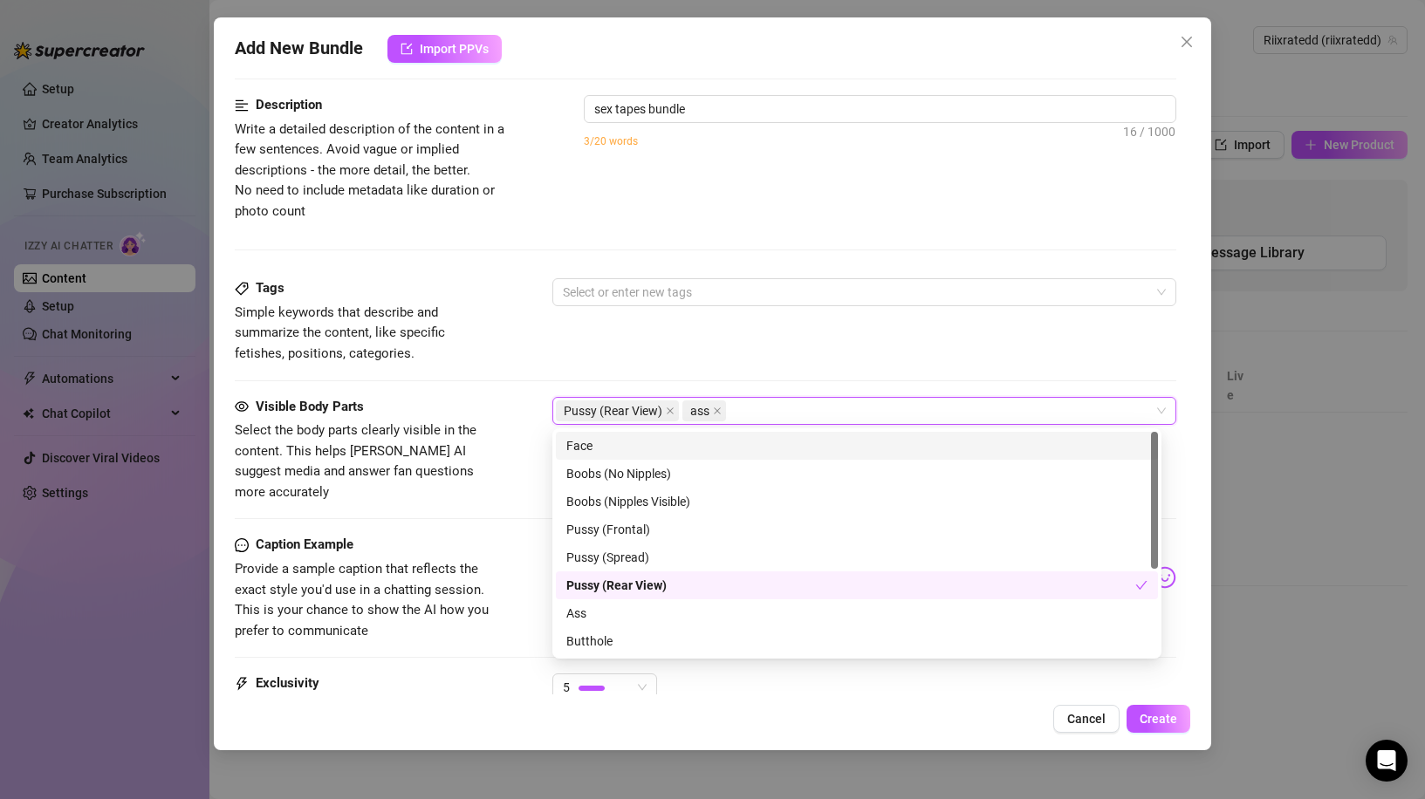
click at [765, 405] on div "Pussy (Rear View) ass" at bounding box center [855, 411] width 599 height 24
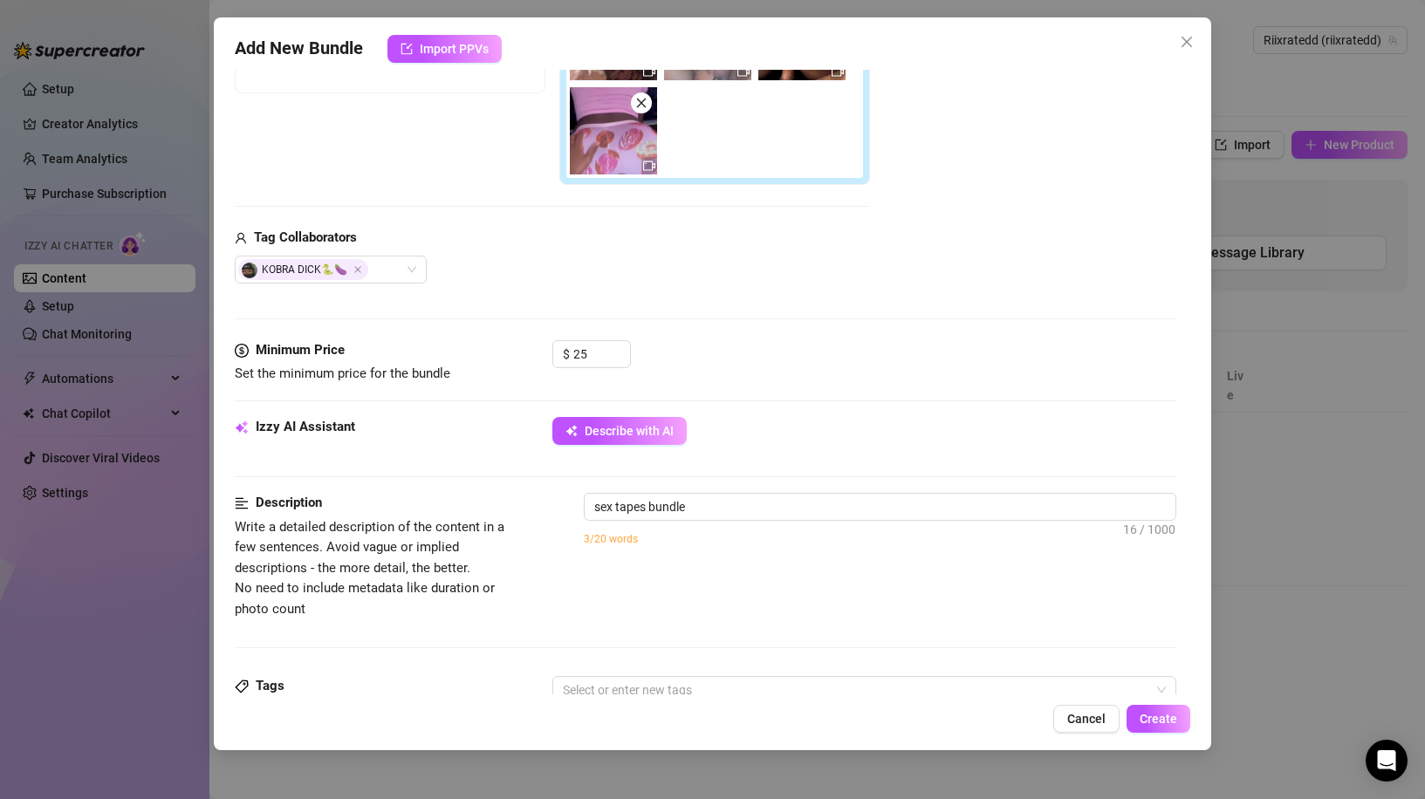
scroll to position [347, 0]
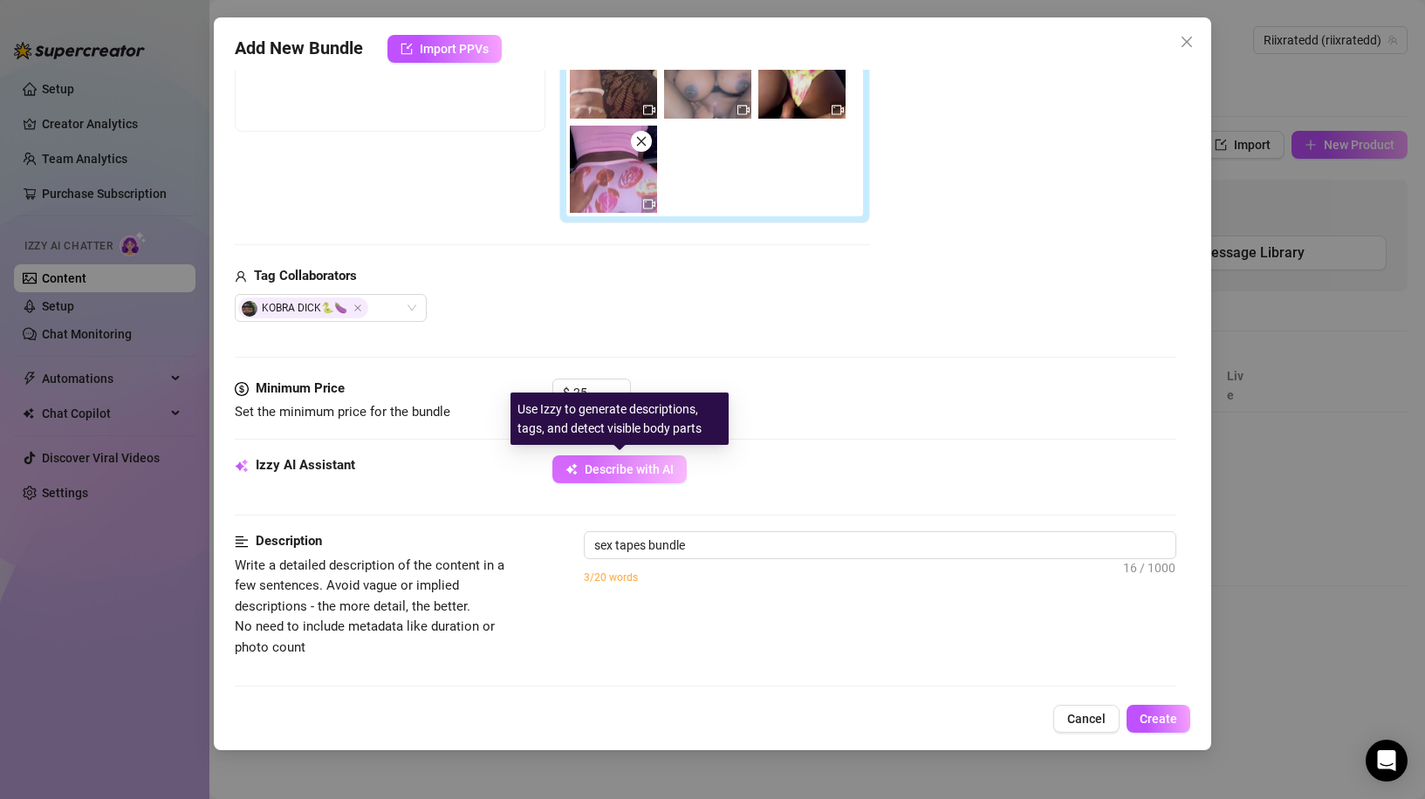
click at [651, 470] on span "Describe with AI" at bounding box center [629, 470] width 89 height 14
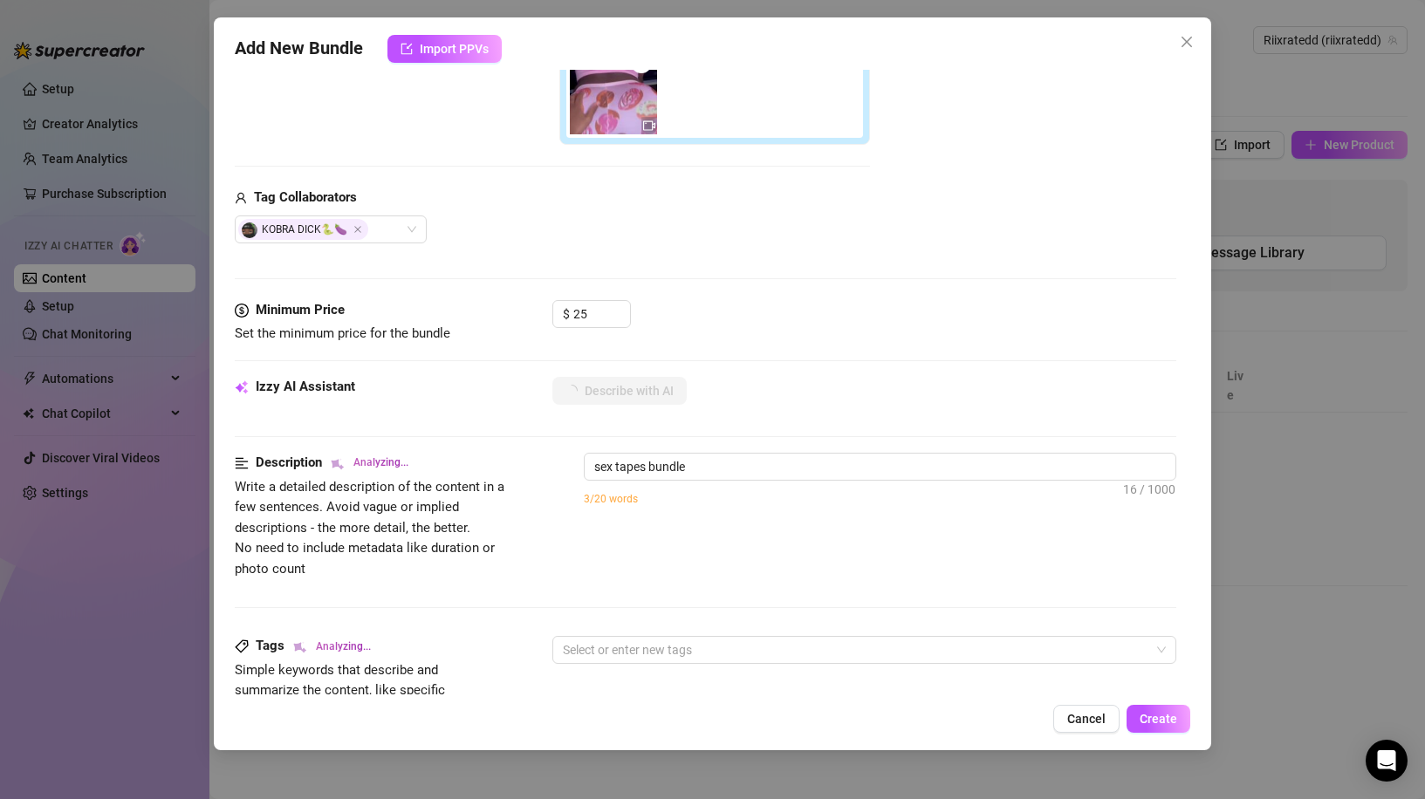
scroll to position [435, 0]
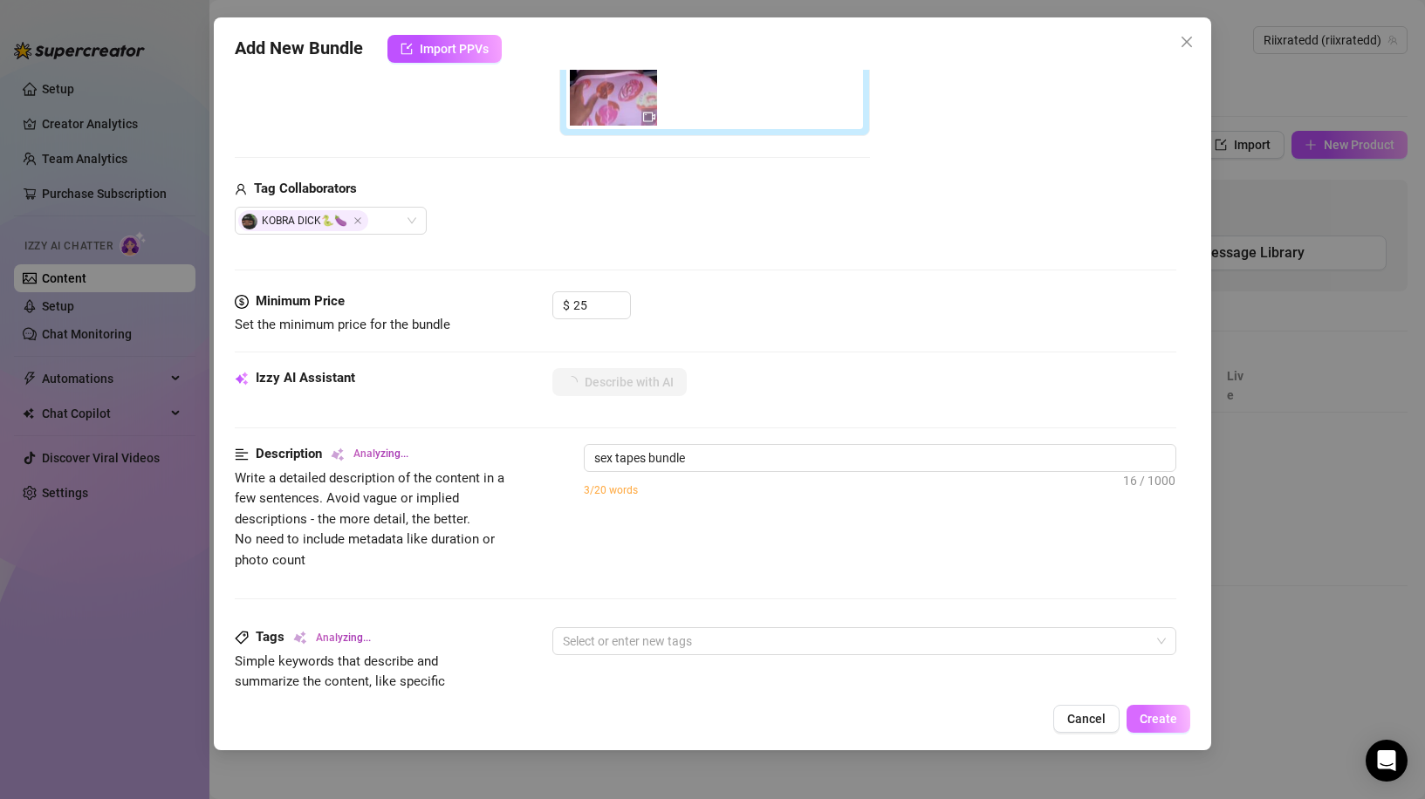
click at [1161, 718] on span "Create" at bounding box center [1159, 719] width 38 height 14
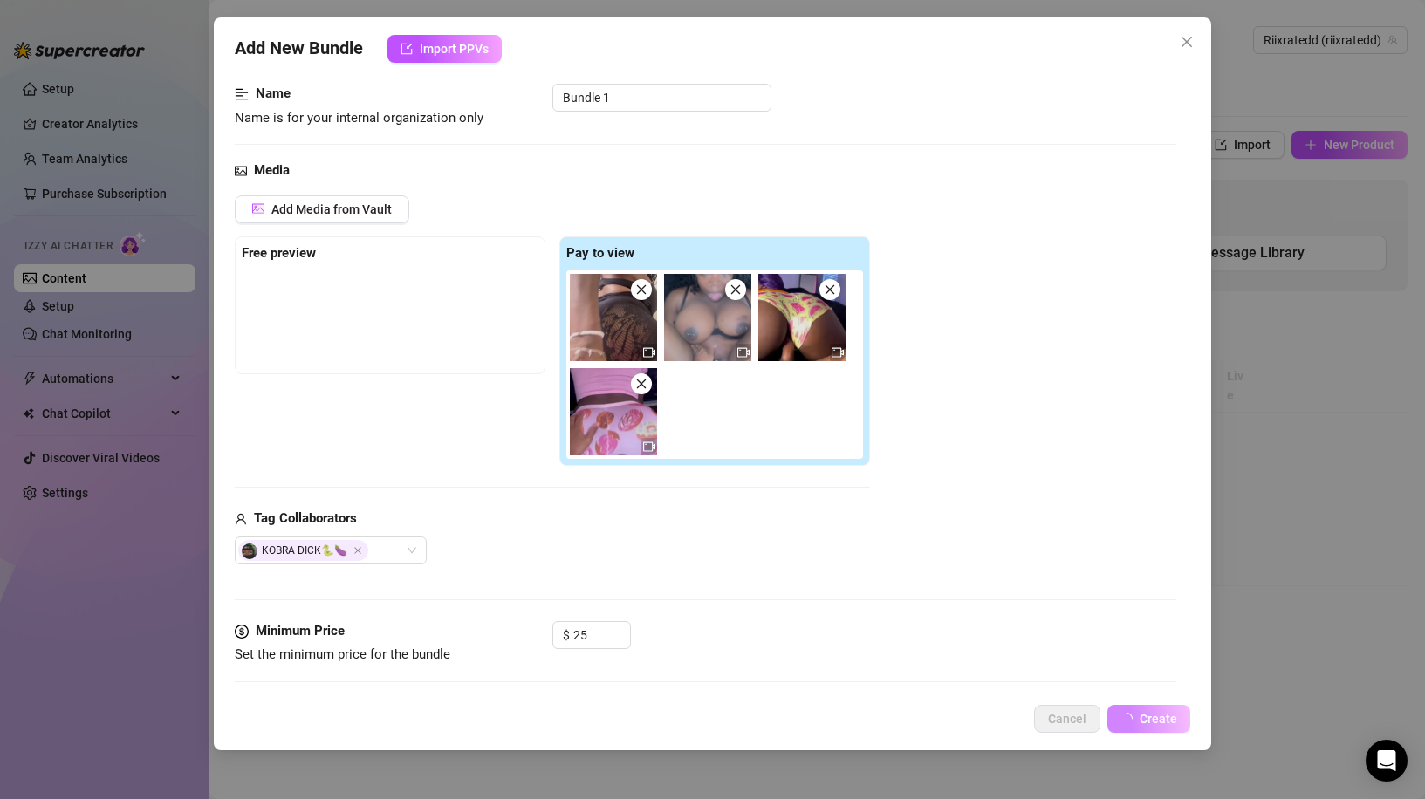
scroll to position [0, 0]
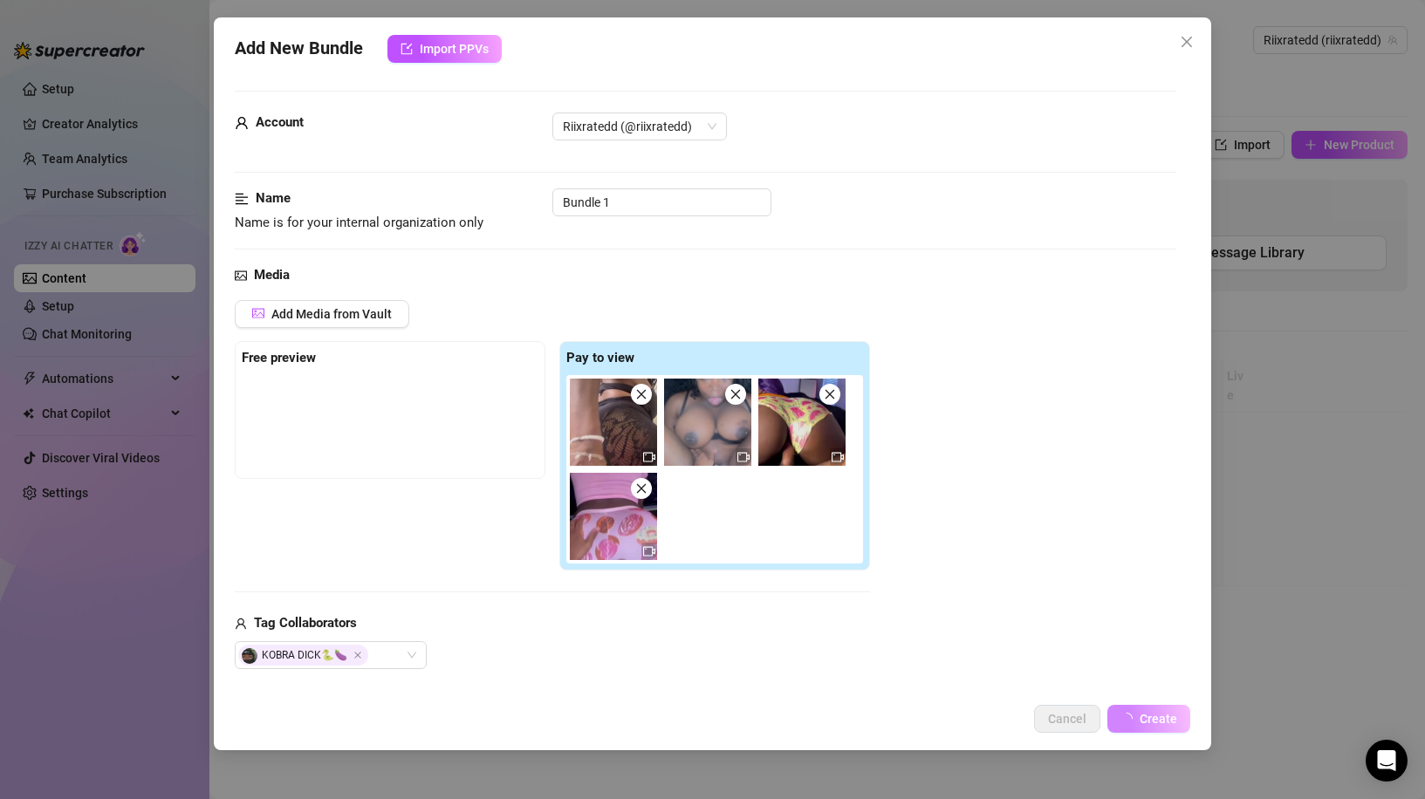
click at [312, 367] on div "Free preview" at bounding box center [390, 358] width 297 height 21
click at [286, 358] on strong "Free preview" at bounding box center [279, 358] width 74 height 16
drag, startPoint x: 291, startPoint y: 355, endPoint x: 346, endPoint y: 353, distance: 54.1
click at [297, 354] on strong "Free preview" at bounding box center [279, 358] width 74 height 16
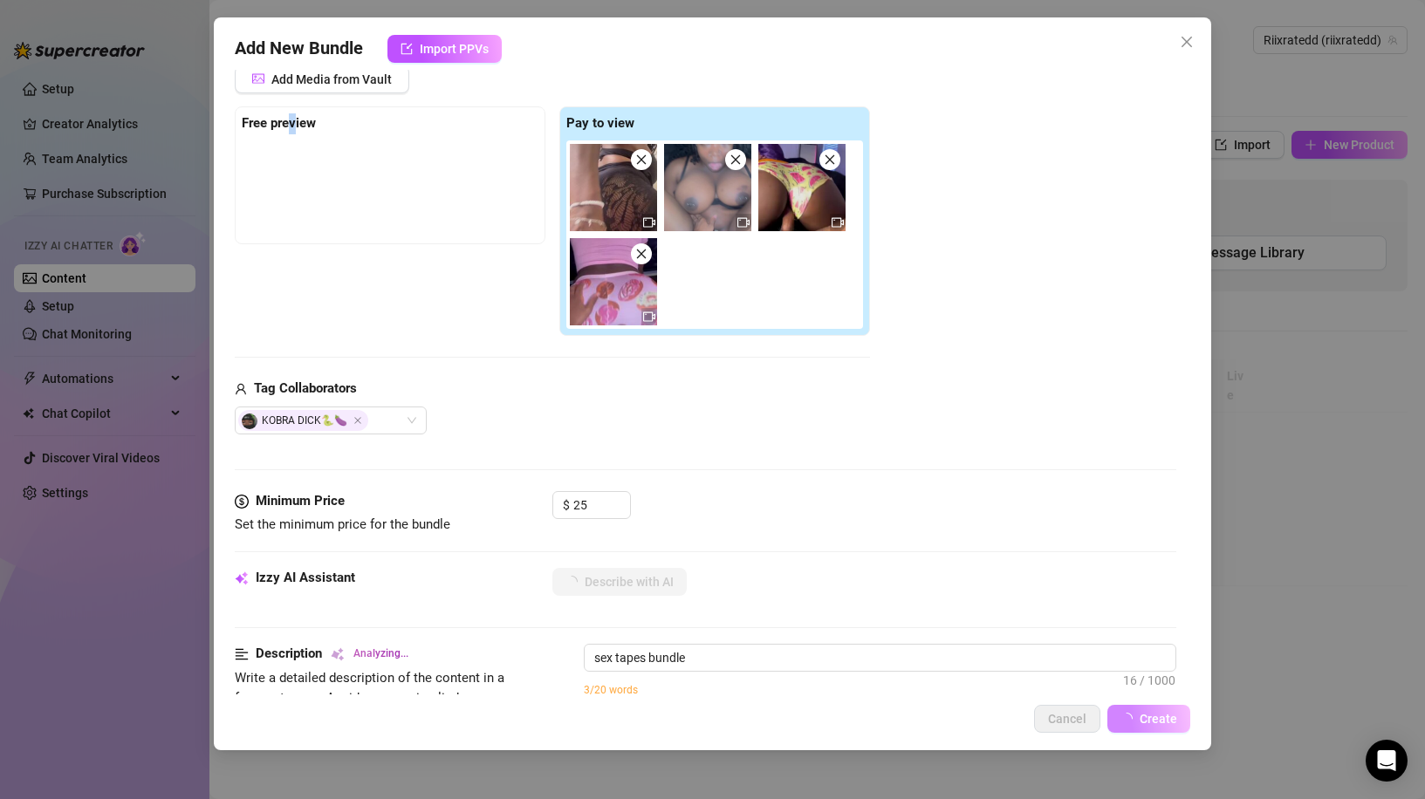
scroll to position [262, 0]
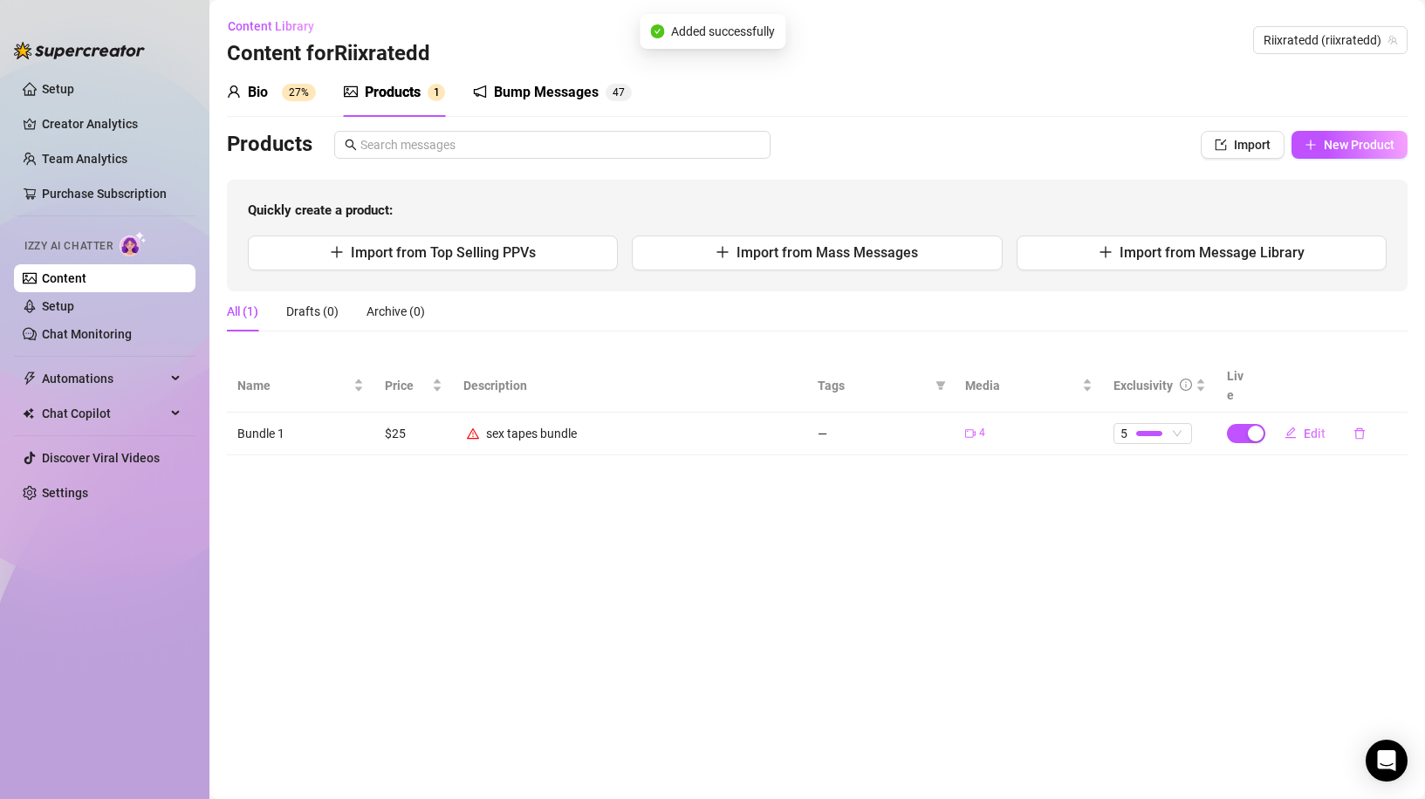
click at [473, 428] on icon "warning" at bounding box center [473, 433] width 12 height 10
click at [497, 424] on div "sex tapes bundle" at bounding box center [531, 433] width 91 height 19
click at [1299, 420] on button "Edit" at bounding box center [1305, 434] width 69 height 28
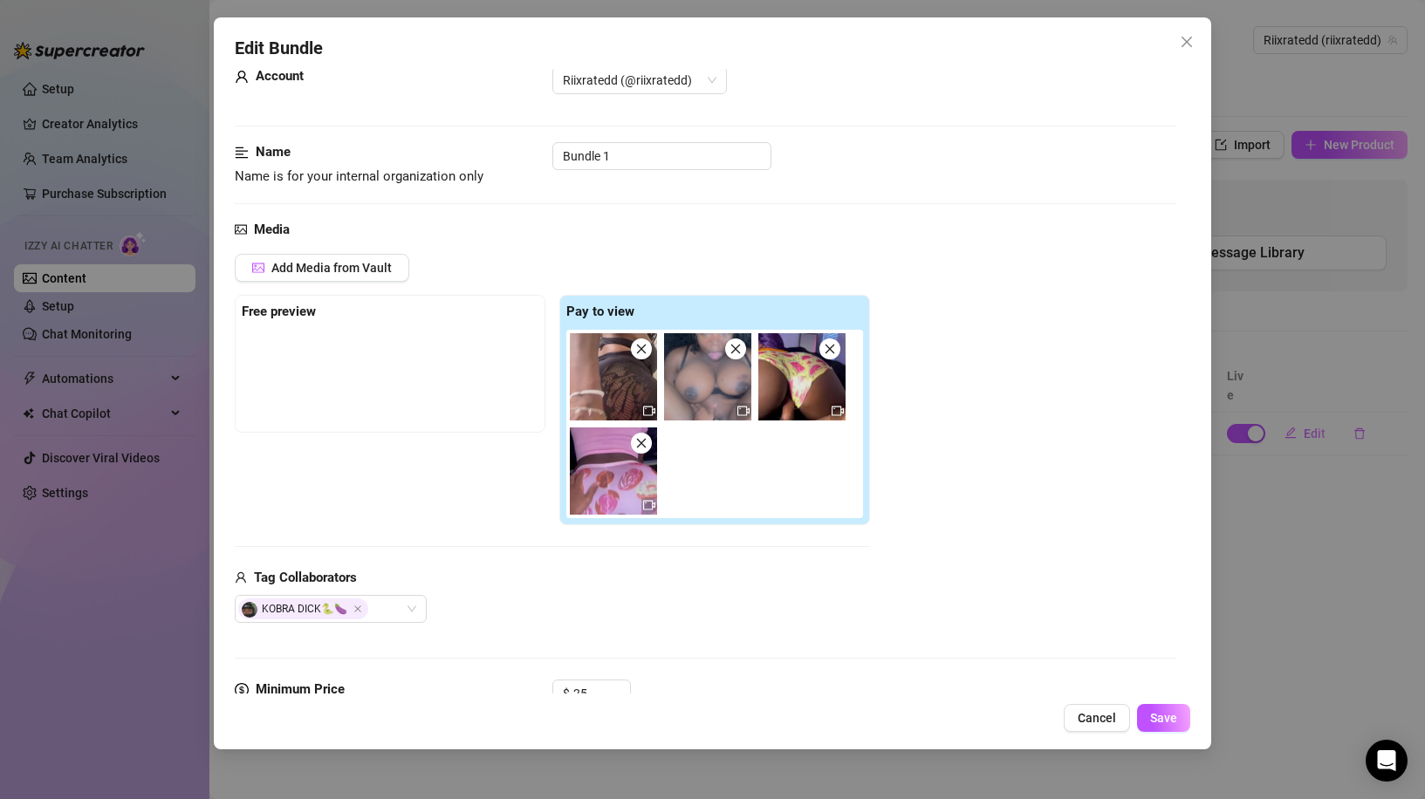
scroll to position [349, 0]
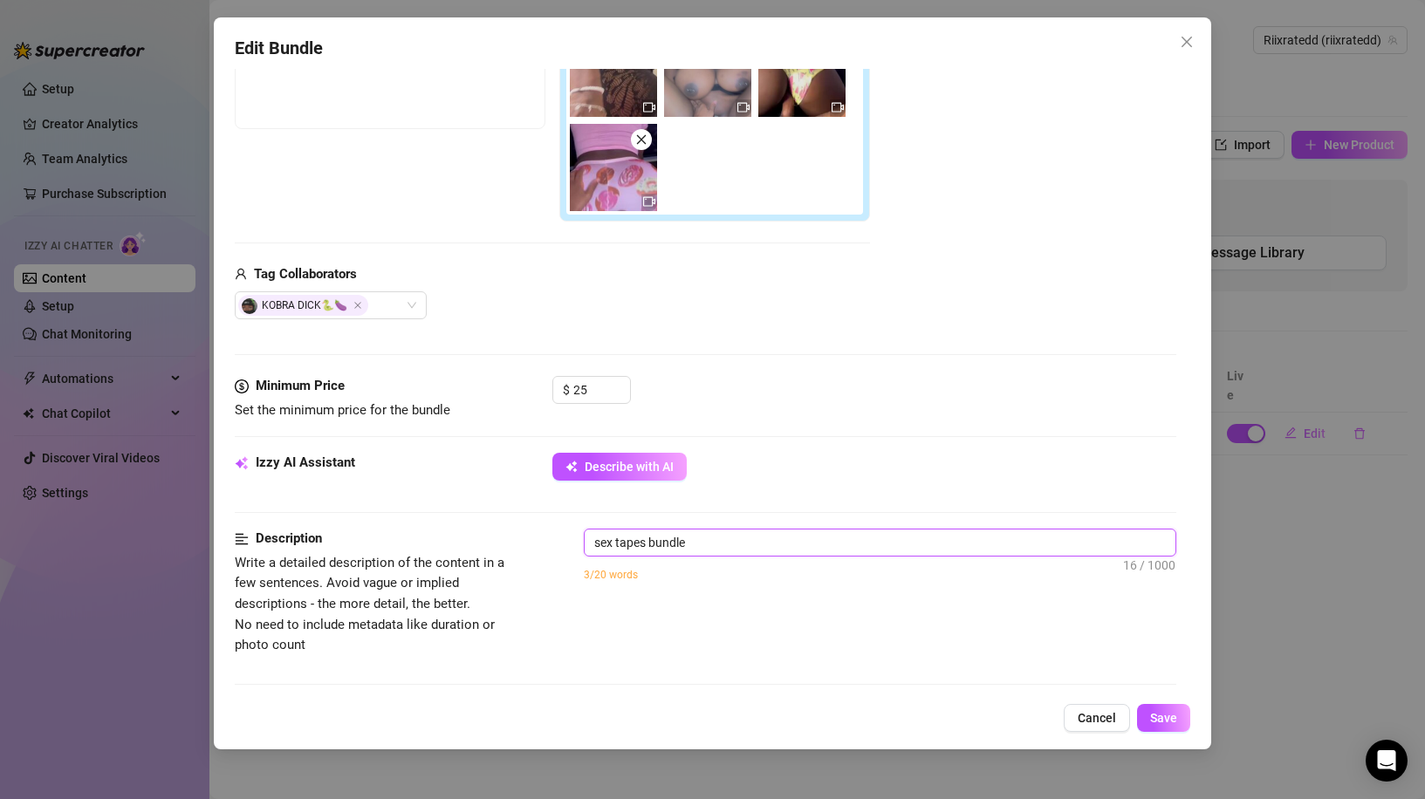
drag, startPoint x: 701, startPoint y: 550, endPoint x: 454, endPoint y: 521, distance: 248.6
click at [449, 522] on form "Account Riixratedd (@riixratedd) Name Name is for your internal organization on…" at bounding box center [706, 532] width 942 height 1582
click at [602, 543] on textarea "sex tapes bundle" at bounding box center [880, 543] width 591 height 26
click at [588, 543] on textarea "sex tapes bundle" at bounding box center [880, 543] width 591 height 26
click at [787, 554] on textarea "vip sex tapes bundle" at bounding box center [880, 543] width 591 height 26
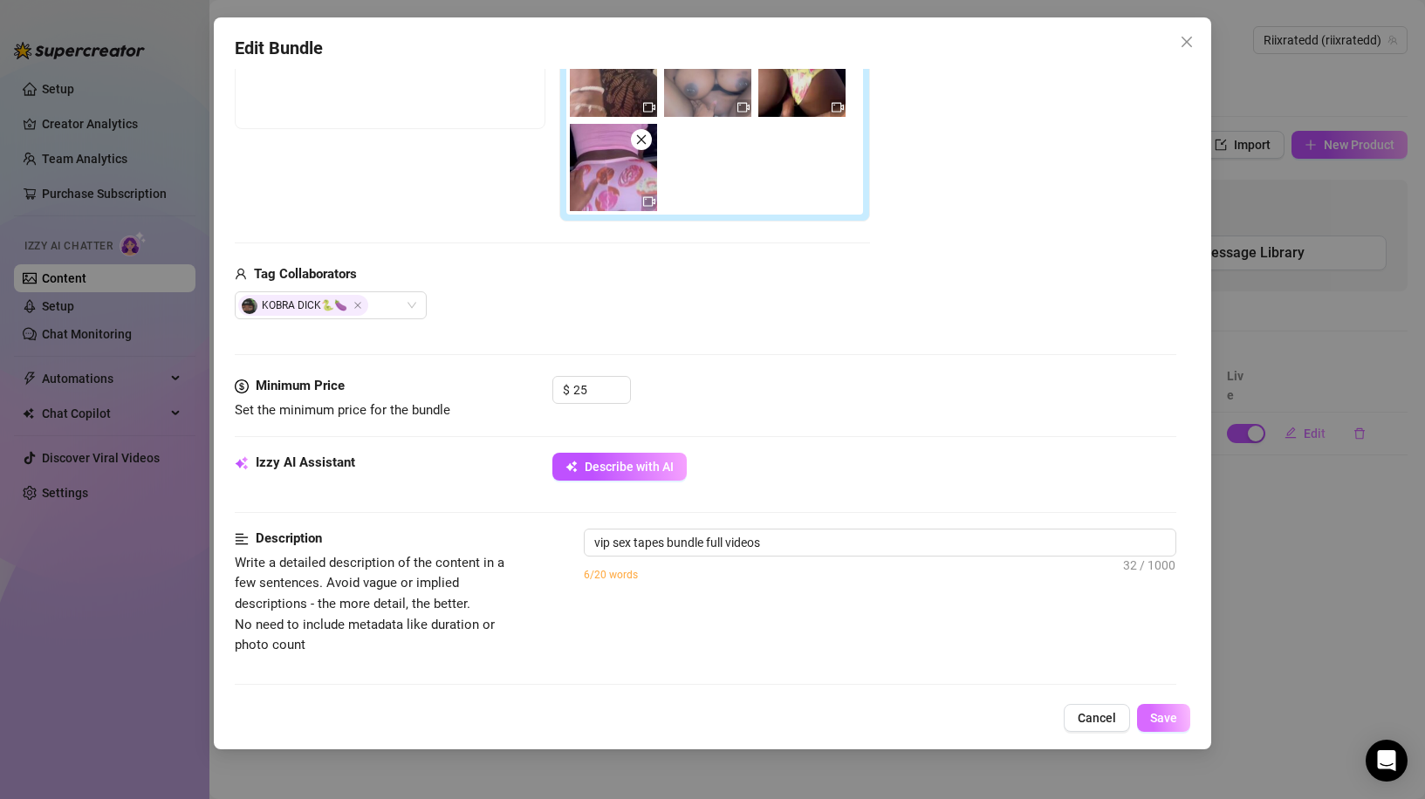
click at [1179, 710] on button "Save" at bounding box center [1163, 718] width 53 height 28
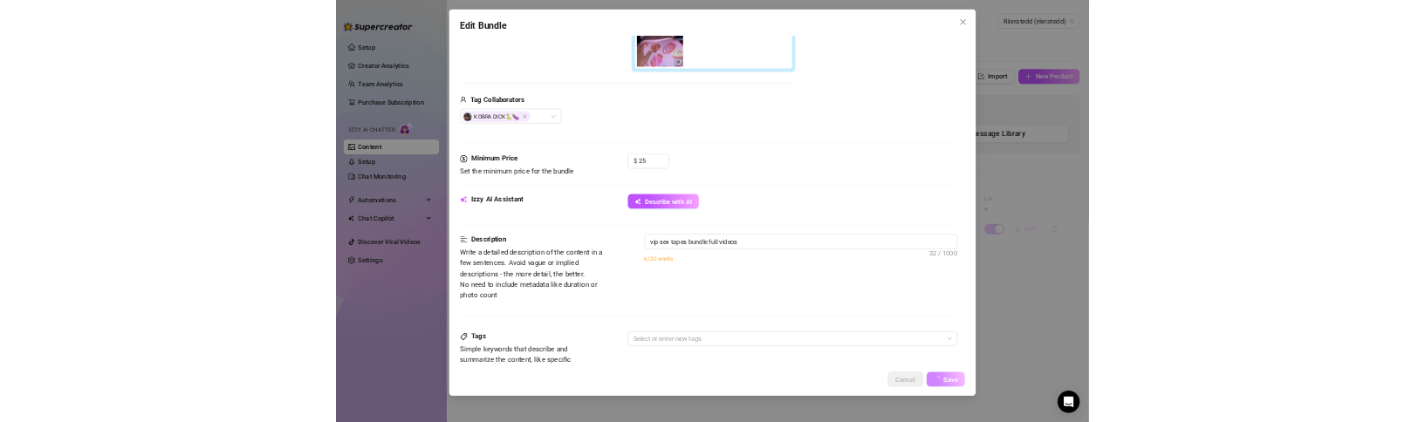
scroll to position [0, 0]
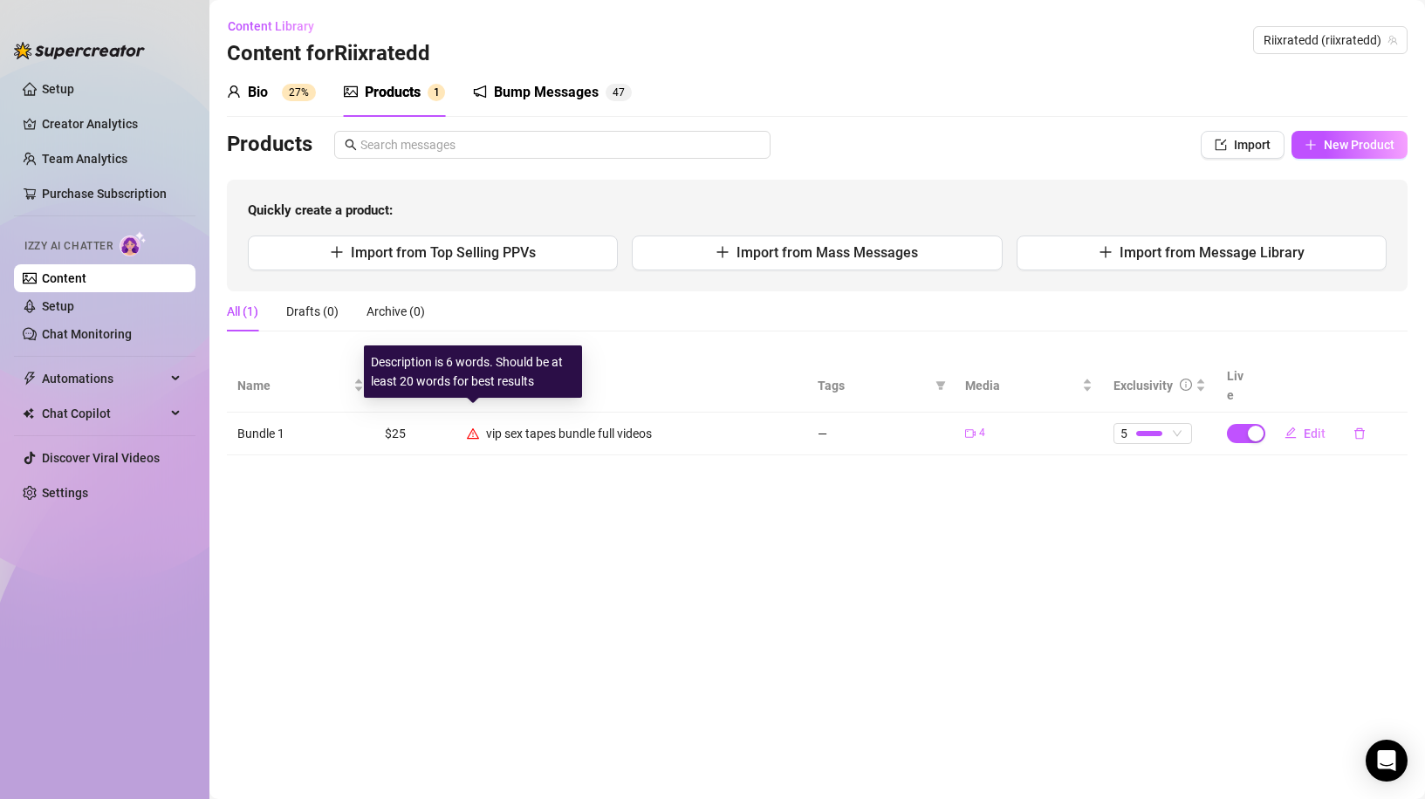
click at [471, 428] on icon "warning" at bounding box center [473, 434] width 12 height 12
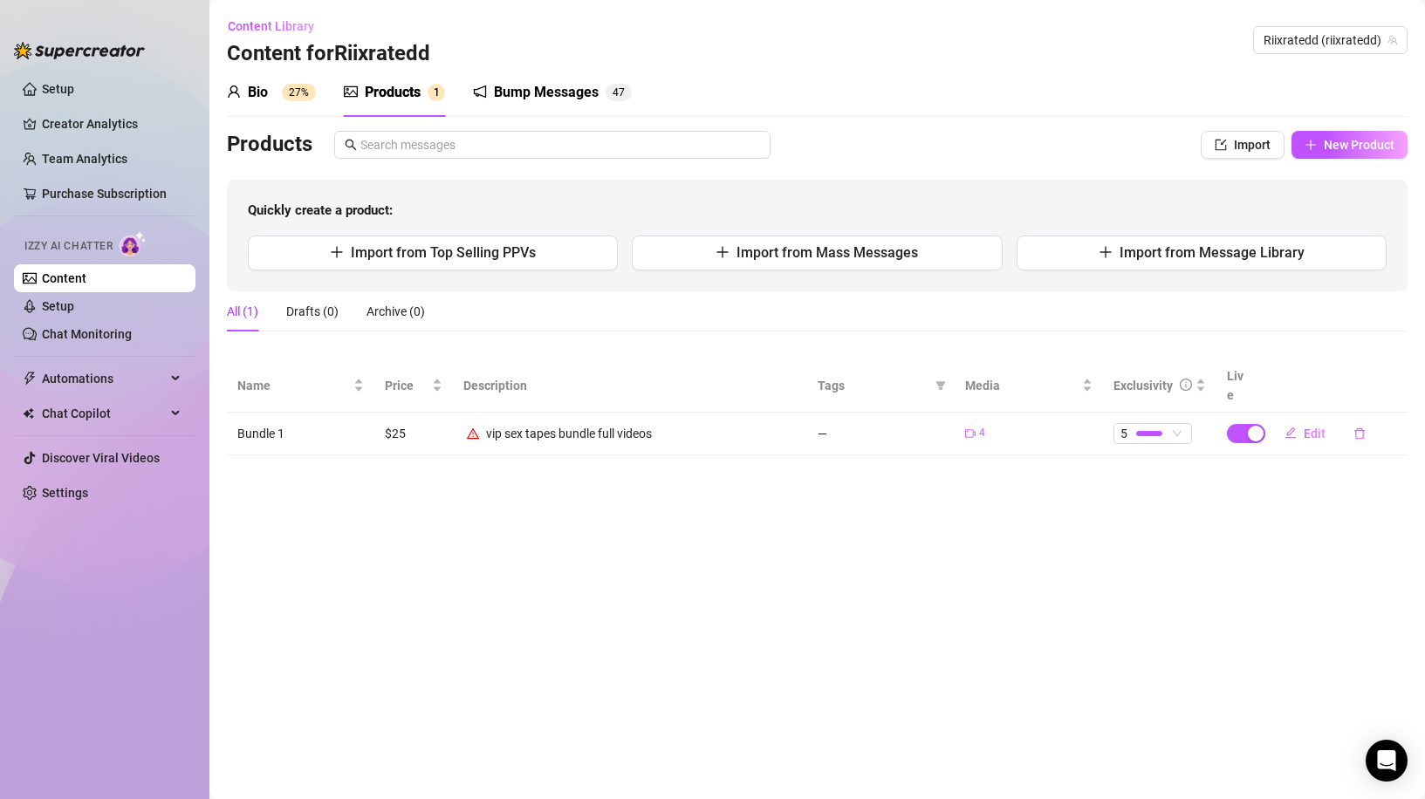
drag, startPoint x: 256, startPoint y: 91, endPoint x: 544, endPoint y: 90, distance: 288.0
click at [256, 91] on div "Bio" at bounding box center [258, 92] width 20 height 21
click at [544, 90] on div "Bump Messages" at bounding box center [546, 92] width 105 height 21
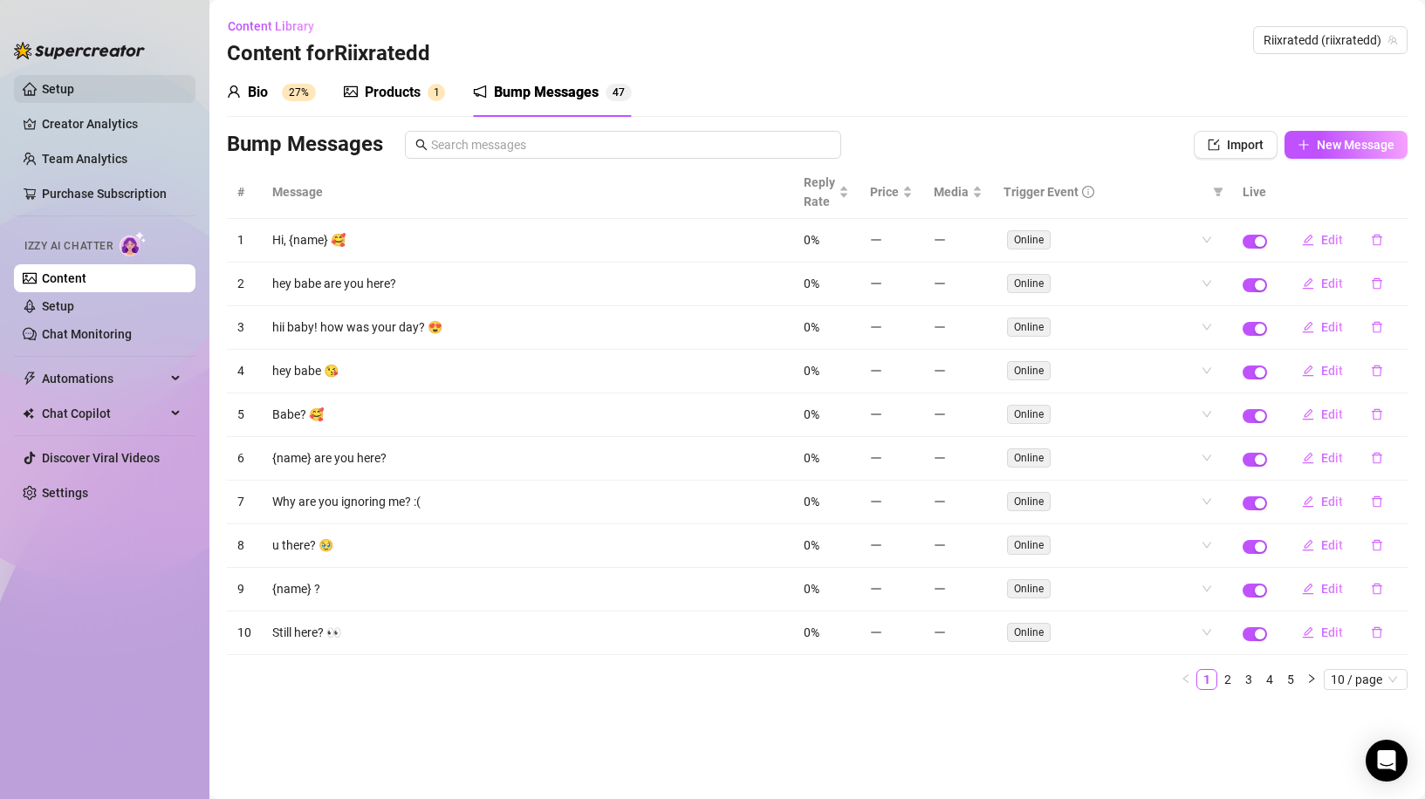
click at [74, 82] on link "Setup" at bounding box center [58, 89] width 32 height 14
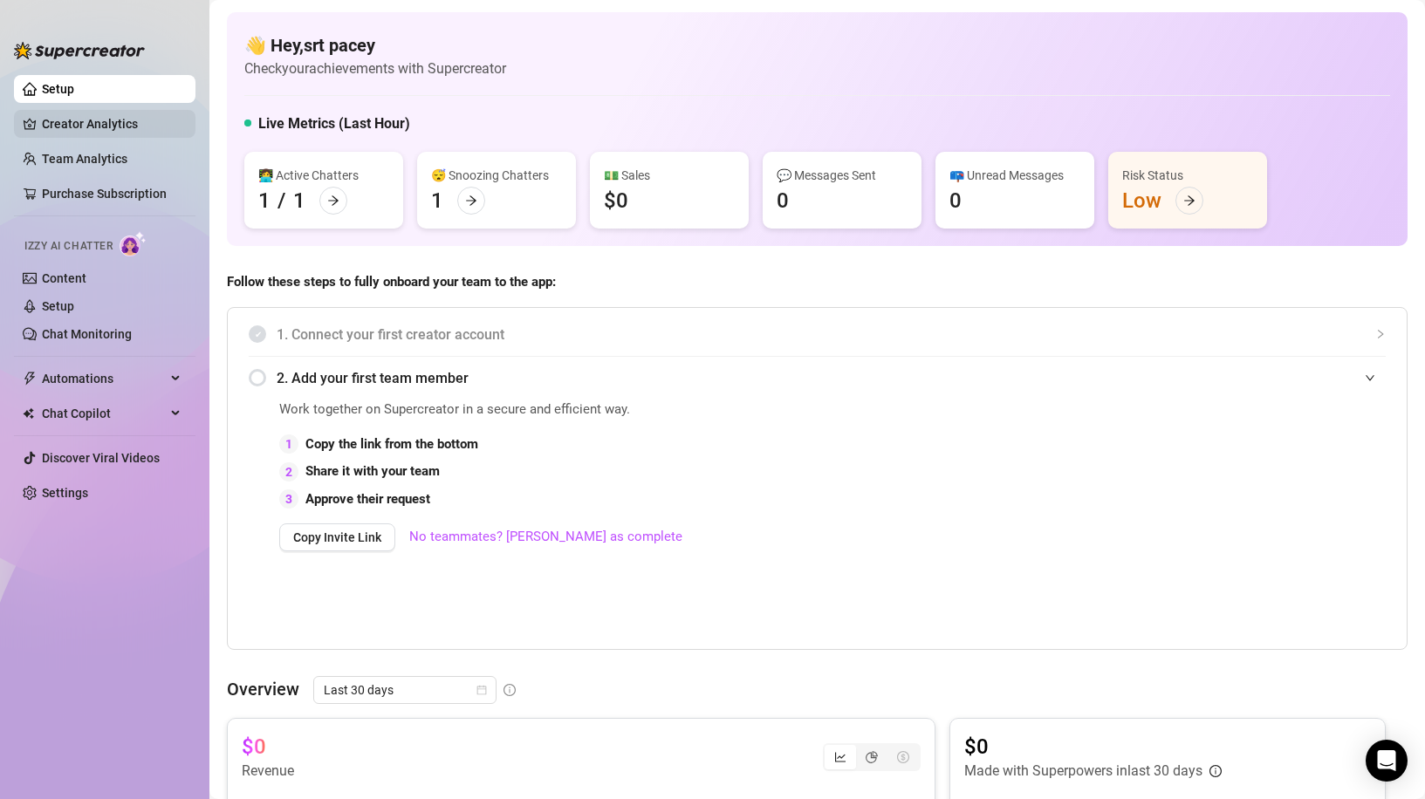
click at [142, 120] on link "Creator Analytics" at bounding box center [112, 124] width 140 height 28
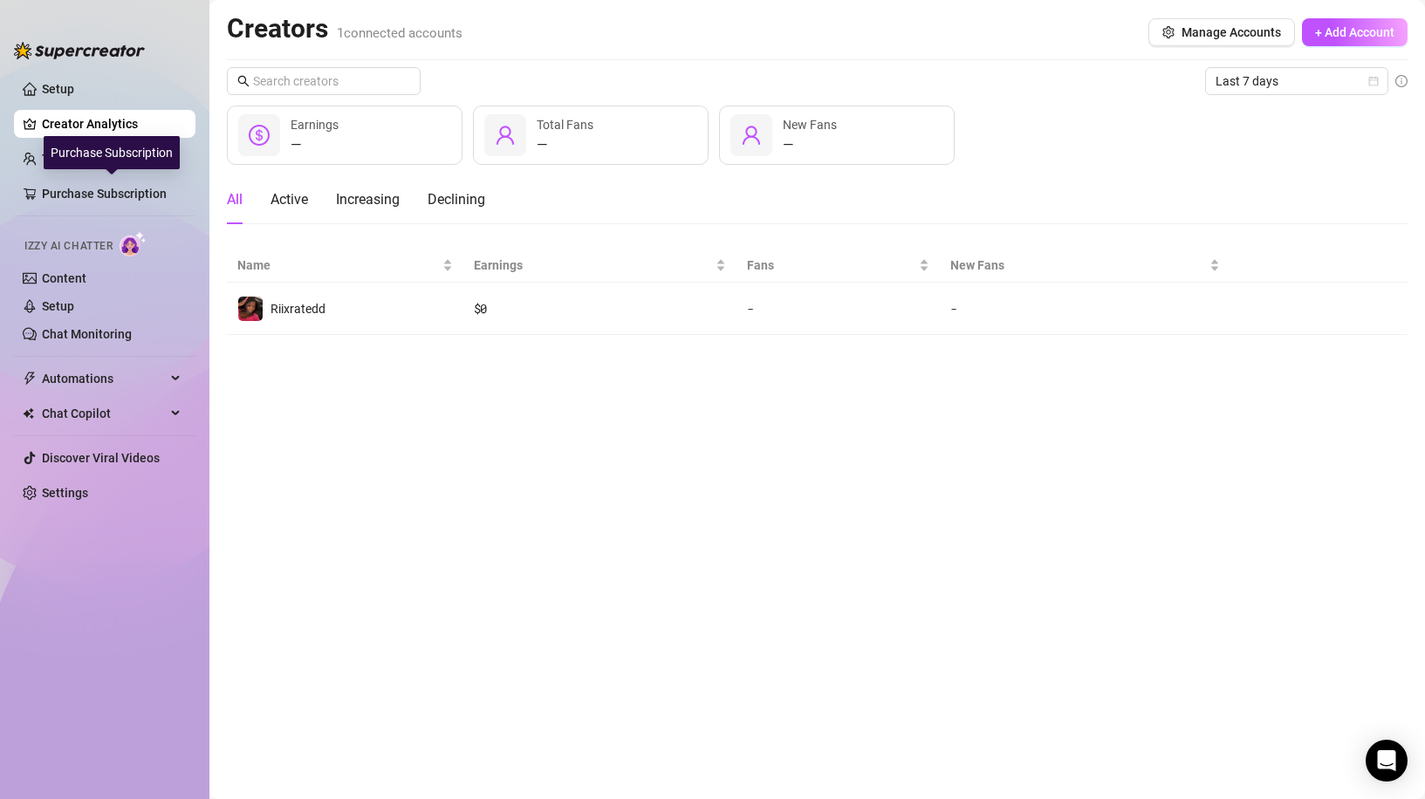
click at [86, 156] on div "Purchase Subscription" at bounding box center [112, 152] width 136 height 33
click at [42, 159] on link "Team Analytics" at bounding box center [85, 159] width 86 height 14
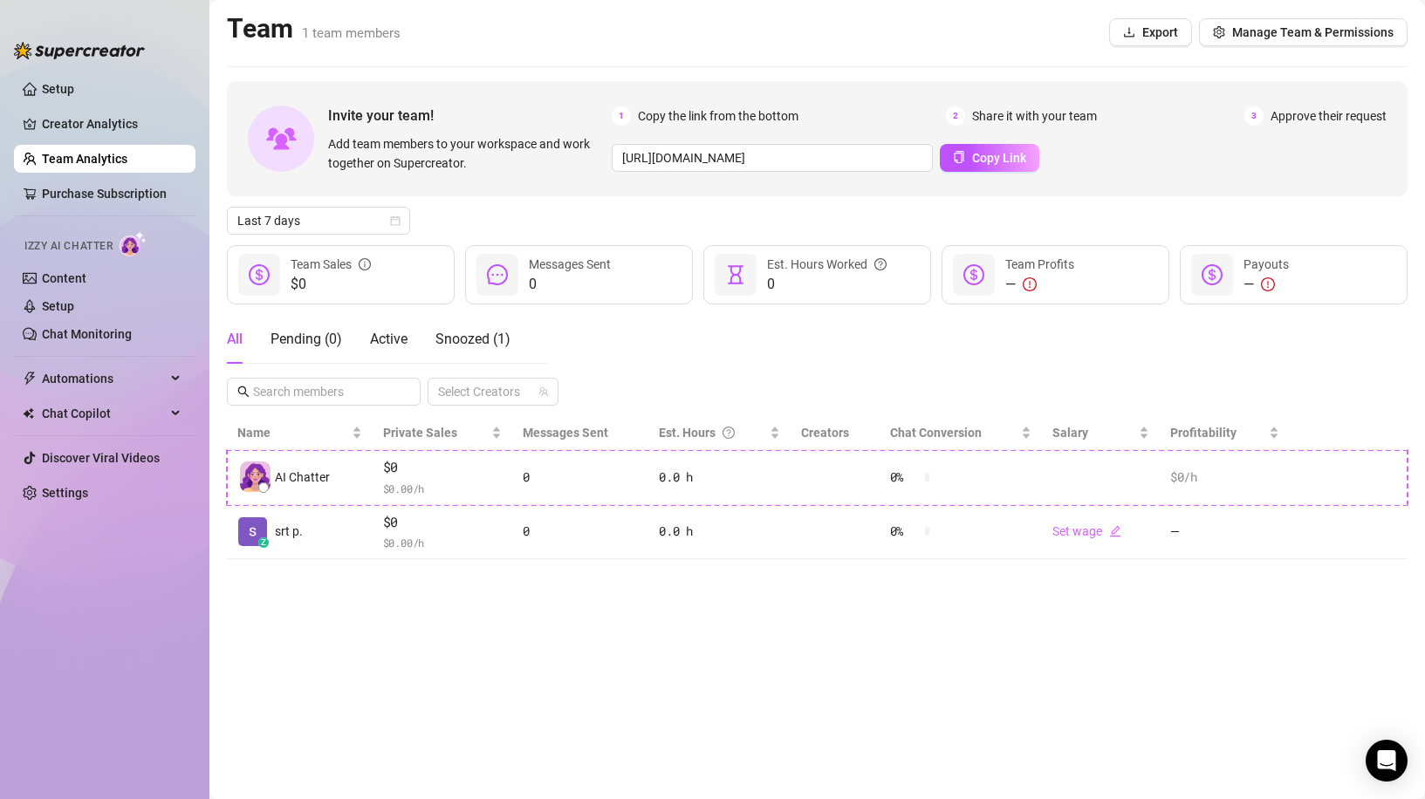
click at [1019, 274] on div "—" at bounding box center [1039, 284] width 69 height 21
click at [1033, 285] on icon "exclamation-circle" at bounding box center [1030, 285] width 14 height 14
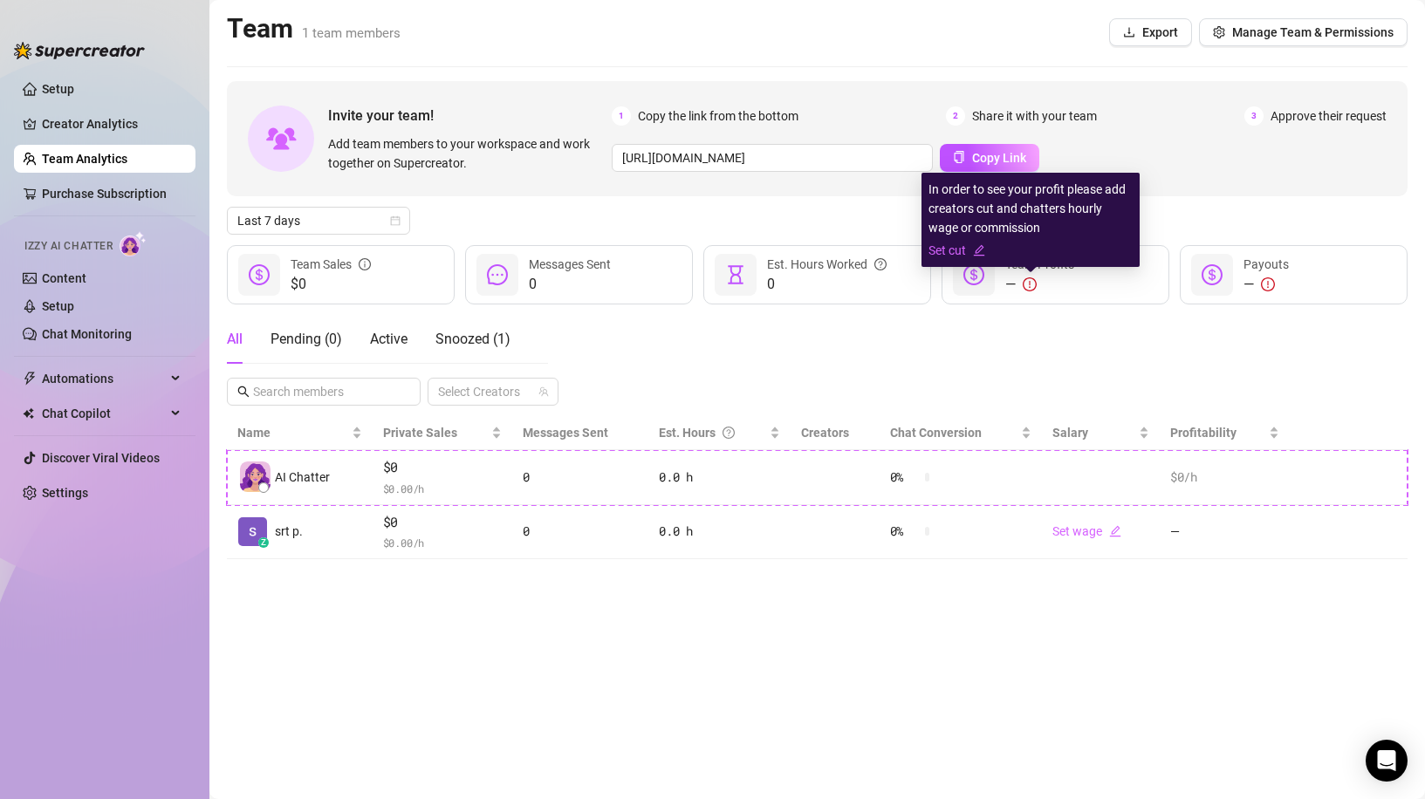
click at [1034, 285] on icon "exclamation-circle" at bounding box center [1030, 285] width 14 height 14
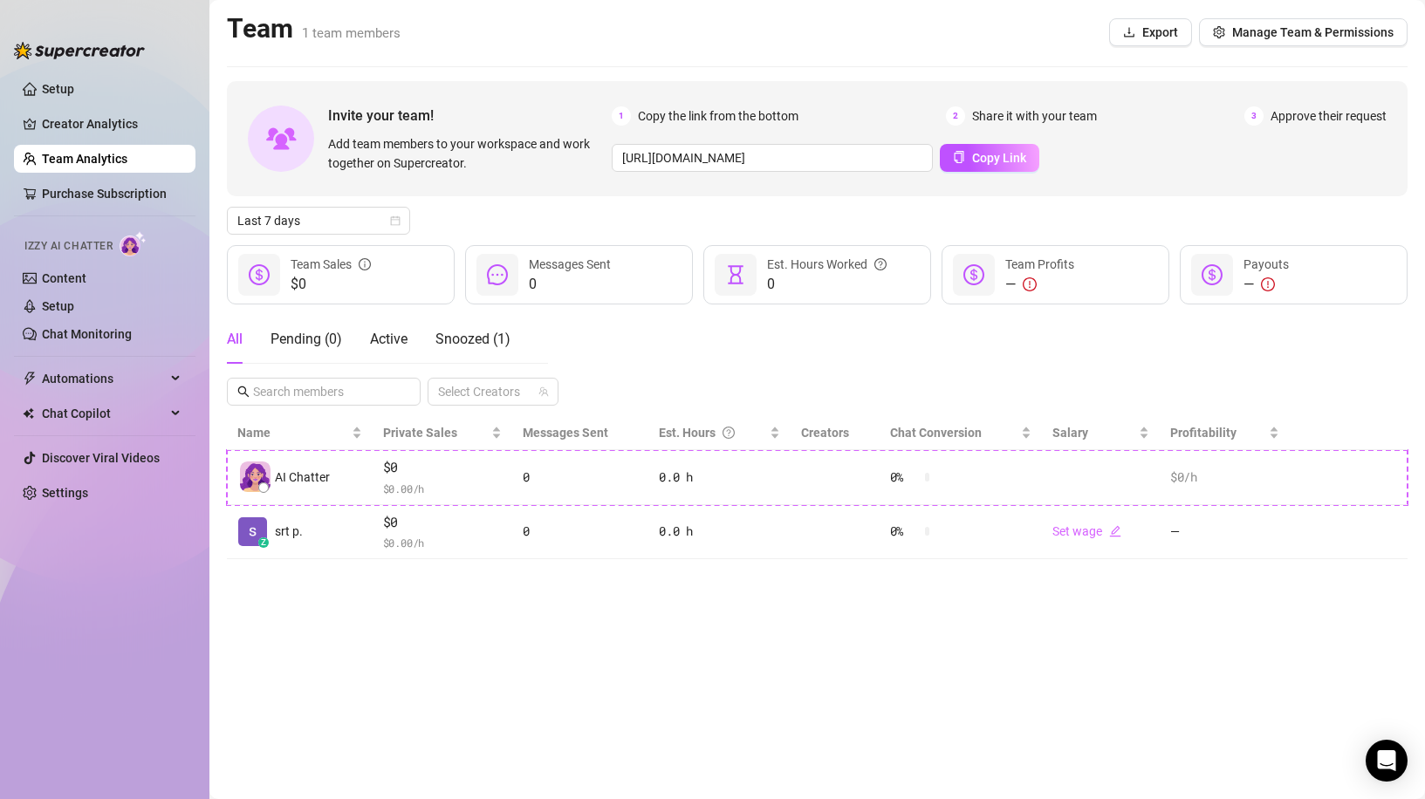
click at [713, 323] on div "All Pending ( 0 ) Active Snoozed ( 1 ) Select Creators" at bounding box center [817, 360] width 1181 height 91
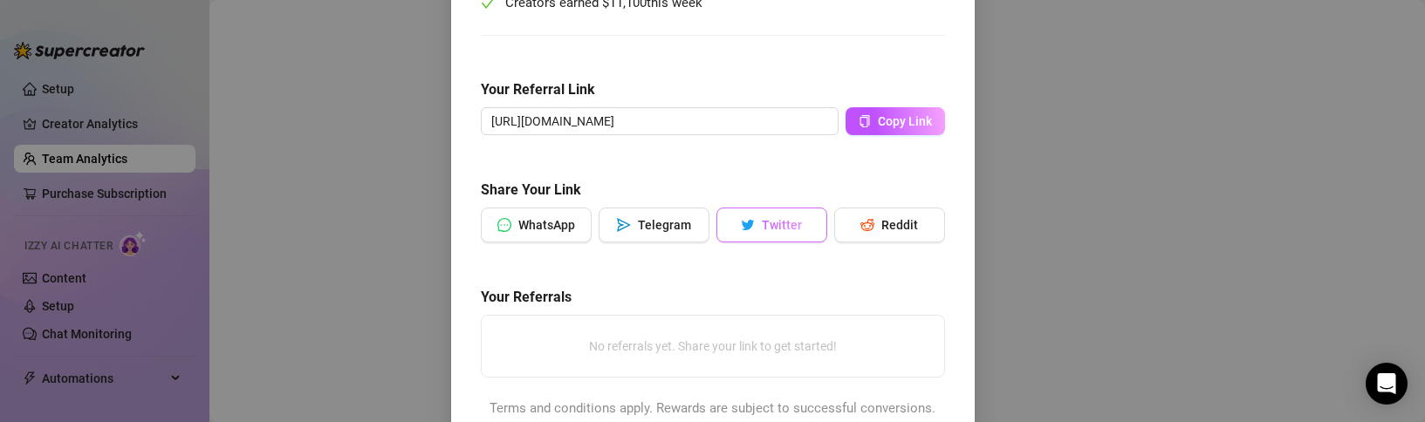
scroll to position [372, 0]
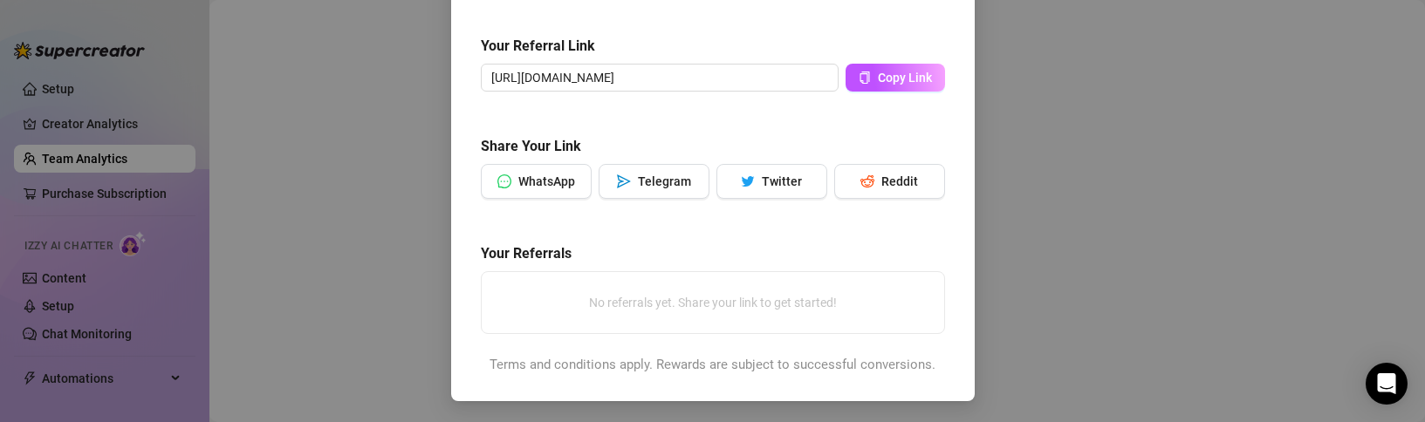
click at [1121, 60] on div "Give $100, Earn $100 Help us spread the message! Share your referral link with …" at bounding box center [712, 211] width 1425 height 422
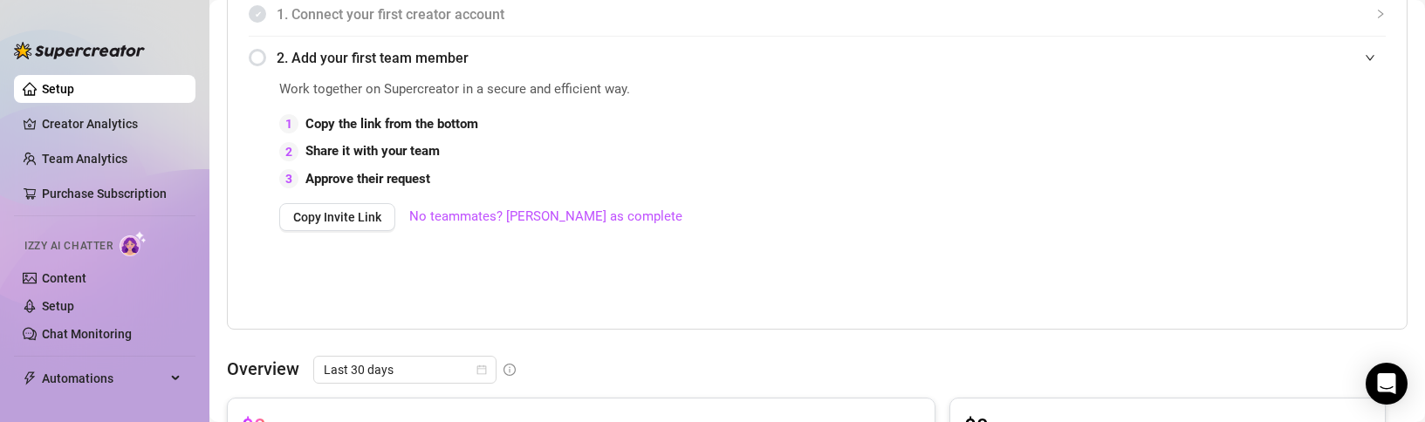
scroll to position [262, 0]
